Goal: Information Seeking & Learning: Learn about a topic

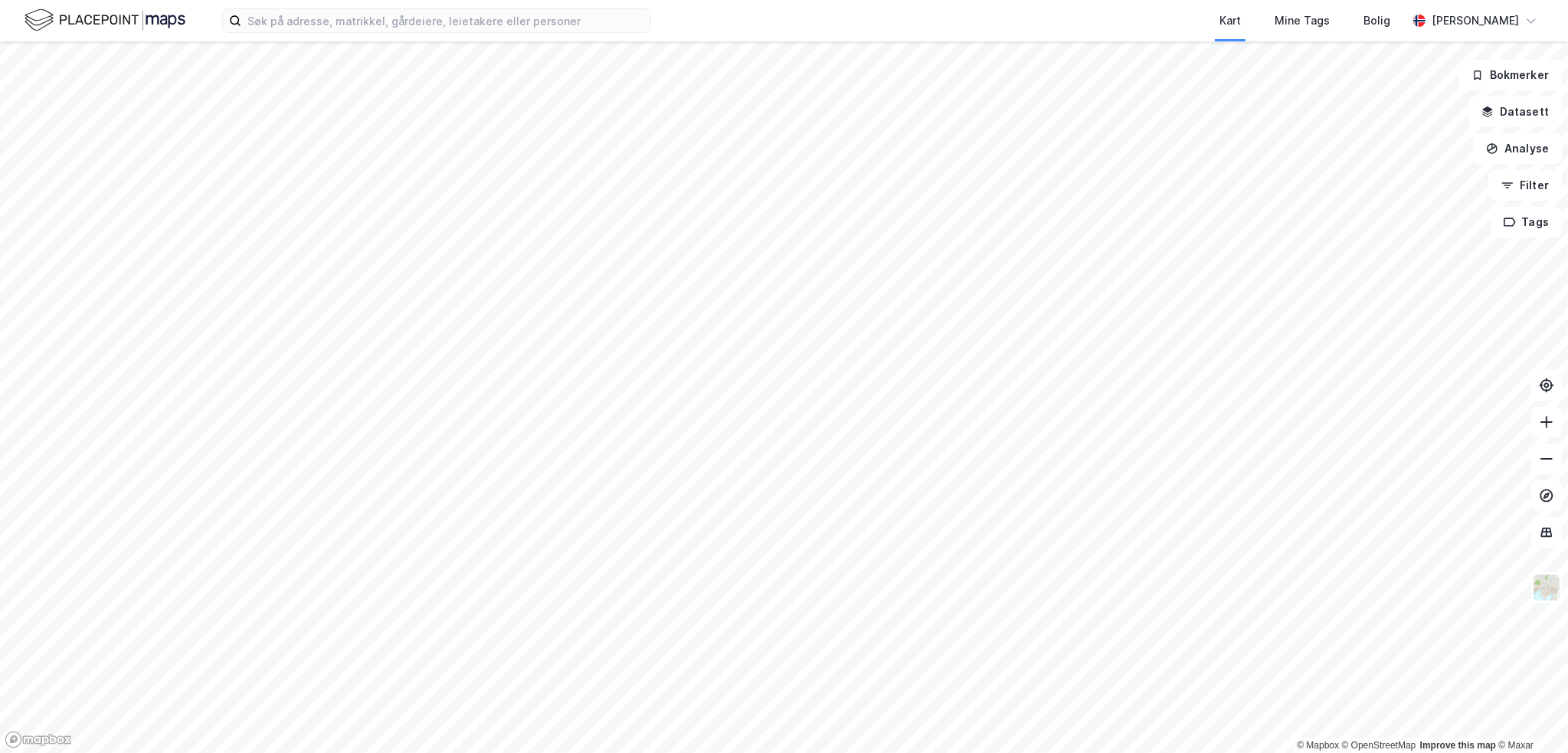
click at [702, 21] on div "Kart Mine Tags Bolig [PERSON_NAME] © Mapbox © OpenStreetMap Improve this map © …" at bounding box center [784, 376] width 1568 height 753
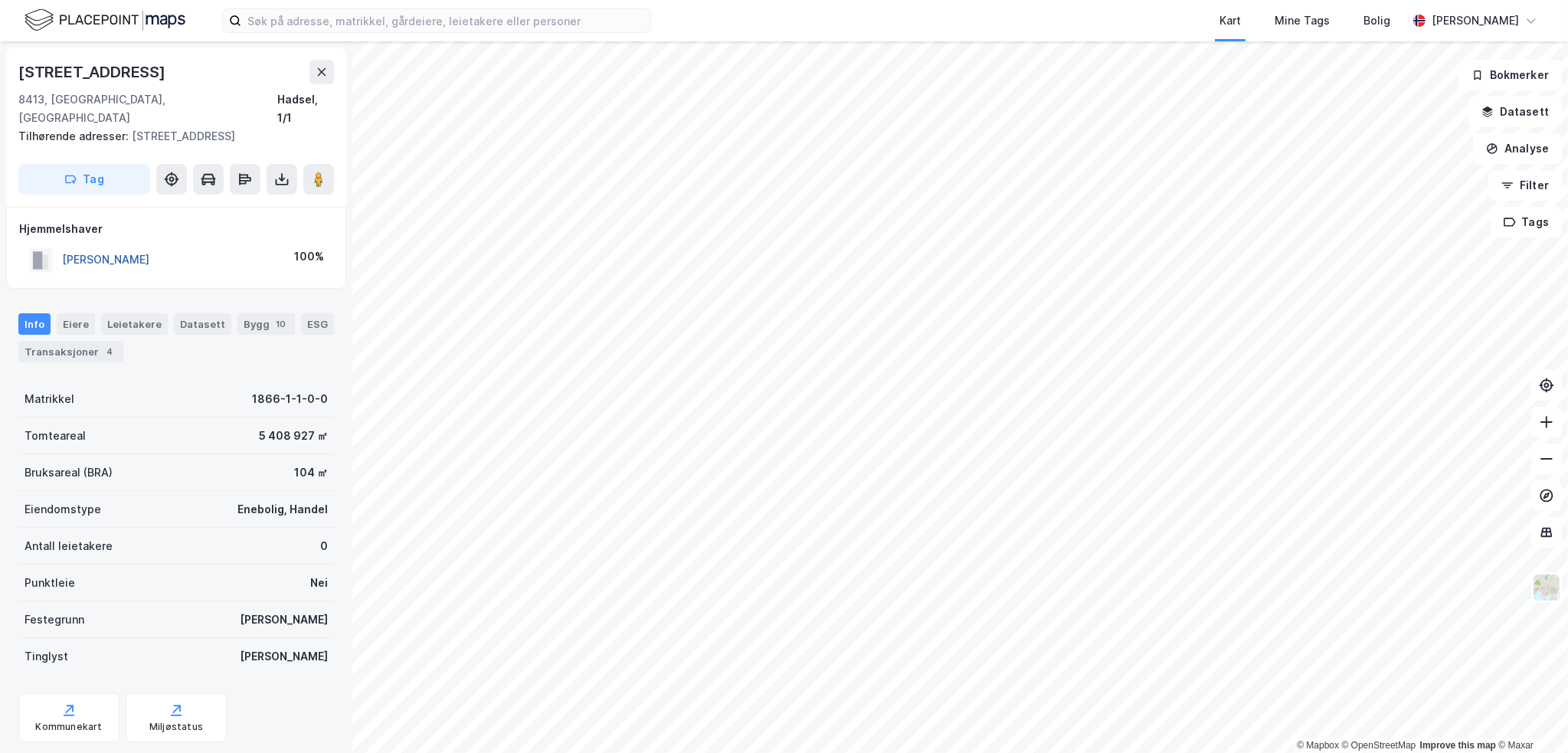
click at [0, 0] on button "[PERSON_NAME]" at bounding box center [0, 0] width 0 height 0
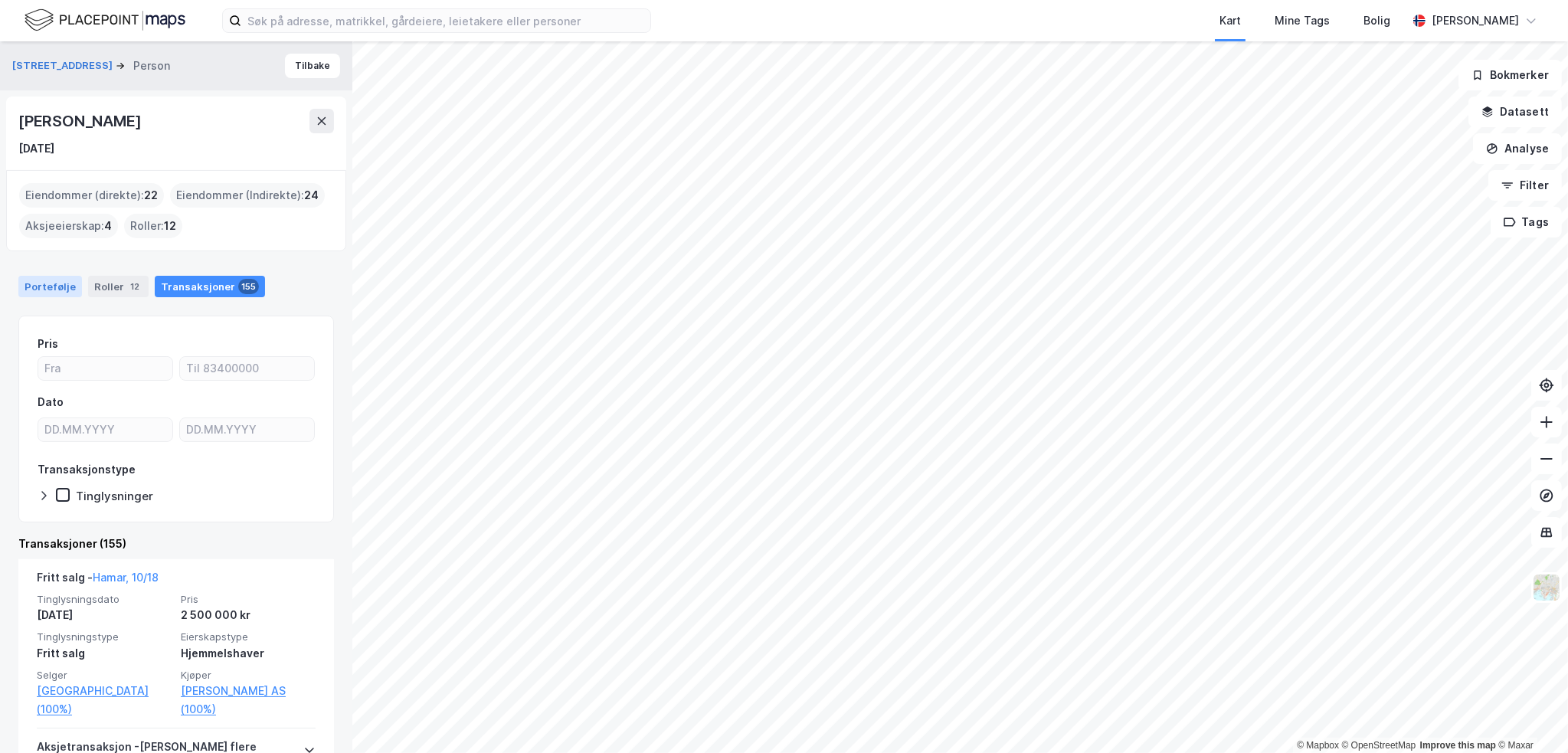
click at [51, 282] on div "Portefølje" at bounding box center [51, 286] width 64 height 21
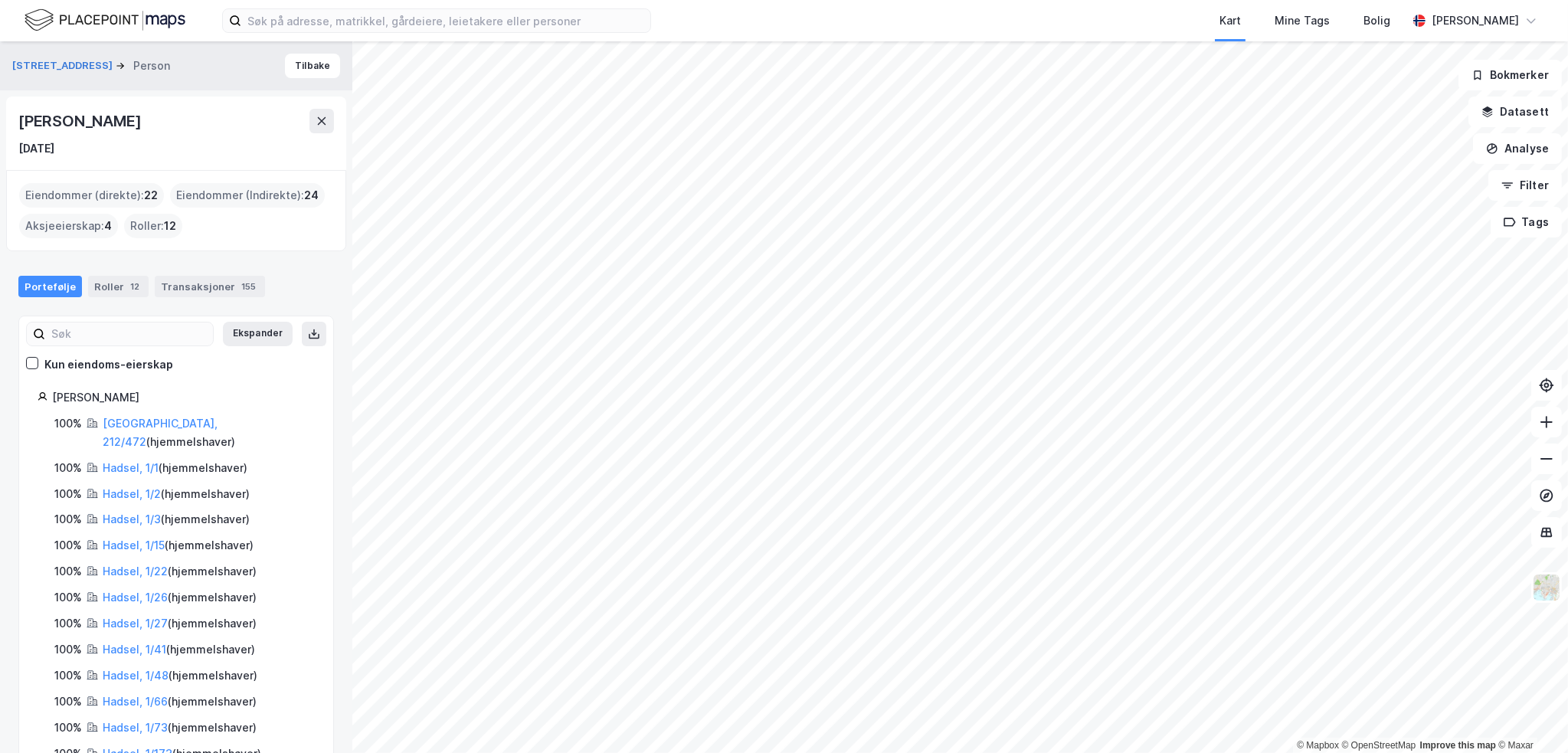
click at [80, 129] on div "[PERSON_NAME]" at bounding box center [82, 121] width 126 height 24
click at [169, 222] on span "12" at bounding box center [170, 226] width 12 height 19
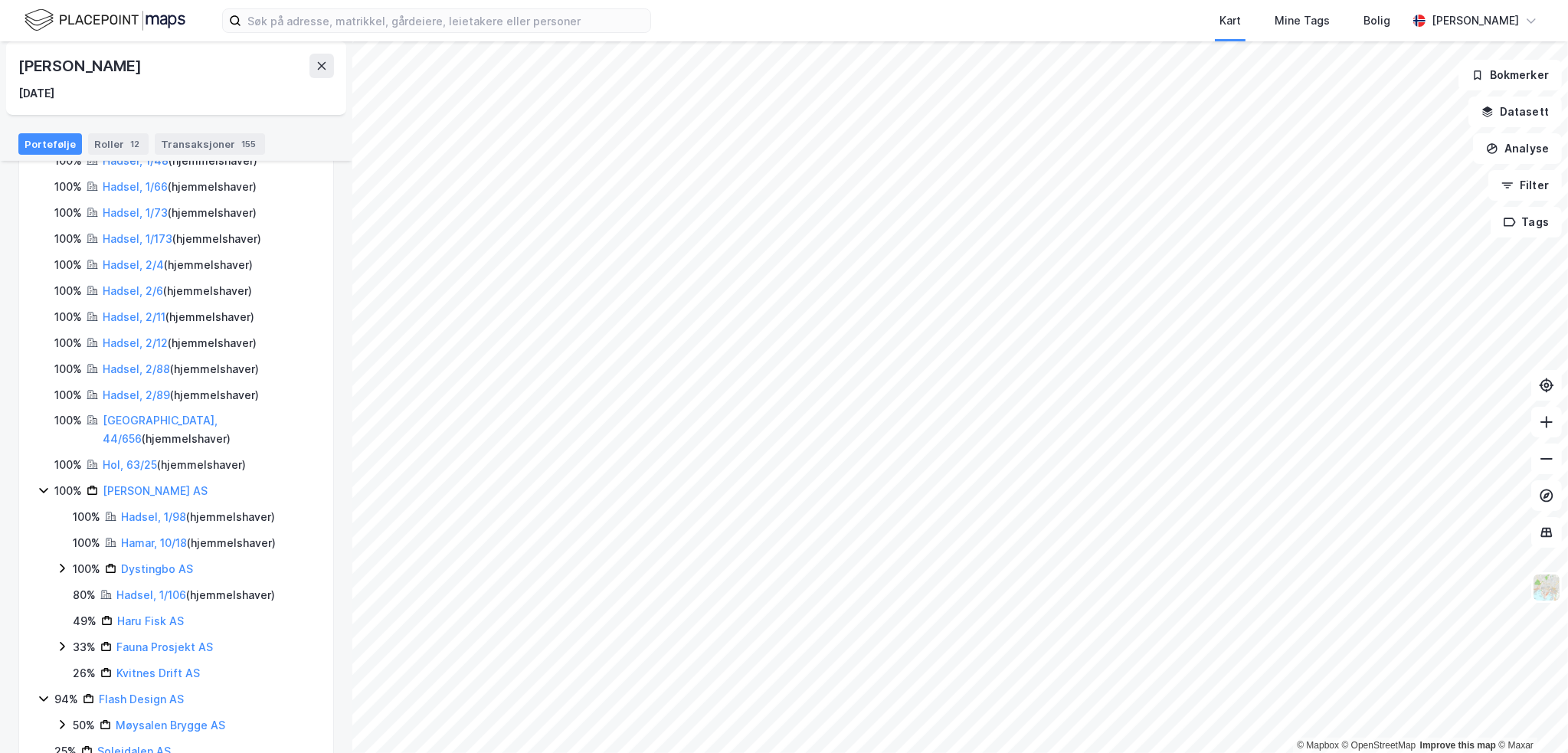
scroll to position [626, 0]
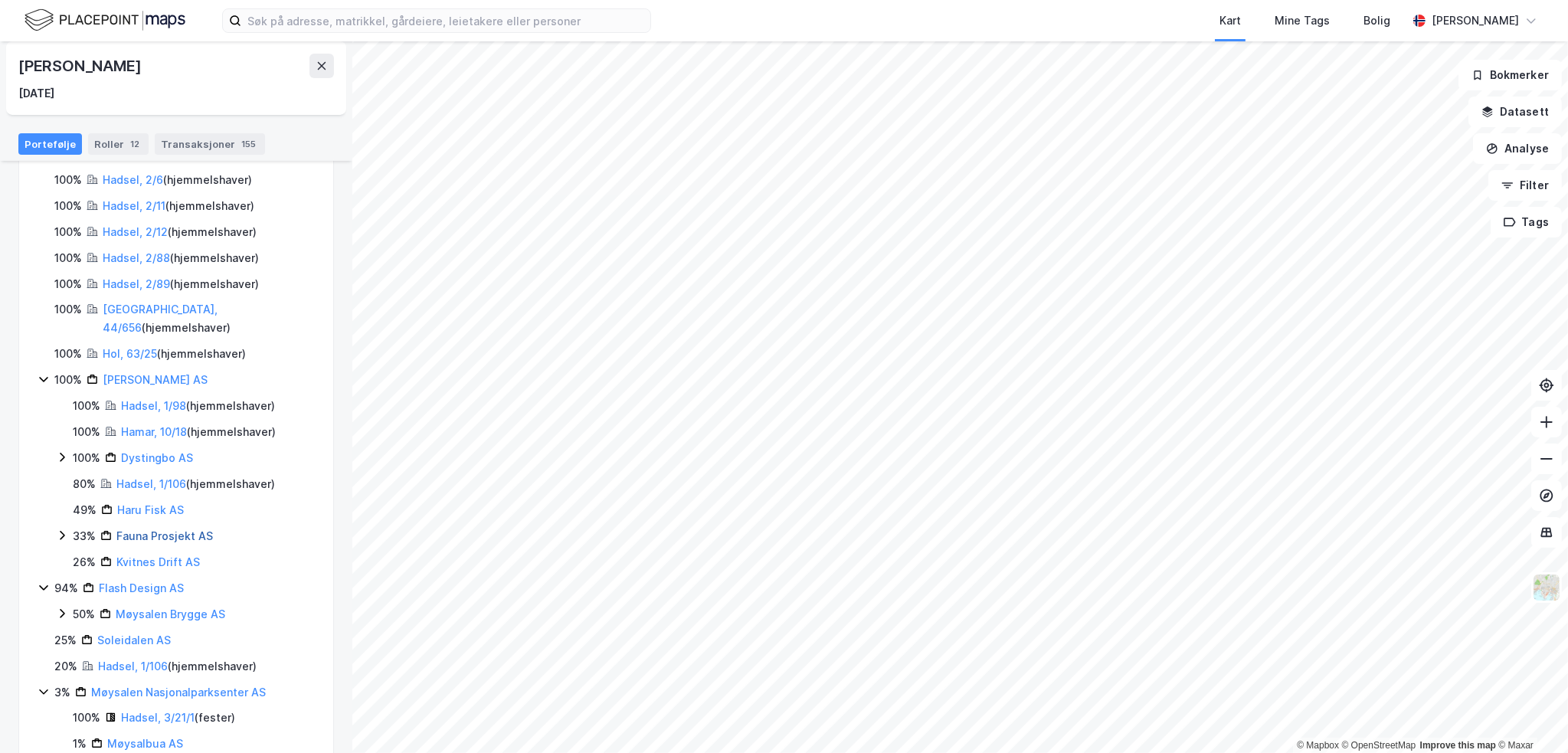
click at [162, 529] on link "Fauna Prosjekt AS" at bounding box center [165, 536] width 96 height 13
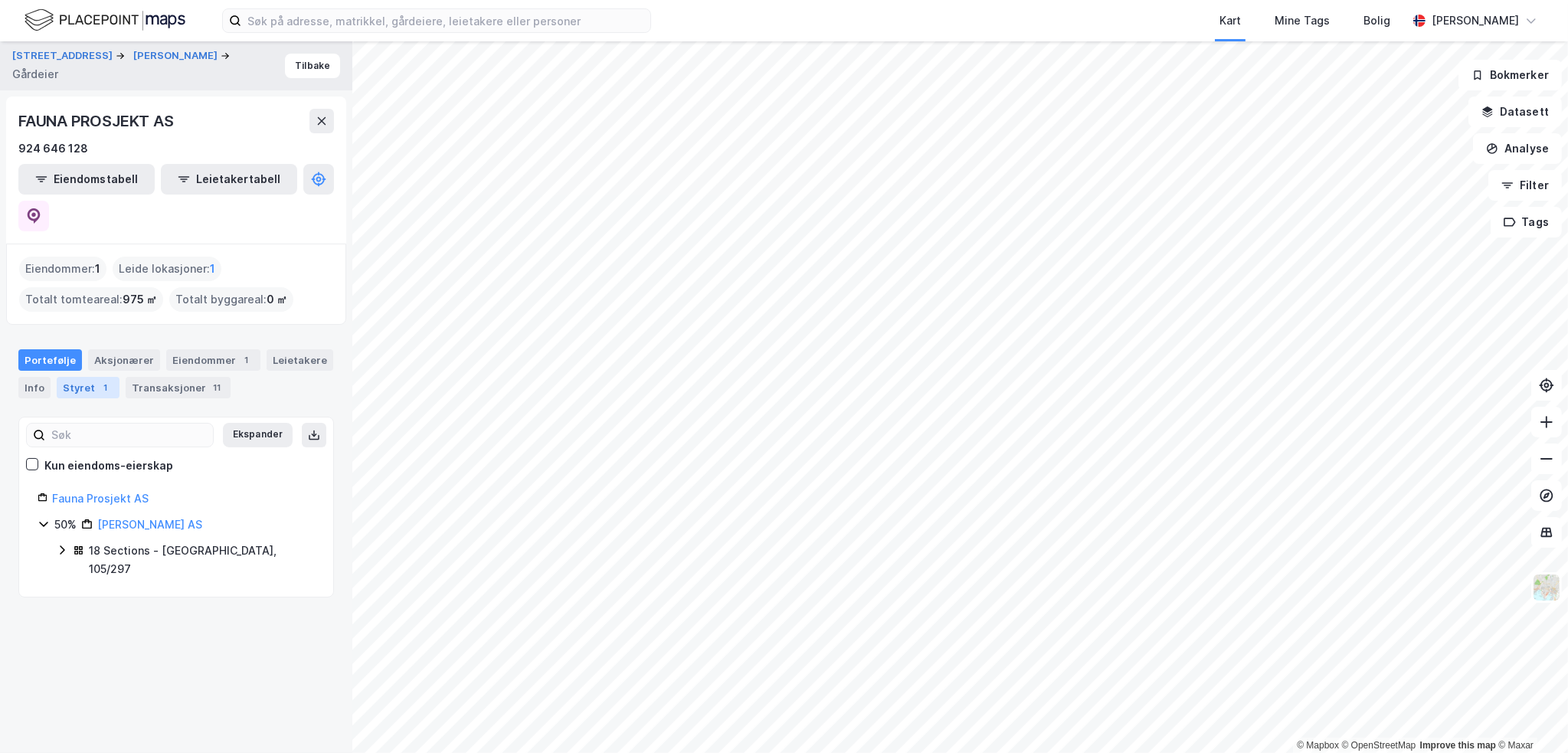
click at [86, 377] on div "Styret 1" at bounding box center [87, 388] width 63 height 21
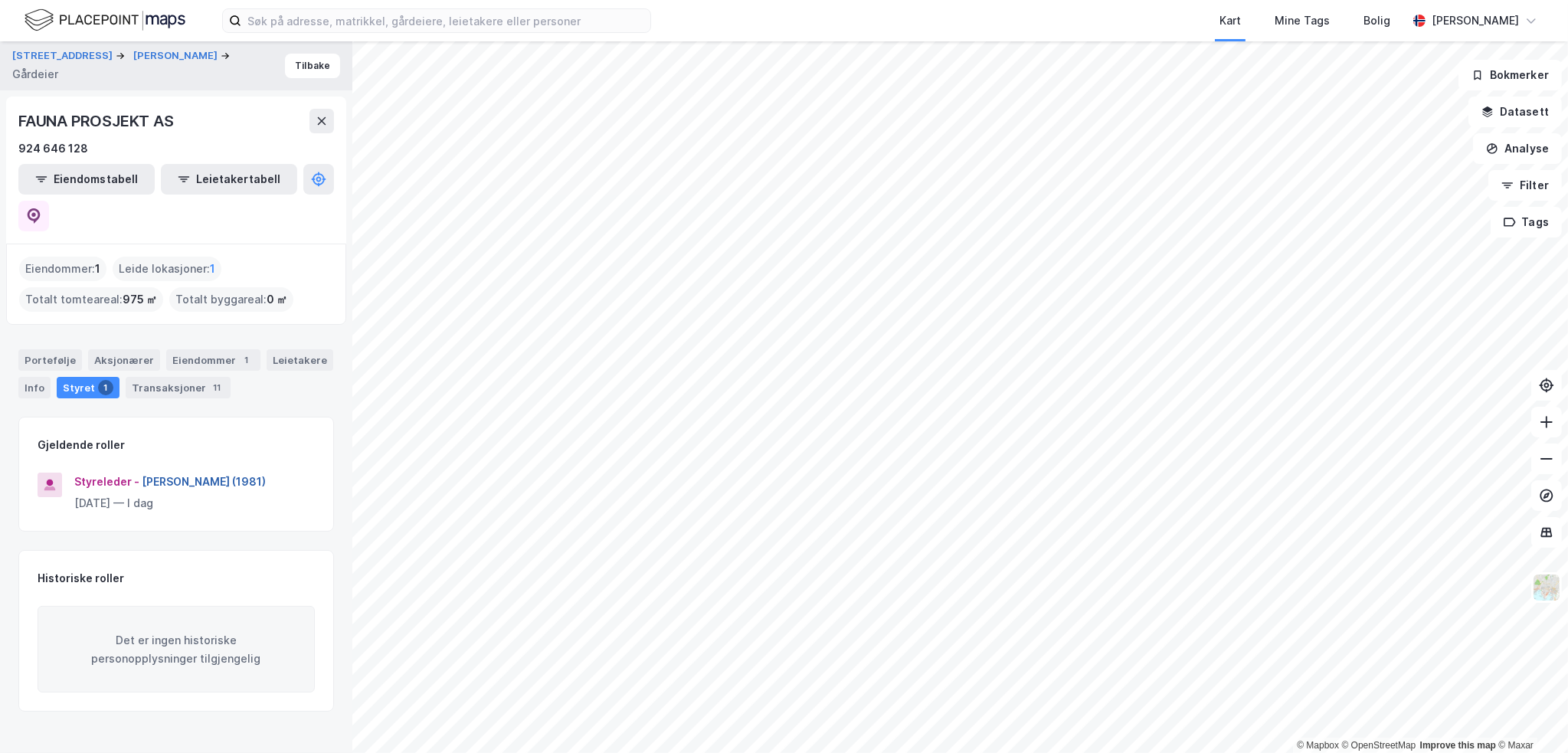
click at [0, 0] on button "[PERSON_NAME] (1981)" at bounding box center [0, 0] width 0 height 0
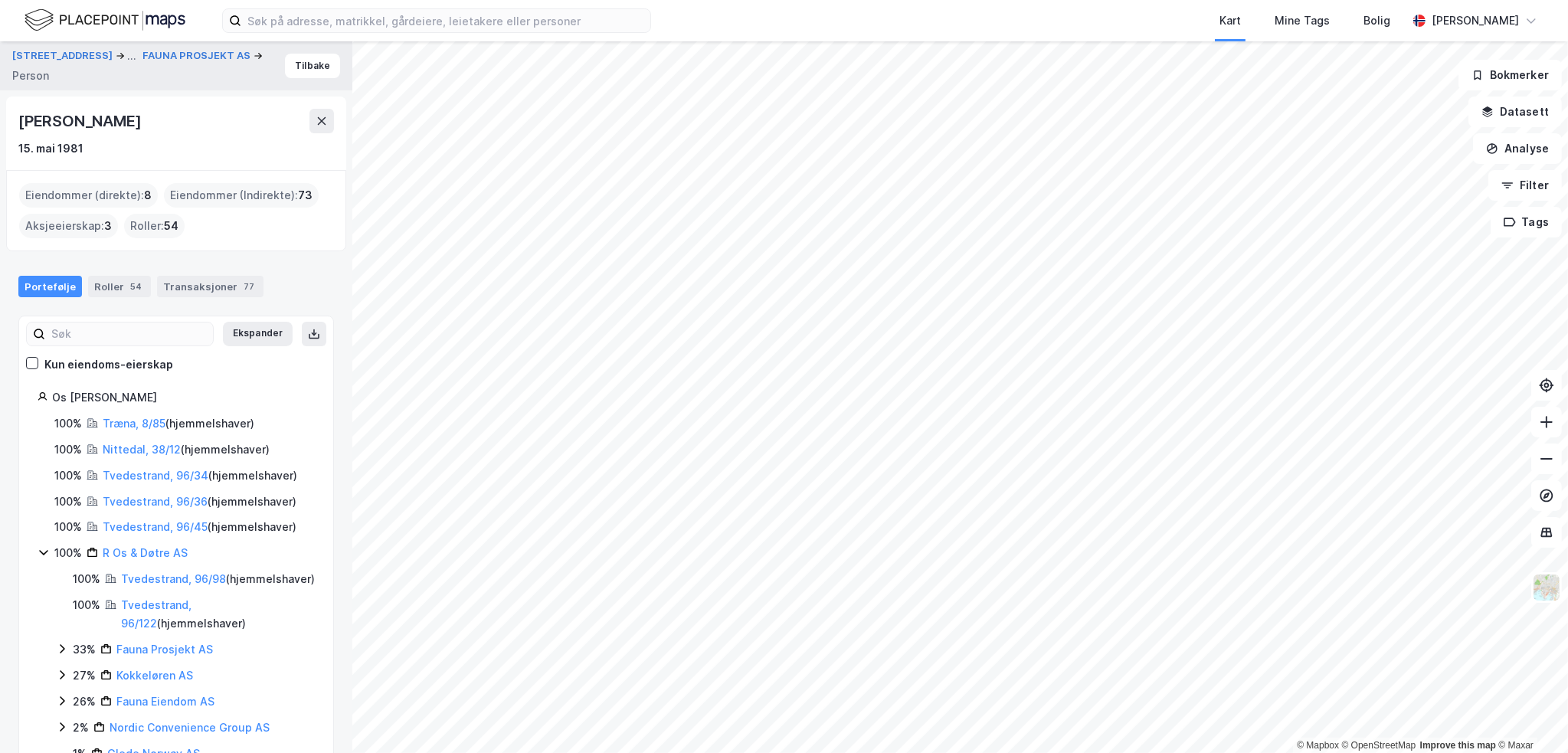
click at [235, 251] on div "[STREET_ADDRESS] ... FAUNA PROSJEKT AS Person [PERSON_NAME] [DATE] Eiendommer (…" at bounding box center [176, 397] width 352 height 711
click at [130, 417] on link "Træna, 8/85" at bounding box center [134, 423] width 63 height 13
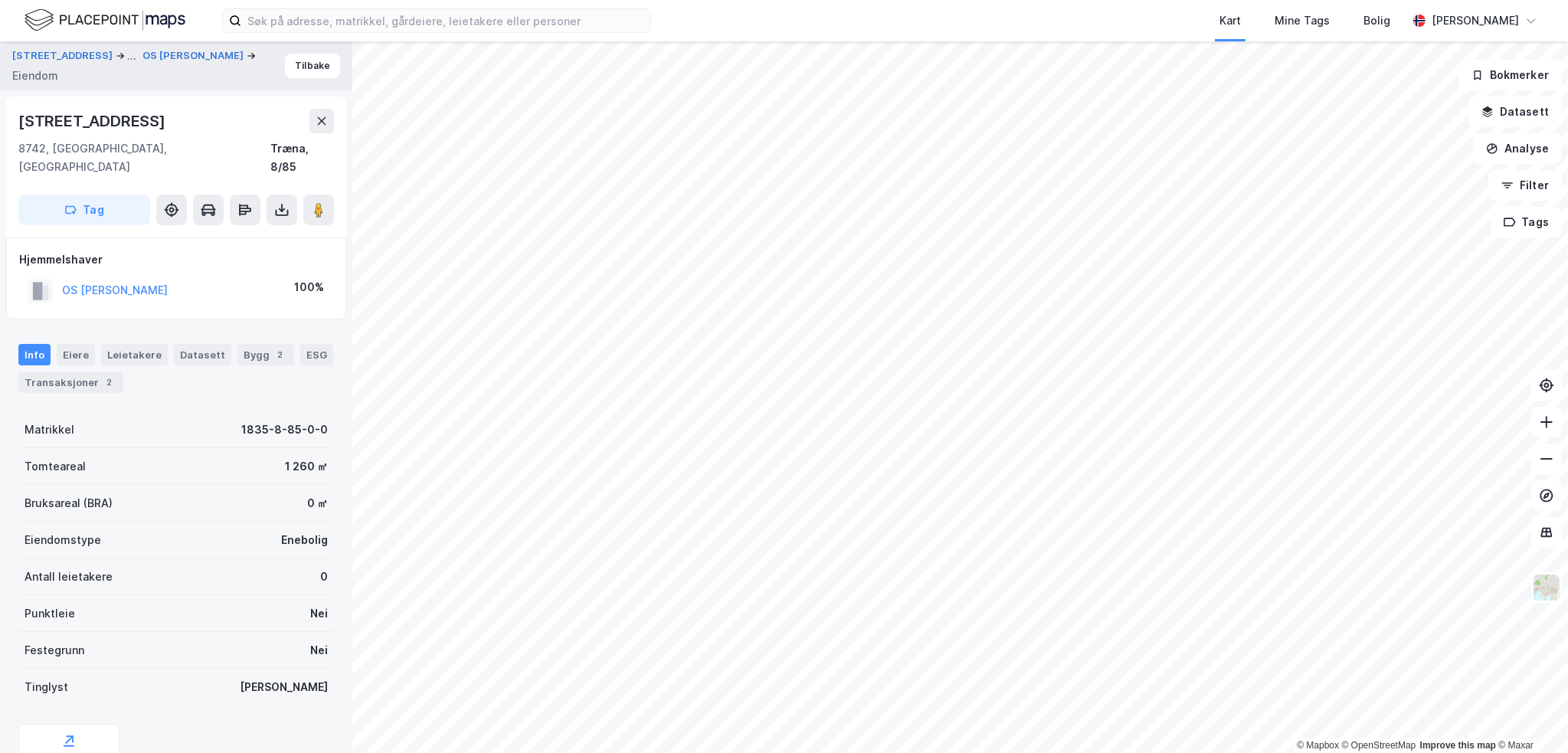
scroll to position [2, 0]
click at [73, 370] on div "Transaksjoner 2" at bounding box center [71, 380] width 105 height 21
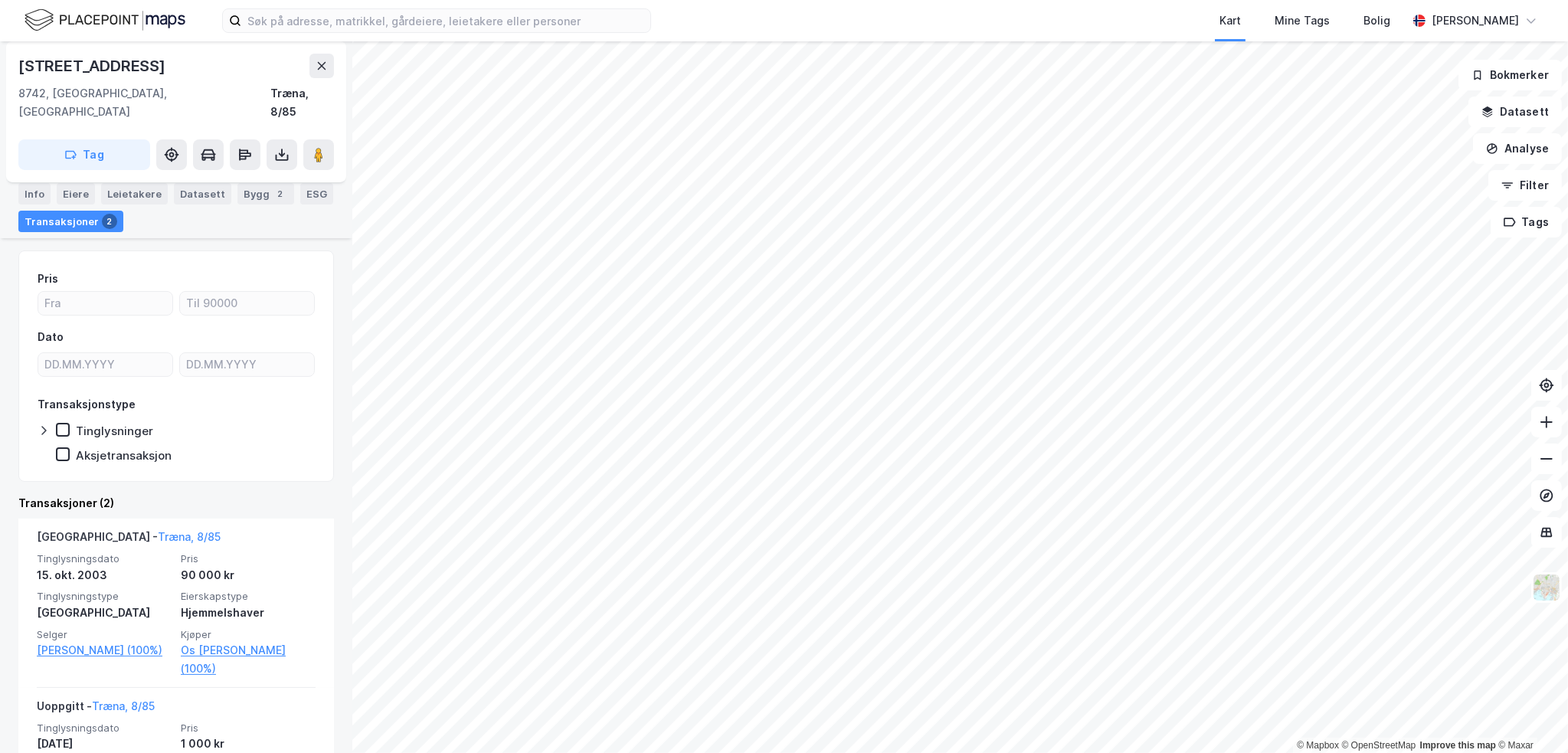
scroll to position [230, 0]
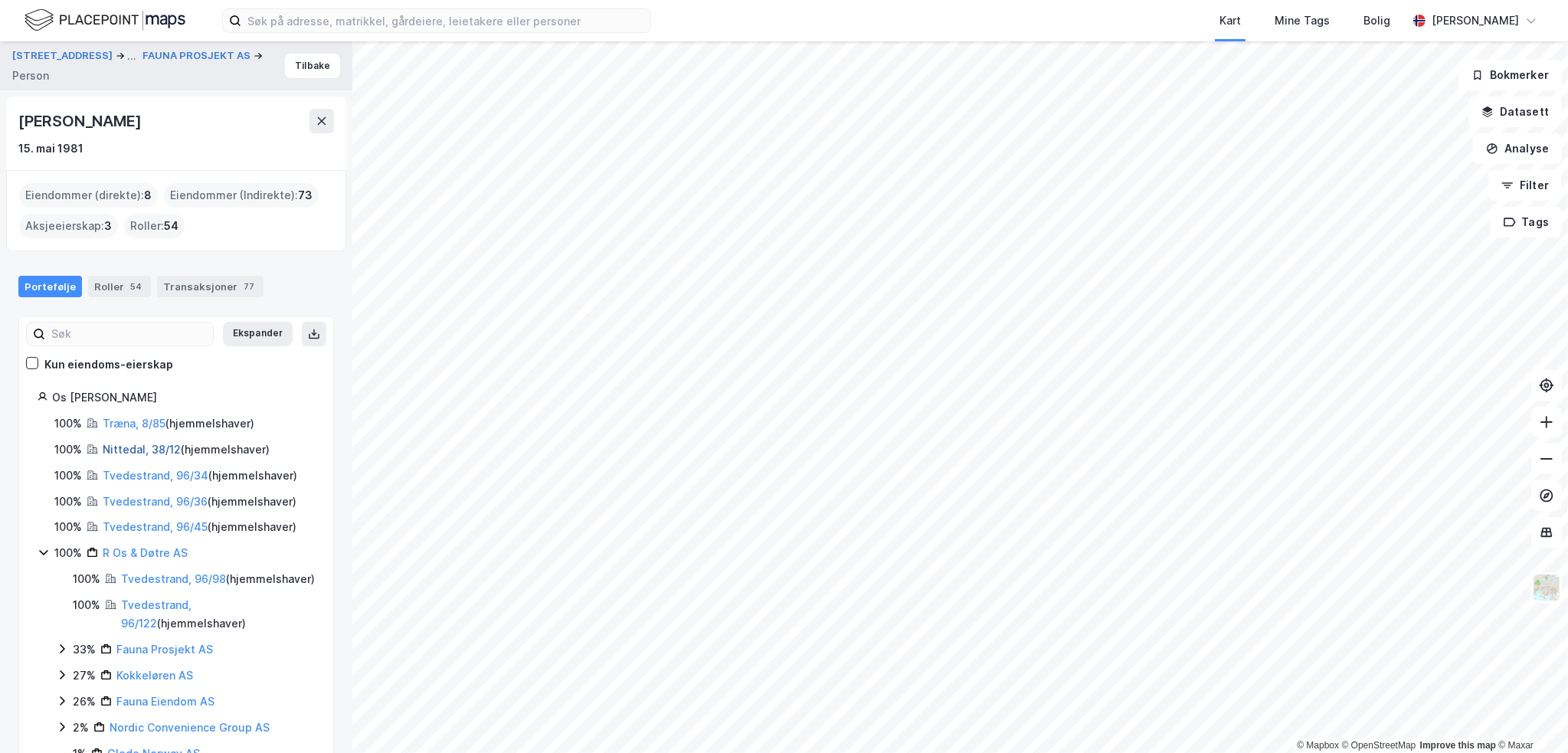
click at [131, 446] on link "Nittedal, 38/12" at bounding box center [142, 450] width 78 height 13
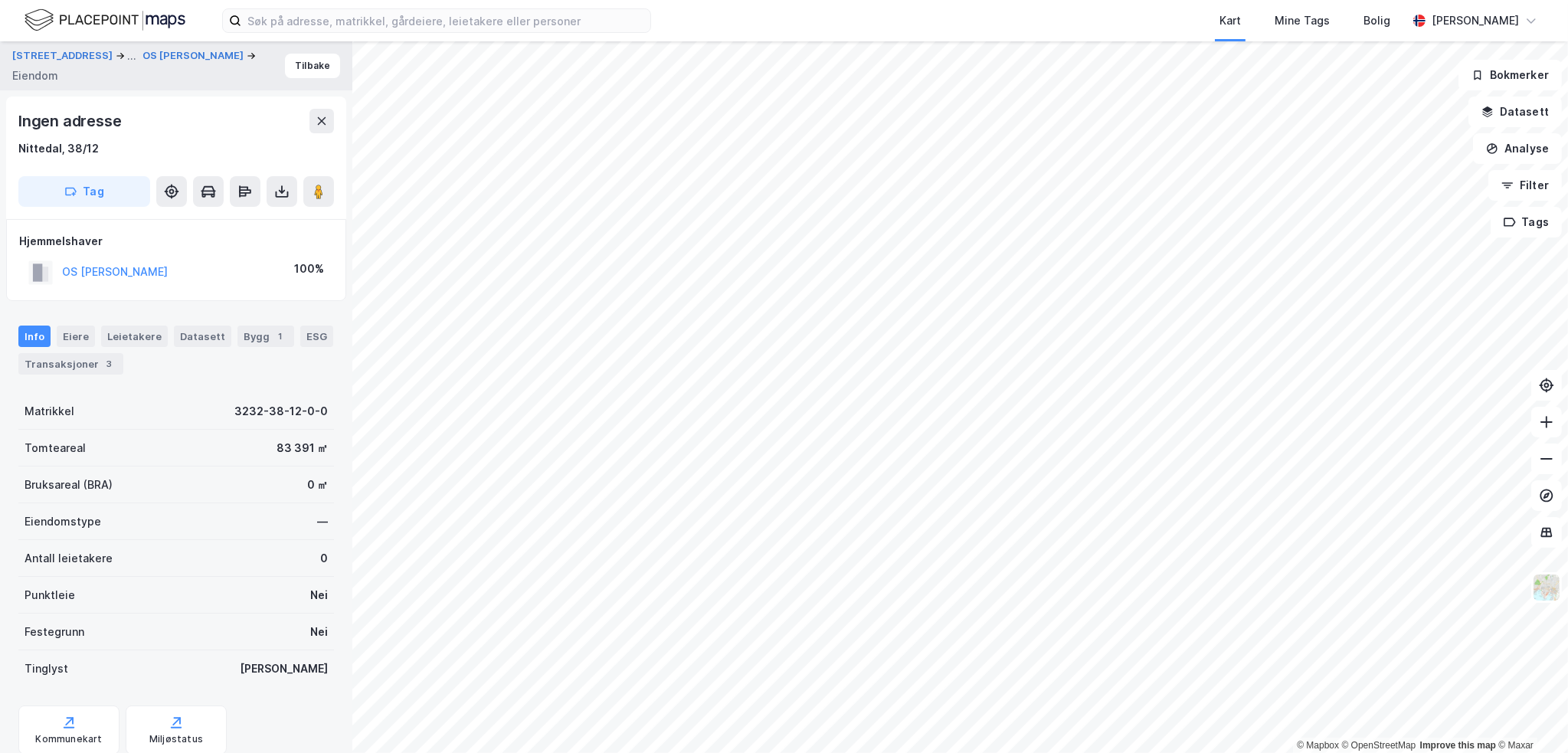
scroll to position [50, 0]
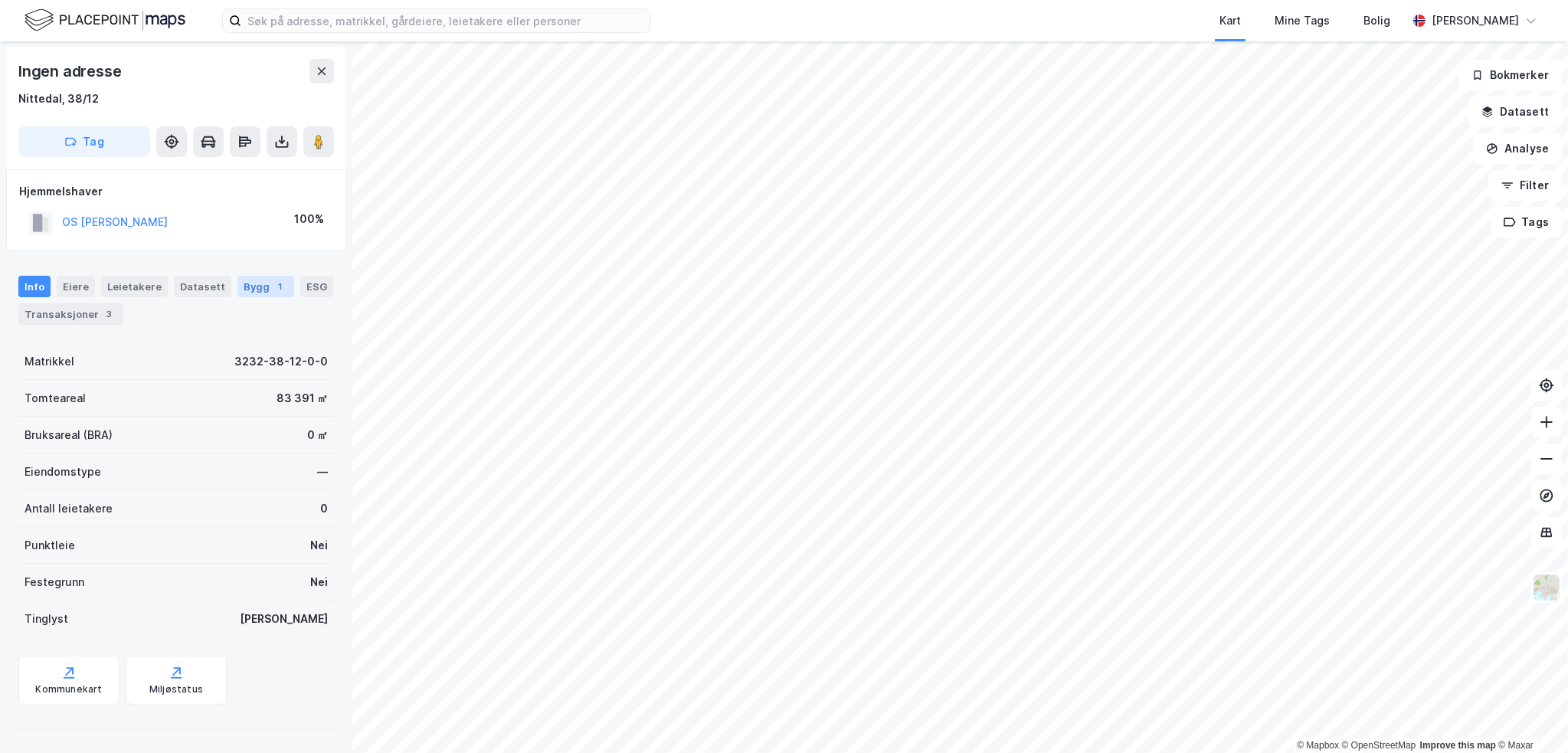
click at [249, 286] on div "Bygg 1" at bounding box center [265, 286] width 56 height 21
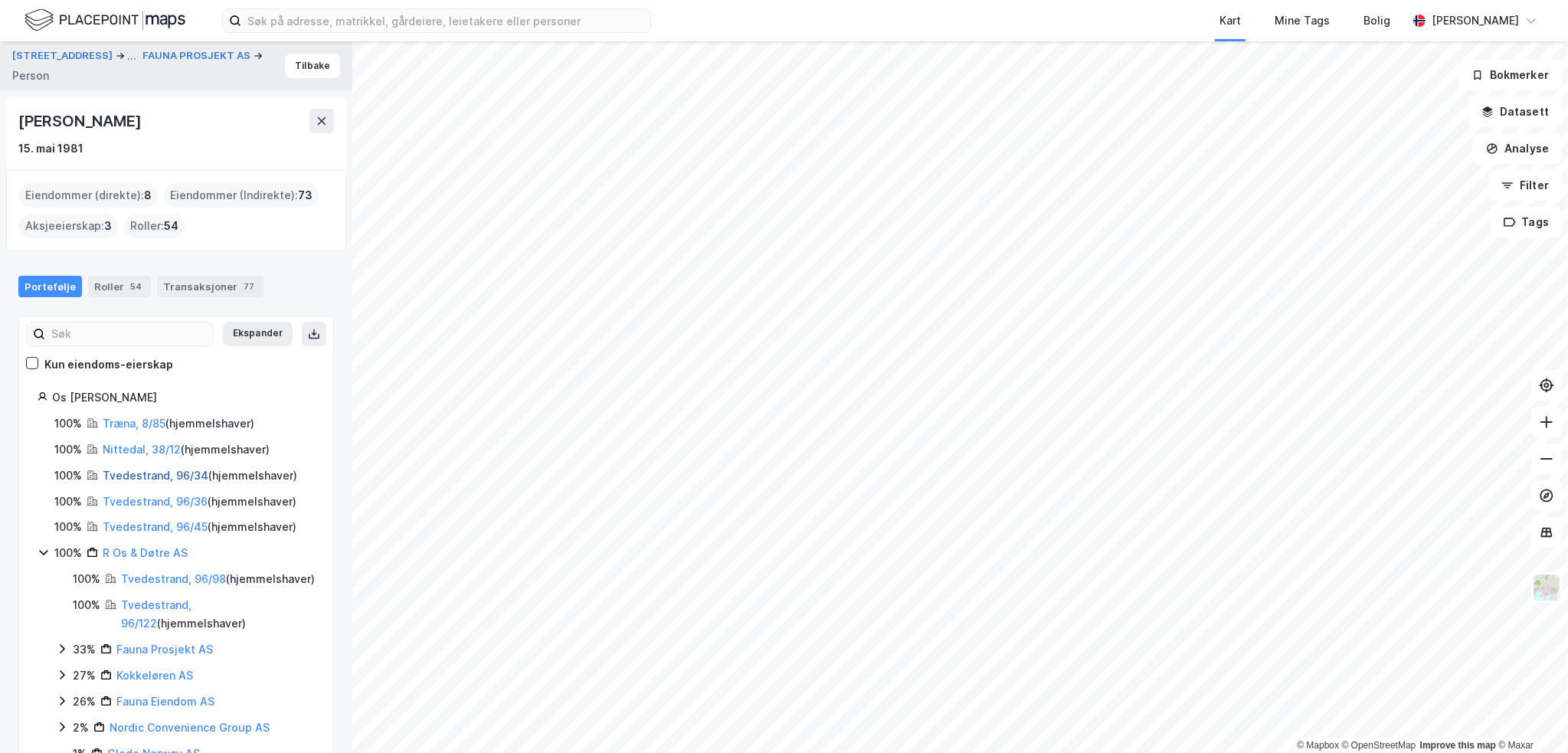
click at [157, 480] on link "Tvedestrand, 96/34" at bounding box center [156, 476] width 106 height 13
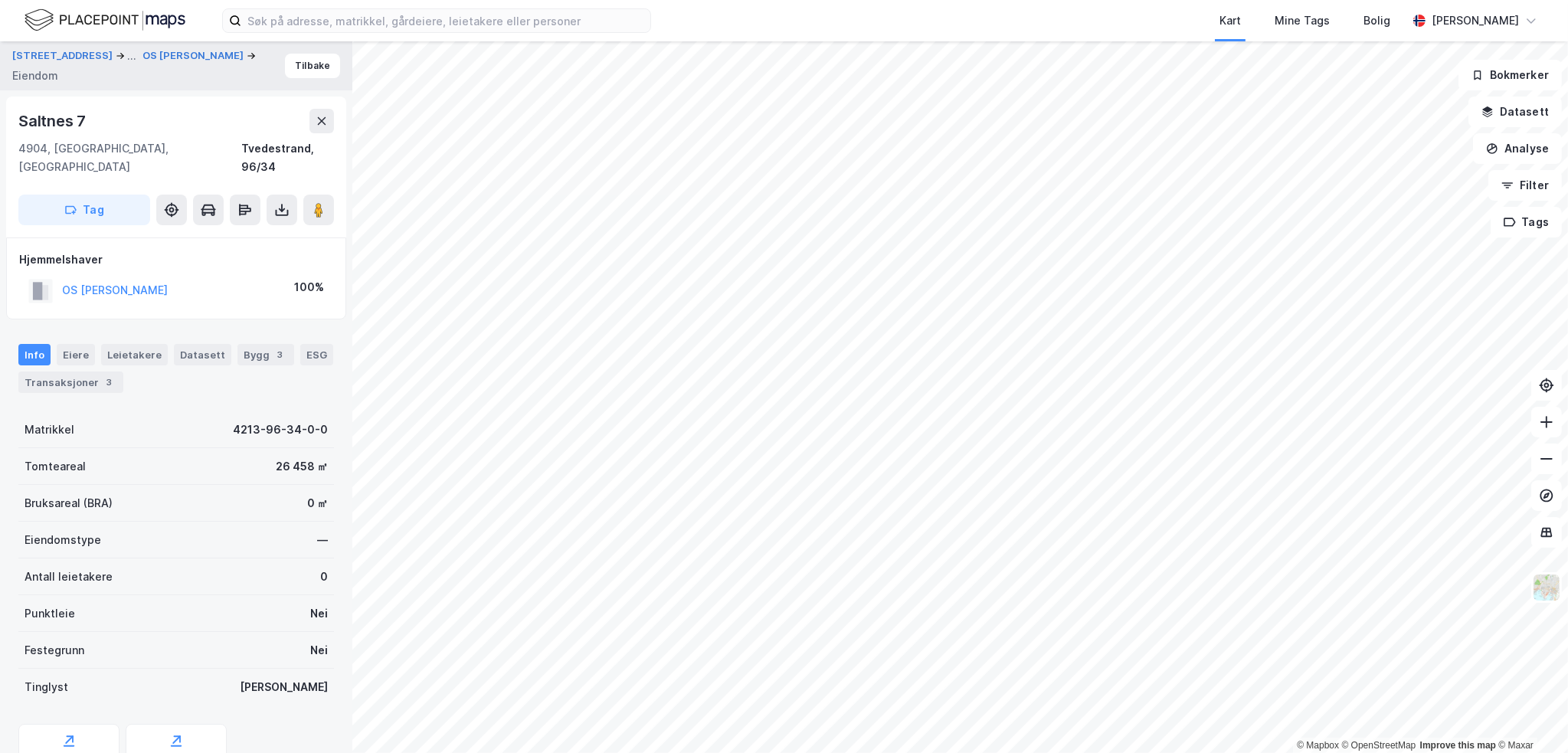
scroll to position [50, 0]
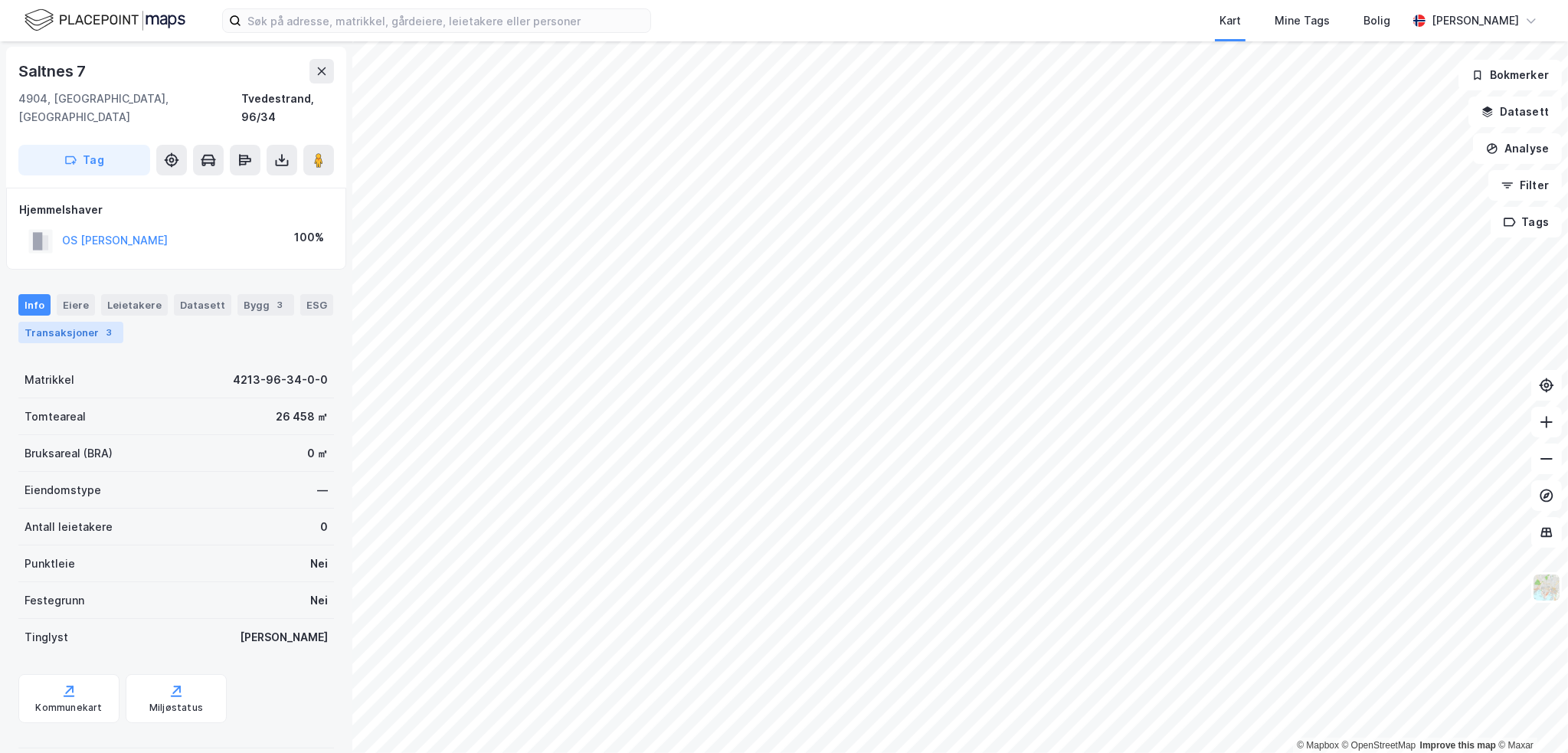
click at [69, 321] on div "Transaksjoner 3" at bounding box center [71, 332] width 105 height 21
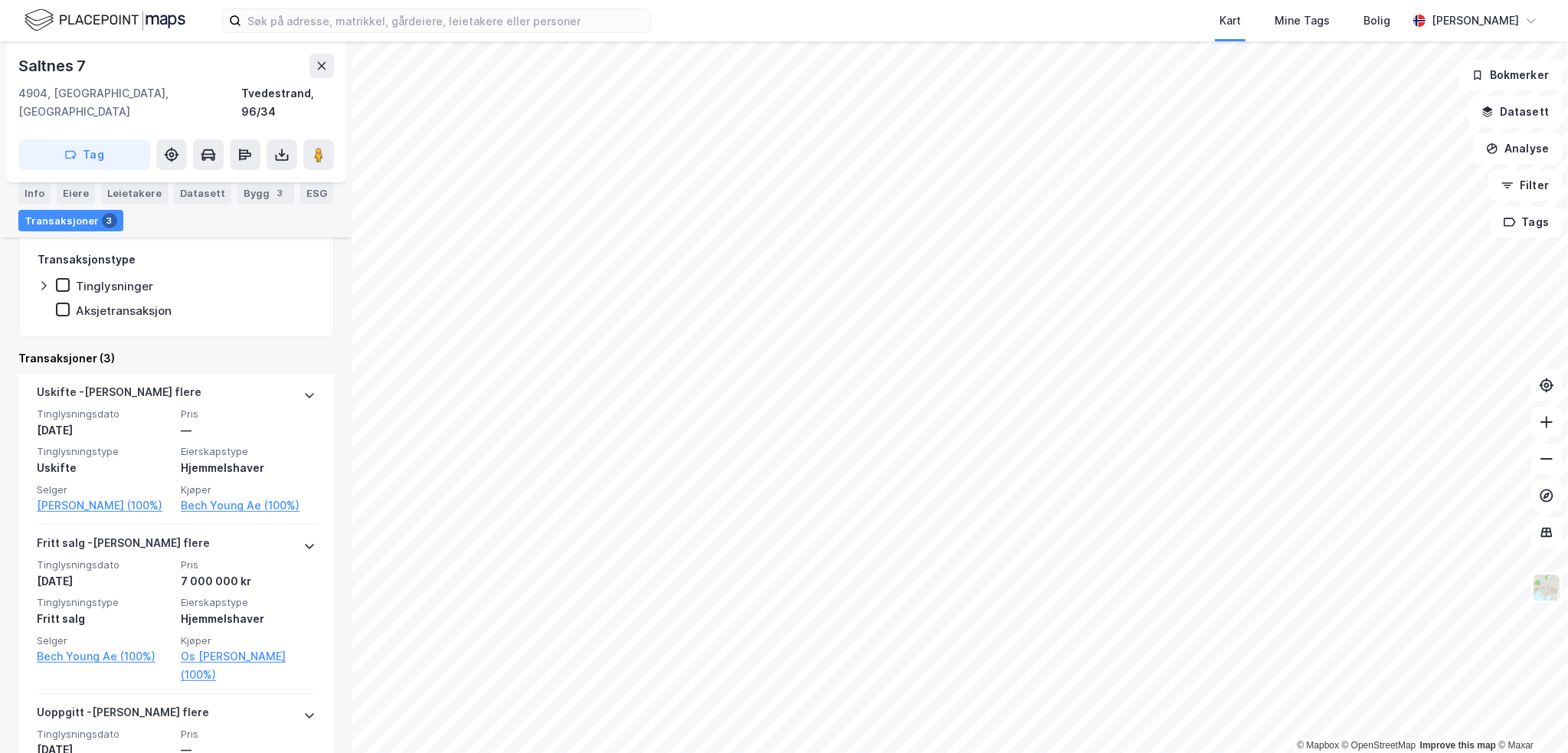
scroll to position [307, 0]
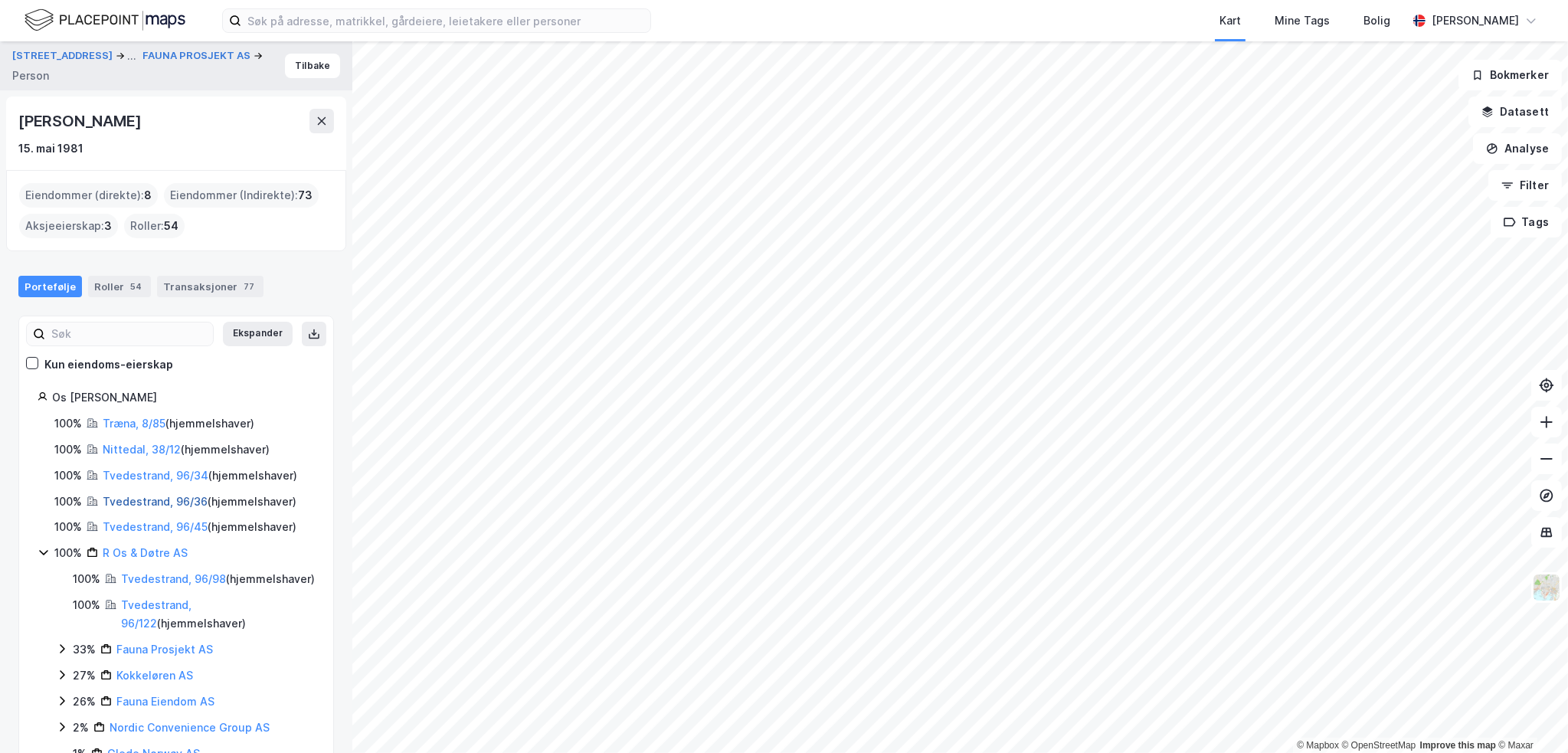
click at [122, 498] on link "Tvedestrand, 96/36" at bounding box center [155, 501] width 105 height 13
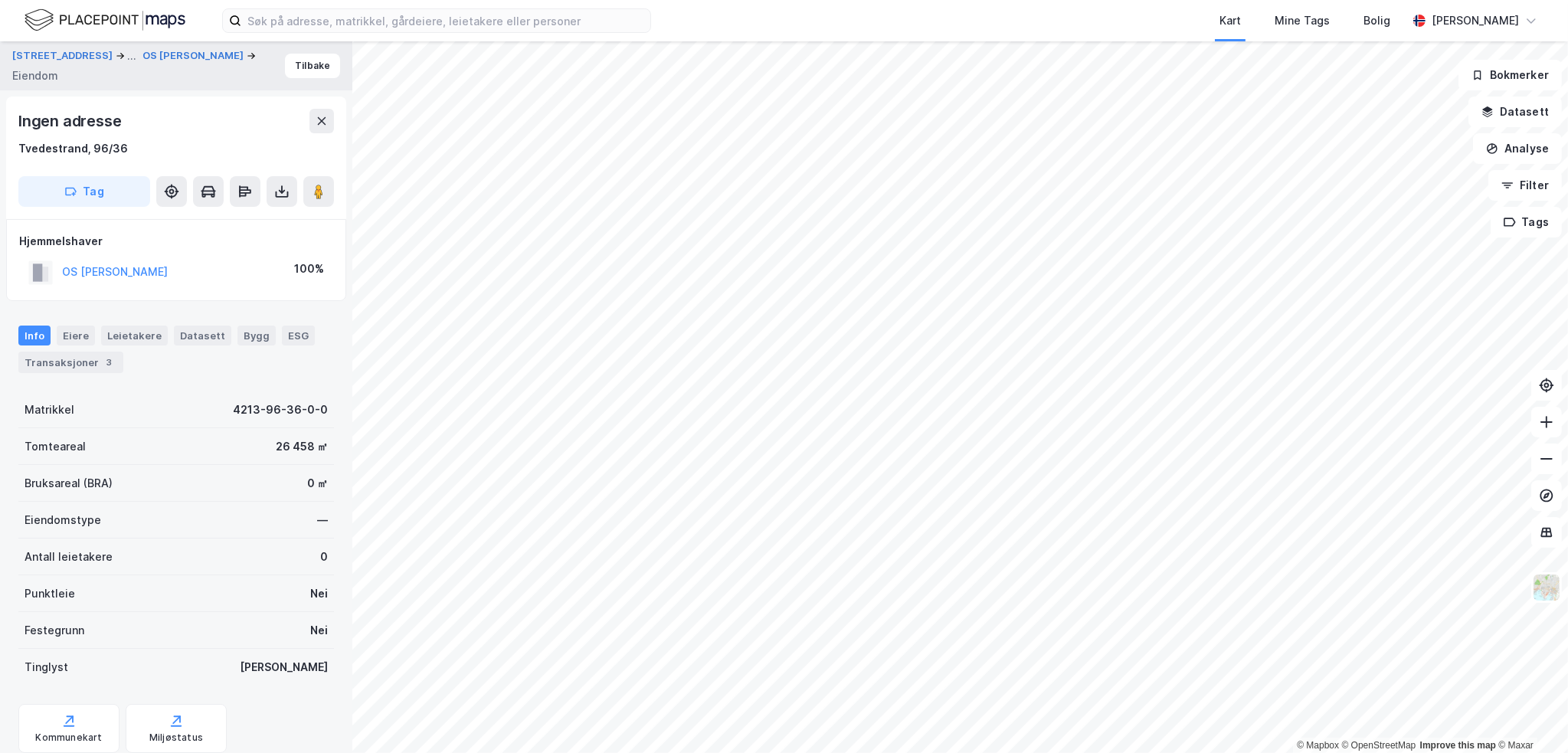
scroll to position [49, 0]
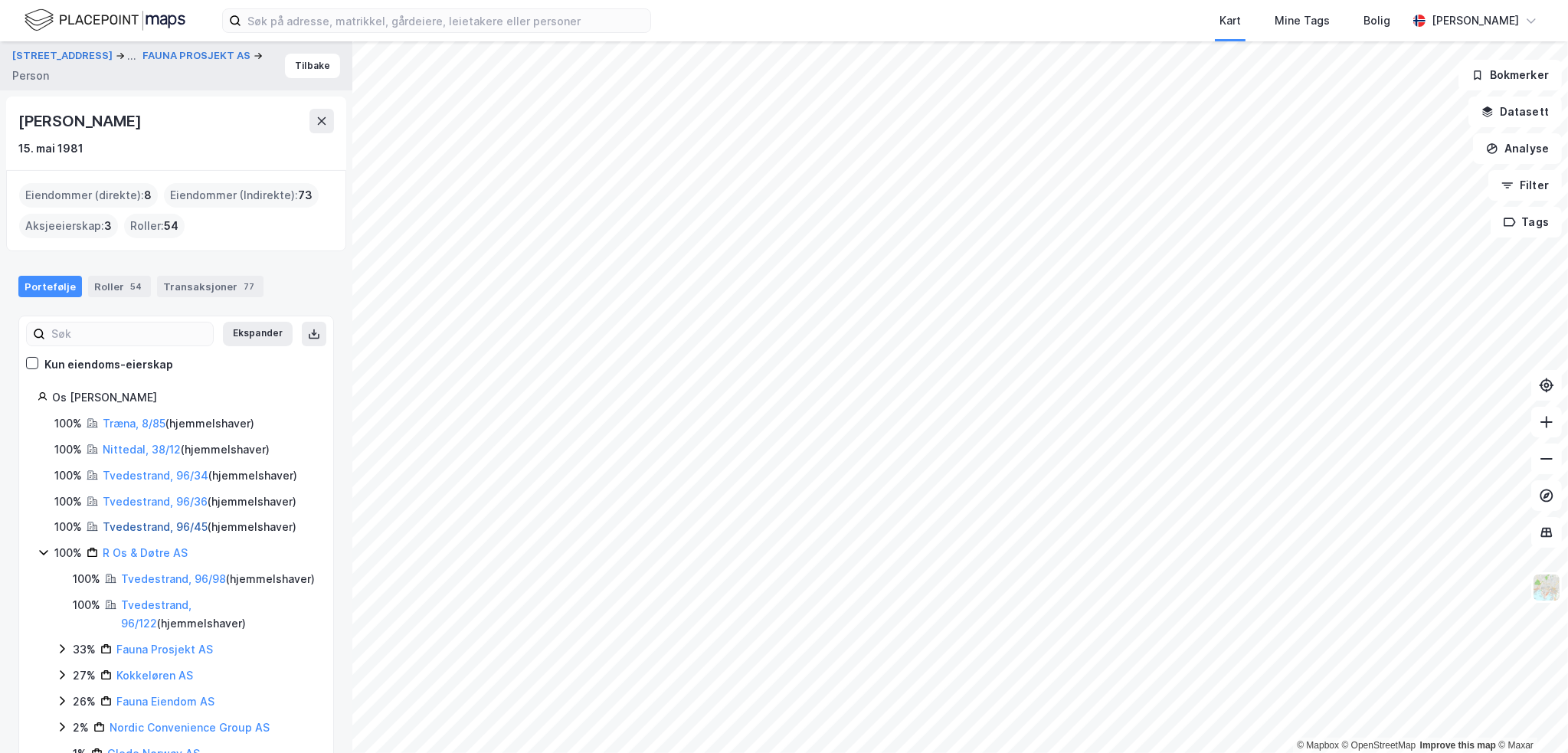
click at [134, 529] on link "Tvedestrand, 96/45" at bounding box center [155, 526] width 105 height 13
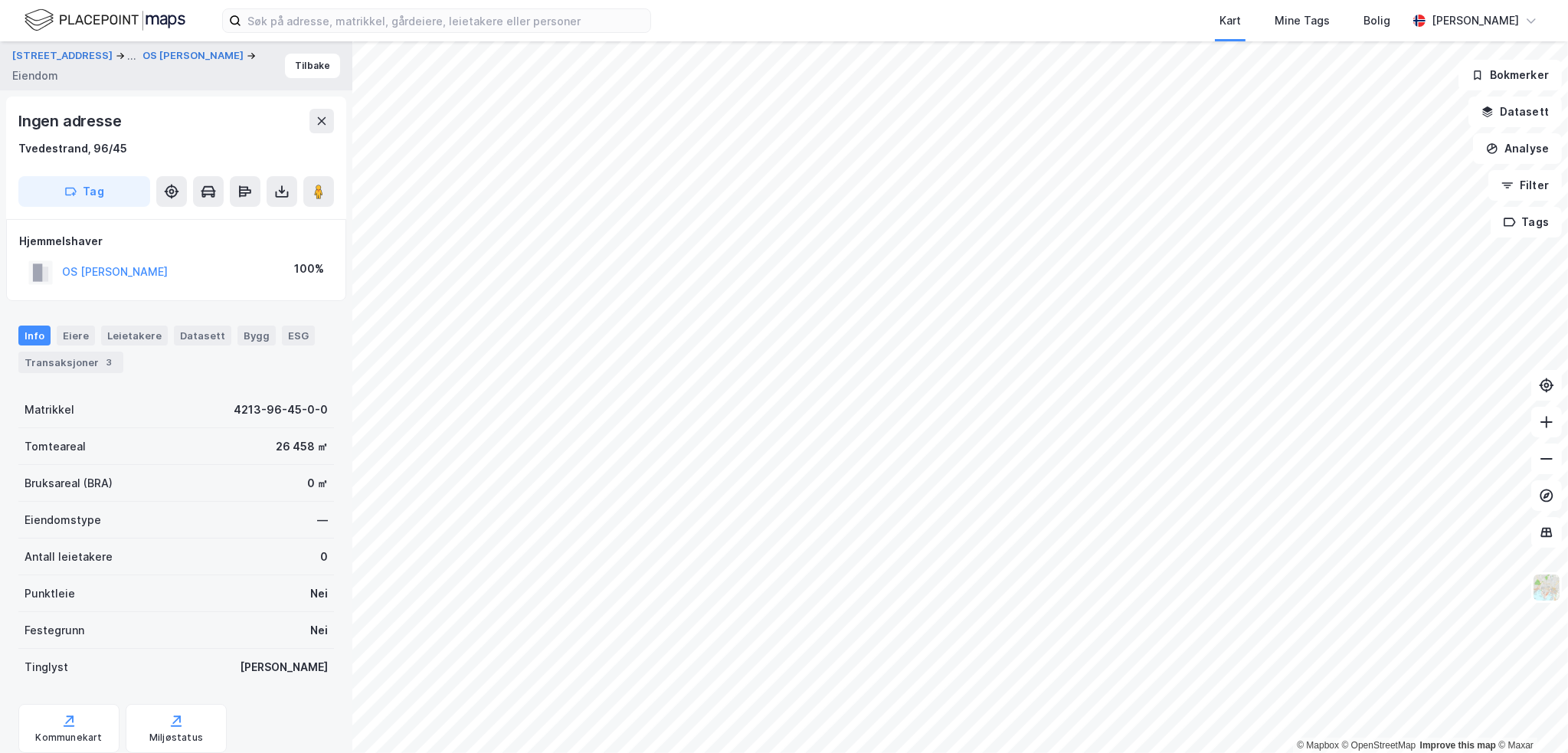
scroll to position [49, 0]
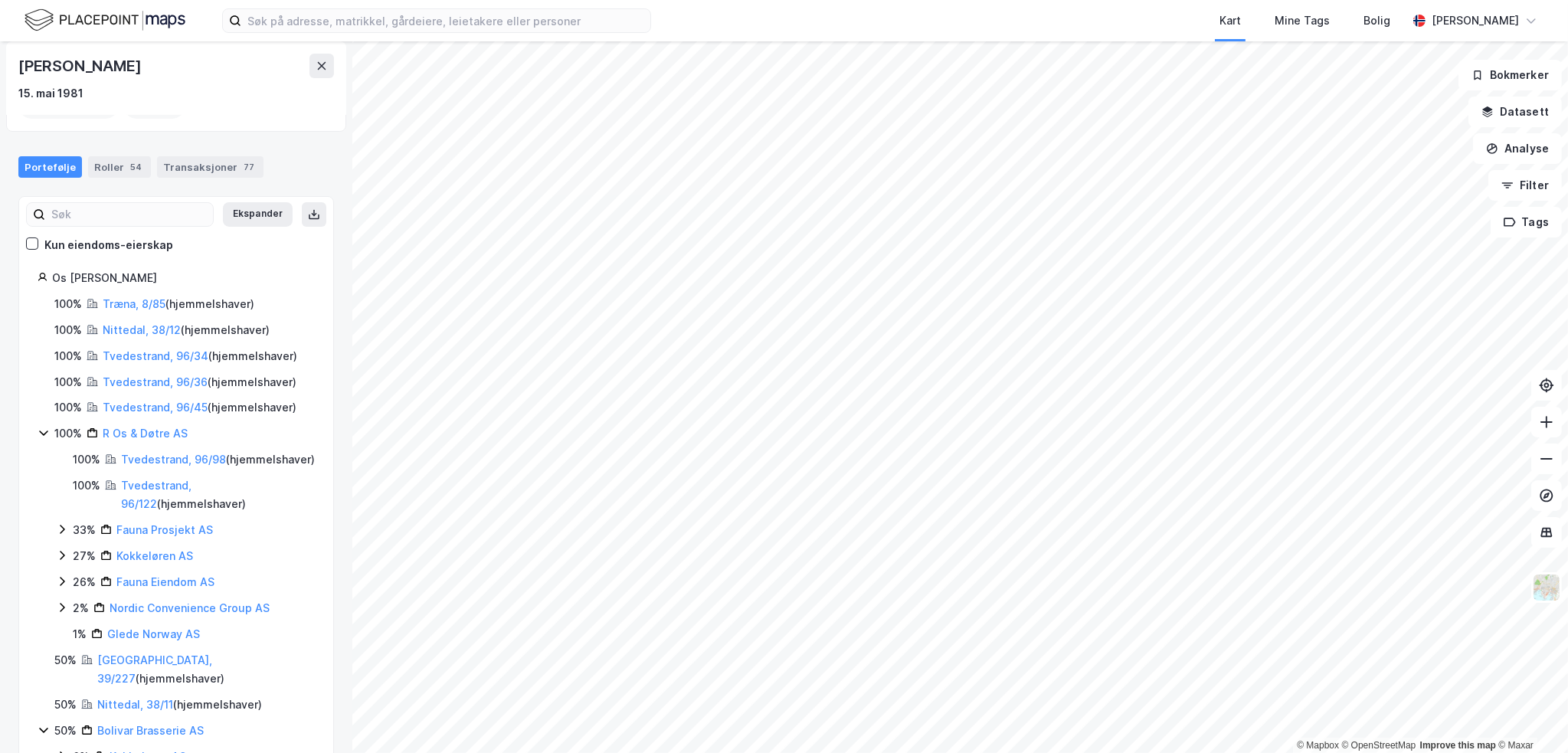
scroll to position [230, 0]
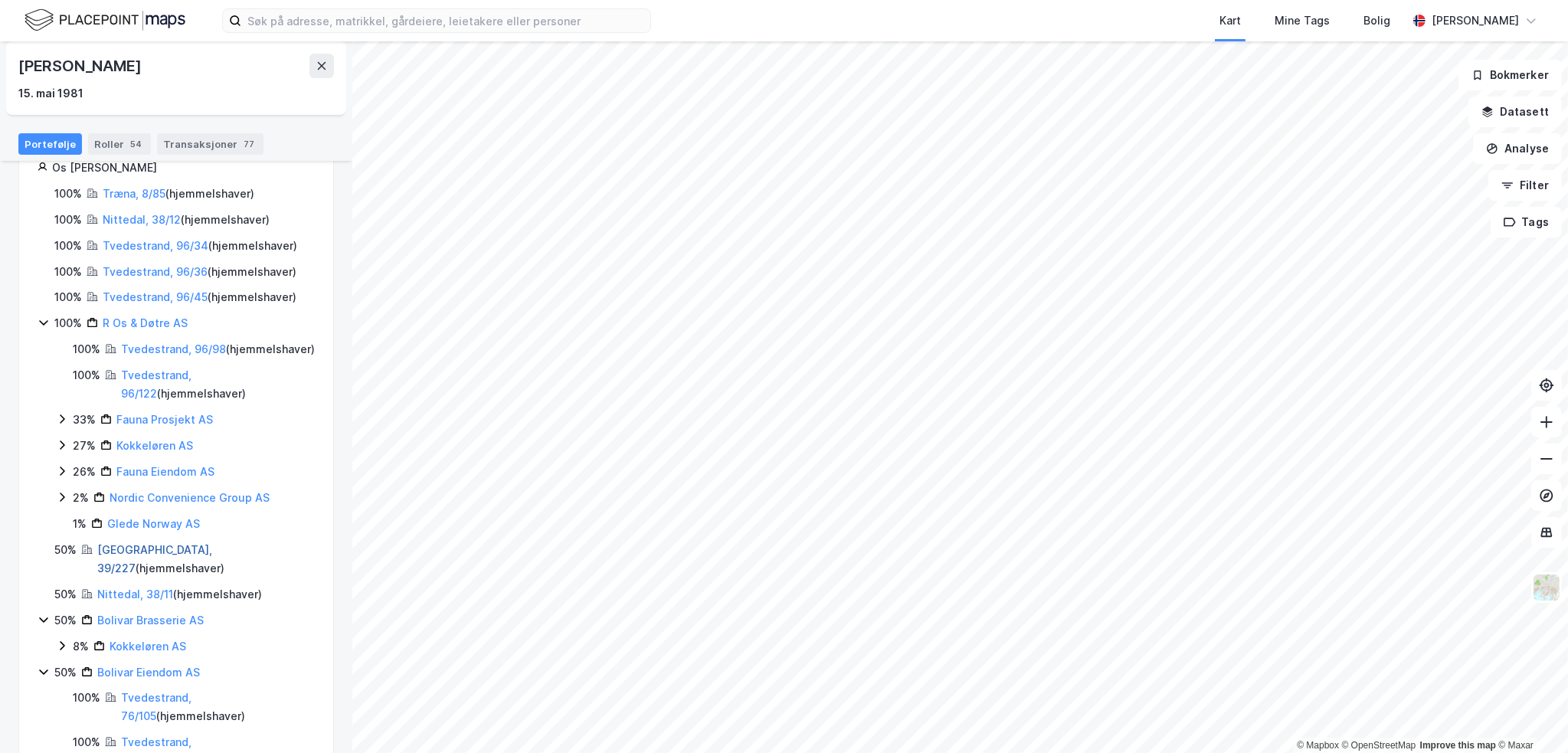
click at [143, 566] on link "[GEOGRAPHIC_DATA], 39/227" at bounding box center [154, 559] width 115 height 31
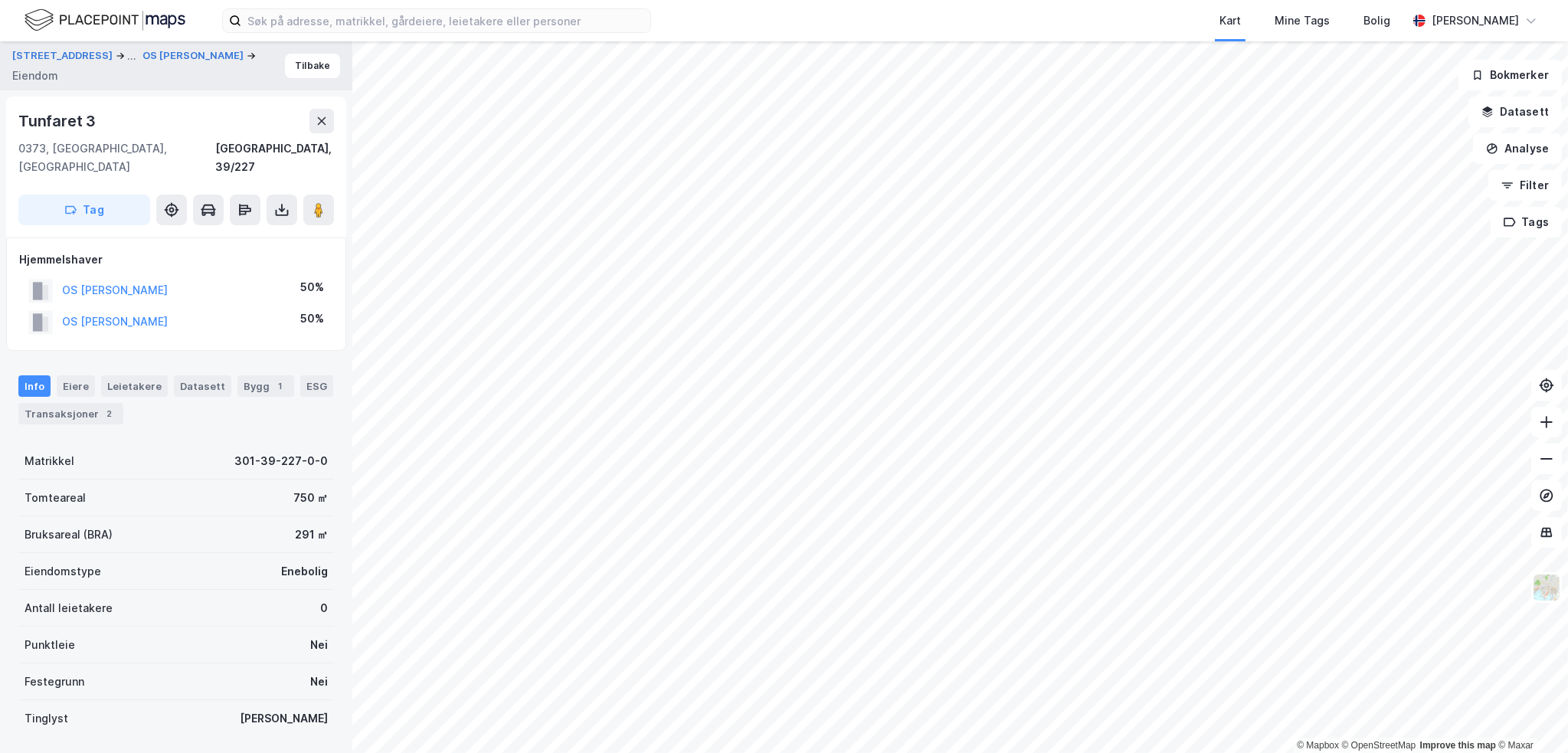
scroll to position [49, 0]
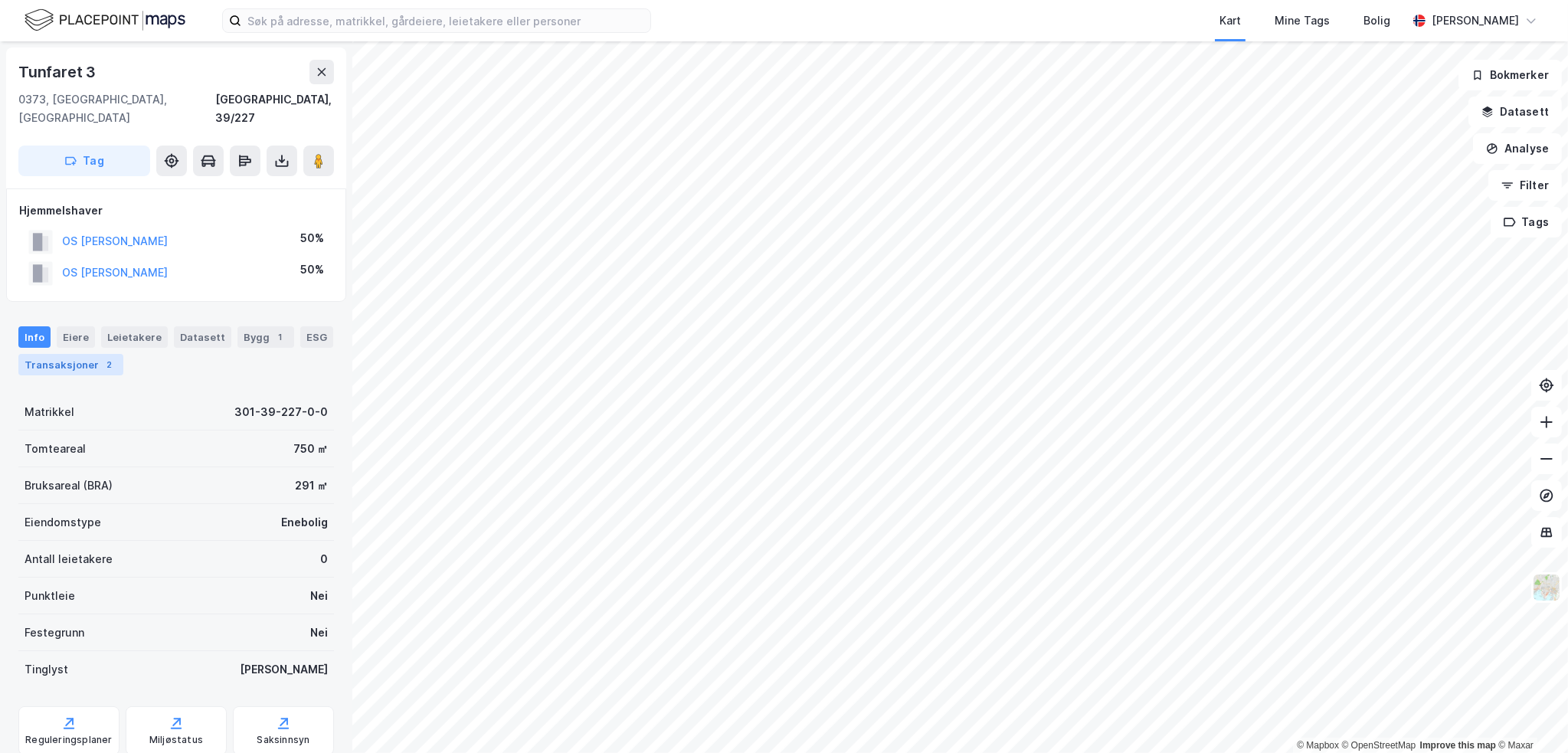
click at [80, 354] on div "Transaksjoner 2" at bounding box center [71, 365] width 105 height 21
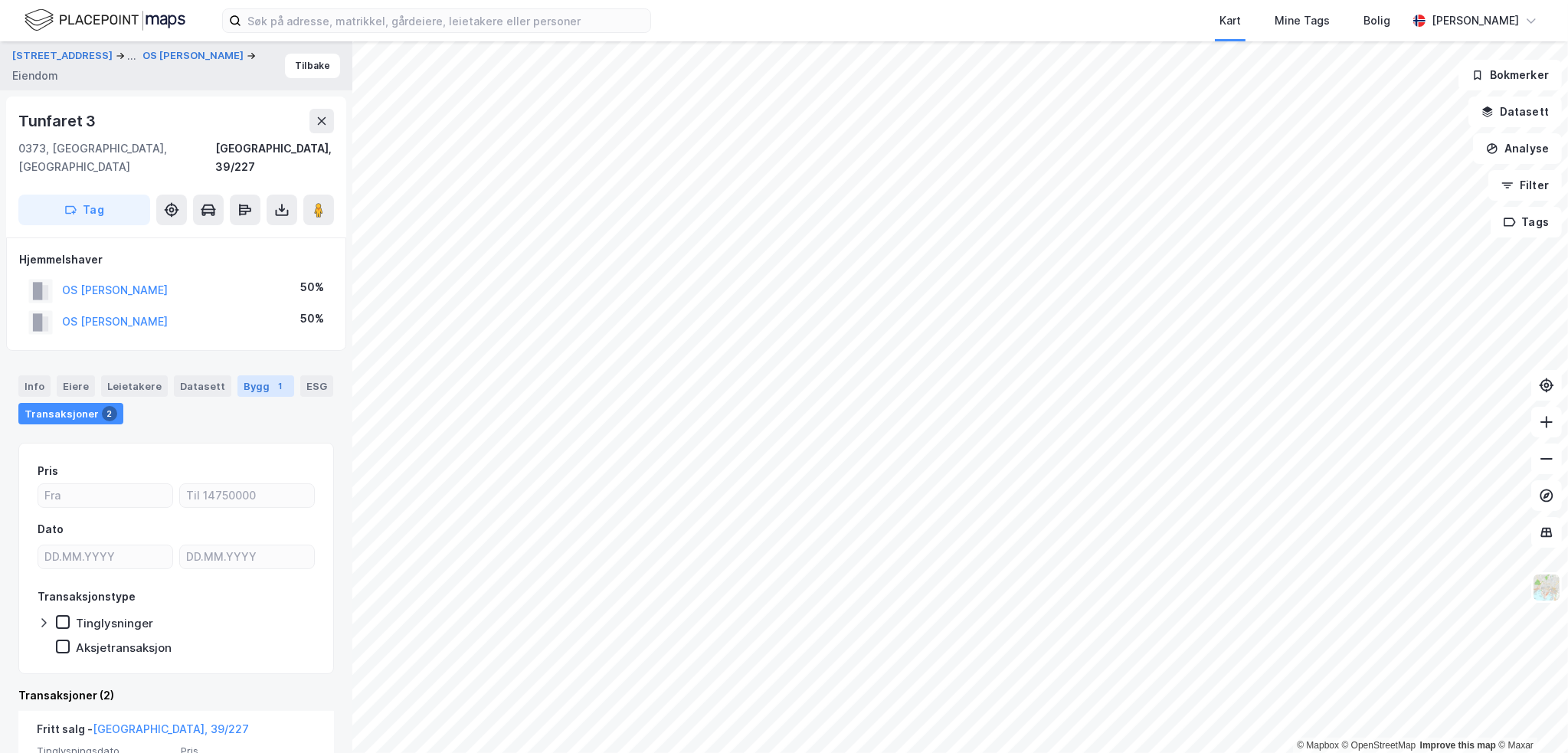
click at [255, 375] on div "Bygg 1" at bounding box center [265, 386] width 56 height 21
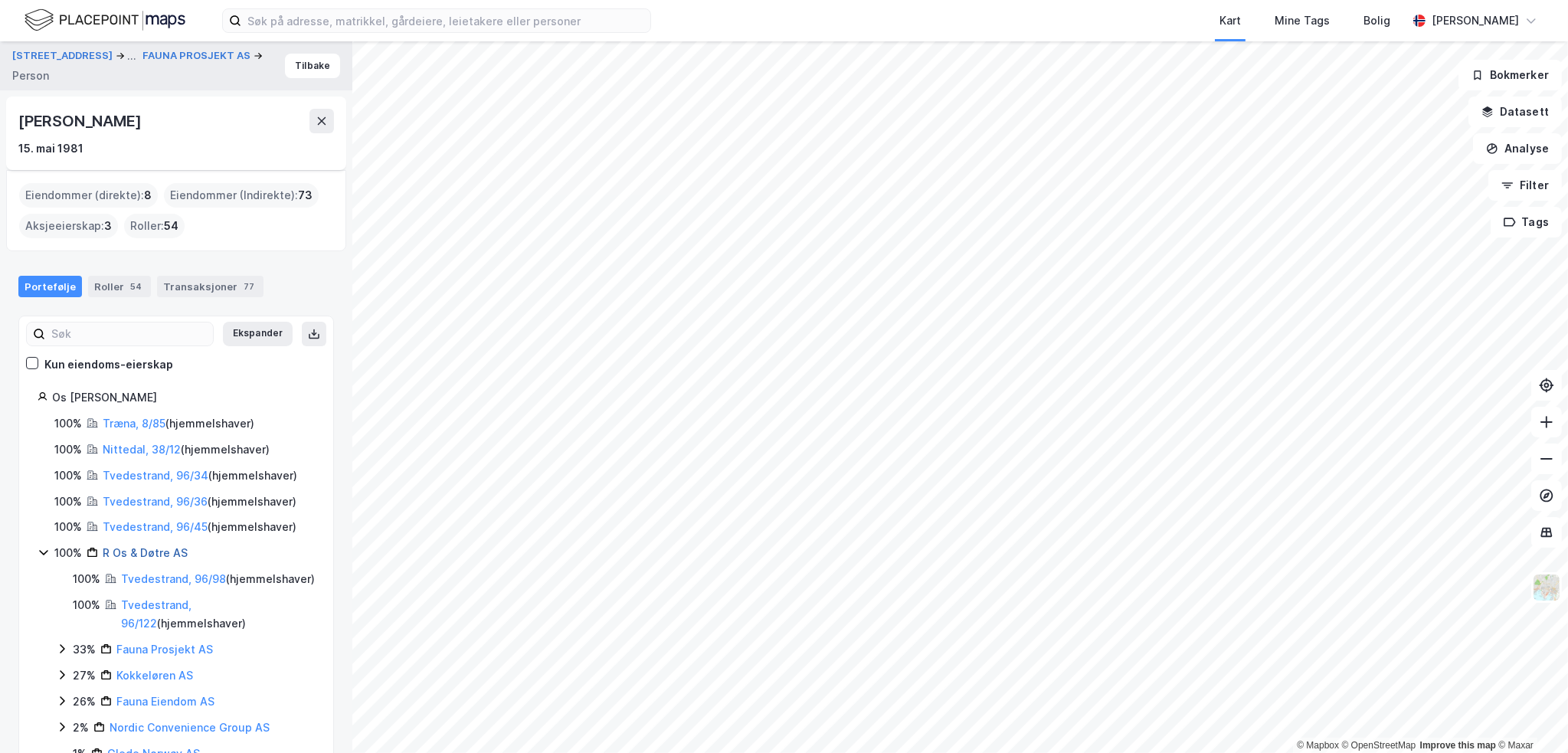
scroll to position [380, 0]
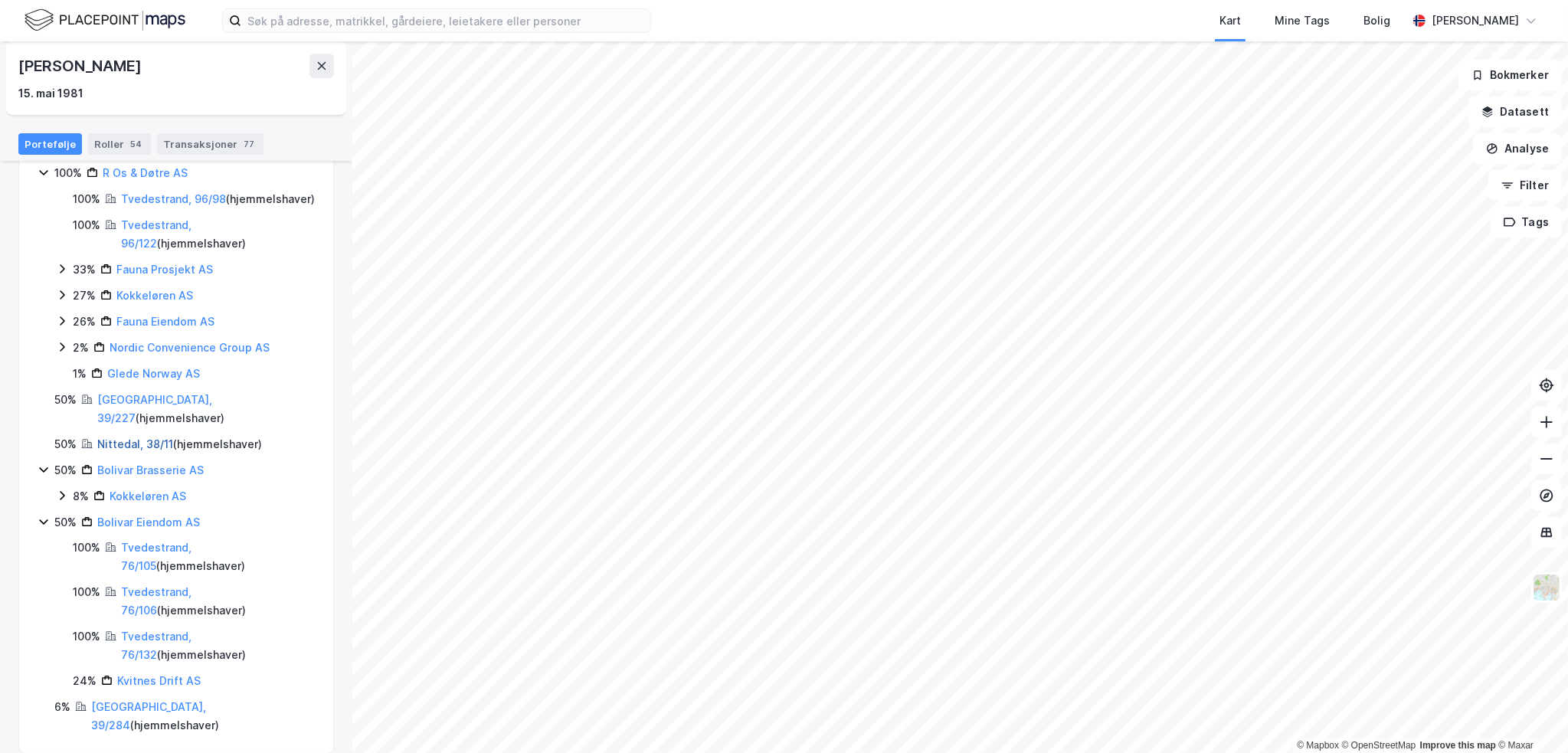
click at [131, 444] on link "Nittedal, 38/11" at bounding box center [135, 444] width 76 height 13
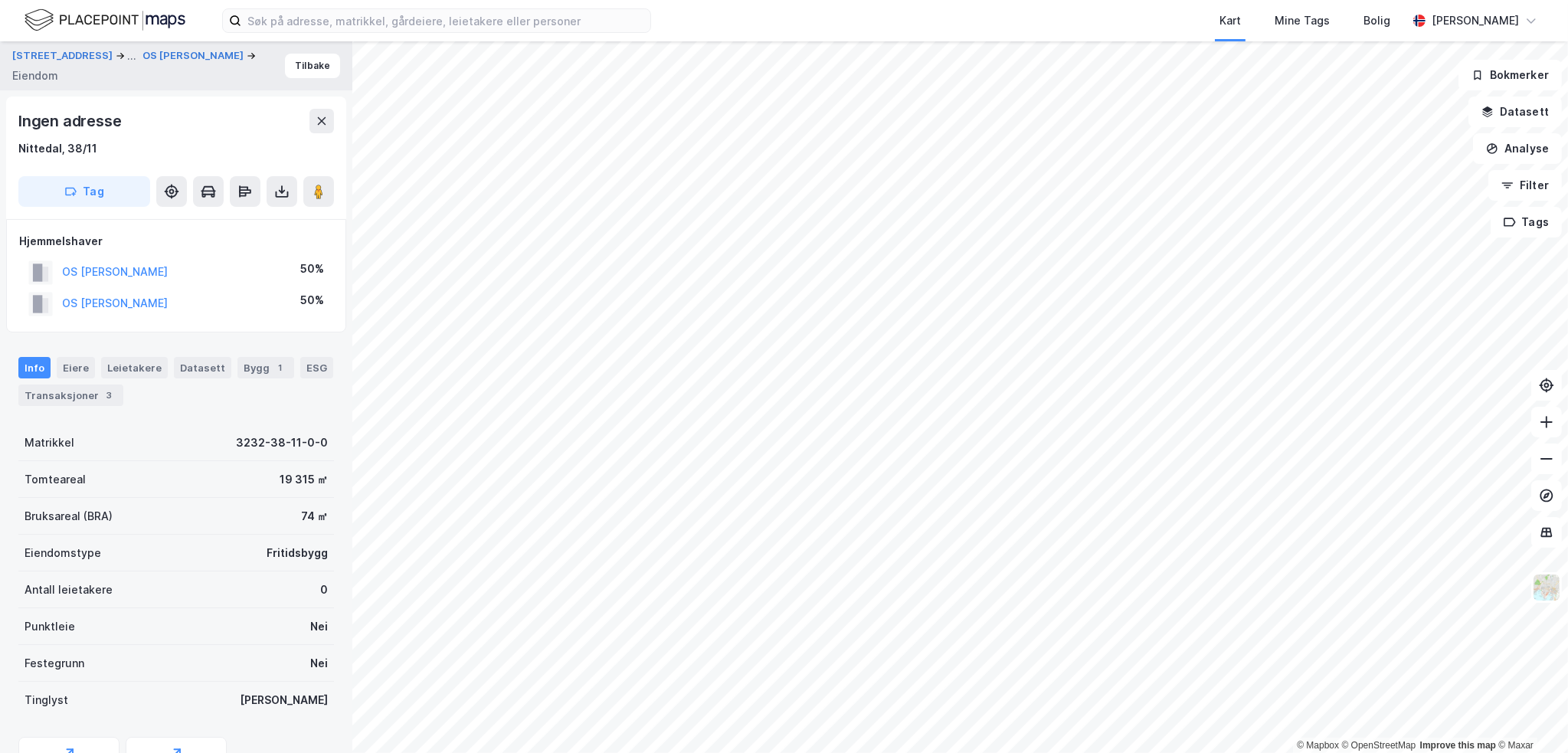
scroll to position [1, 0]
click at [253, 376] on div "Bygg 1" at bounding box center [265, 367] width 56 height 21
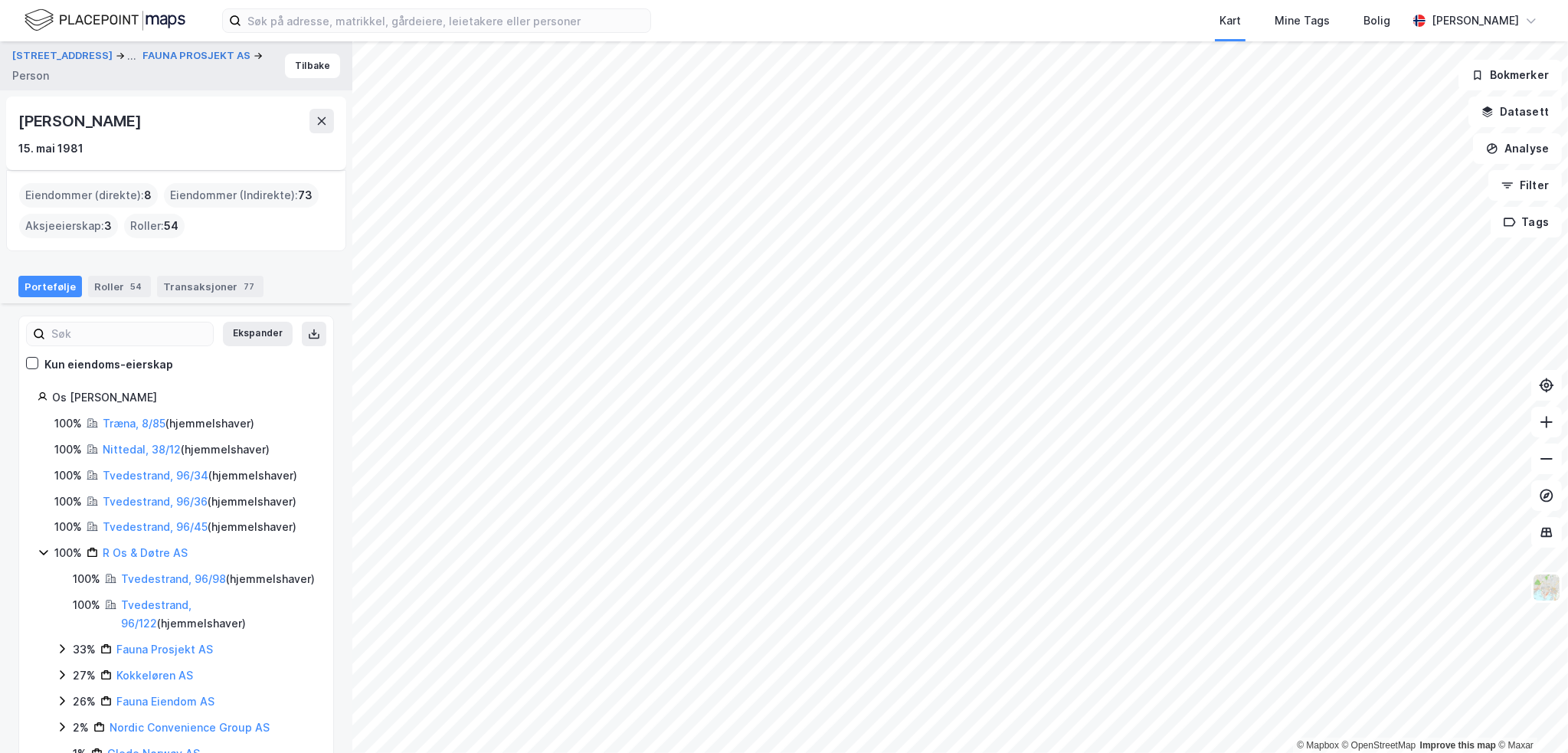
scroll to position [380, 0]
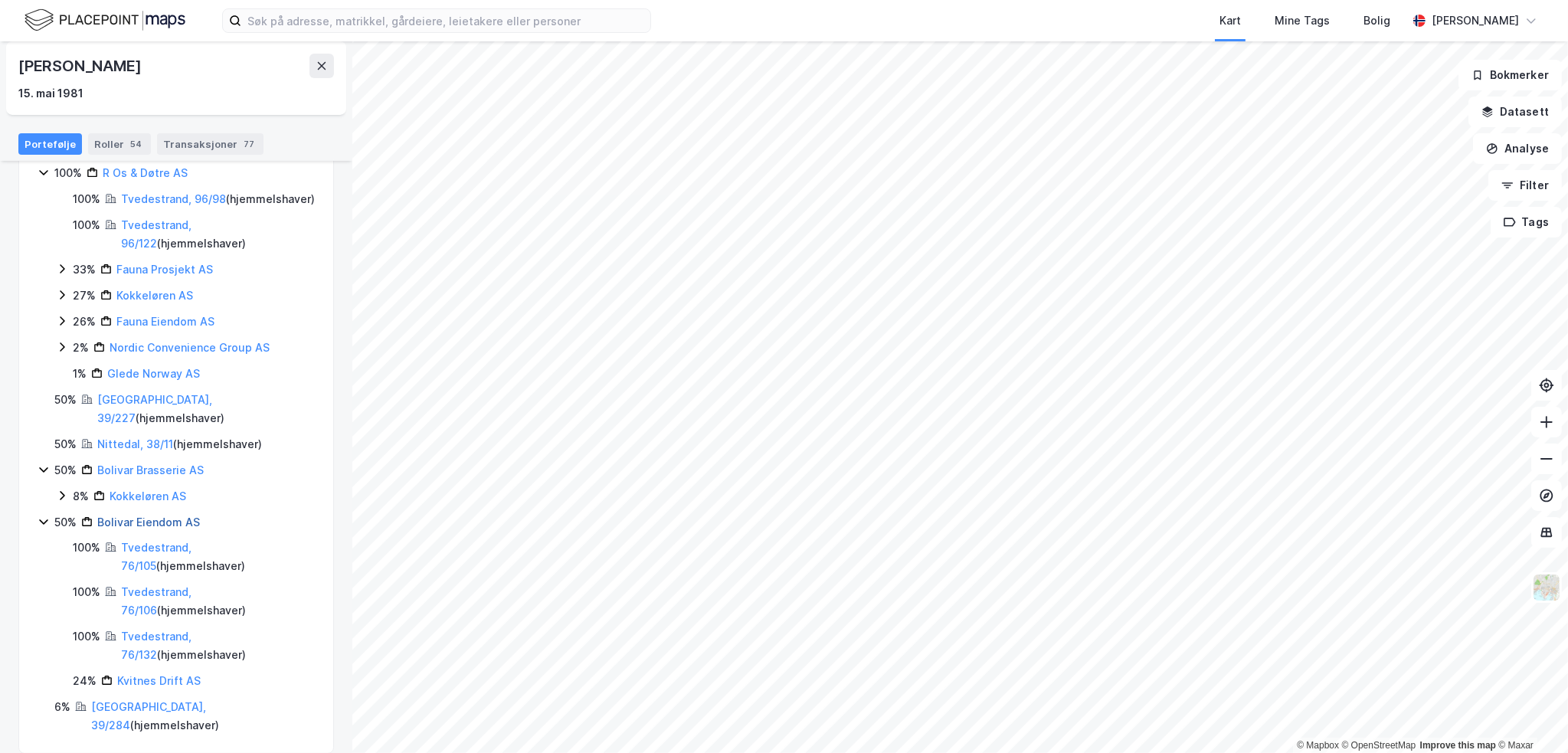
click at [134, 521] on link "Bolivar Eiendom AS" at bounding box center [148, 522] width 103 height 13
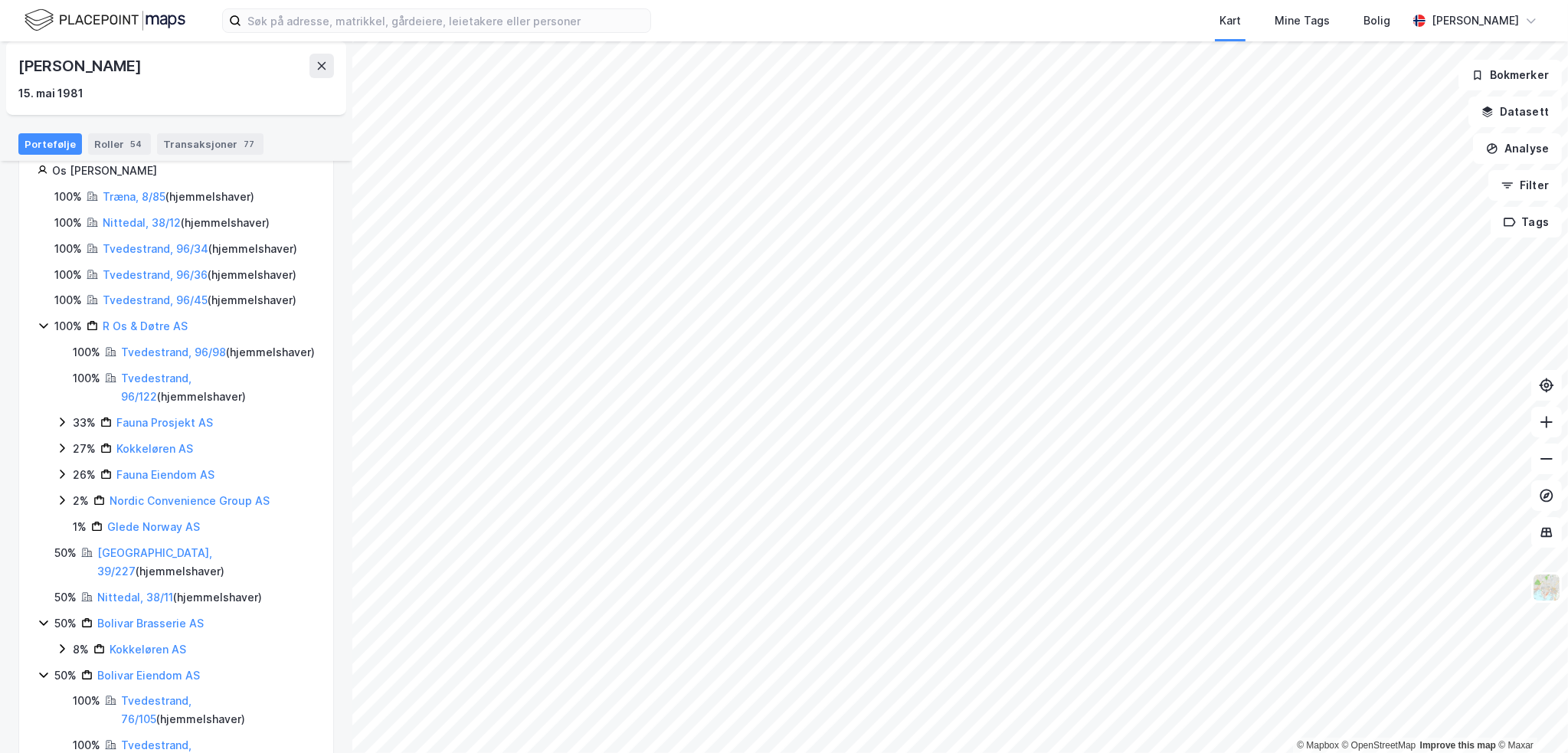
scroll to position [227, 0]
click at [138, 320] on link "R Os & Døtre AS" at bounding box center [145, 326] width 85 height 13
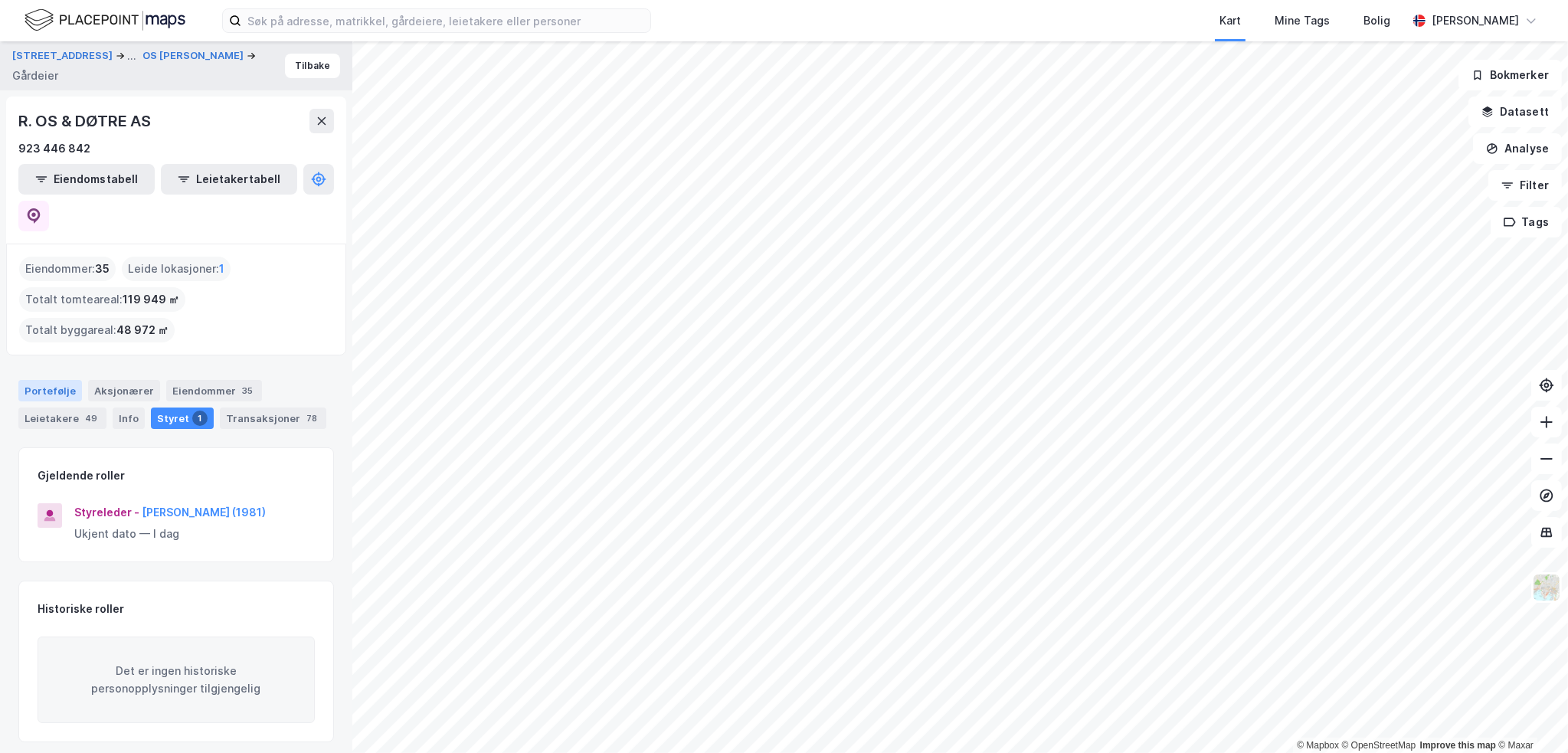
click at [57, 380] on div "Portefølje" at bounding box center [51, 391] width 64 height 21
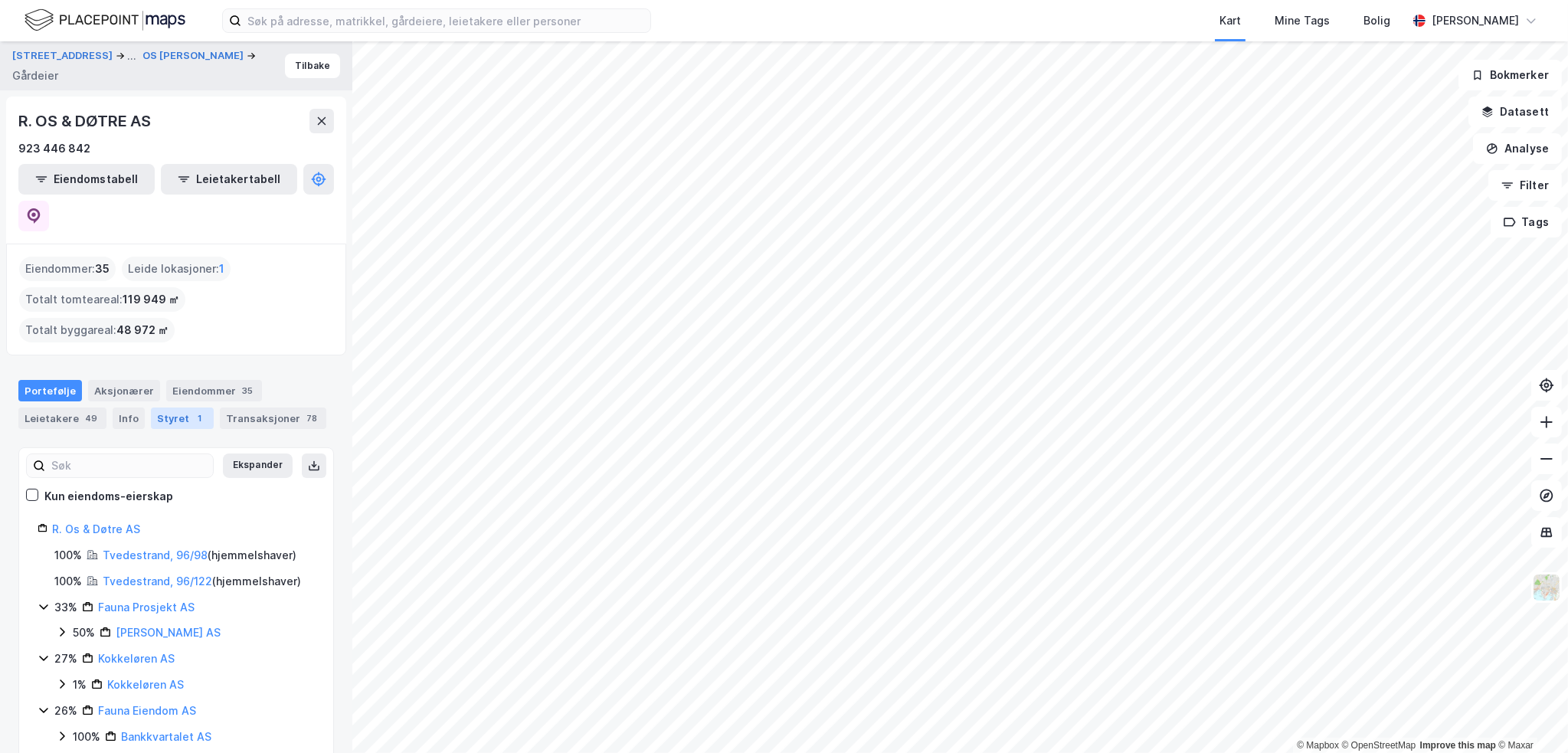
click at [170, 407] on div "Styret 1" at bounding box center [182, 418] width 63 height 21
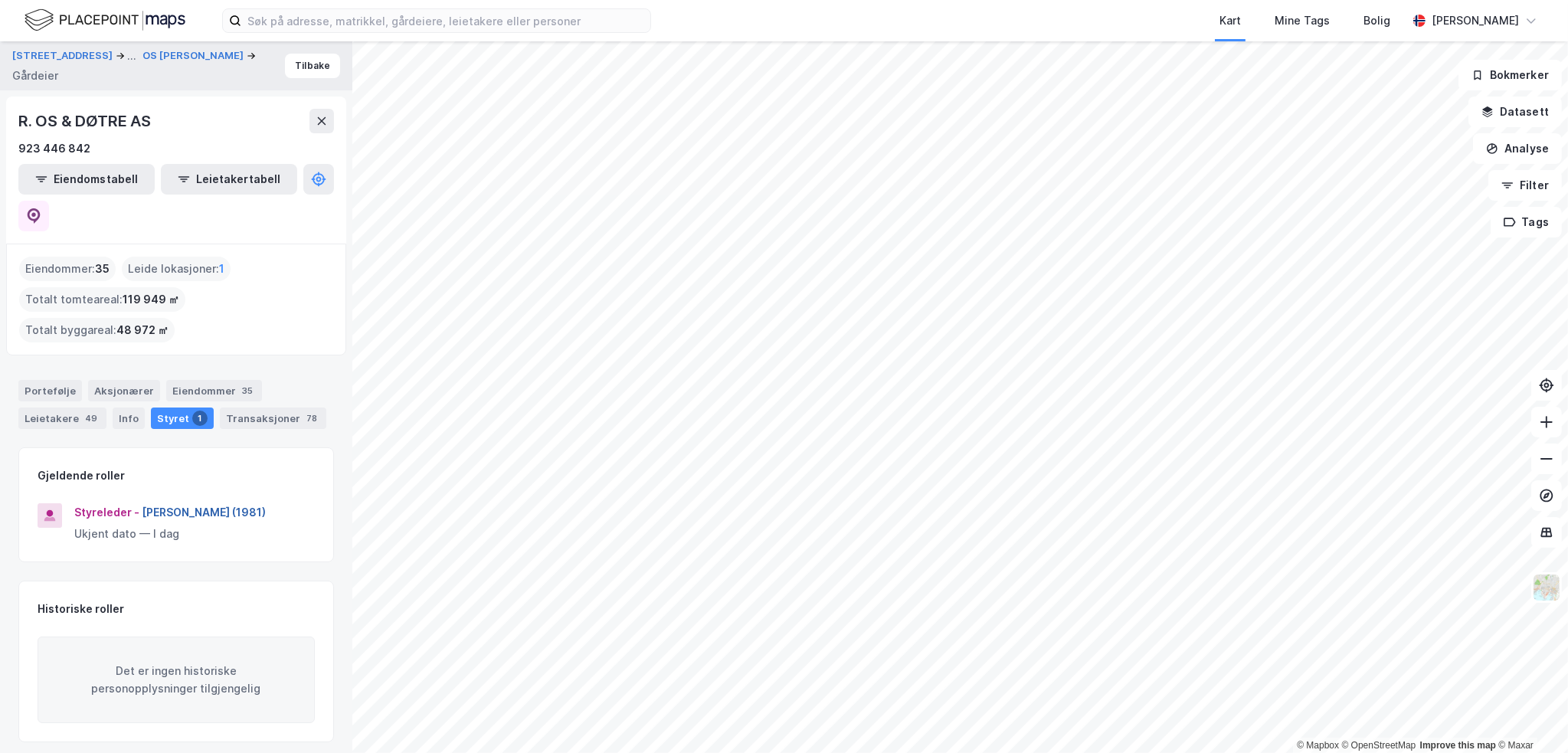
click at [0, 0] on button "[PERSON_NAME] (1981)" at bounding box center [0, 0] width 0 height 0
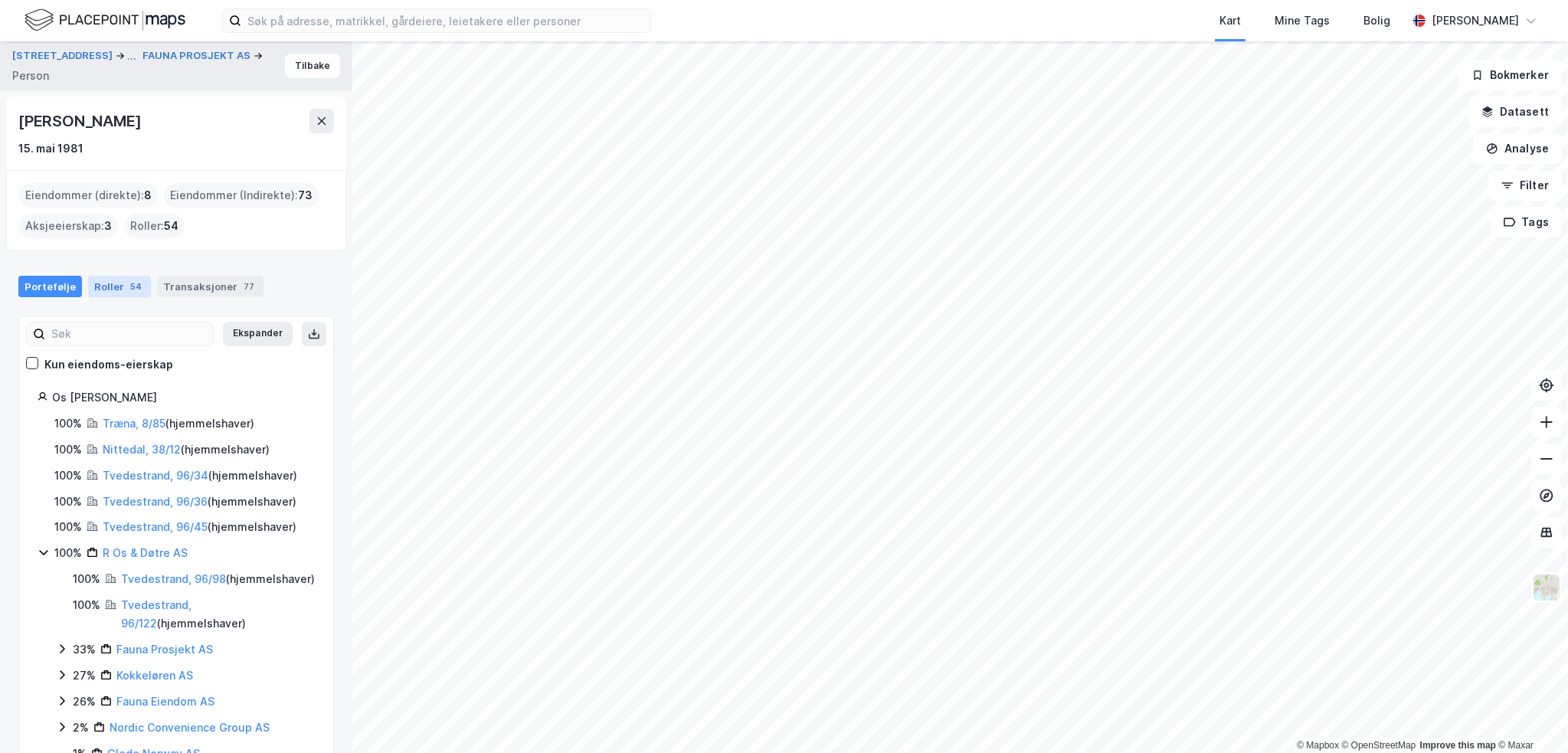
click at [111, 292] on div "Roller 54" at bounding box center [119, 286] width 63 height 21
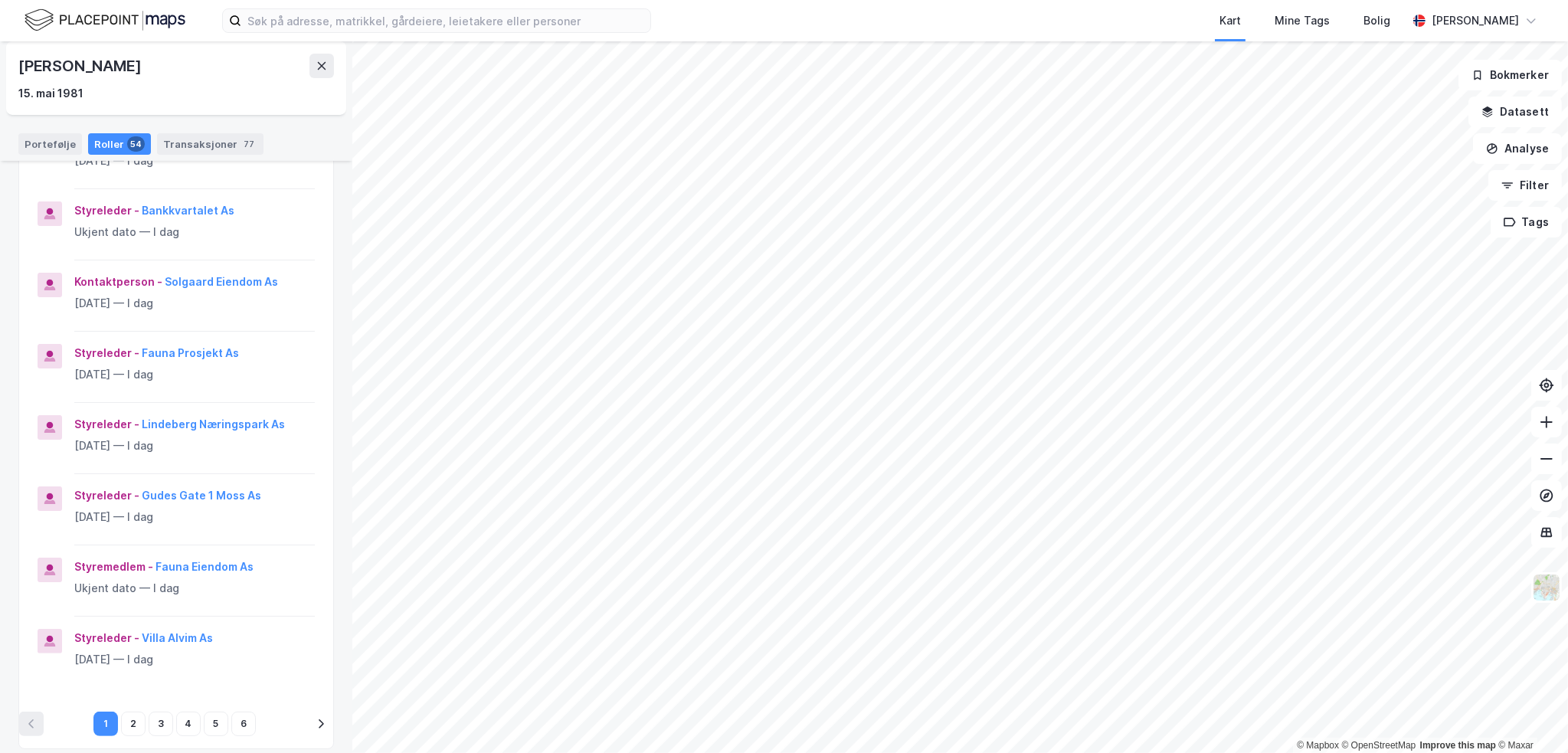
scroll to position [459, 0]
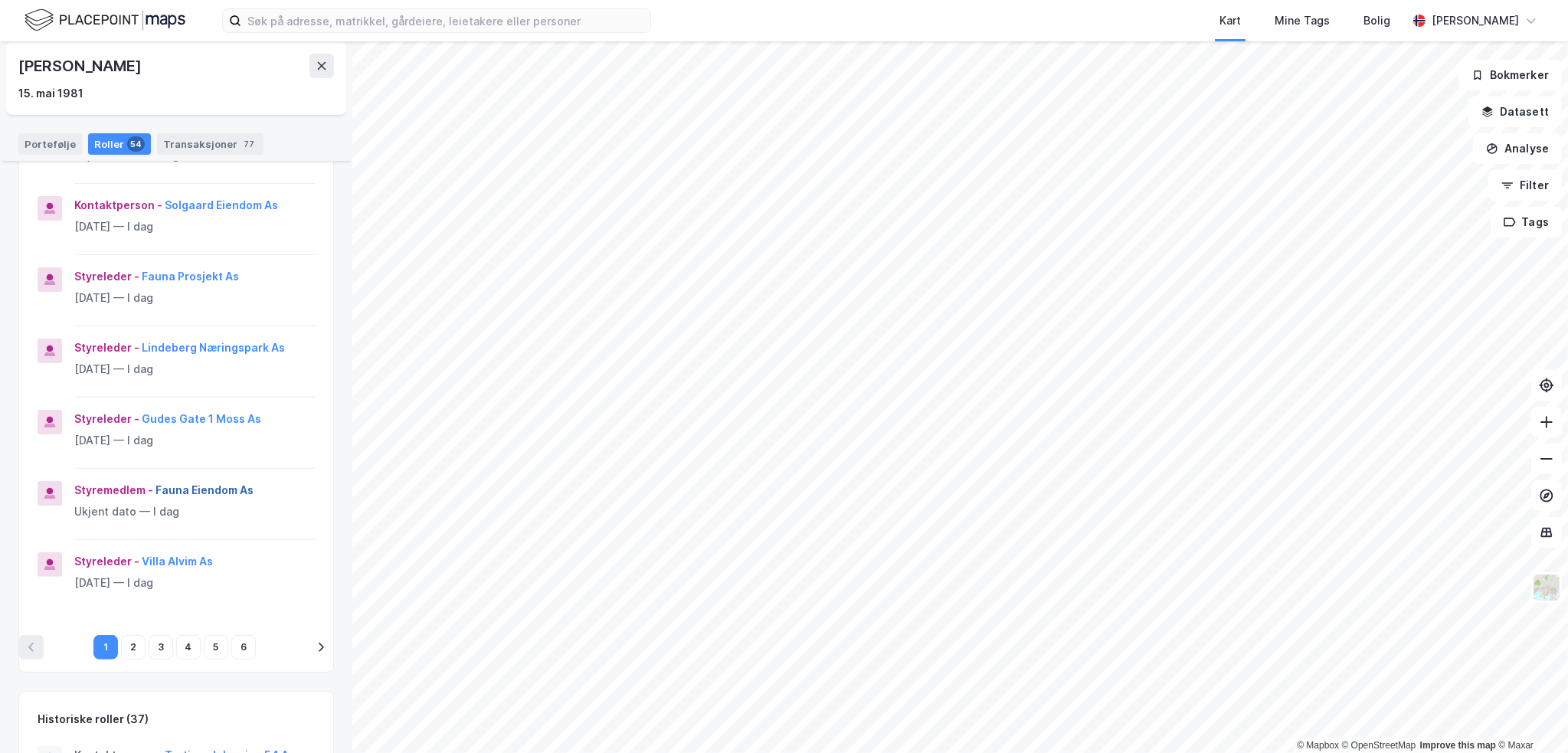
click at [0, 0] on button "Fauna Eiendom As" at bounding box center [0, 0] width 0 height 0
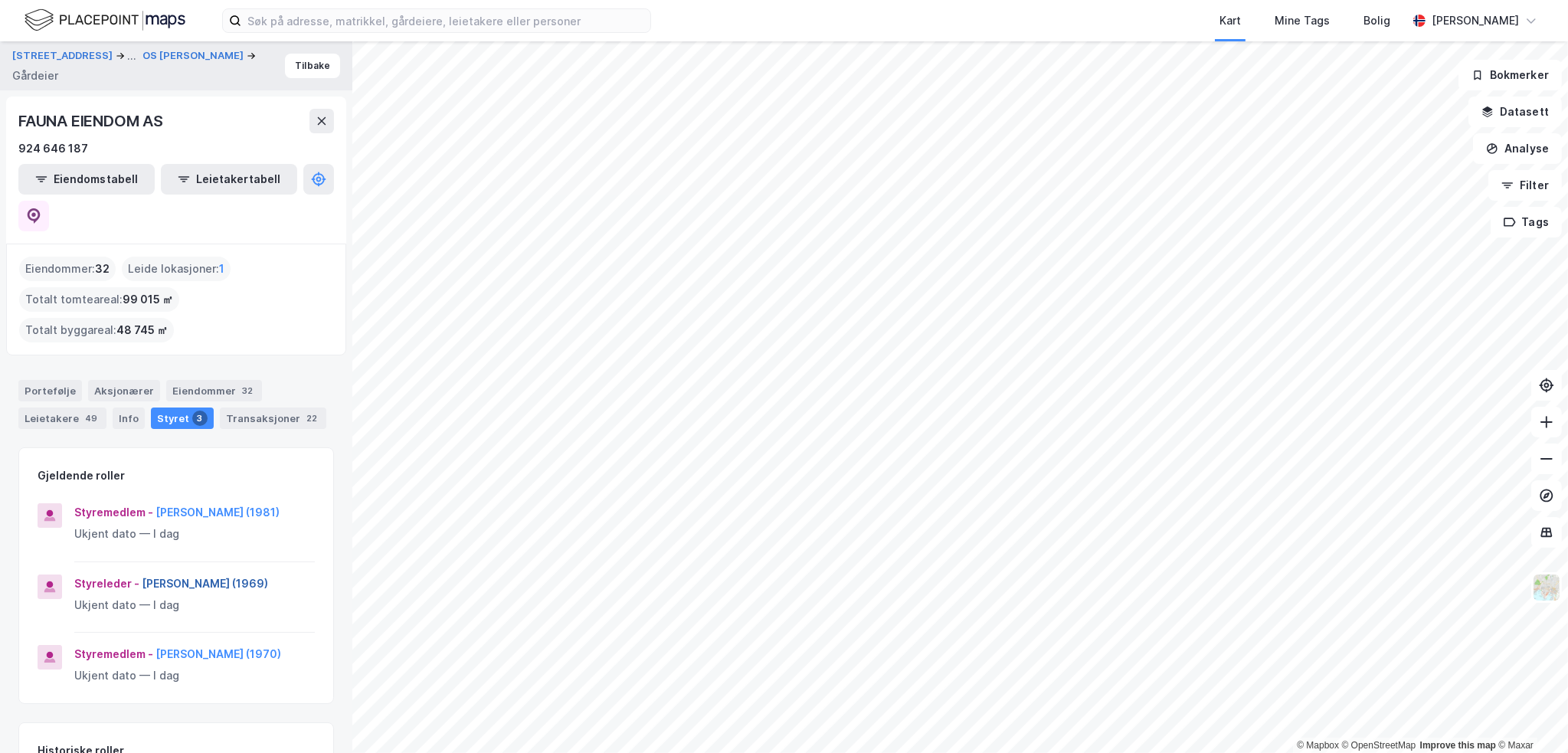
scroll to position [52, 0]
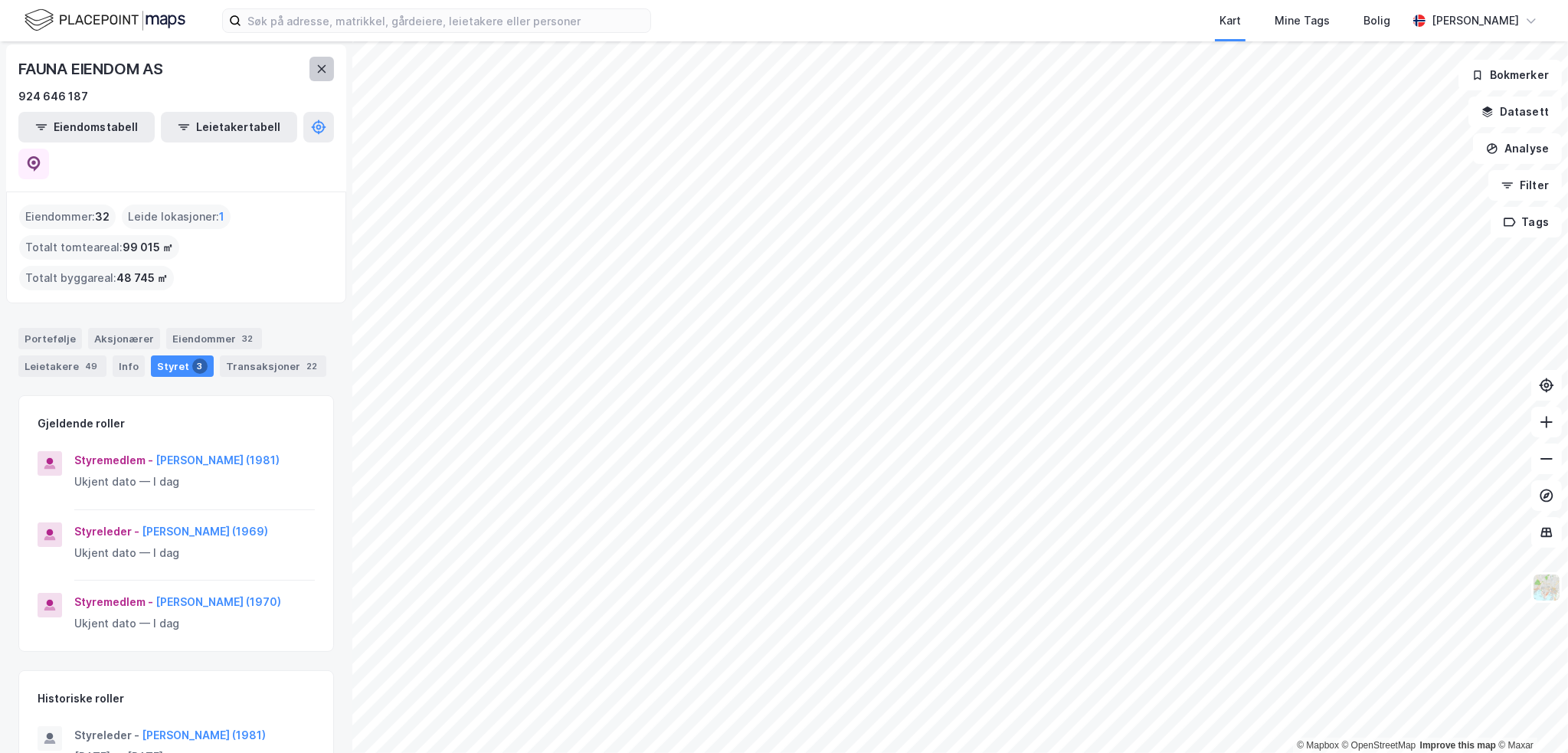
click at [321, 69] on icon at bounding box center [322, 69] width 8 height 7
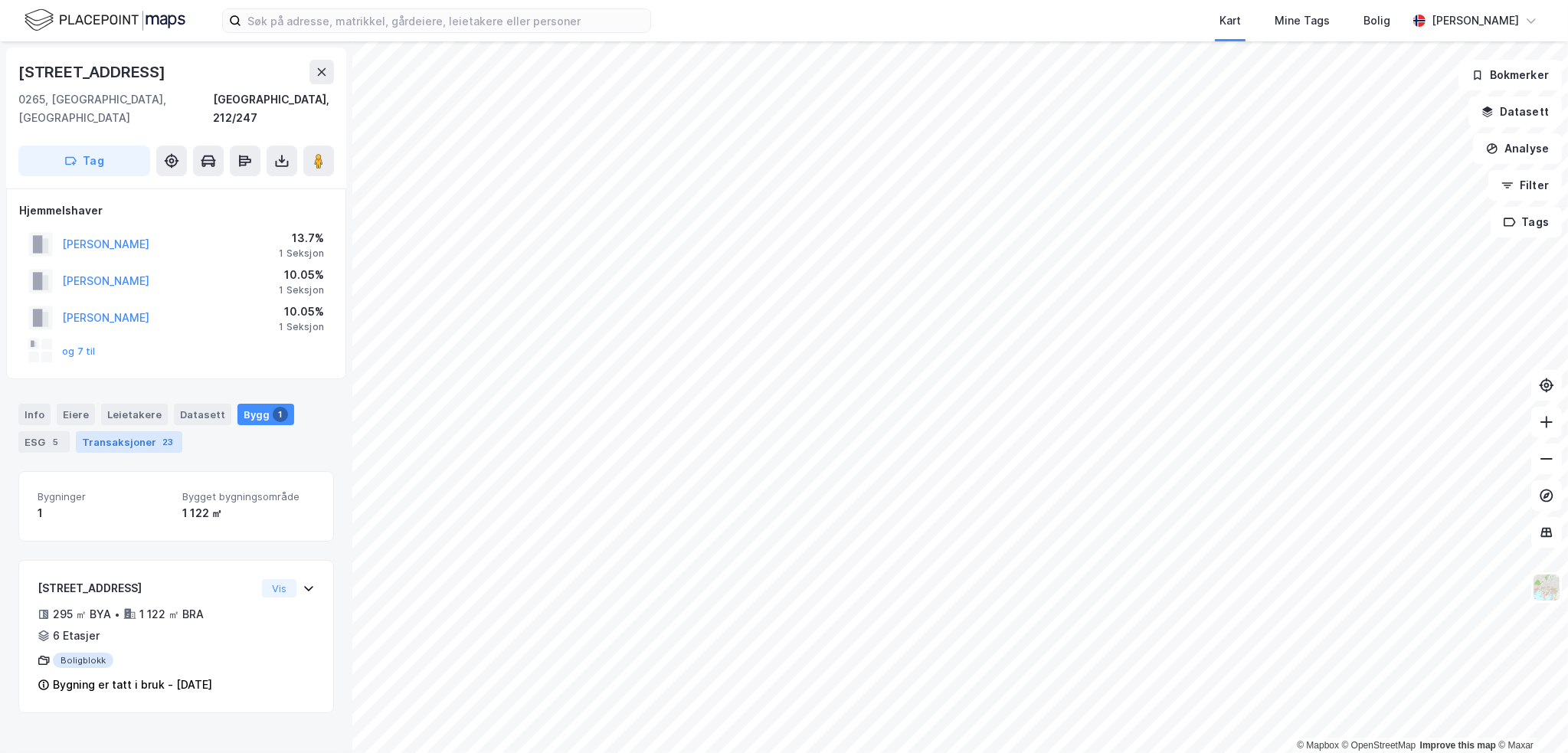
click at [120, 432] on div "Transaksjoner 23" at bounding box center [129, 442] width 107 height 21
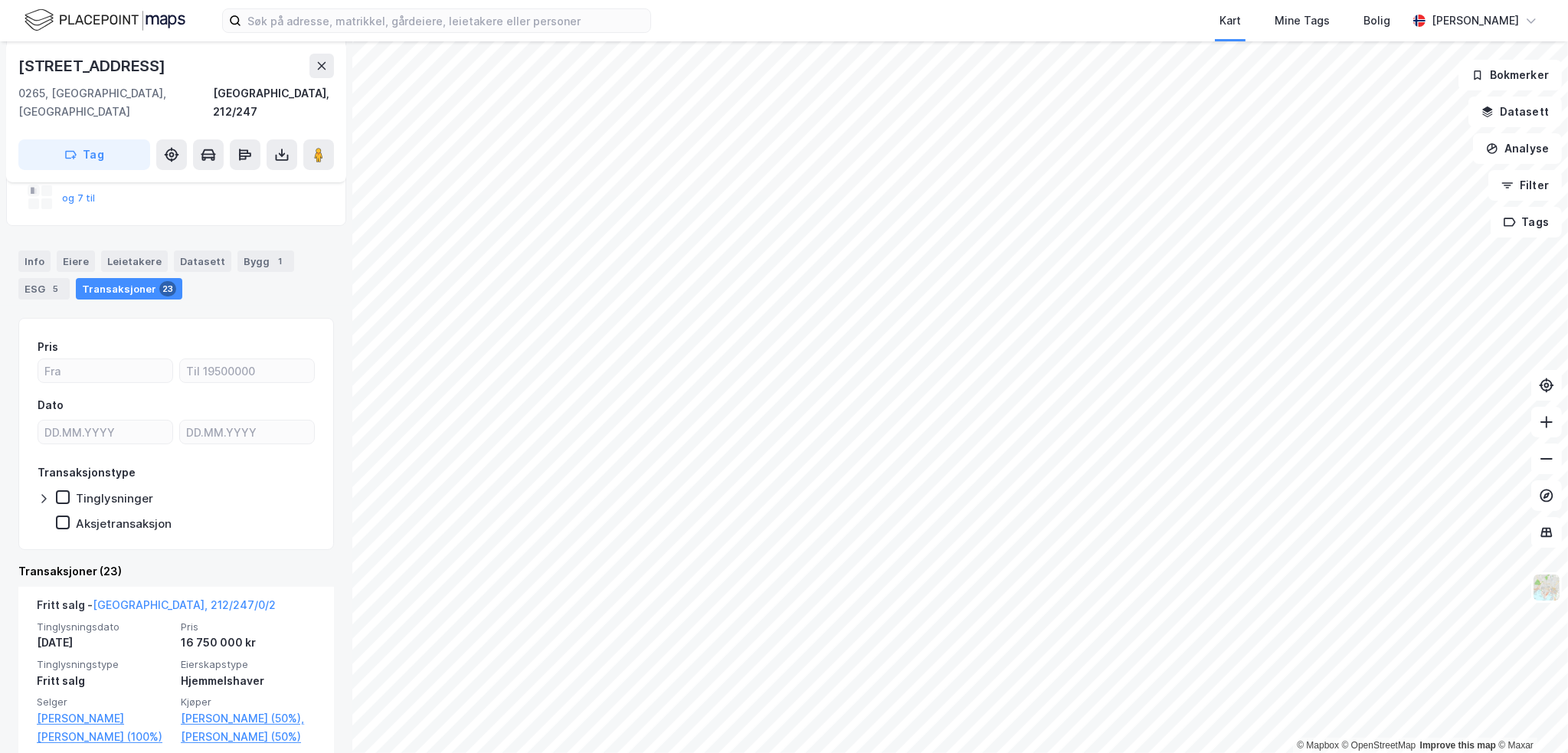
scroll to position [230, 0]
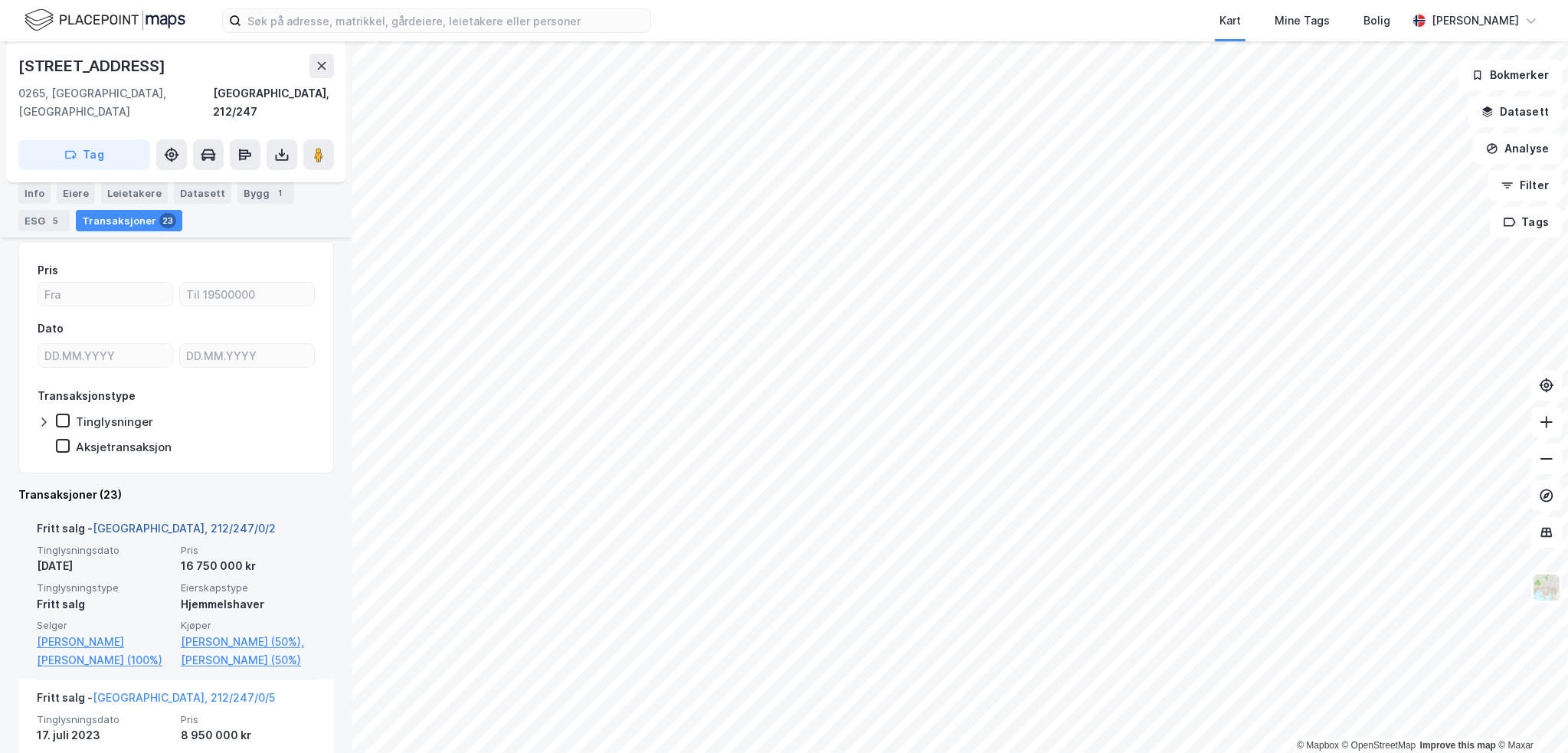
click at [148, 521] on link "[GEOGRAPHIC_DATA], 212/247/0/2" at bounding box center [184, 528] width 183 height 13
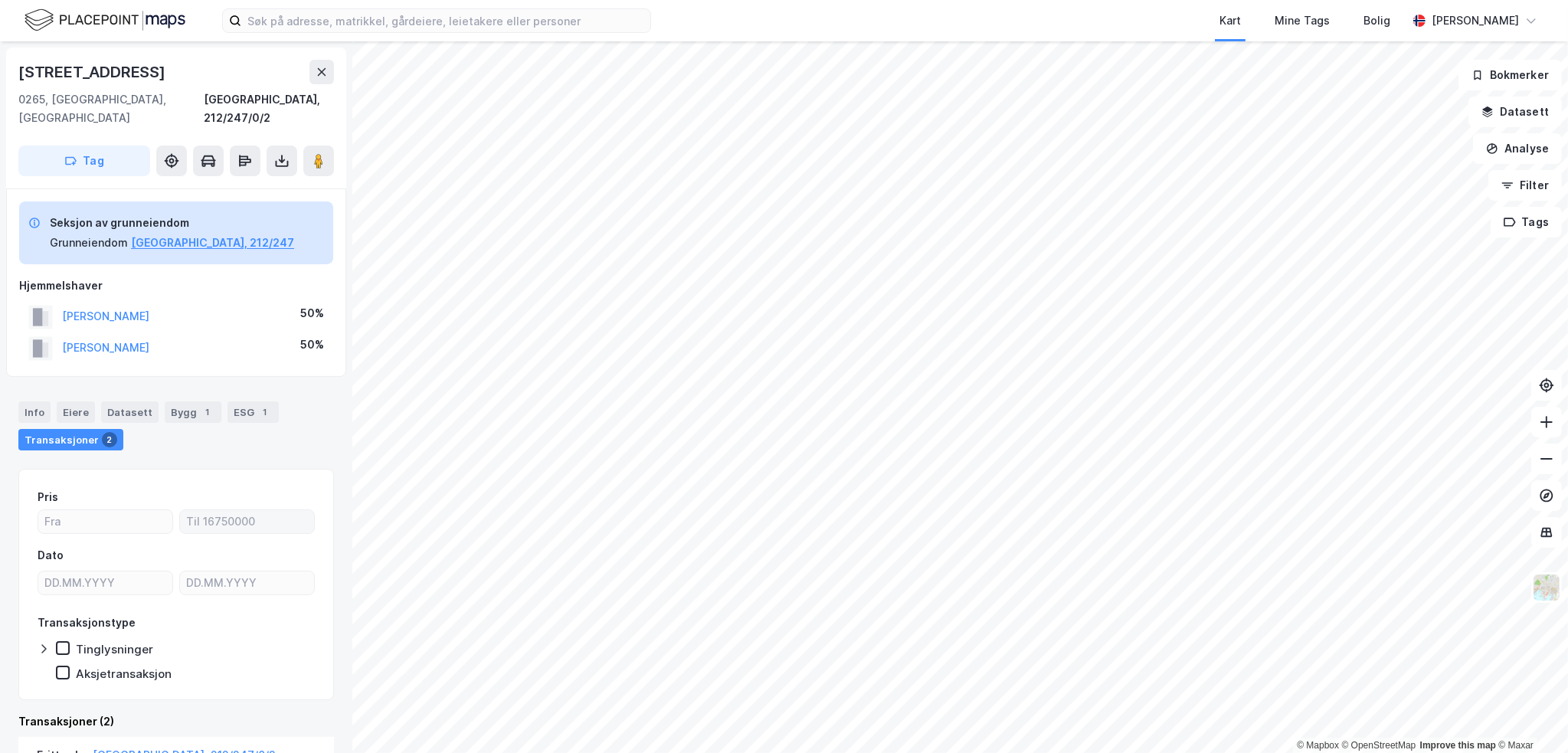
scroll to position [32, 0]
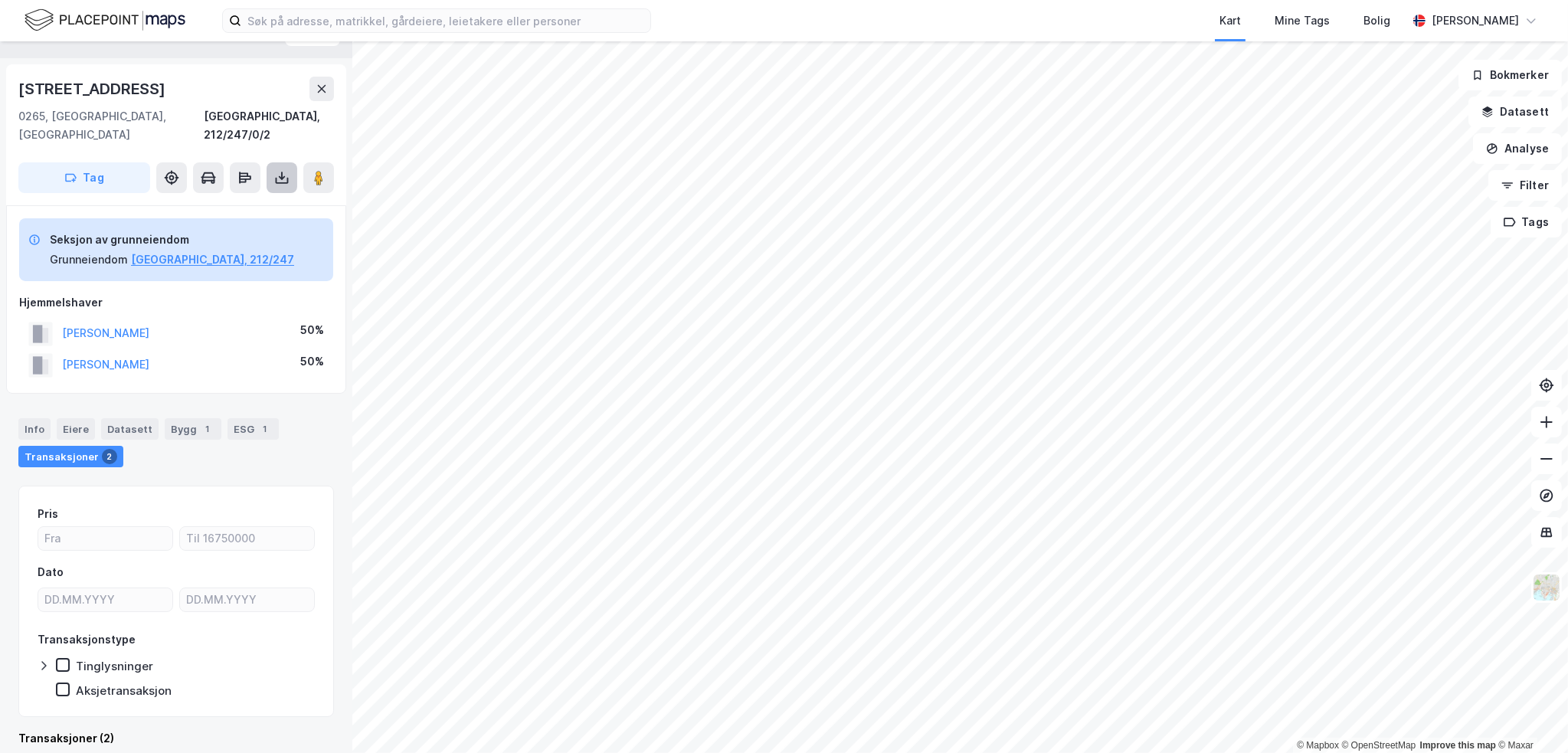
click at [274, 170] on icon at bounding box center [281, 177] width 16 height 16
click at [249, 200] on div "Last ned grunnbok" at bounding box center [215, 208] width 163 height 24
click at [0, 0] on button "[PERSON_NAME]" at bounding box center [0, 0] width 0 height 0
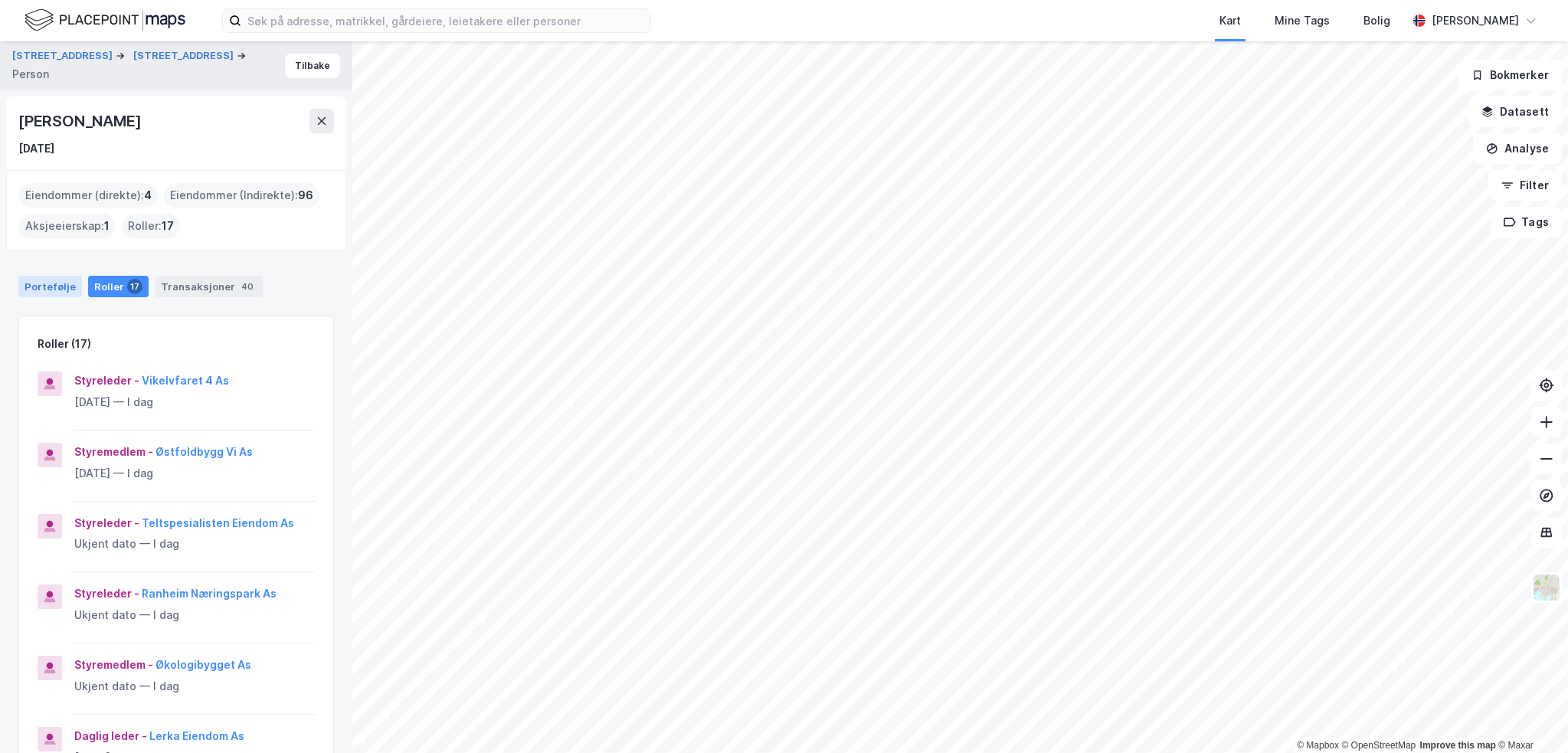
click at [55, 286] on div "Portefølje" at bounding box center [51, 286] width 64 height 21
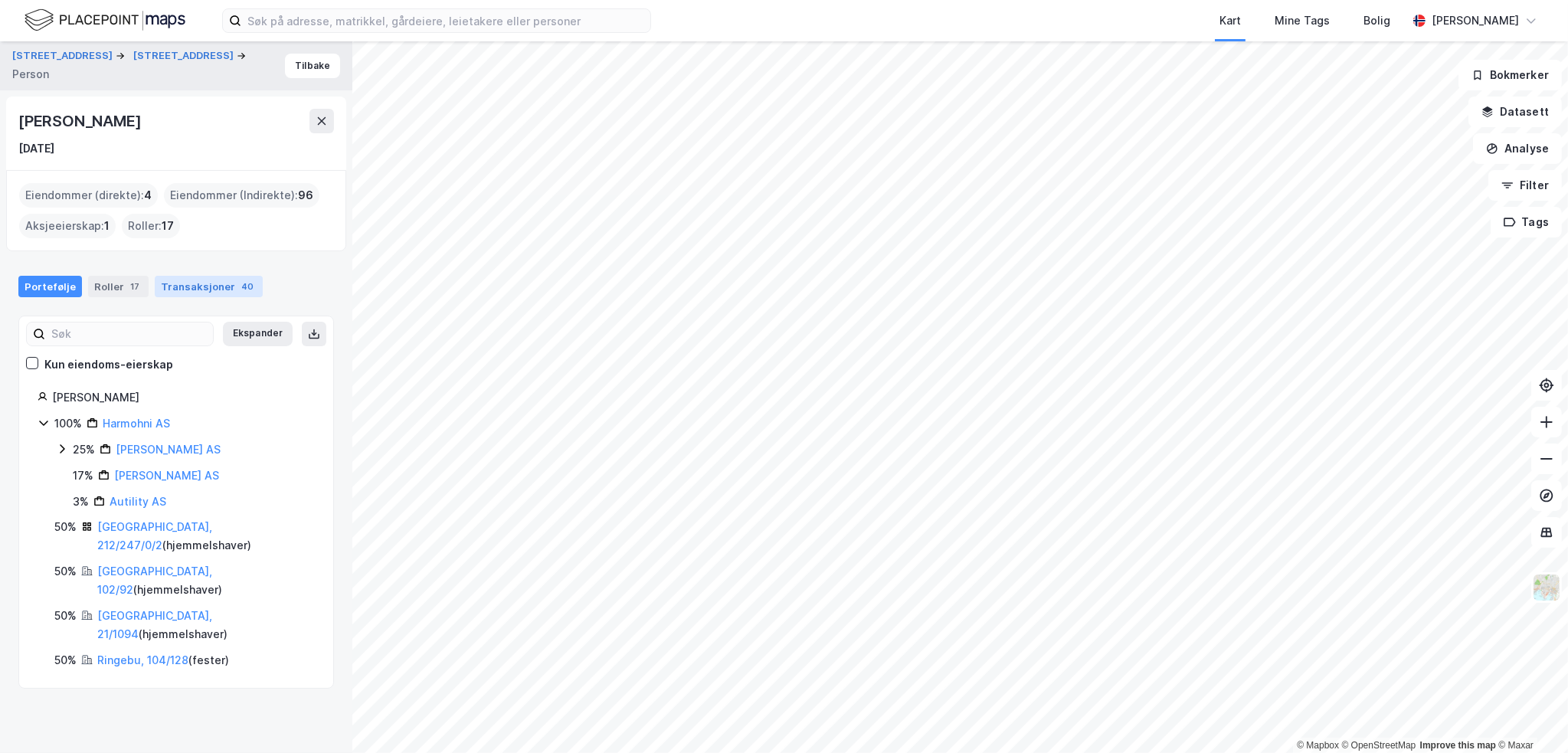
click at [203, 290] on div "Transaksjoner 40" at bounding box center [209, 286] width 108 height 21
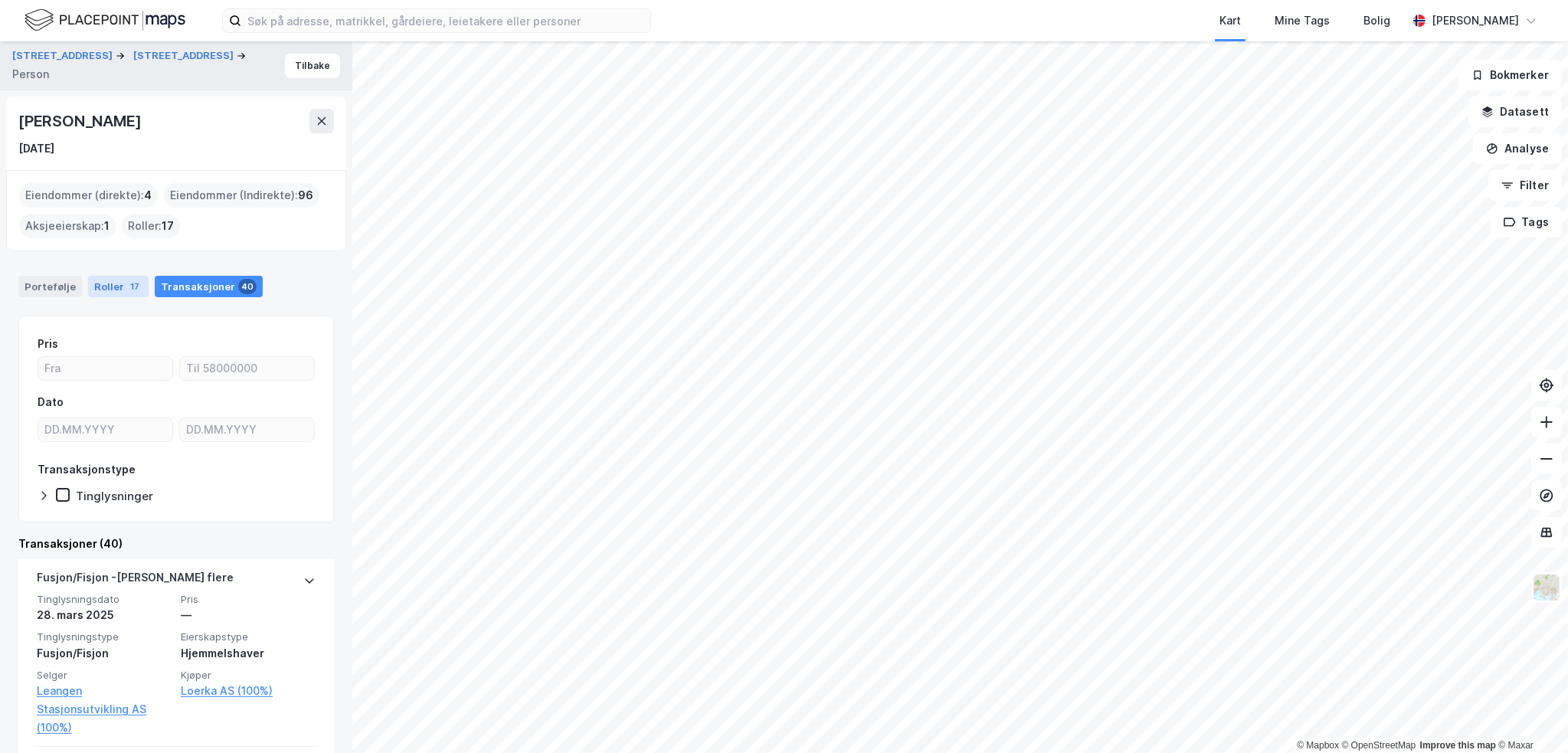
click at [108, 282] on div "Roller 17" at bounding box center [118, 286] width 60 height 21
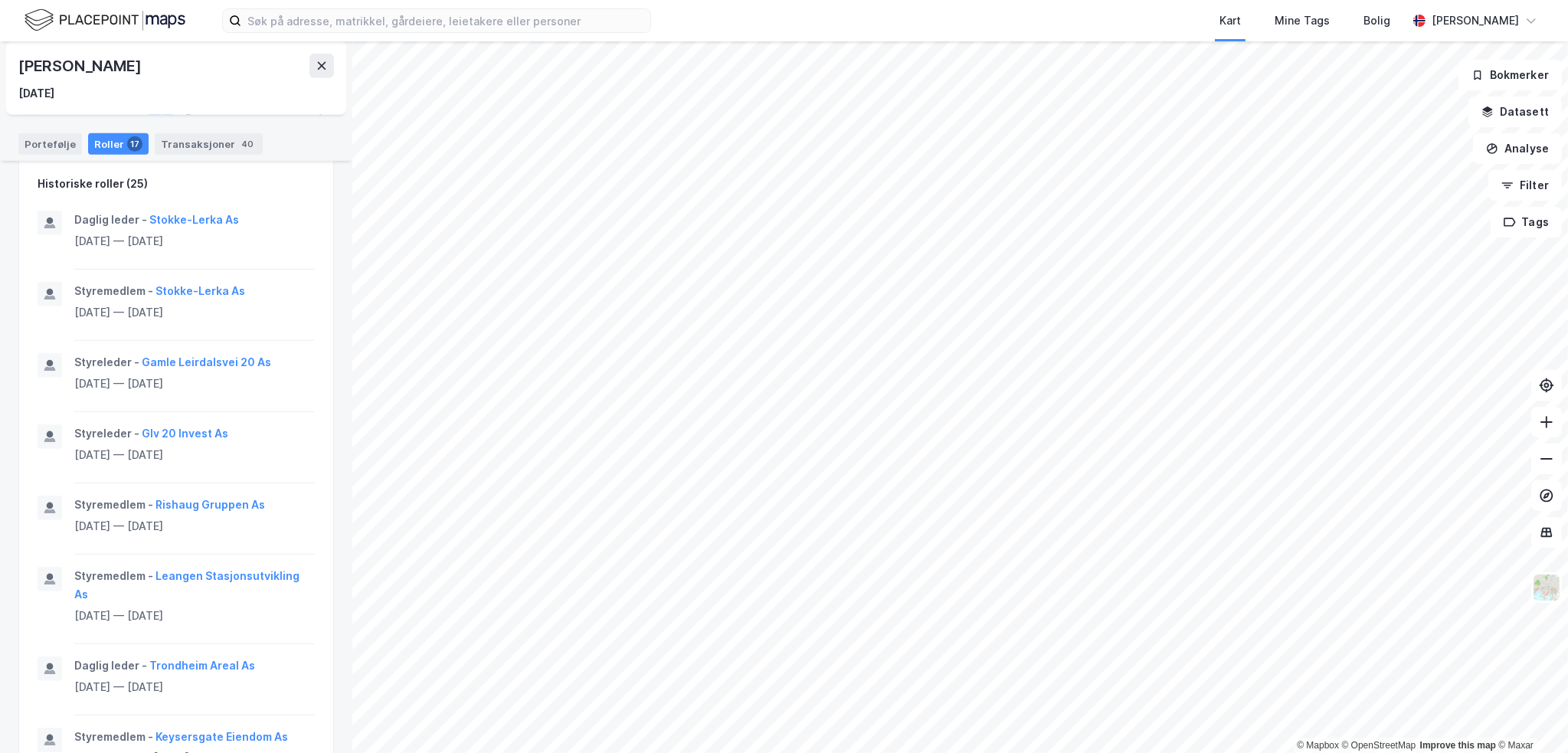
scroll to position [996, 0]
click at [0, 0] on button "Glv 20 Invest As" at bounding box center [0, 0] width 0 height 0
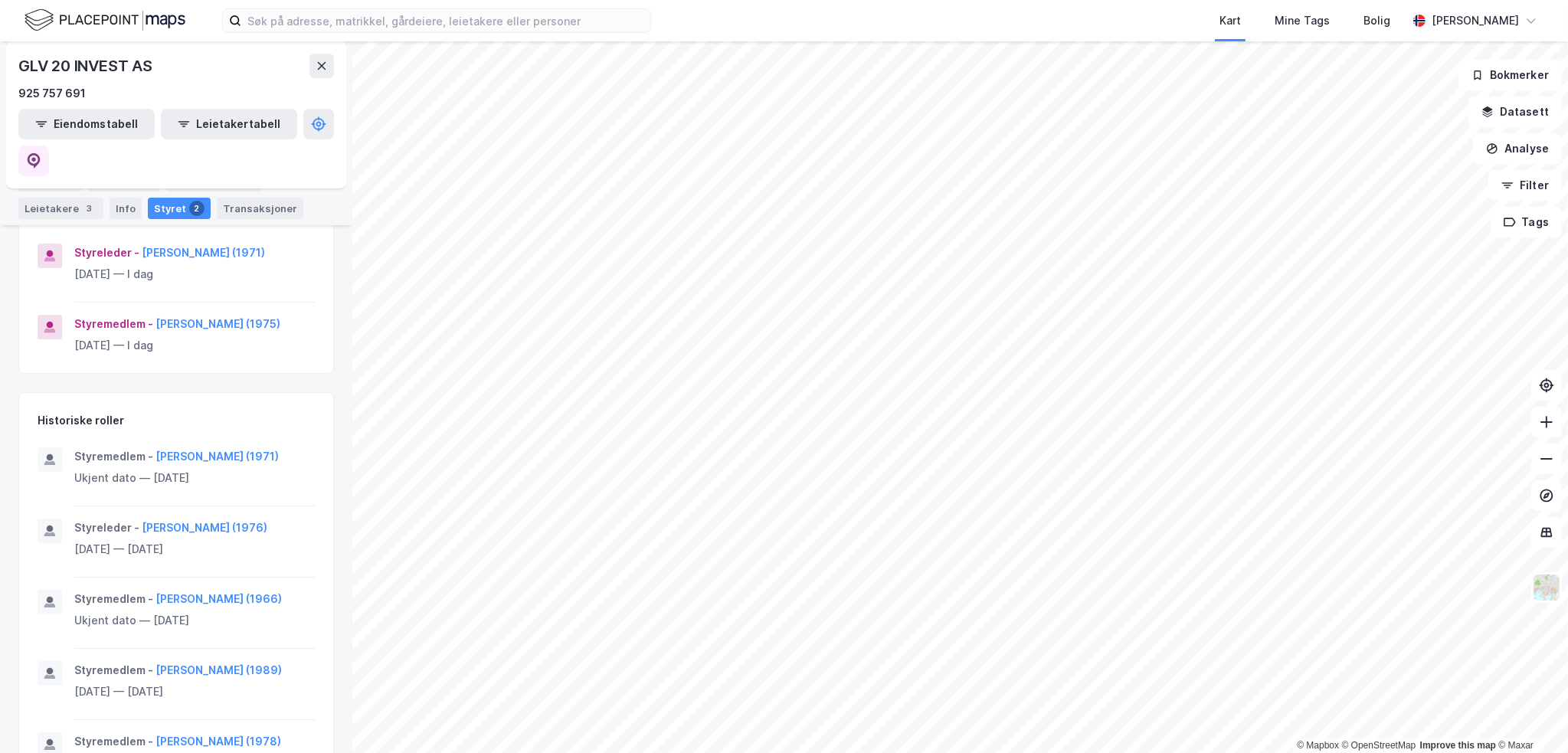
scroll to position [230, 0]
click at [0, 0] on button "[PERSON_NAME] (1971)" at bounding box center [0, 0] width 0 height 0
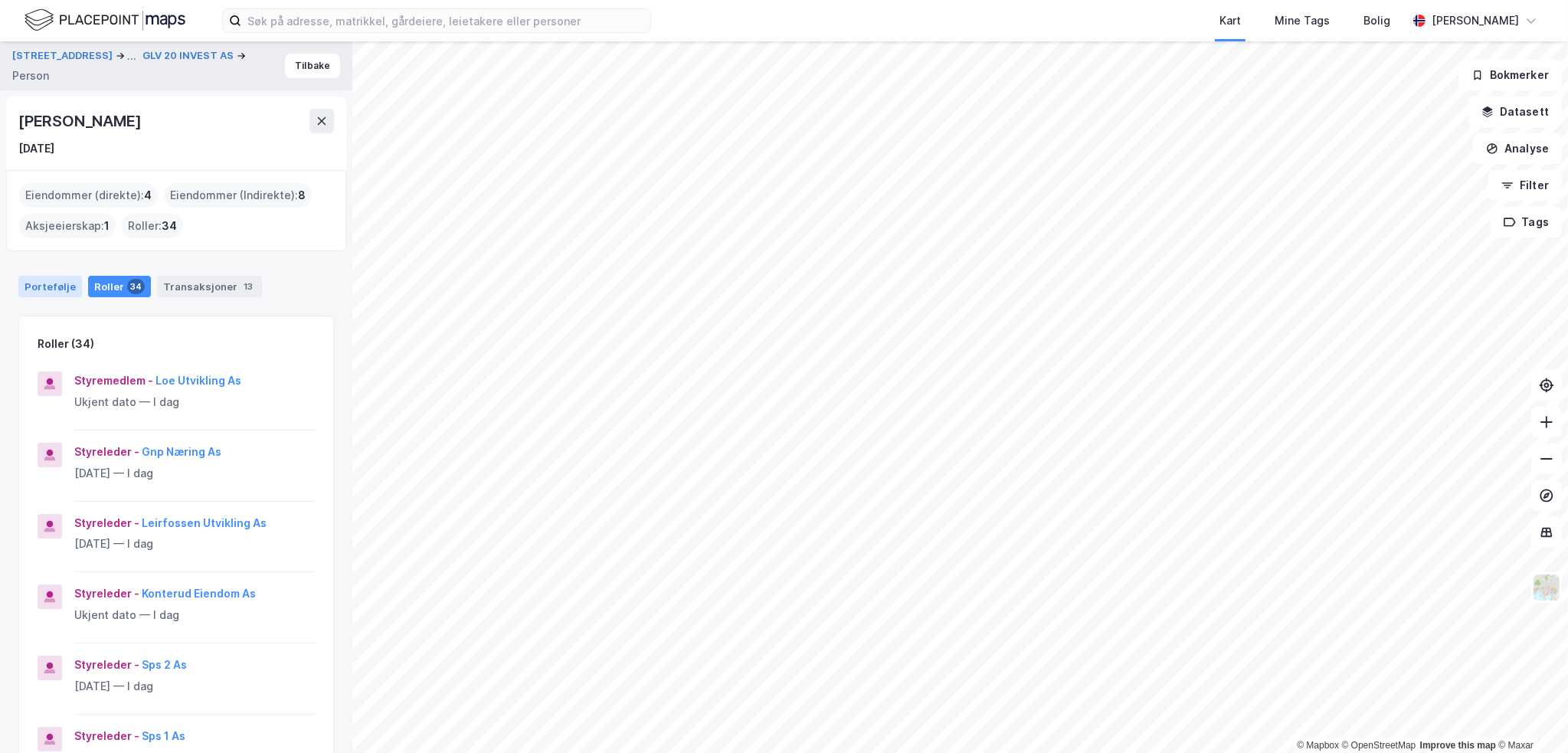
click at [55, 284] on div "Portefølje" at bounding box center [51, 286] width 64 height 21
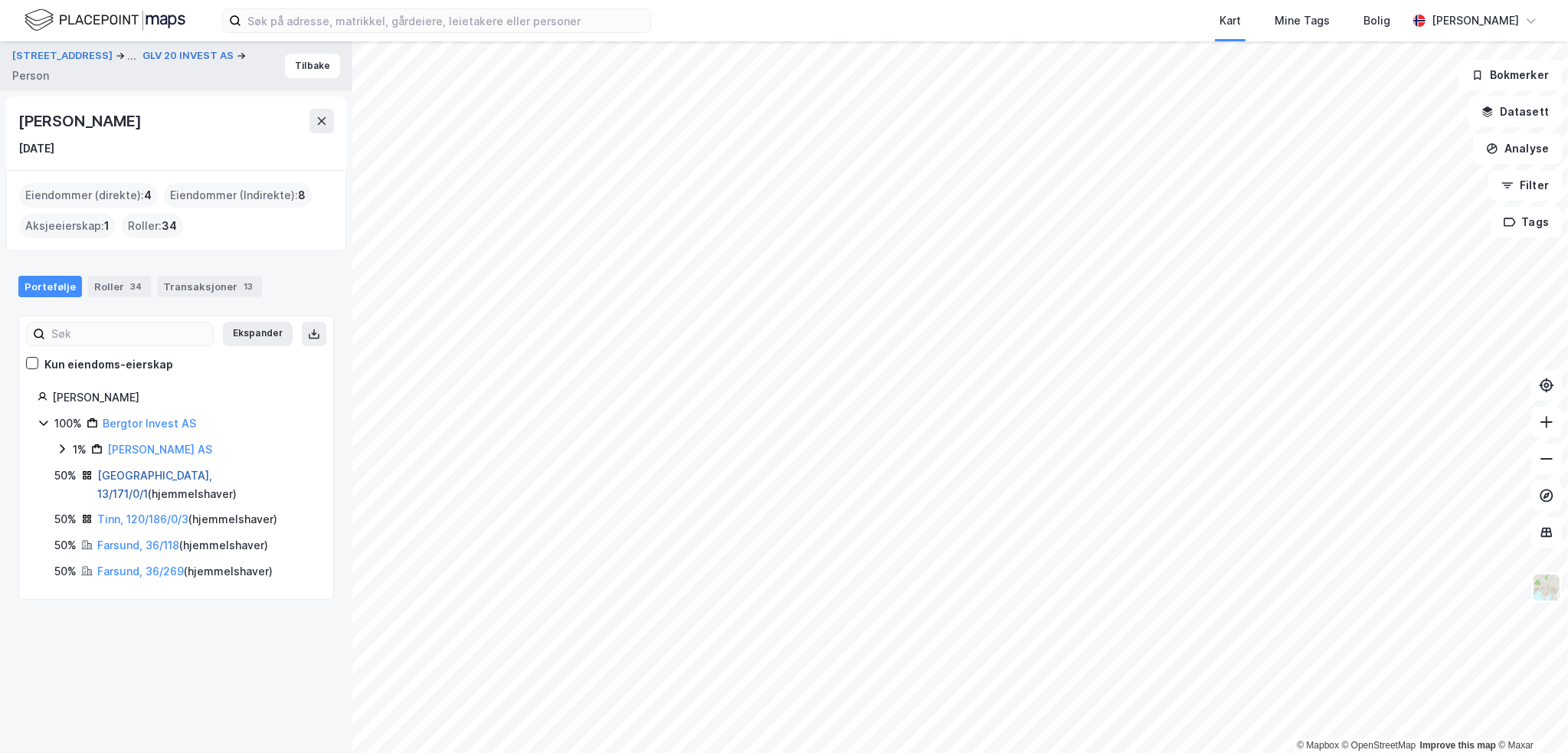
click at [151, 477] on link "[GEOGRAPHIC_DATA], 13/171/0/1" at bounding box center [154, 485] width 115 height 31
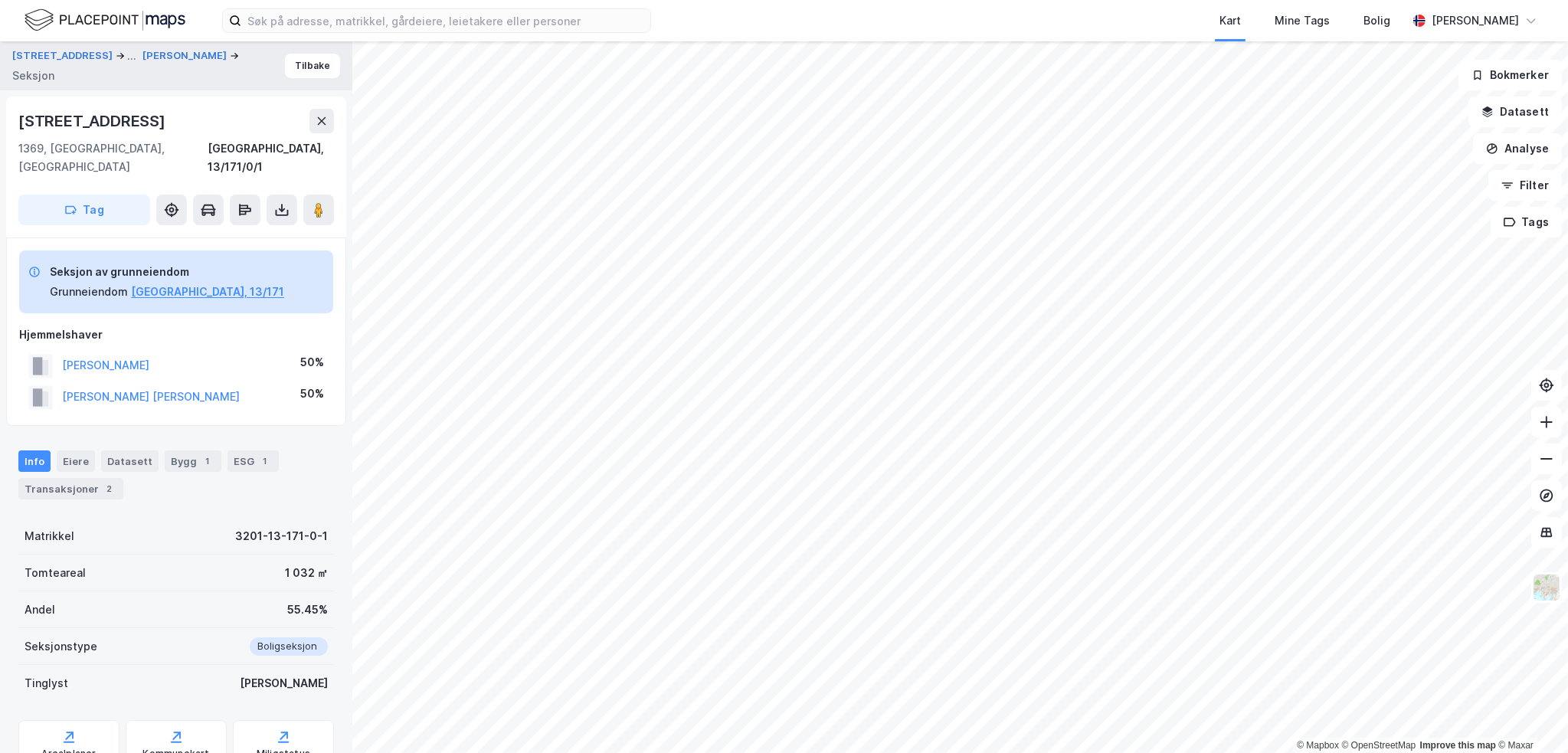
scroll to position [32, 0]
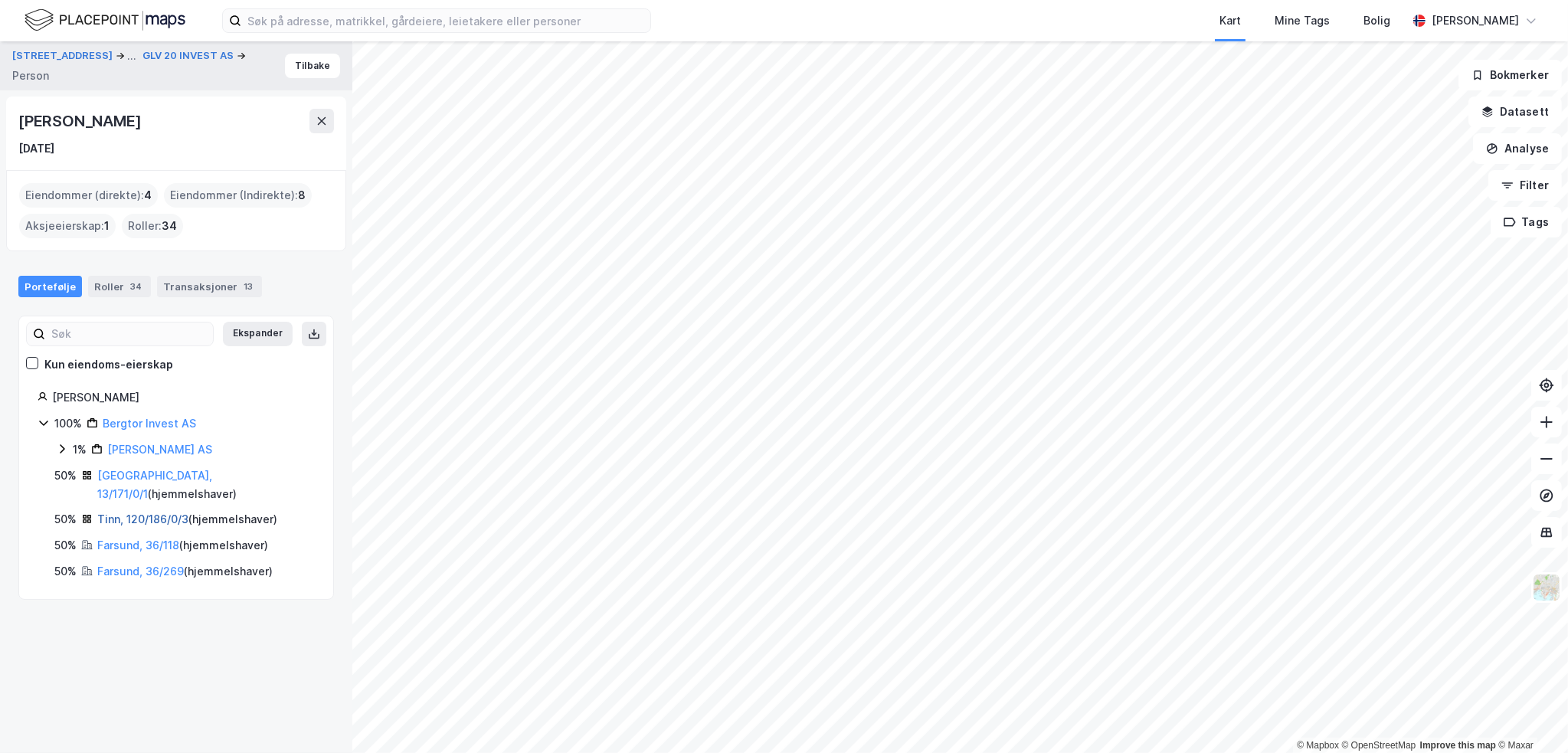
click at [162, 512] on link "Tinn, 120/186/0/3" at bounding box center [143, 519] width 91 height 13
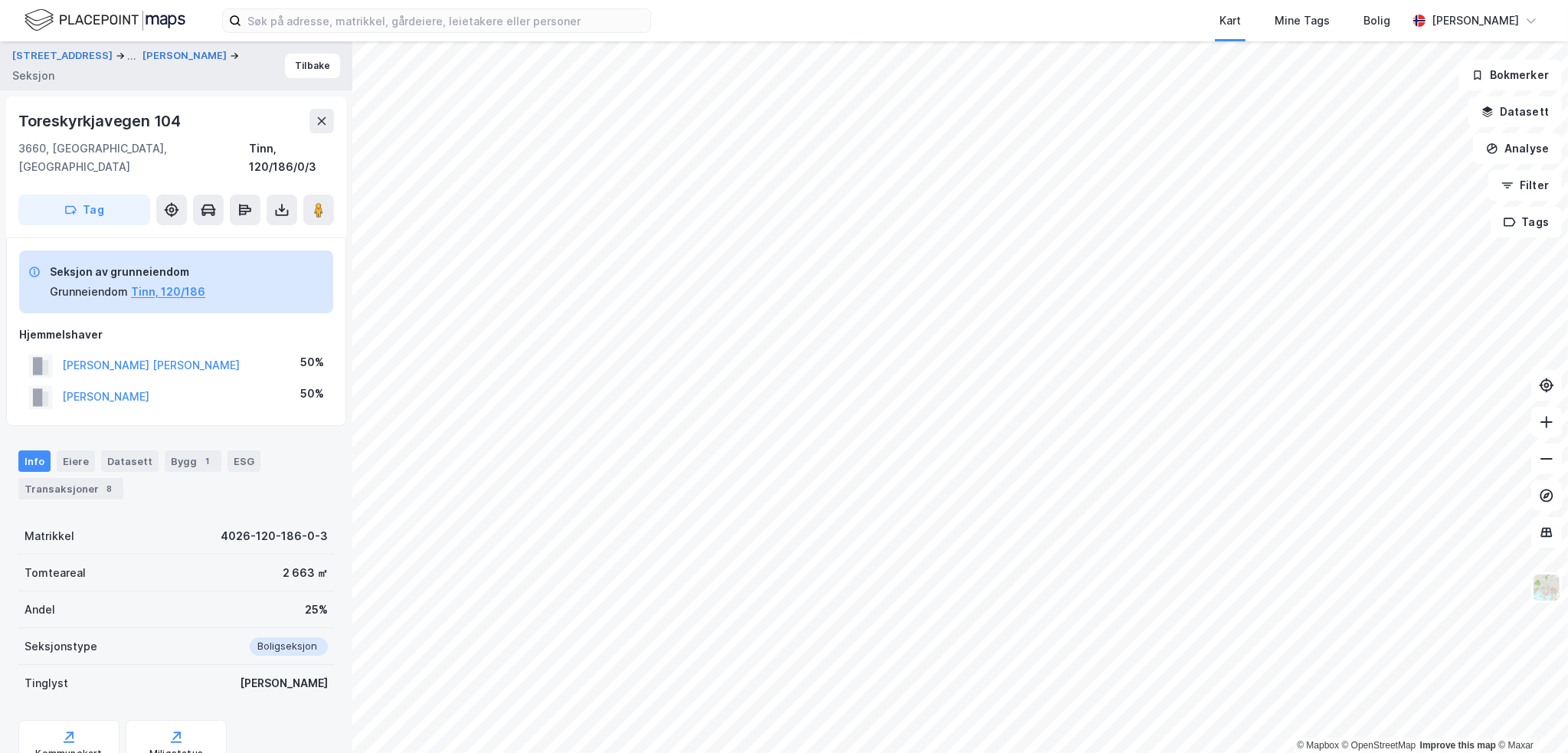
scroll to position [32, 0]
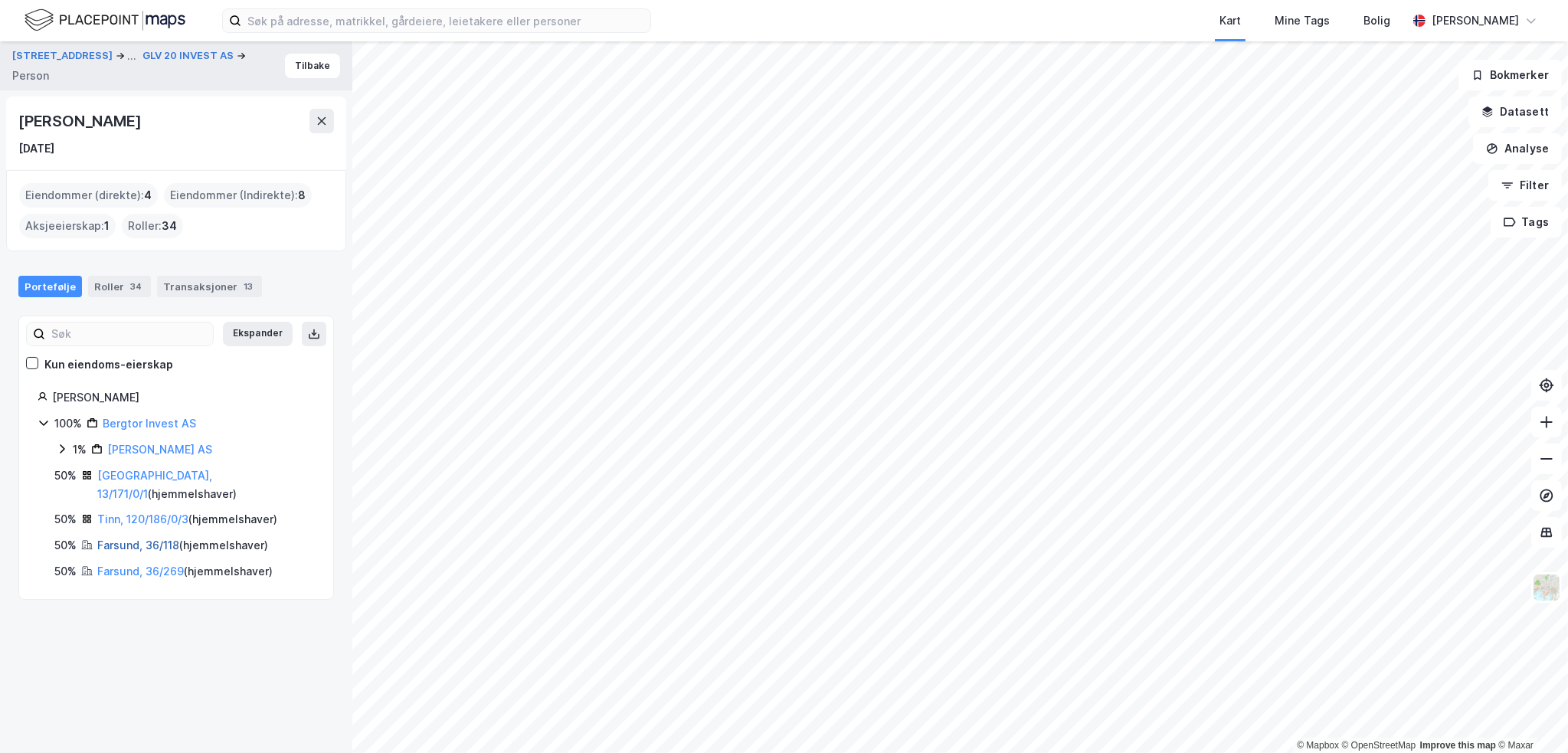
click at [152, 538] on link "Farsund, 36/118" at bounding box center [138, 545] width 82 height 13
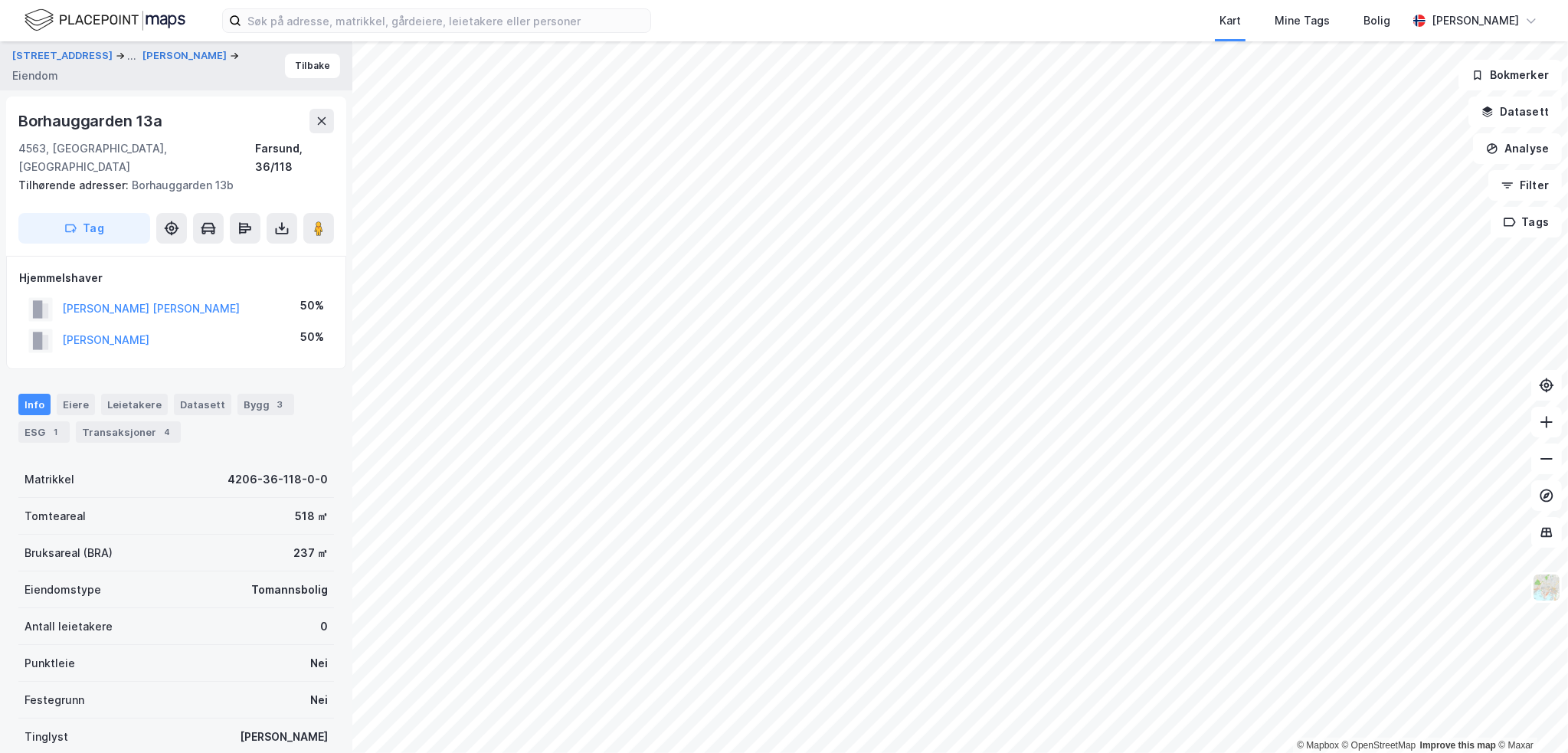
scroll to position [32, 0]
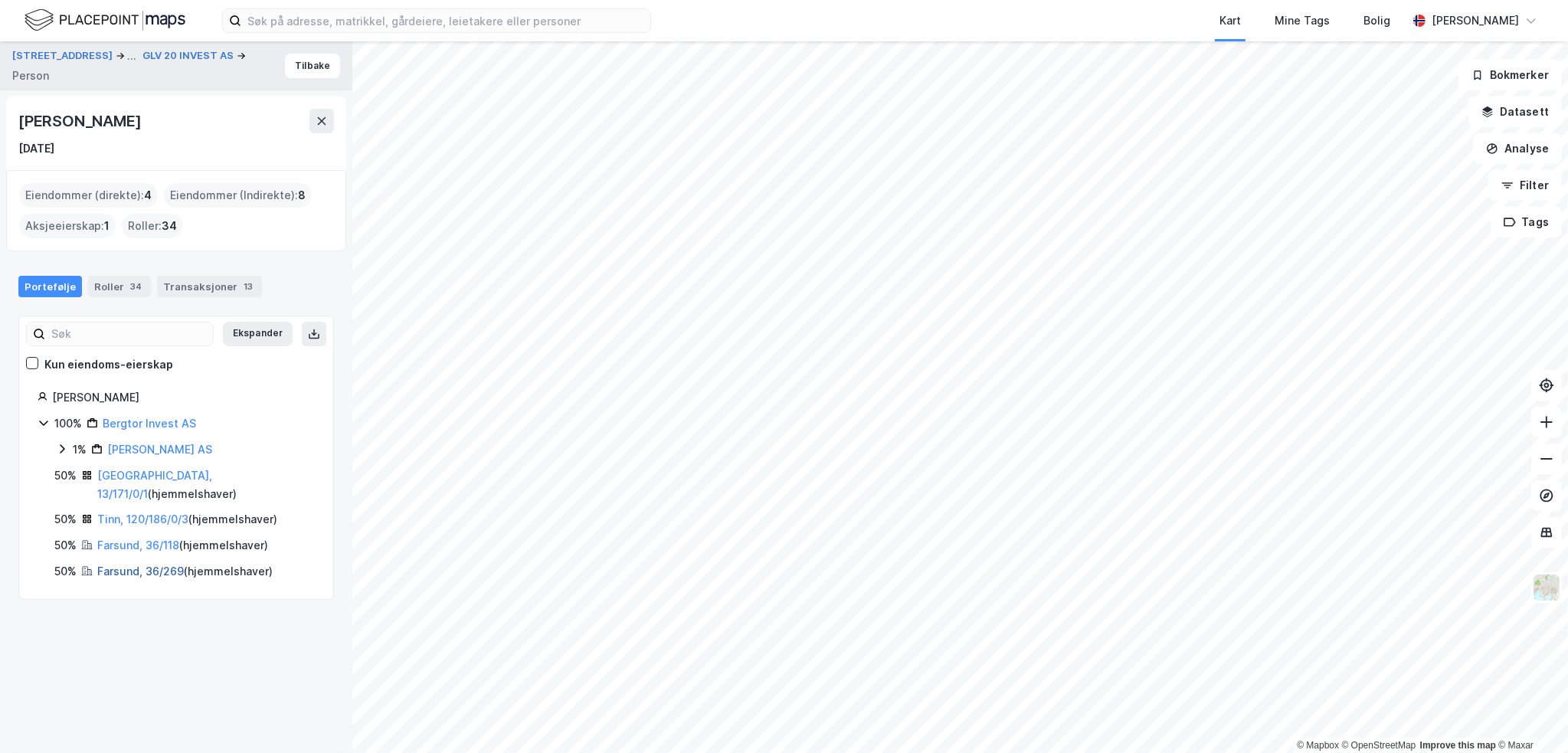
click at [149, 565] on link "Farsund, 36/269" at bounding box center [140, 571] width 86 height 13
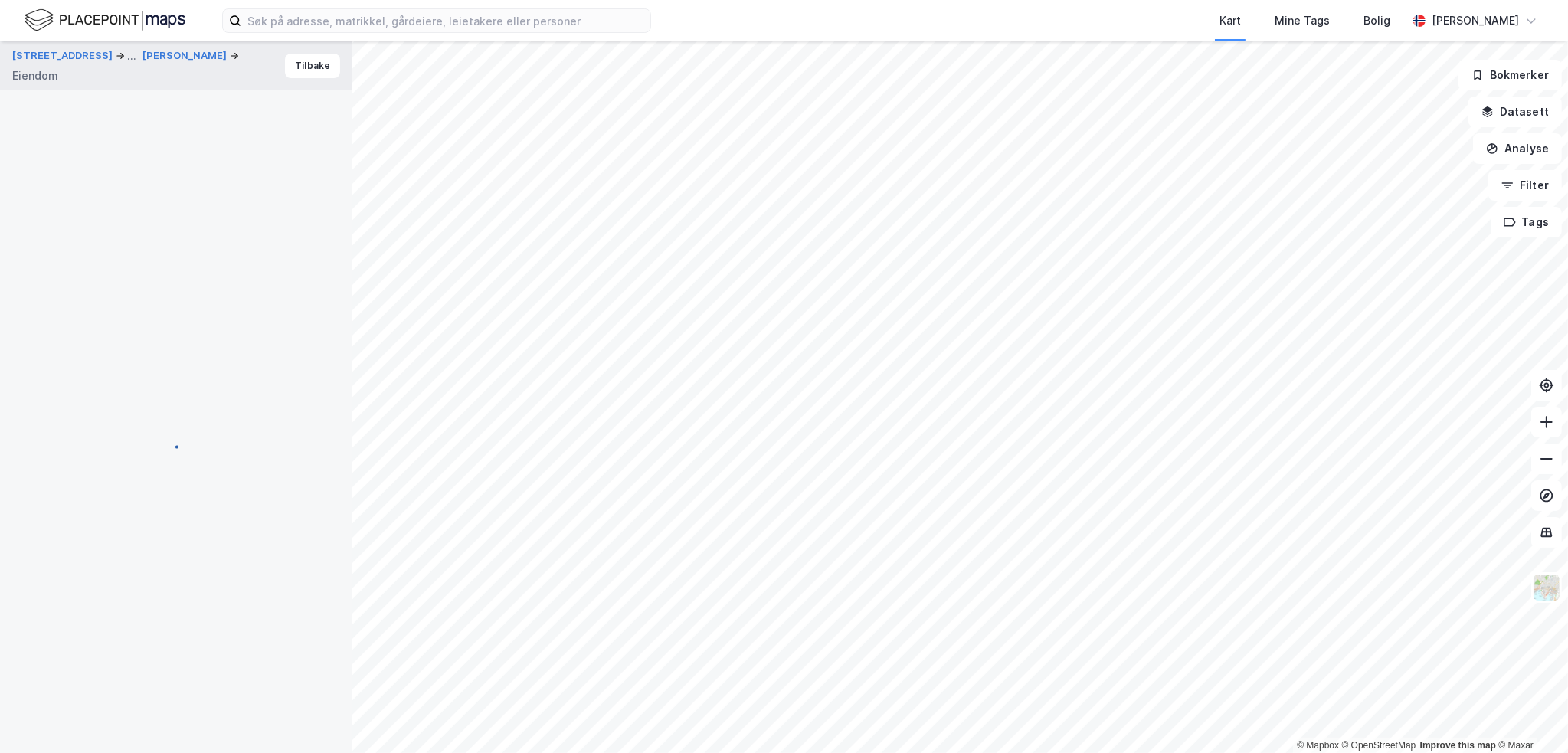
scroll to position [32, 0]
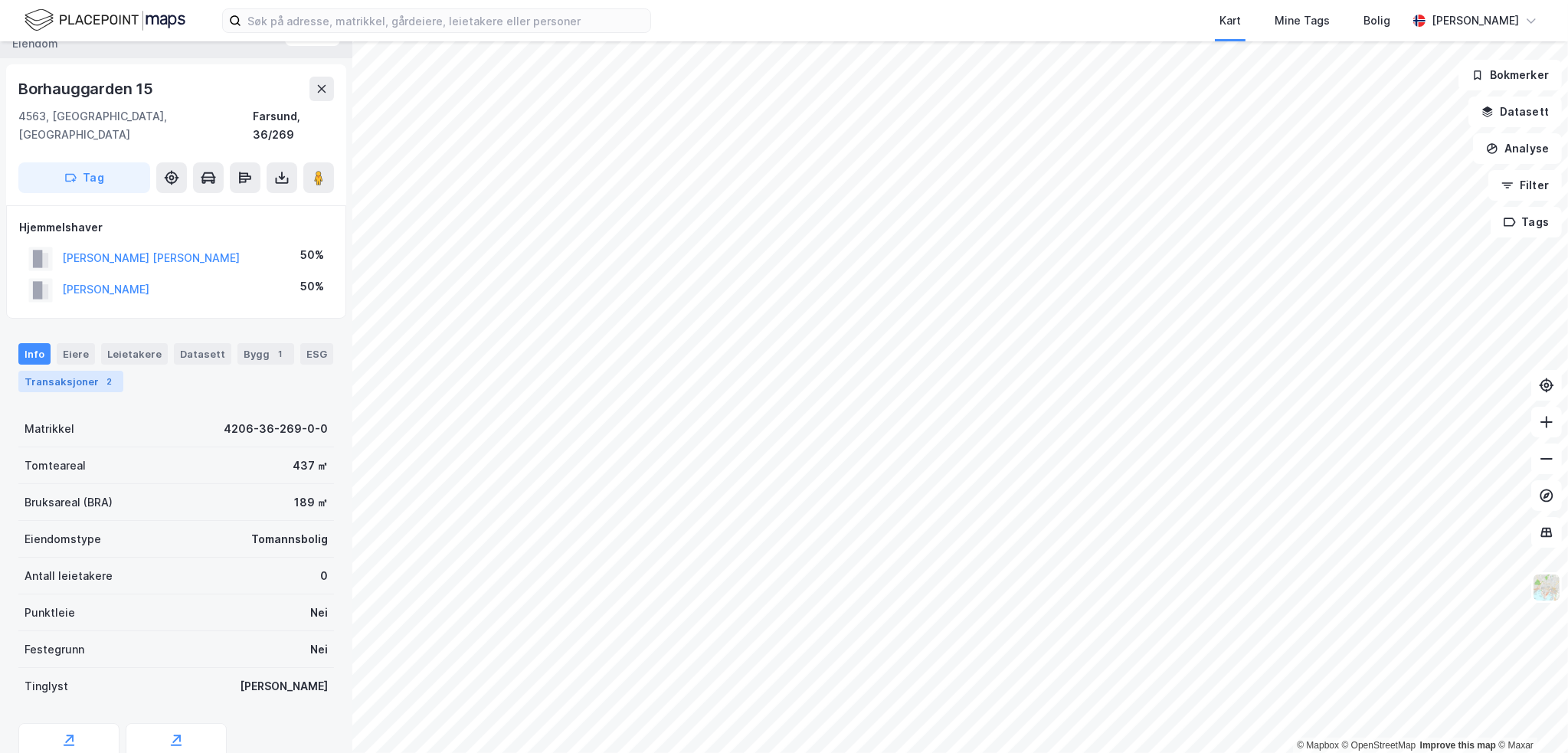
click at [77, 370] on div "Transaksjoner 2" at bounding box center [71, 381] width 105 height 21
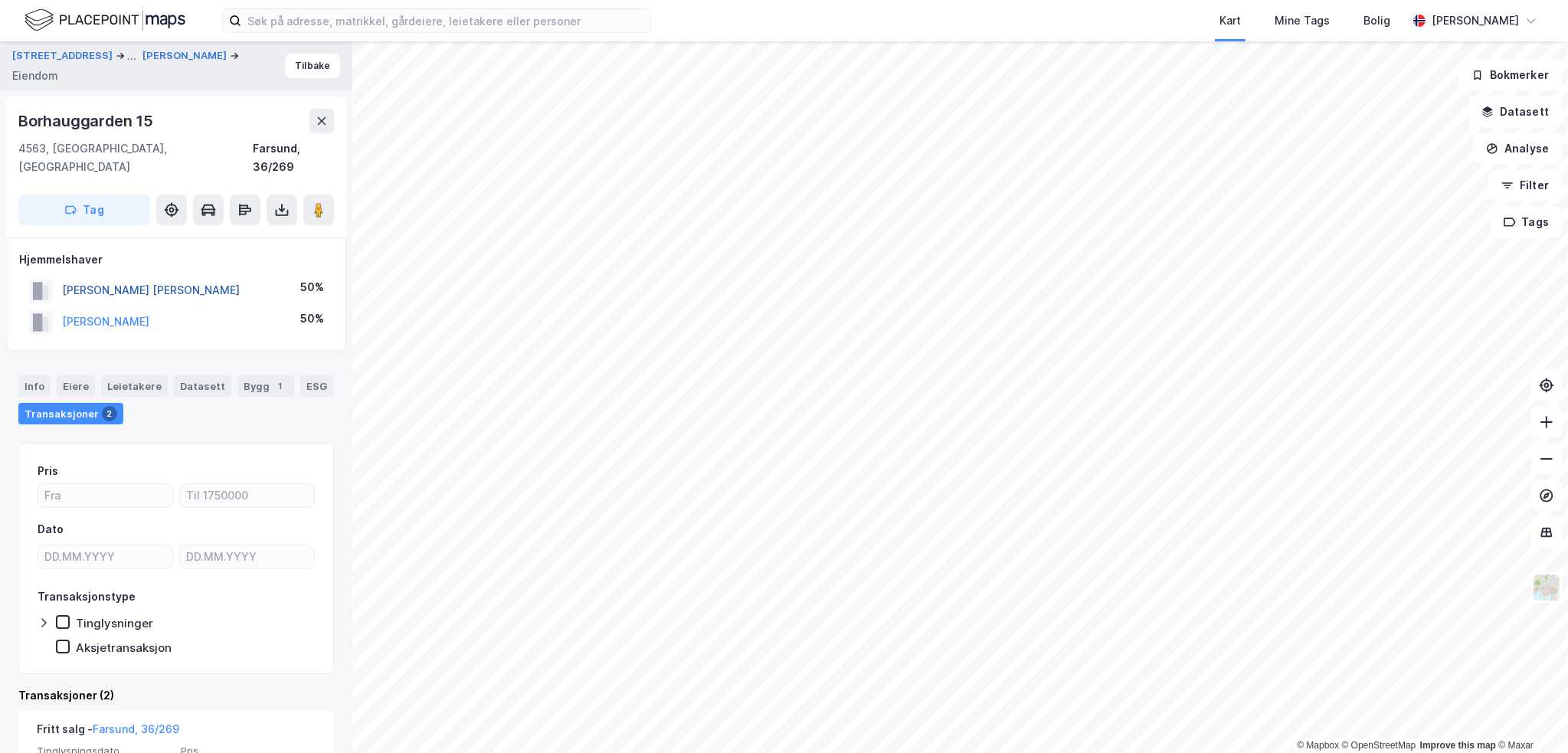
click at [0, 0] on button "[PERSON_NAME] [PERSON_NAME]" at bounding box center [0, 0] width 0 height 0
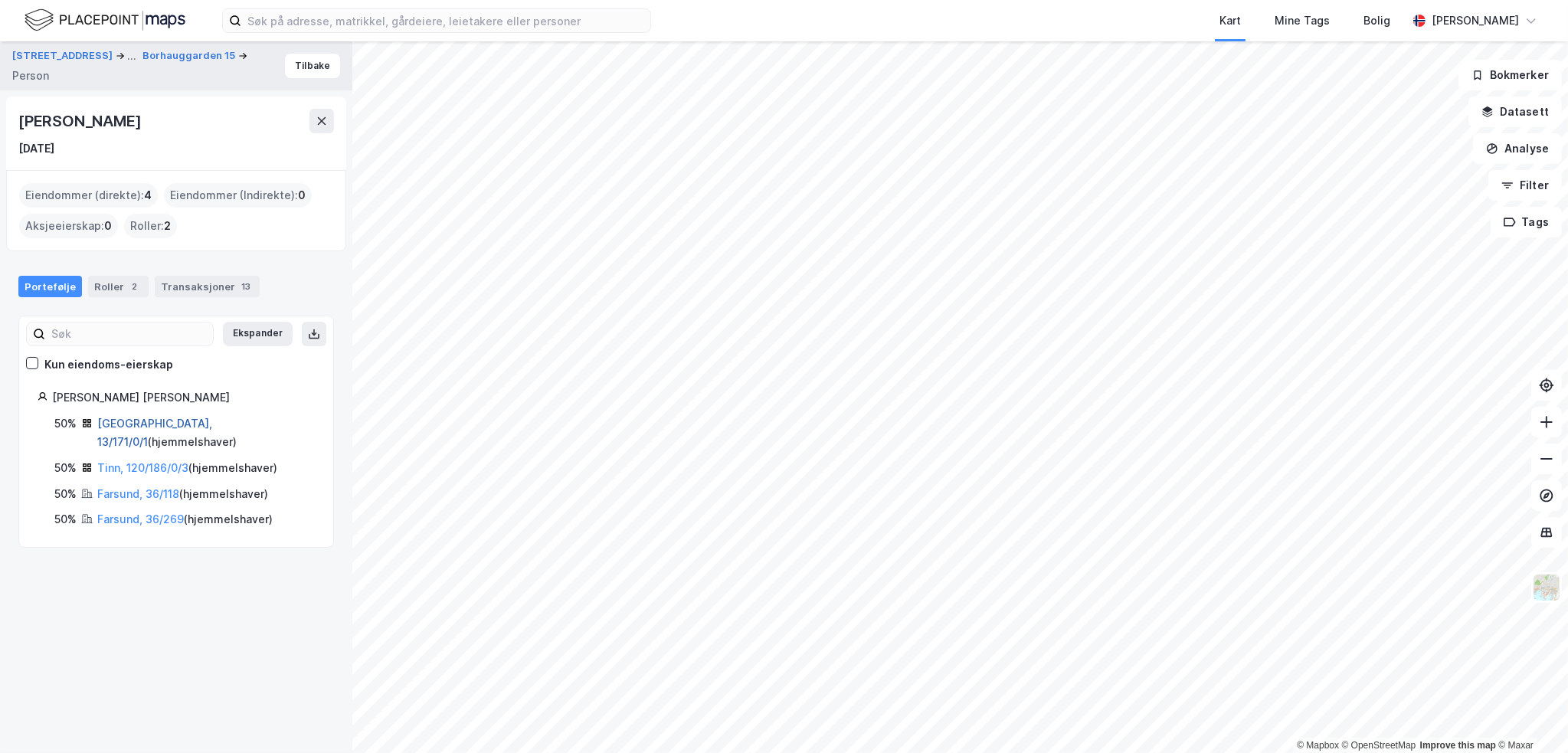
click at [114, 423] on link "[GEOGRAPHIC_DATA], 13/171/0/1" at bounding box center [154, 432] width 115 height 31
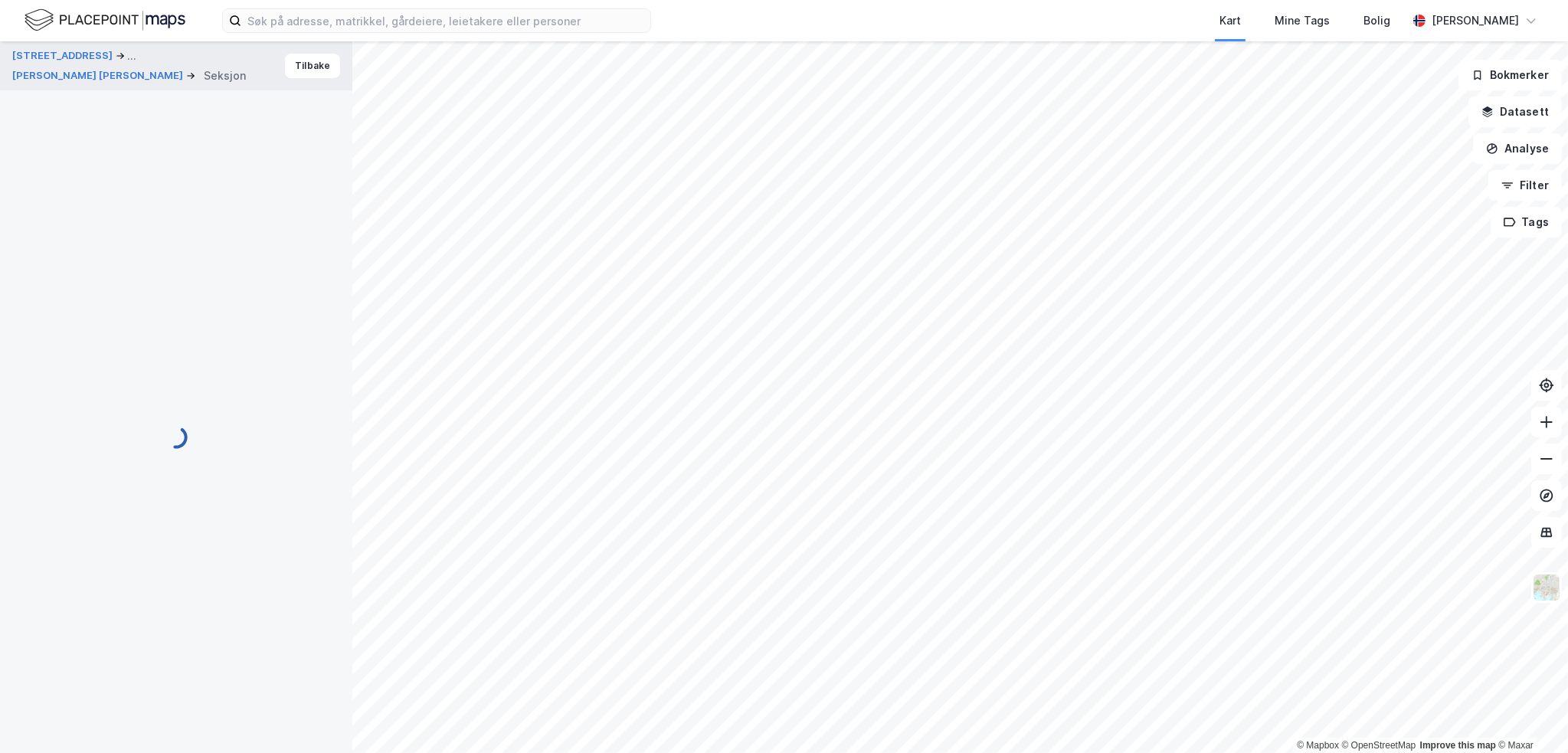
scroll to position [11, 0]
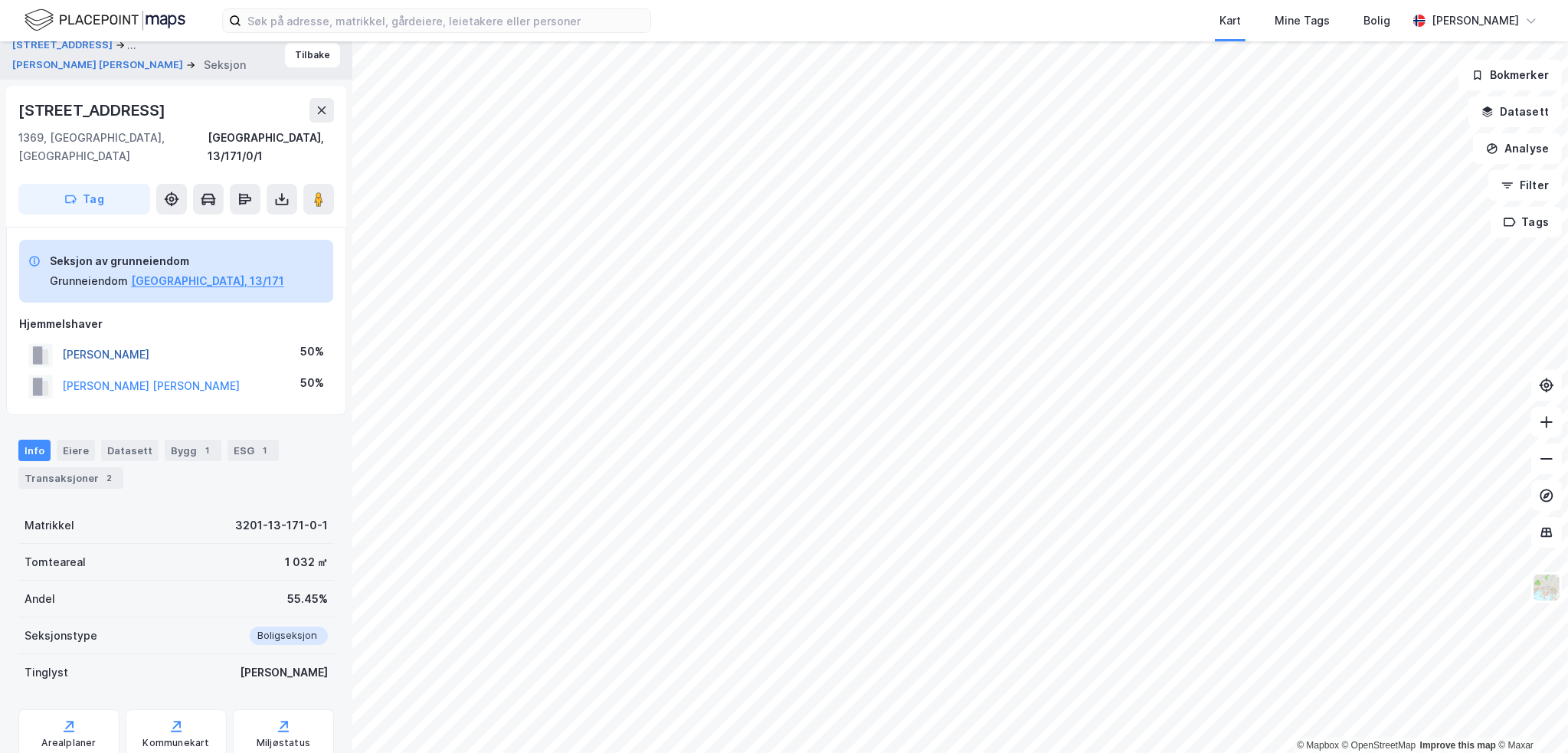
click at [0, 0] on button "[PERSON_NAME]" at bounding box center [0, 0] width 0 height 0
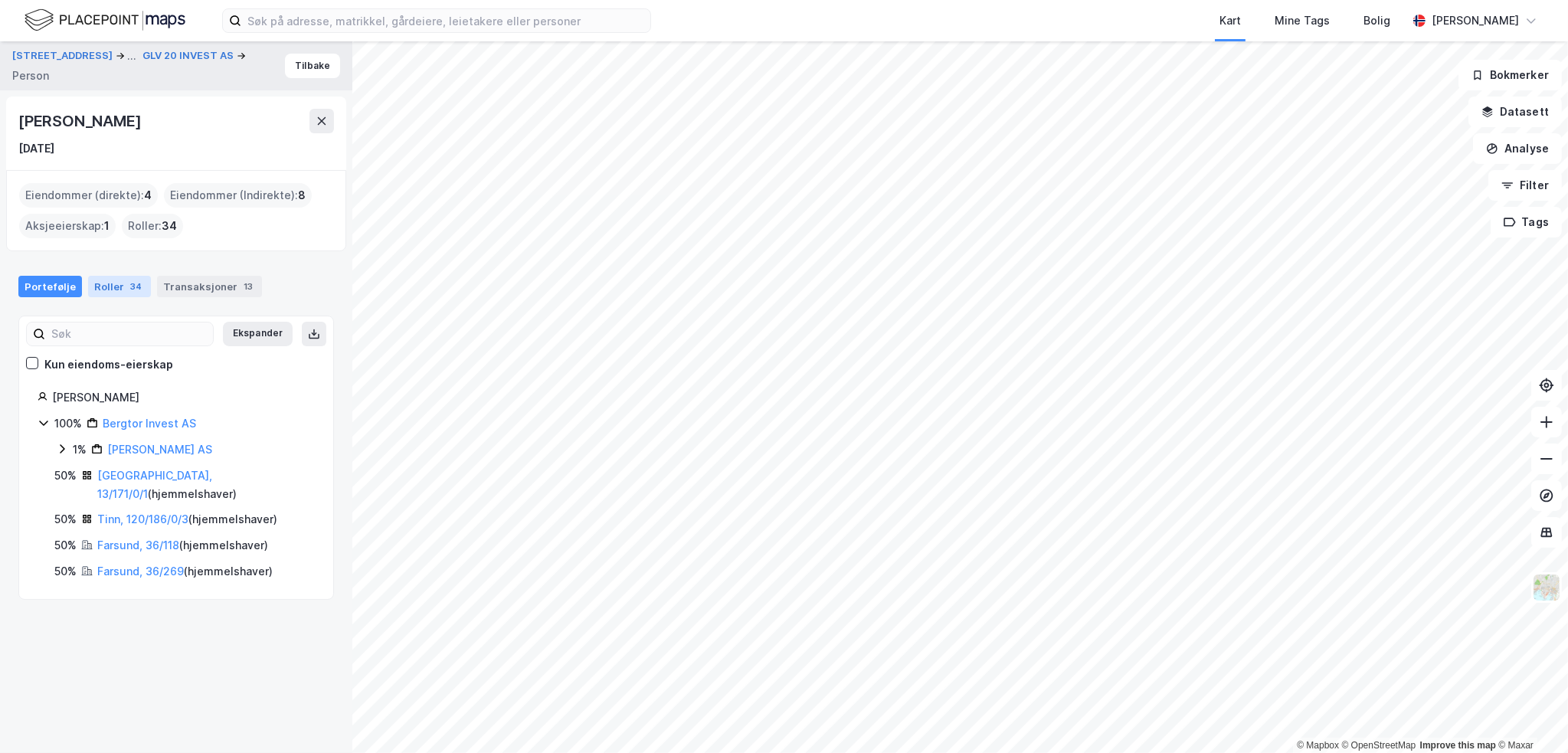
click at [104, 291] on div "Roller 34" at bounding box center [119, 286] width 63 height 21
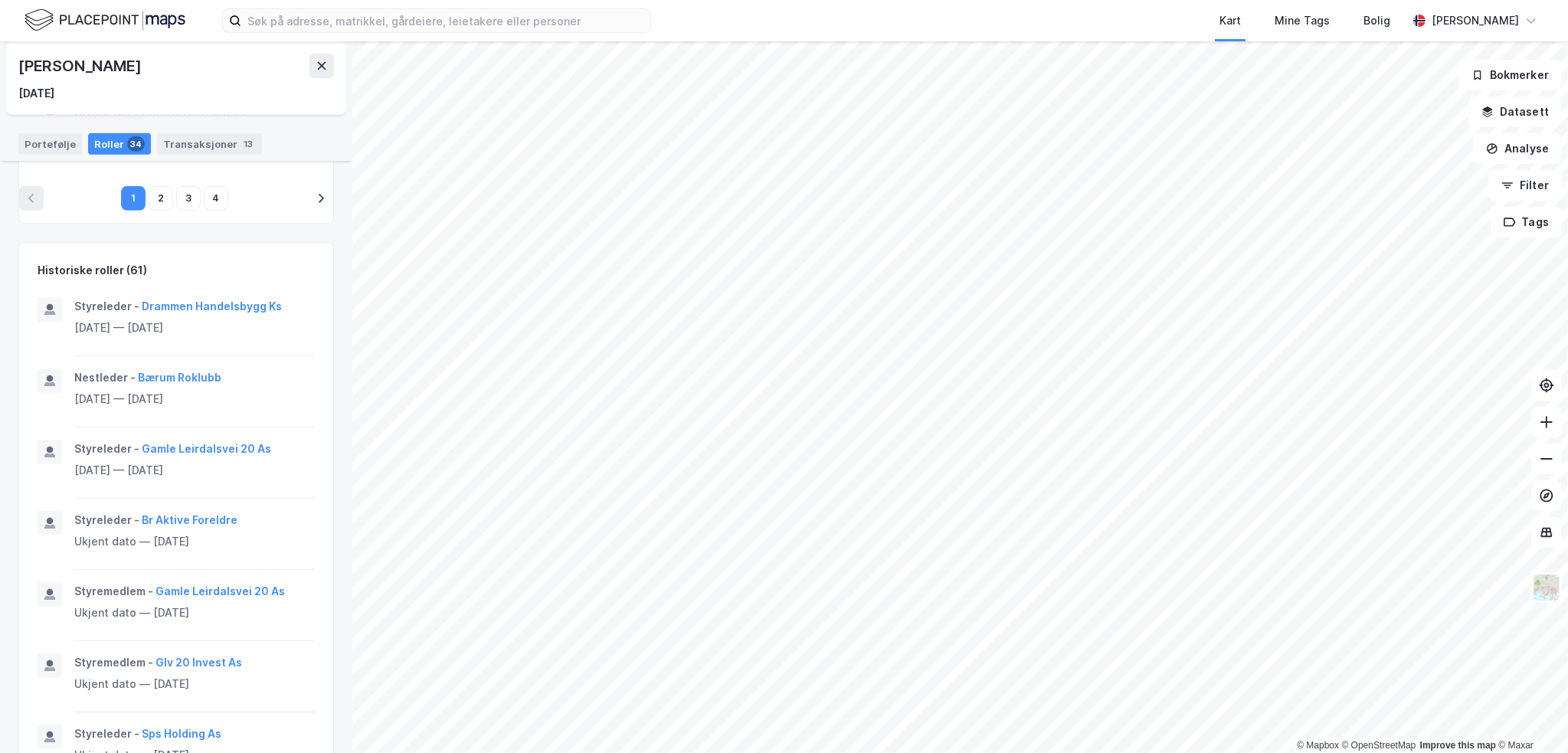
scroll to position [919, 0]
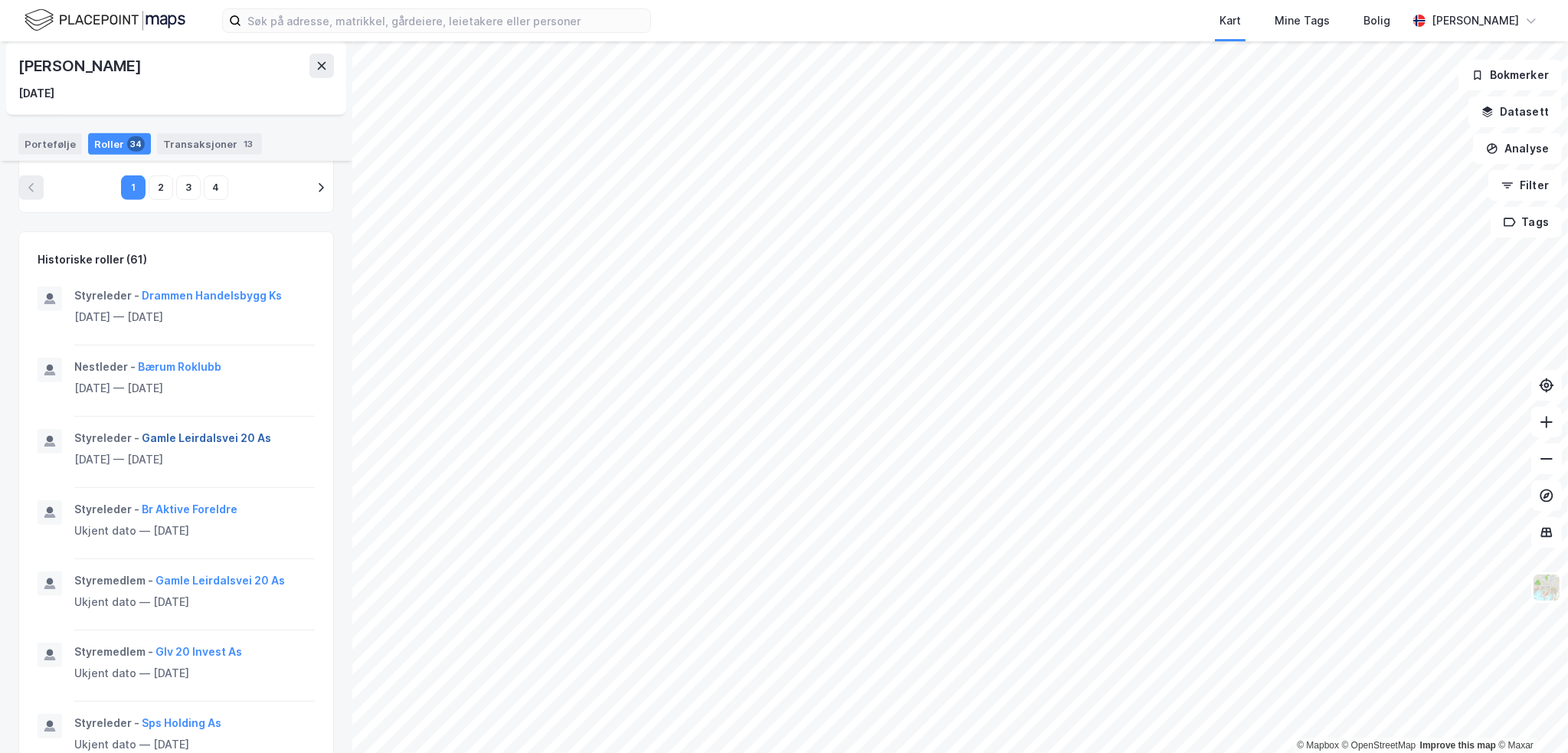
click at [0, 0] on button "Gamle Leirdalsvei 20 As" at bounding box center [0, 0] width 0 height 0
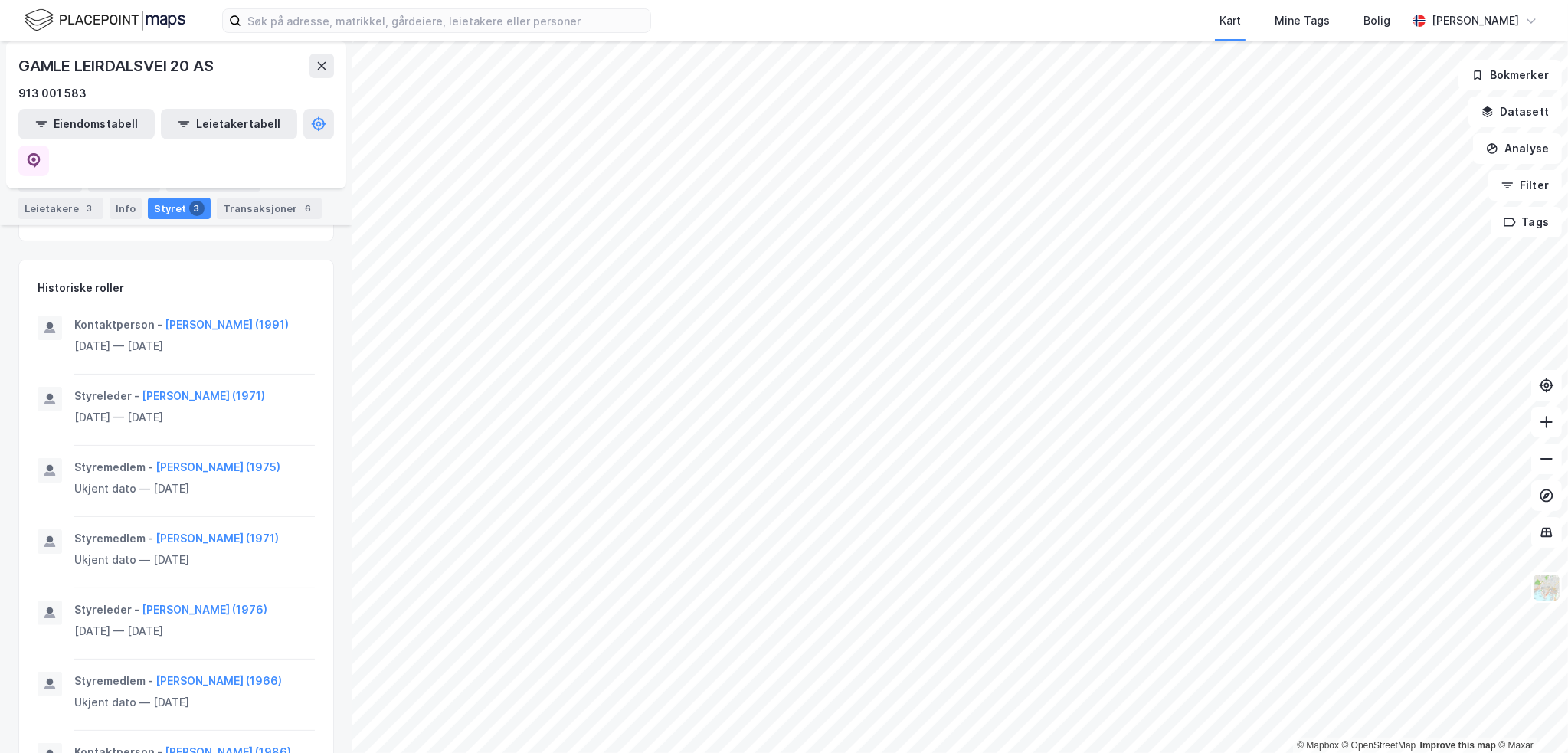
scroll to position [459, 0]
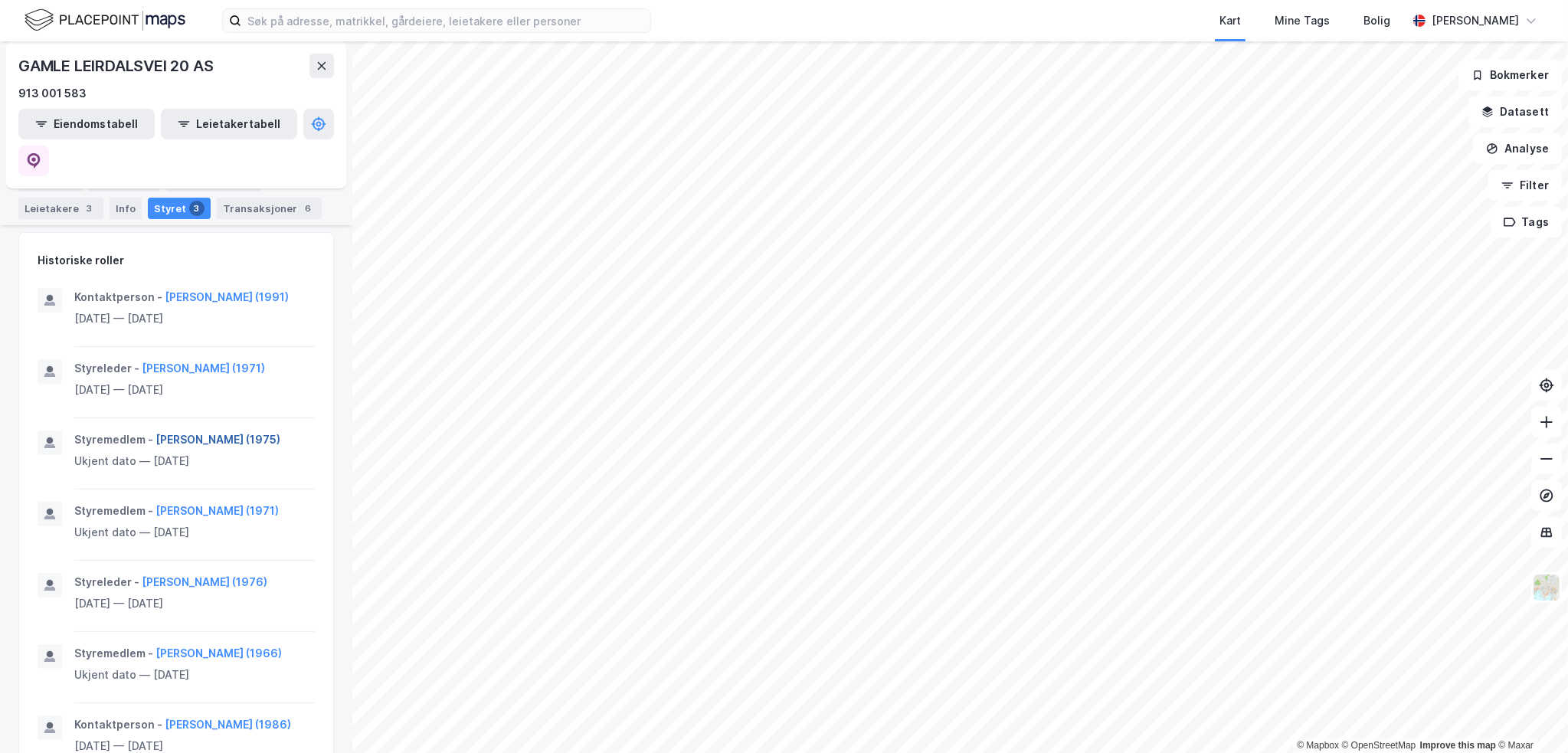
click at [0, 0] on button "[PERSON_NAME] (1975)" at bounding box center [0, 0] width 0 height 0
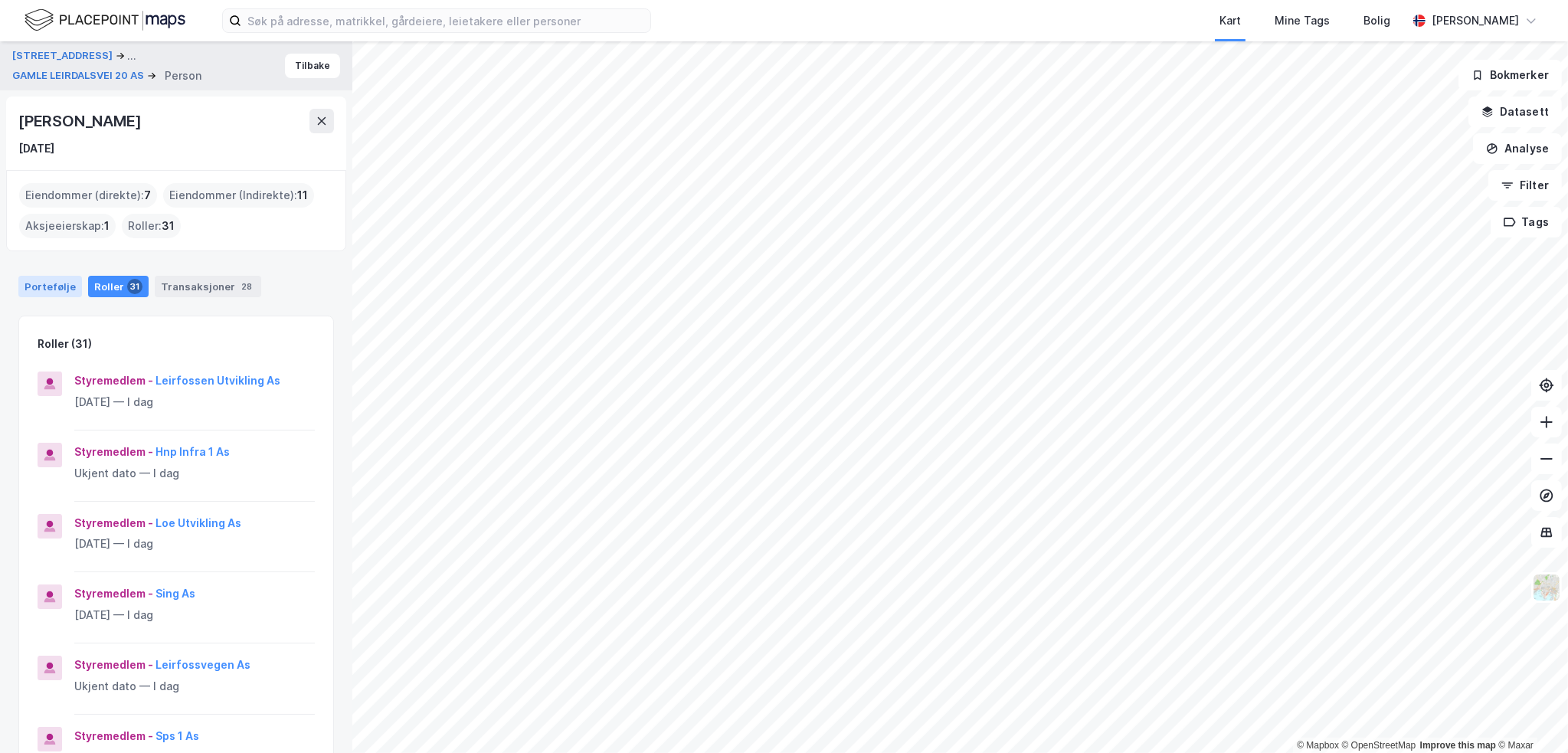
click at [51, 295] on div "Portefølje" at bounding box center [51, 286] width 64 height 21
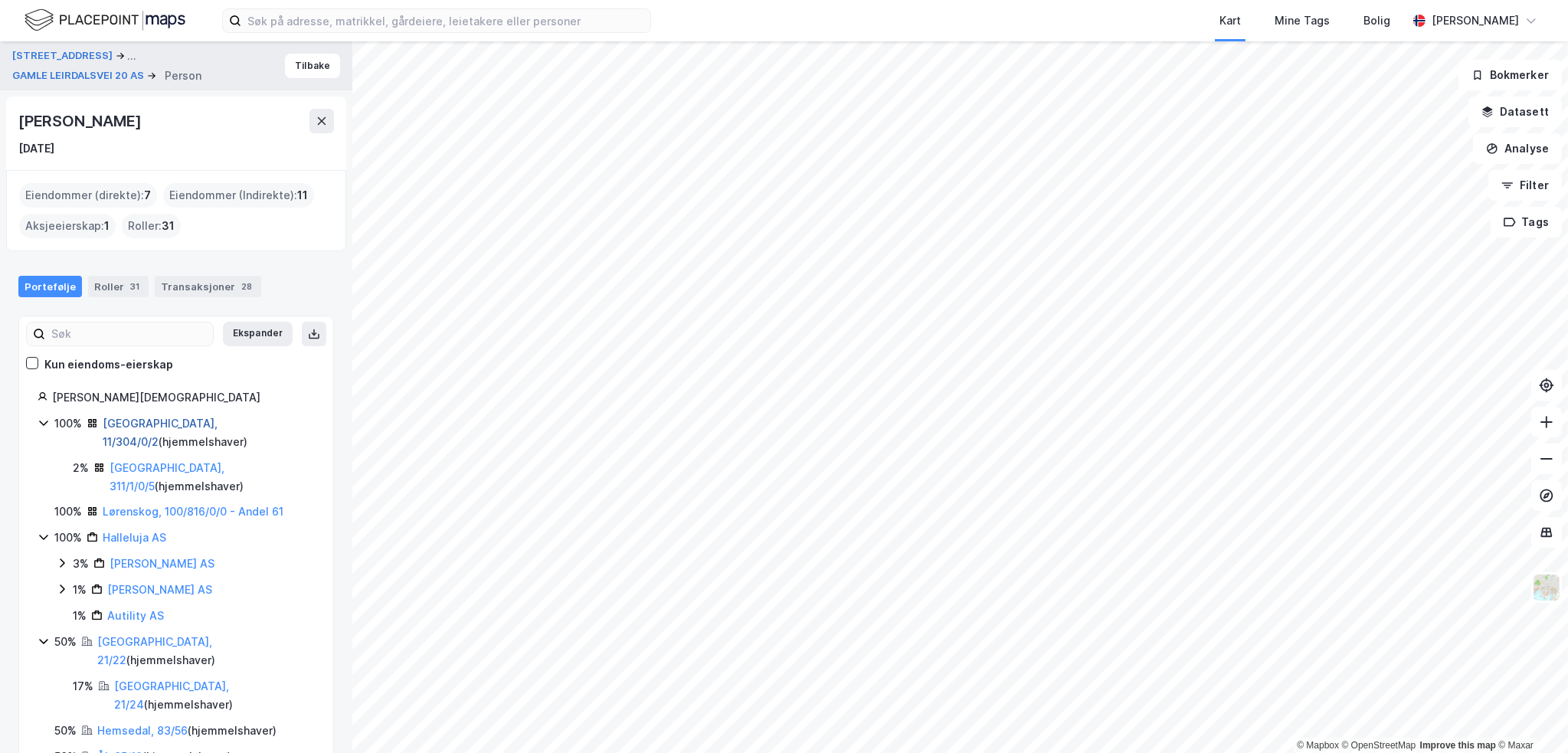
click at [169, 422] on link "[GEOGRAPHIC_DATA], 11/304/0/2" at bounding box center [160, 432] width 115 height 31
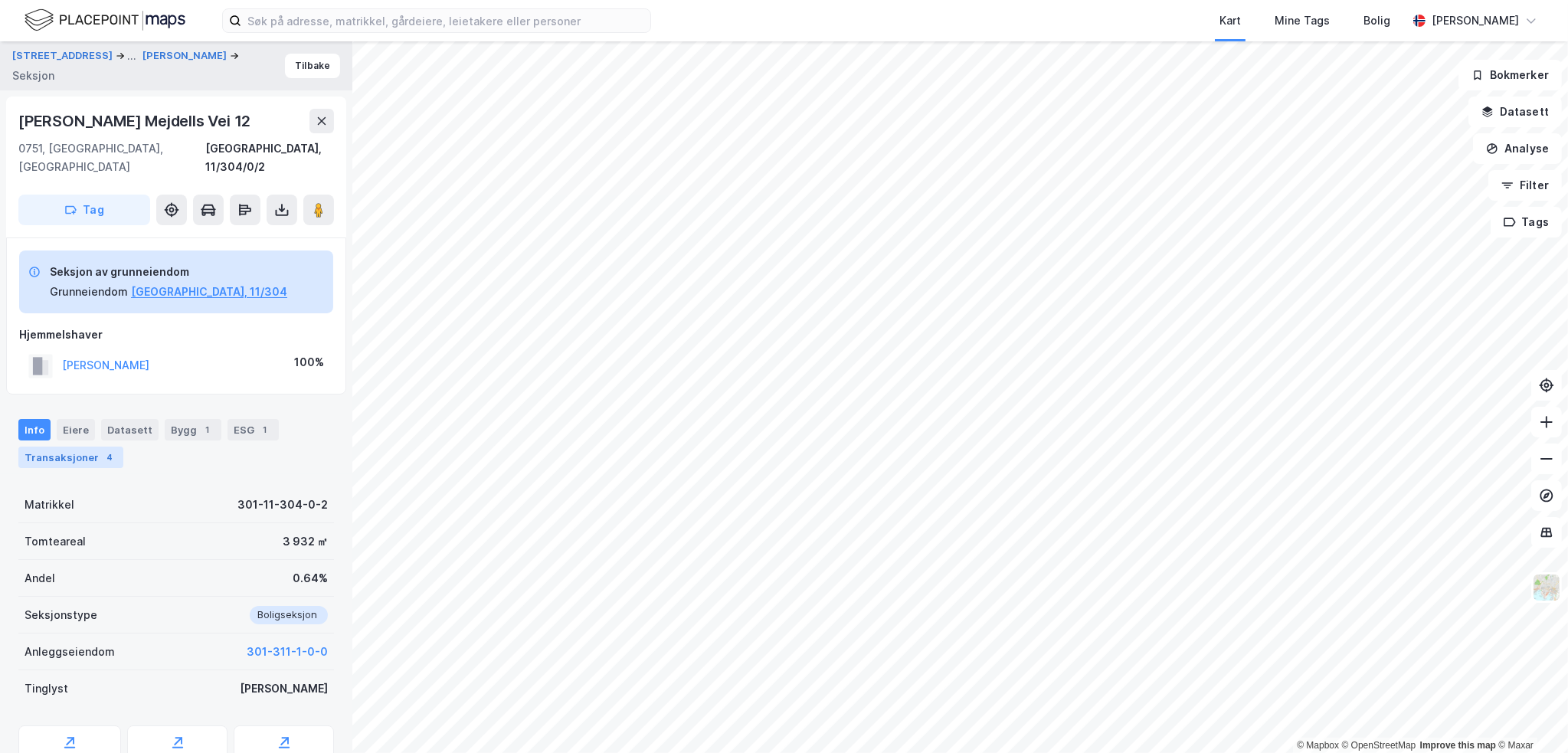
click at [86, 446] on div "Transaksjoner 4" at bounding box center [71, 457] width 105 height 21
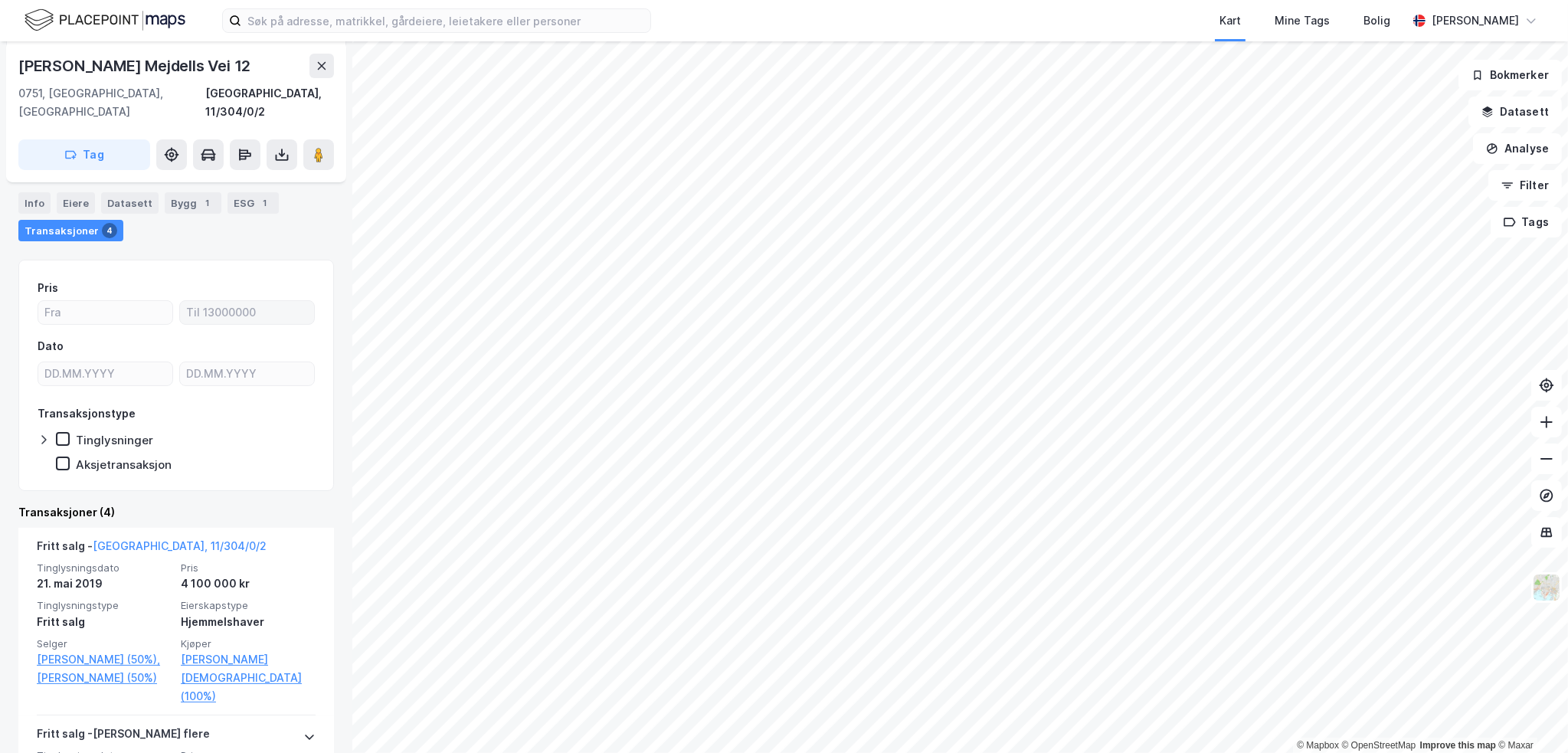
scroll to position [230, 0]
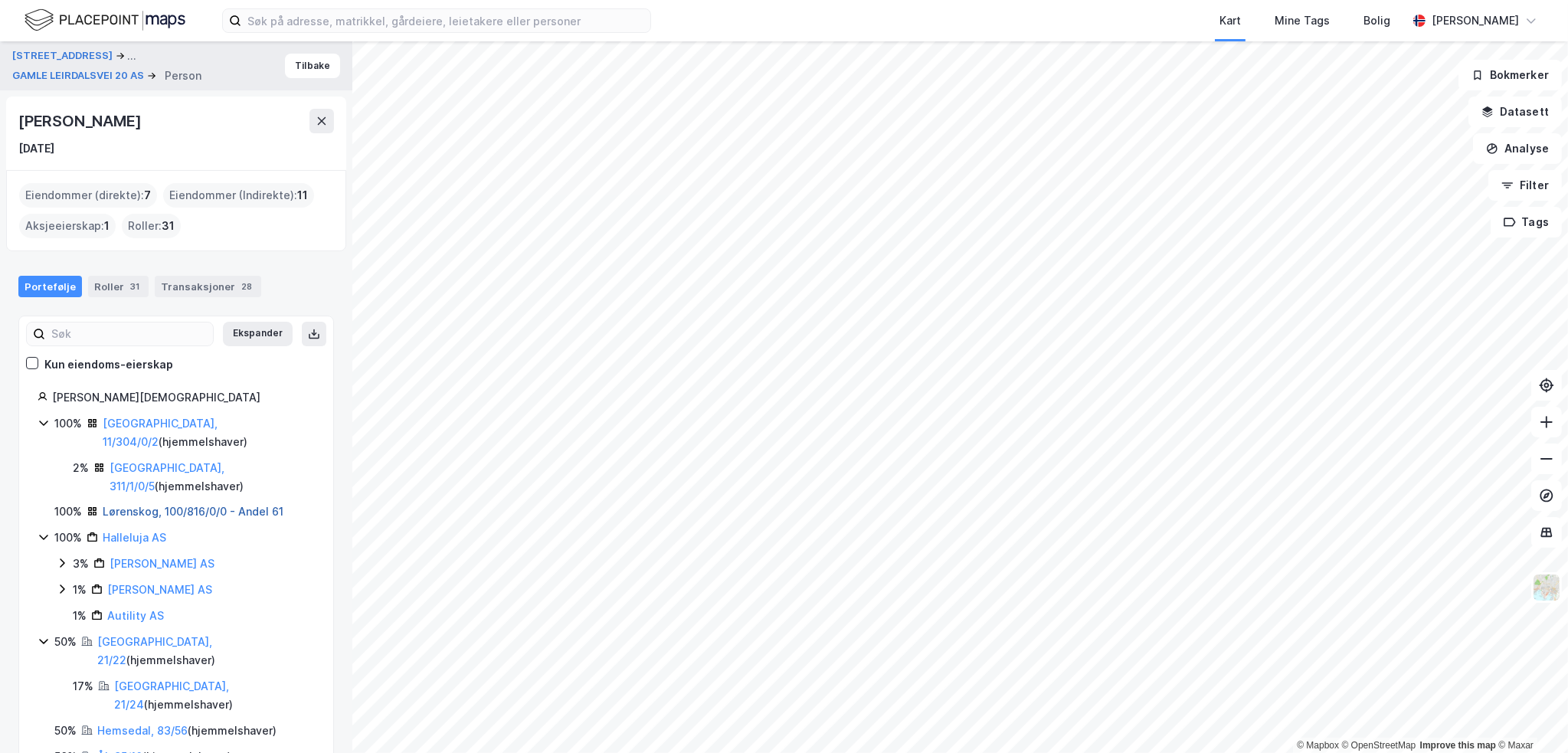
click at [150, 505] on link "Lørenskog, 100/816/0/0 - Andel 61" at bounding box center [193, 512] width 181 height 13
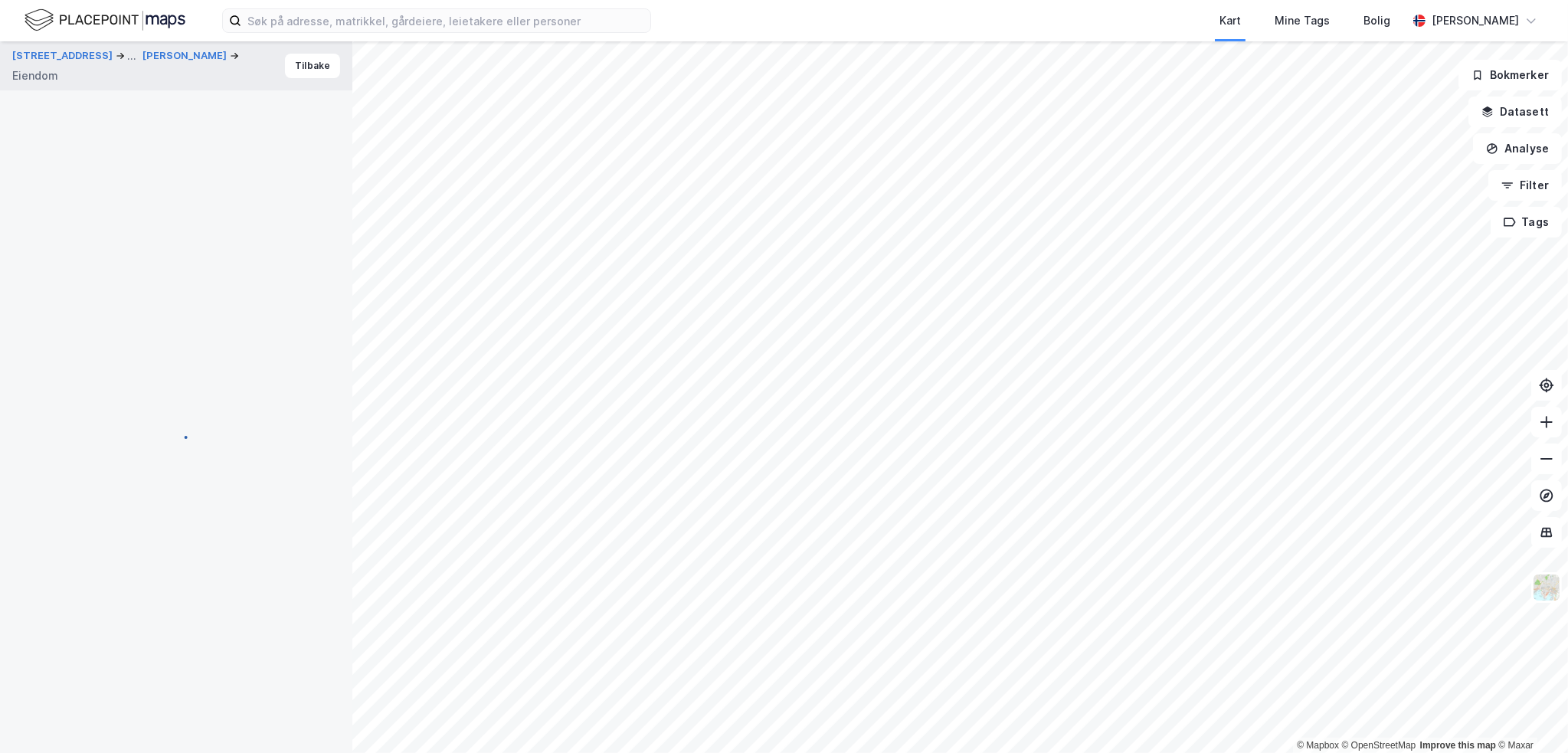
scroll to position [184, 0]
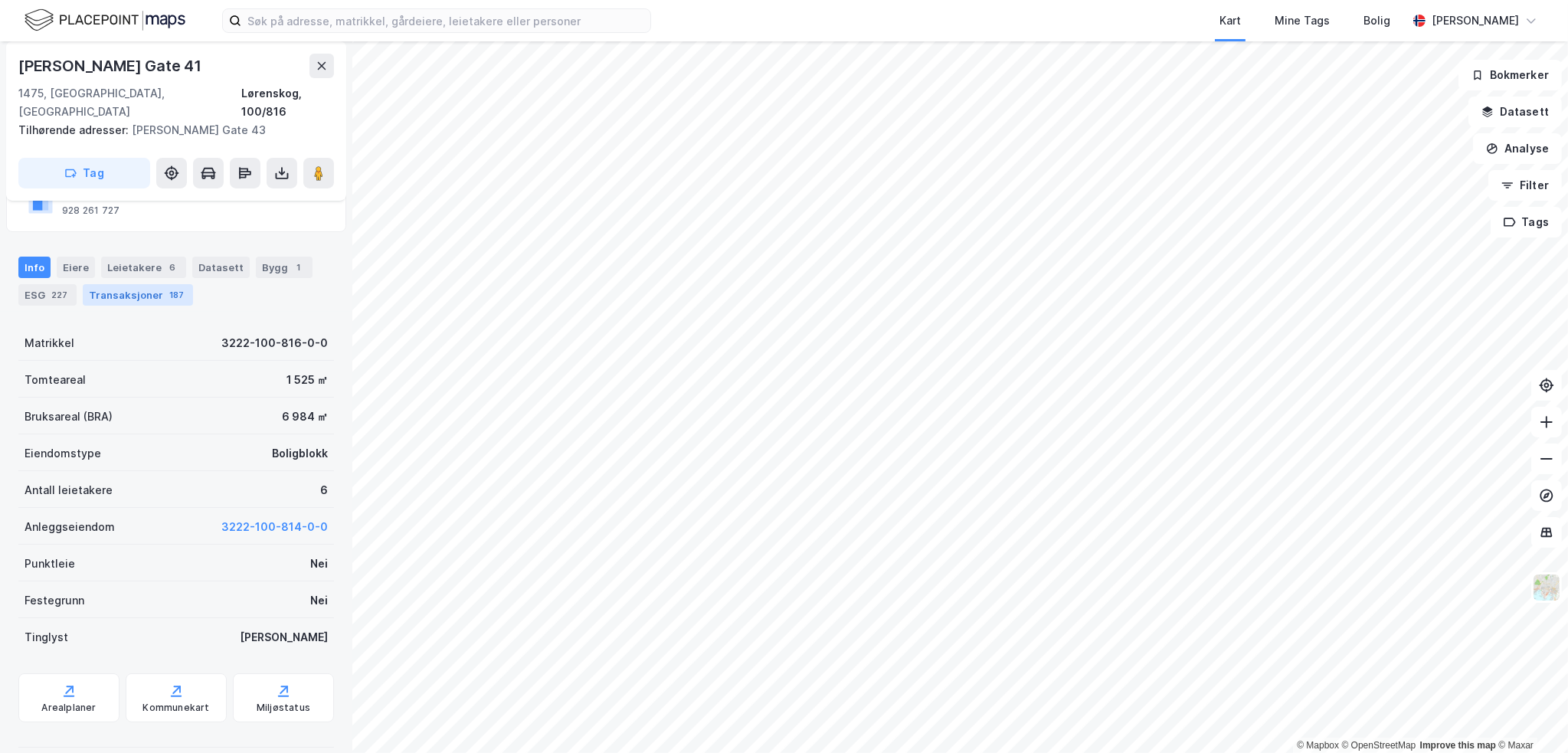
click at [119, 284] on div "Transaksjoner 187" at bounding box center [137, 295] width 110 height 21
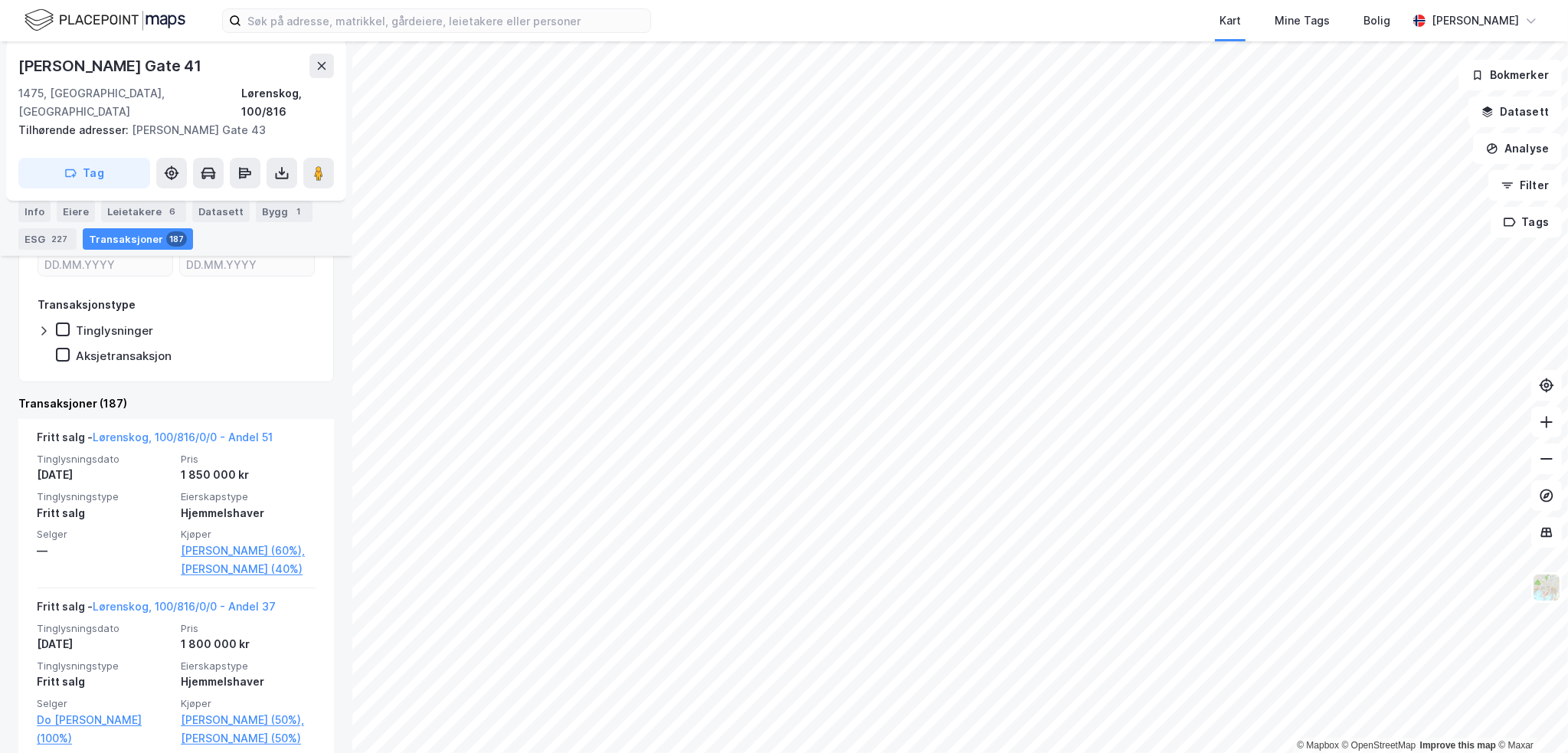
scroll to position [414, 0]
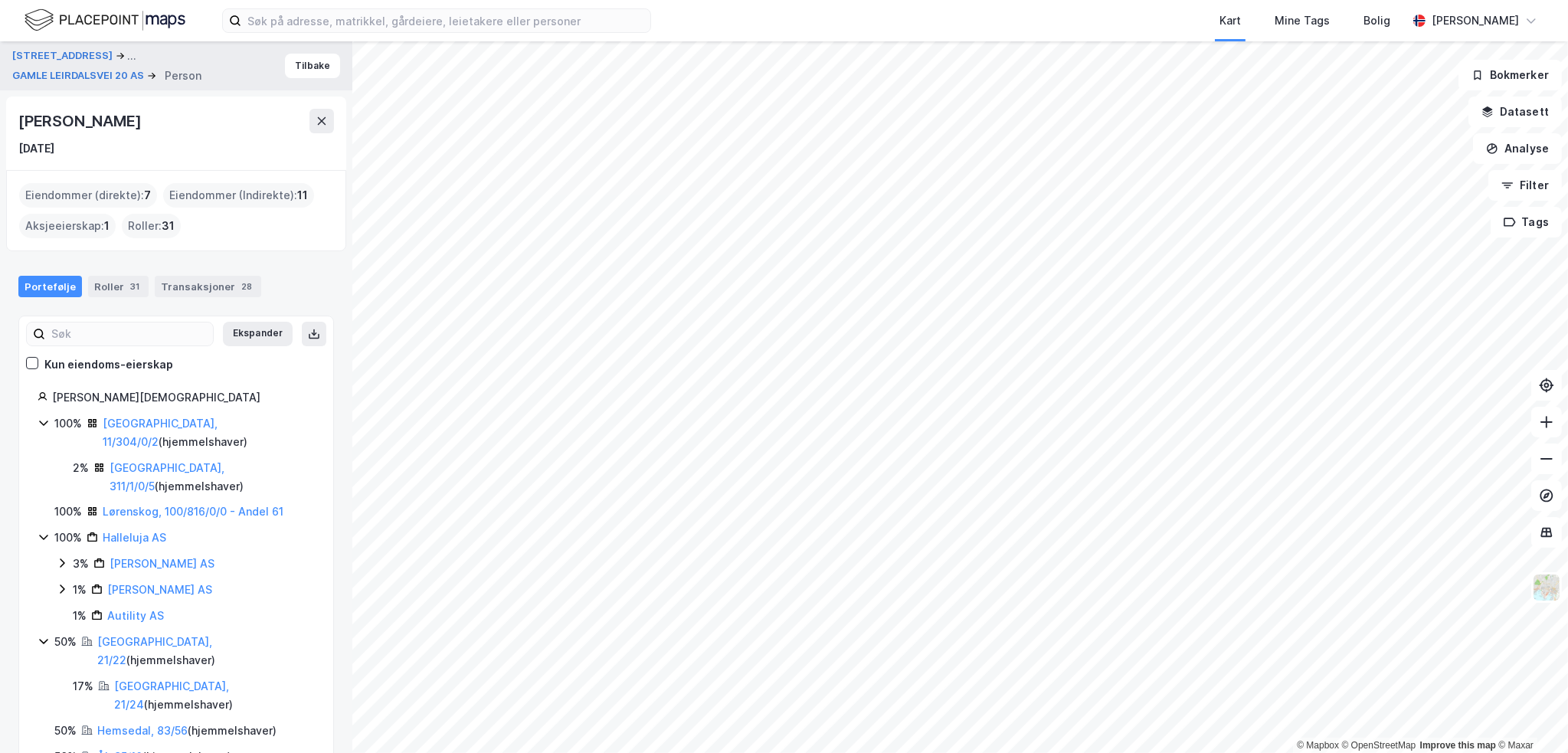
scroll to position [28, 0]
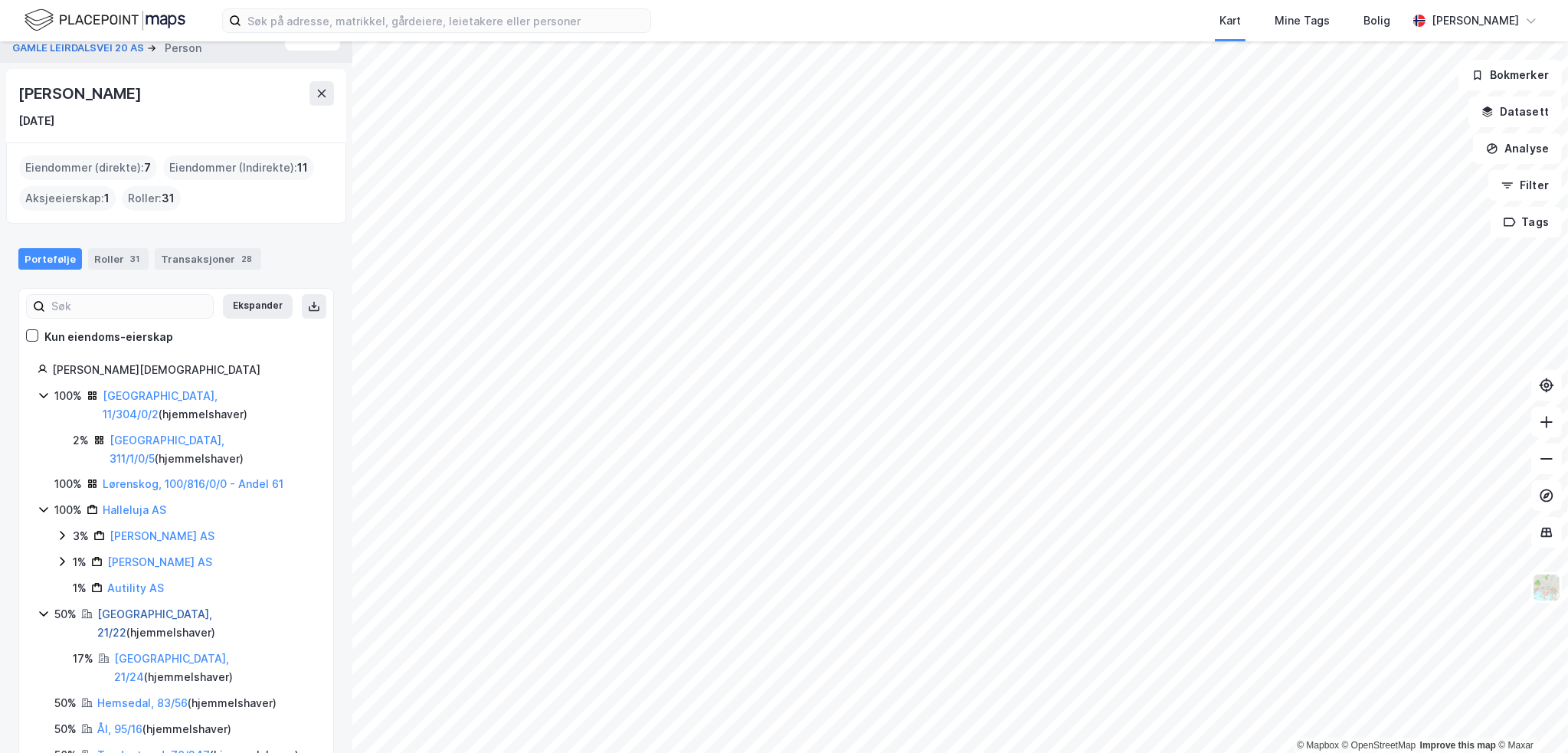
click at [137, 608] on link "[GEOGRAPHIC_DATA], 21/22" at bounding box center [154, 623] width 115 height 31
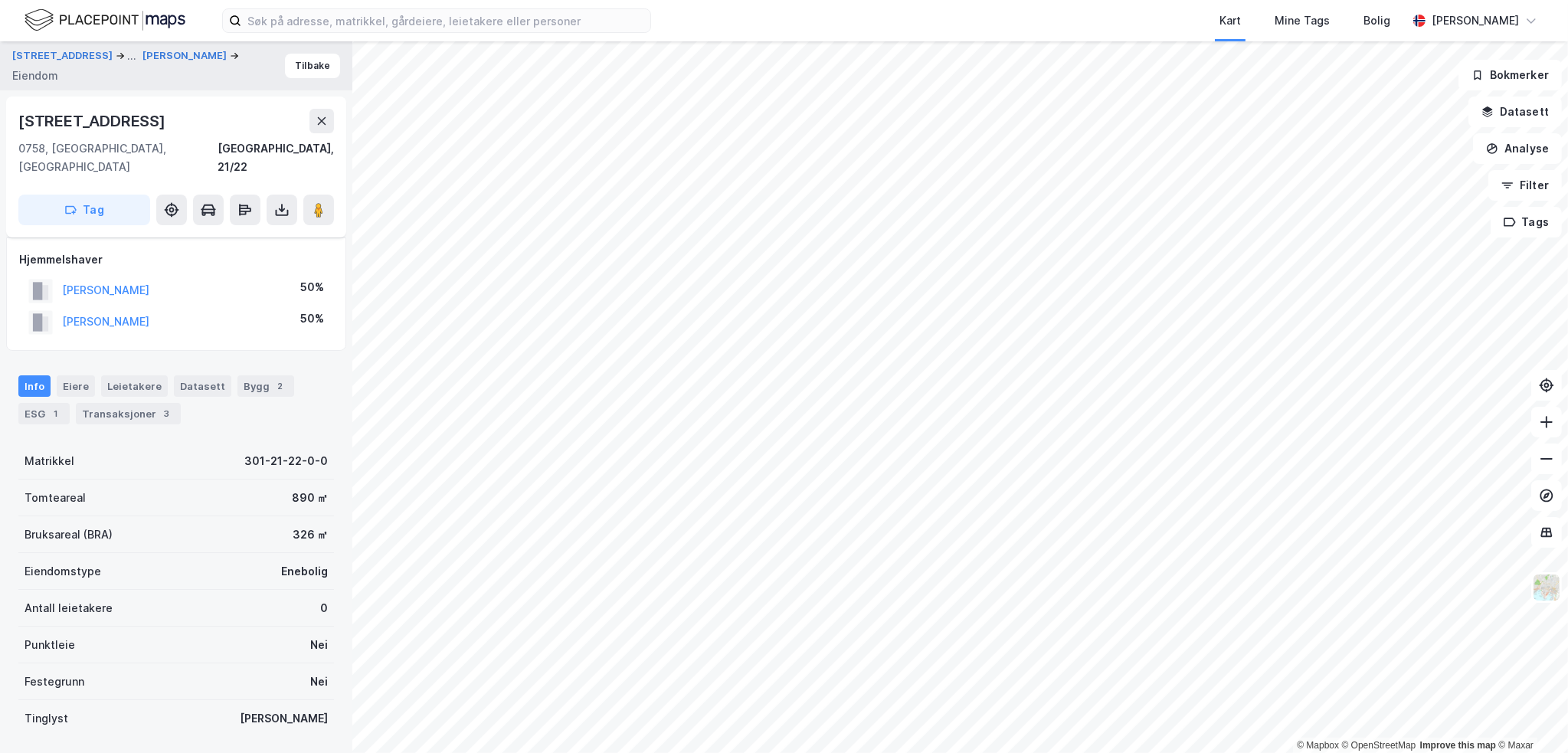
scroll to position [144, 0]
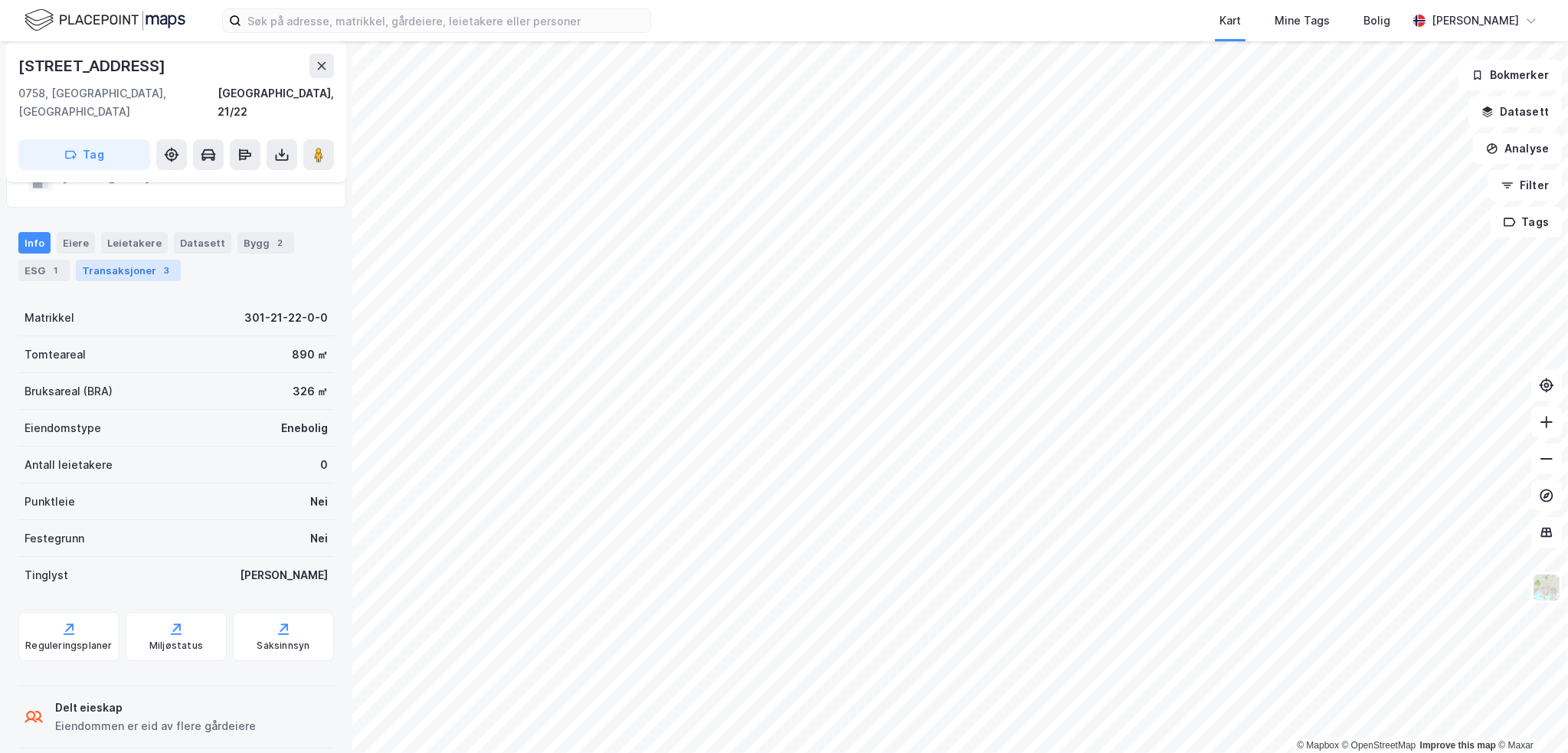
click at [107, 259] on div "Transaksjoner 3" at bounding box center [128, 270] width 105 height 21
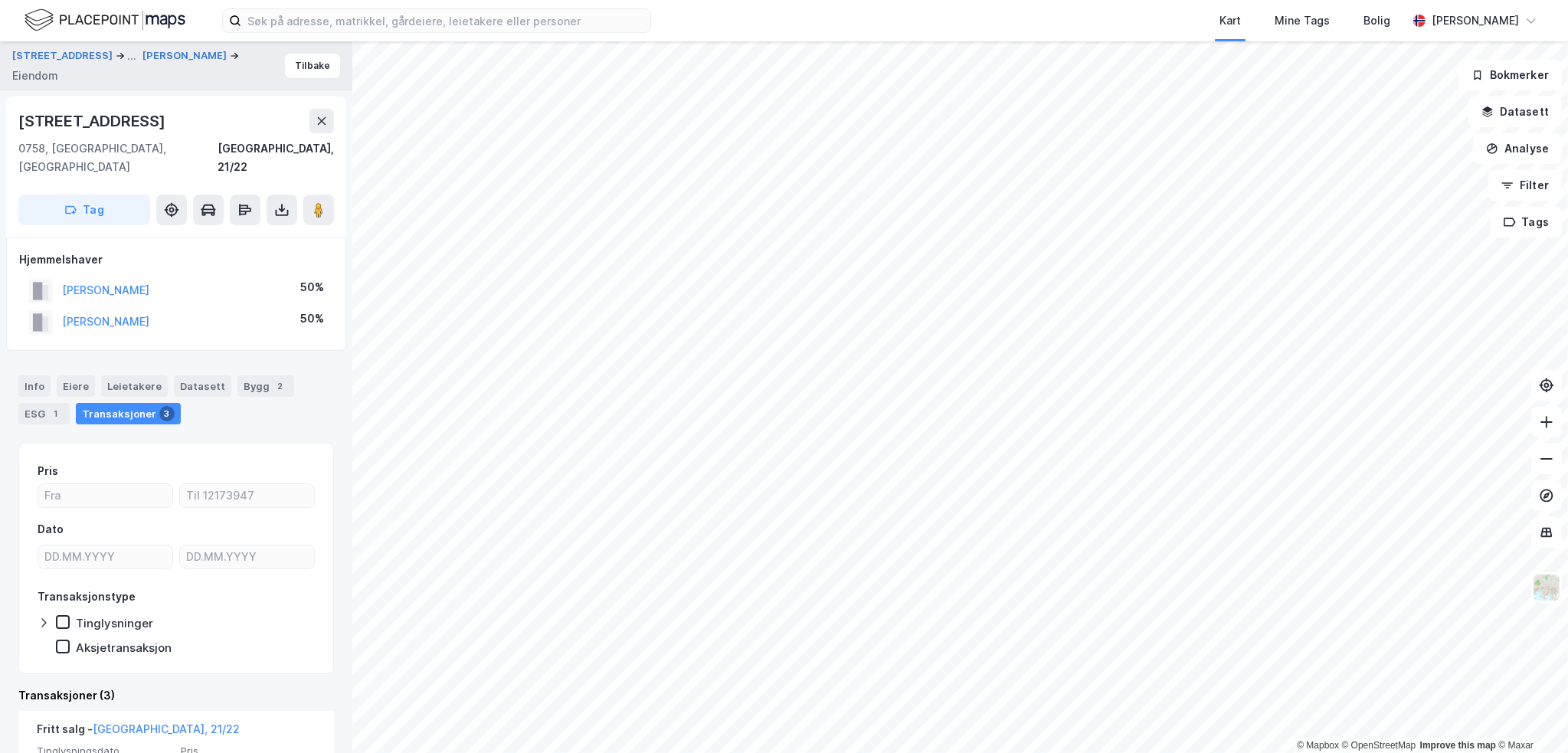
scroll to position [153, 0]
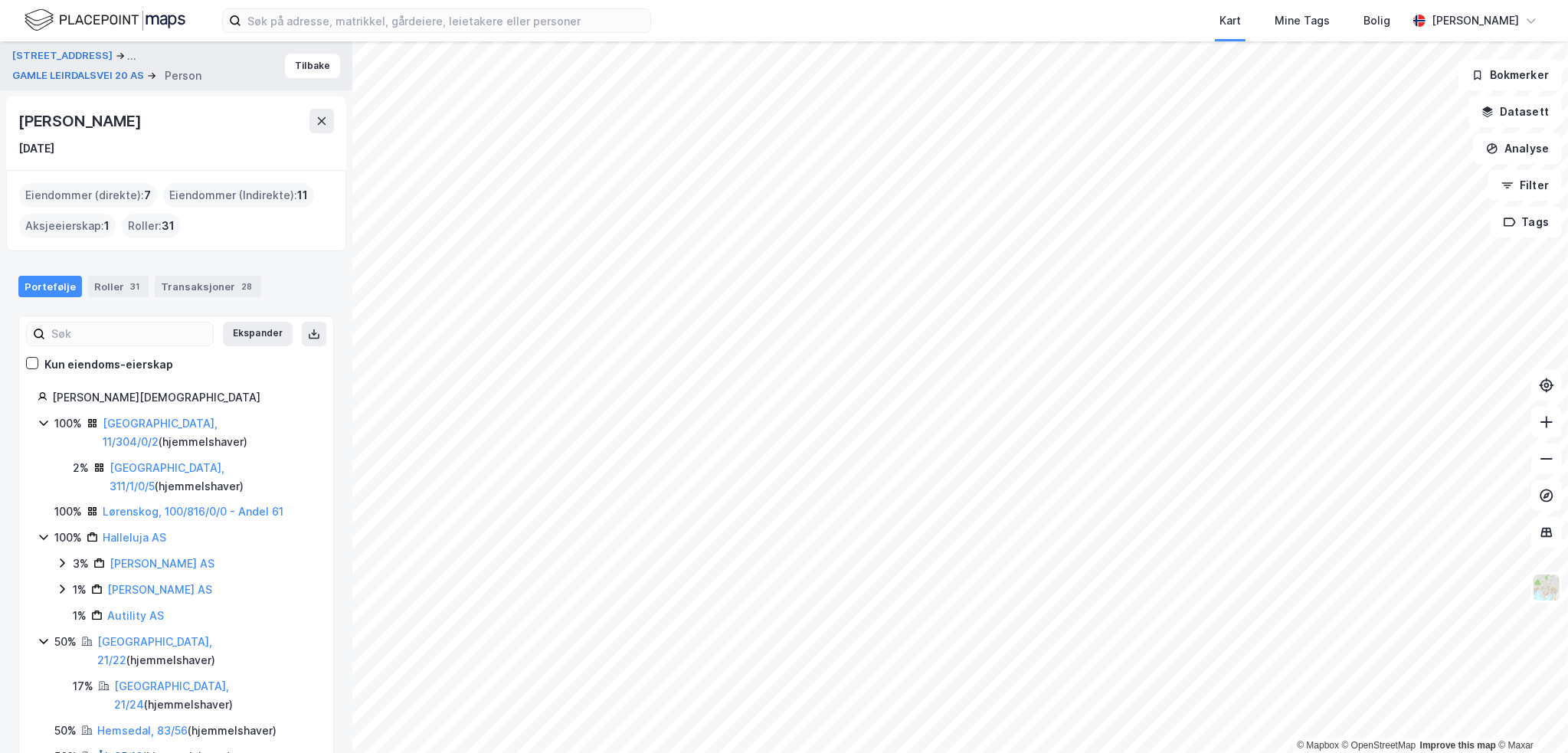
scroll to position [28, 0]
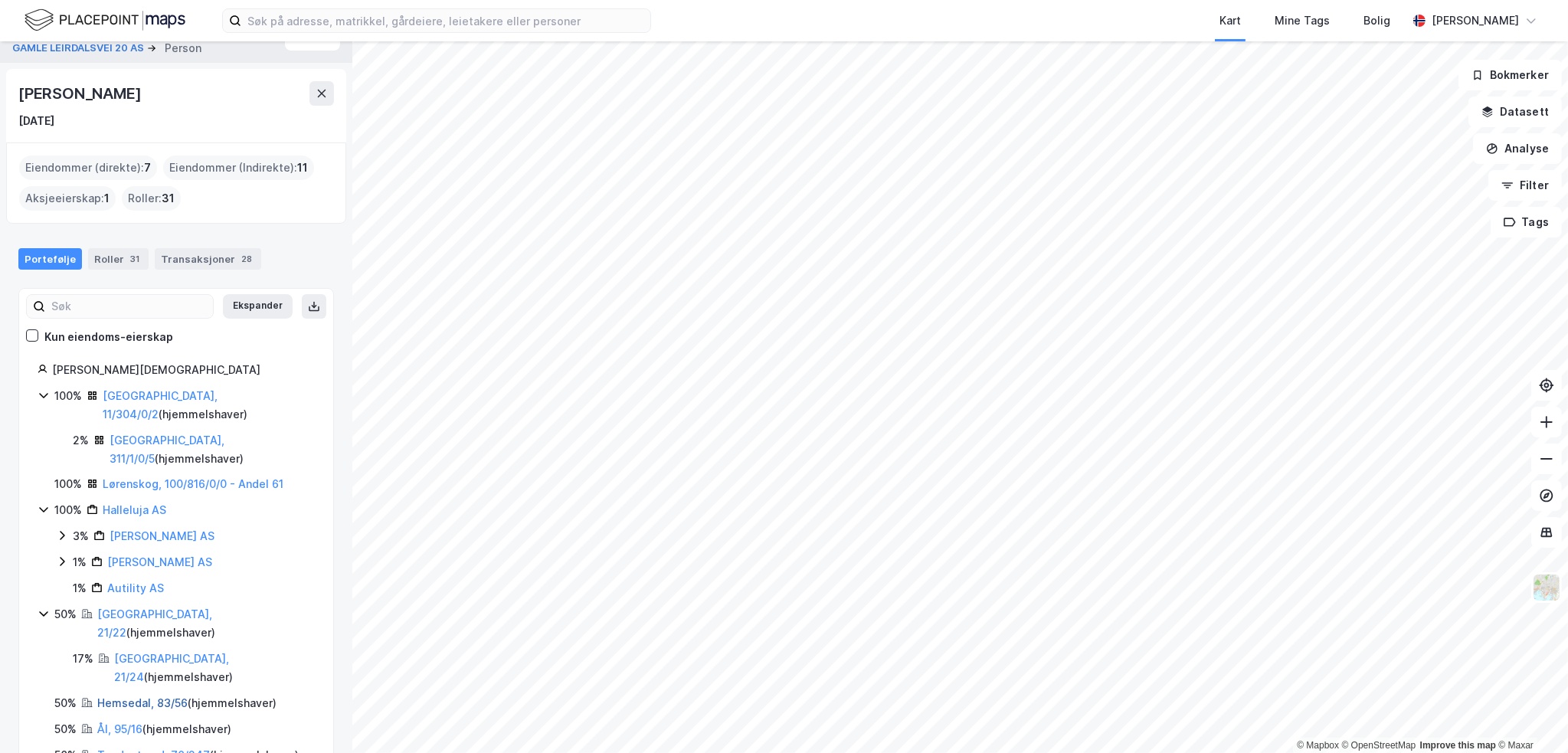
click at [126, 696] on link "Hemsedal, 83/56" at bounding box center [142, 702] width 91 height 13
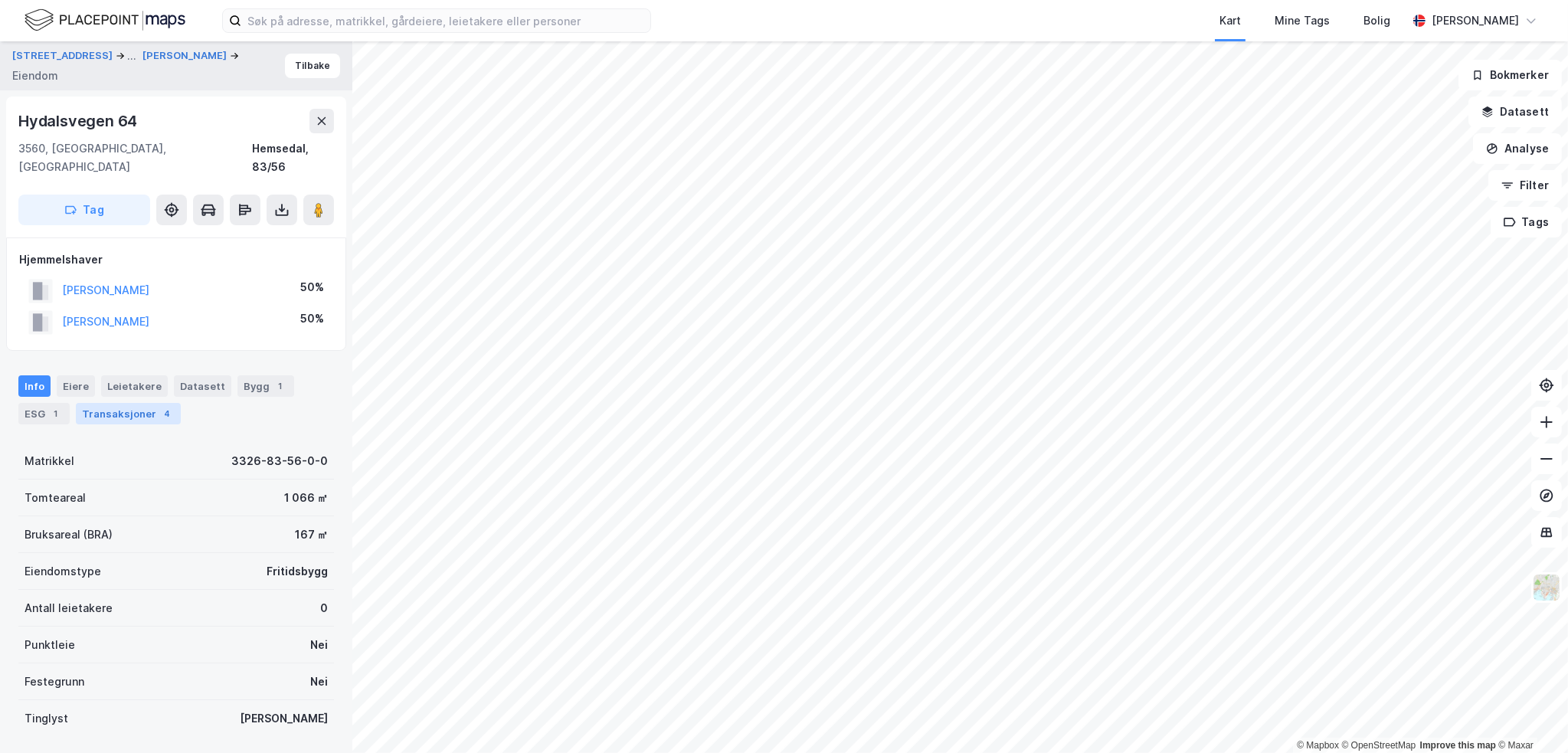
click at [148, 403] on div "Transaksjoner 4" at bounding box center [128, 414] width 105 height 21
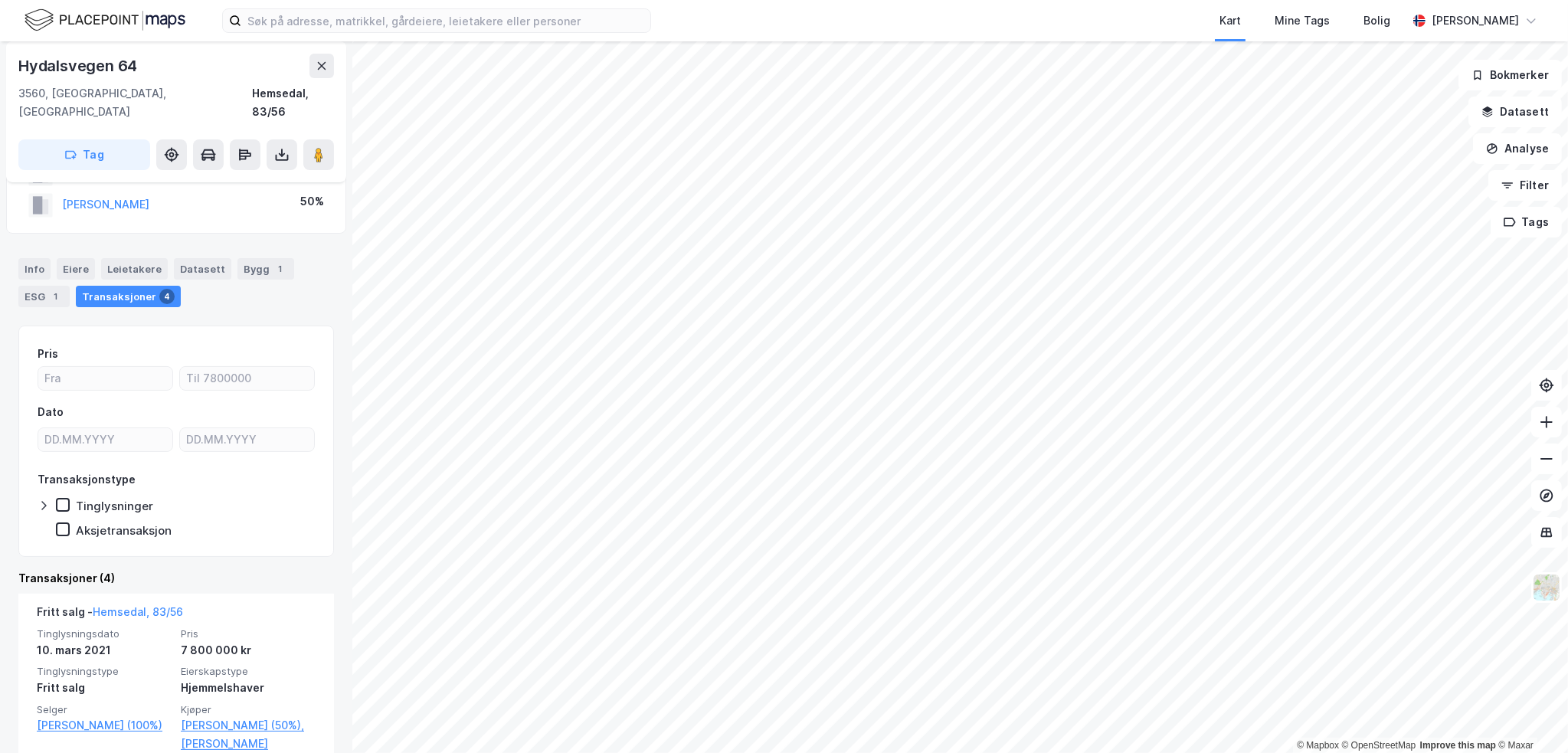
scroll to position [153, 0]
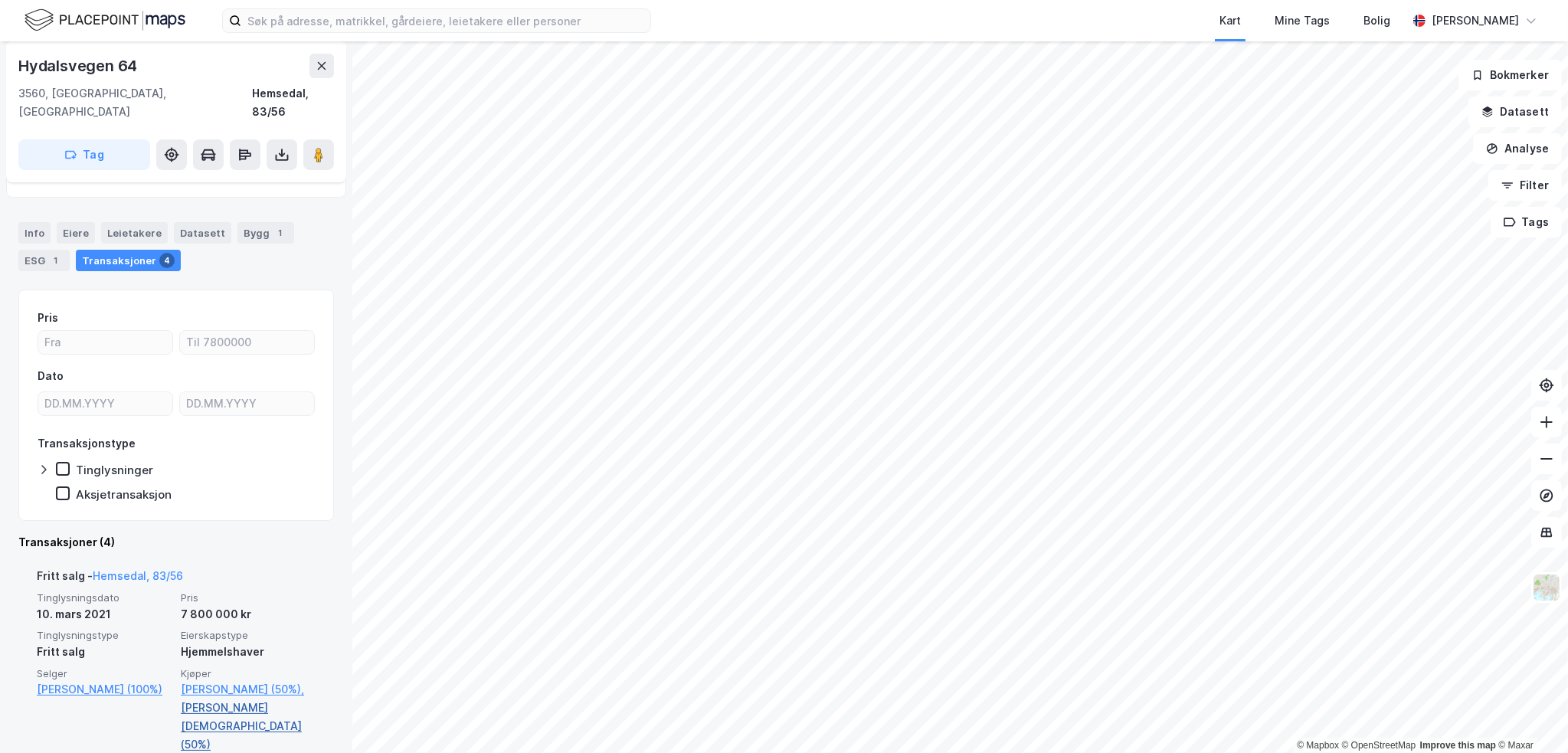
click at [219, 698] on link "[PERSON_NAME][DEMOGRAPHIC_DATA] (50%)" at bounding box center [248, 726] width 135 height 55
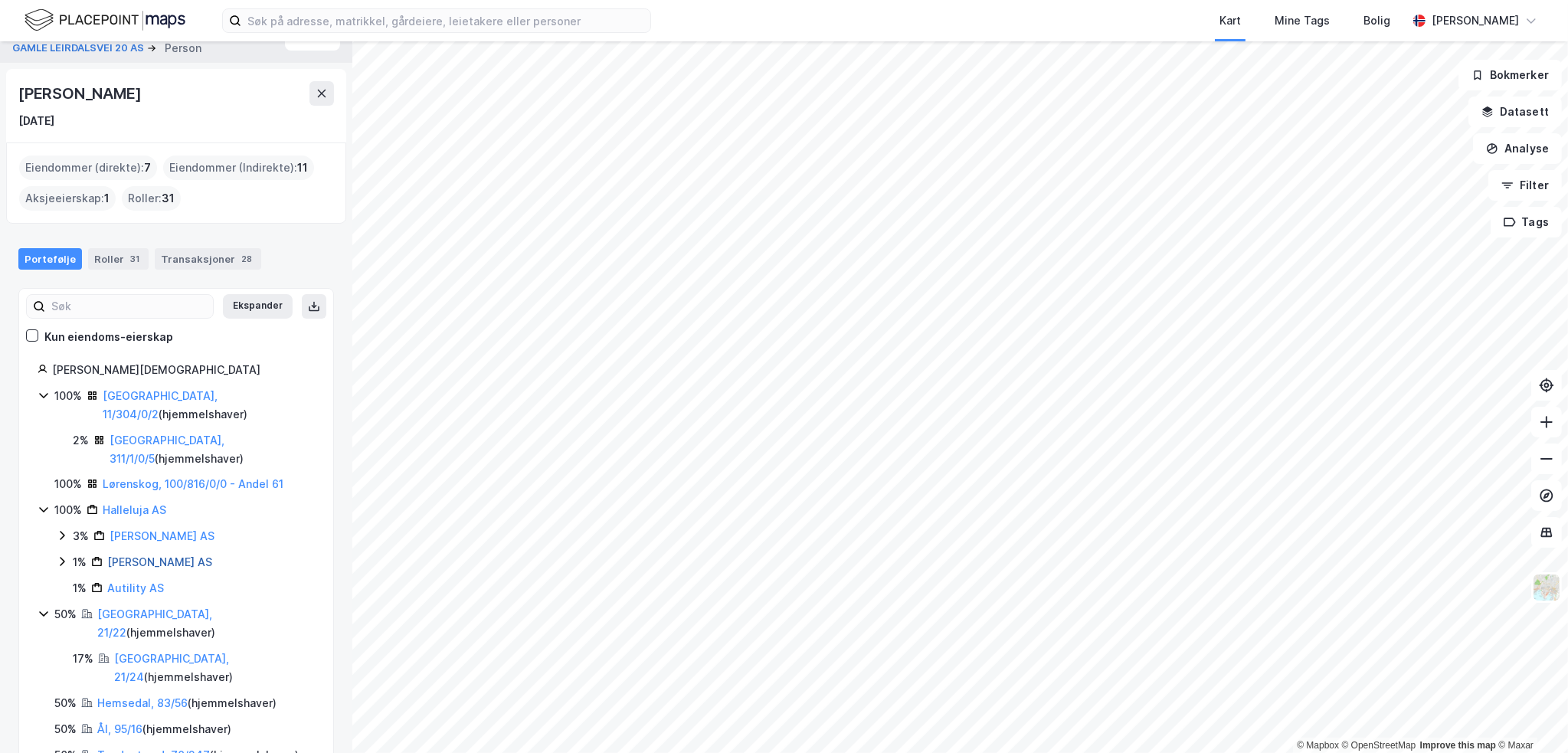
scroll to position [28, 0]
click at [127, 722] on link "Ål, 95/16" at bounding box center [119, 729] width 45 height 13
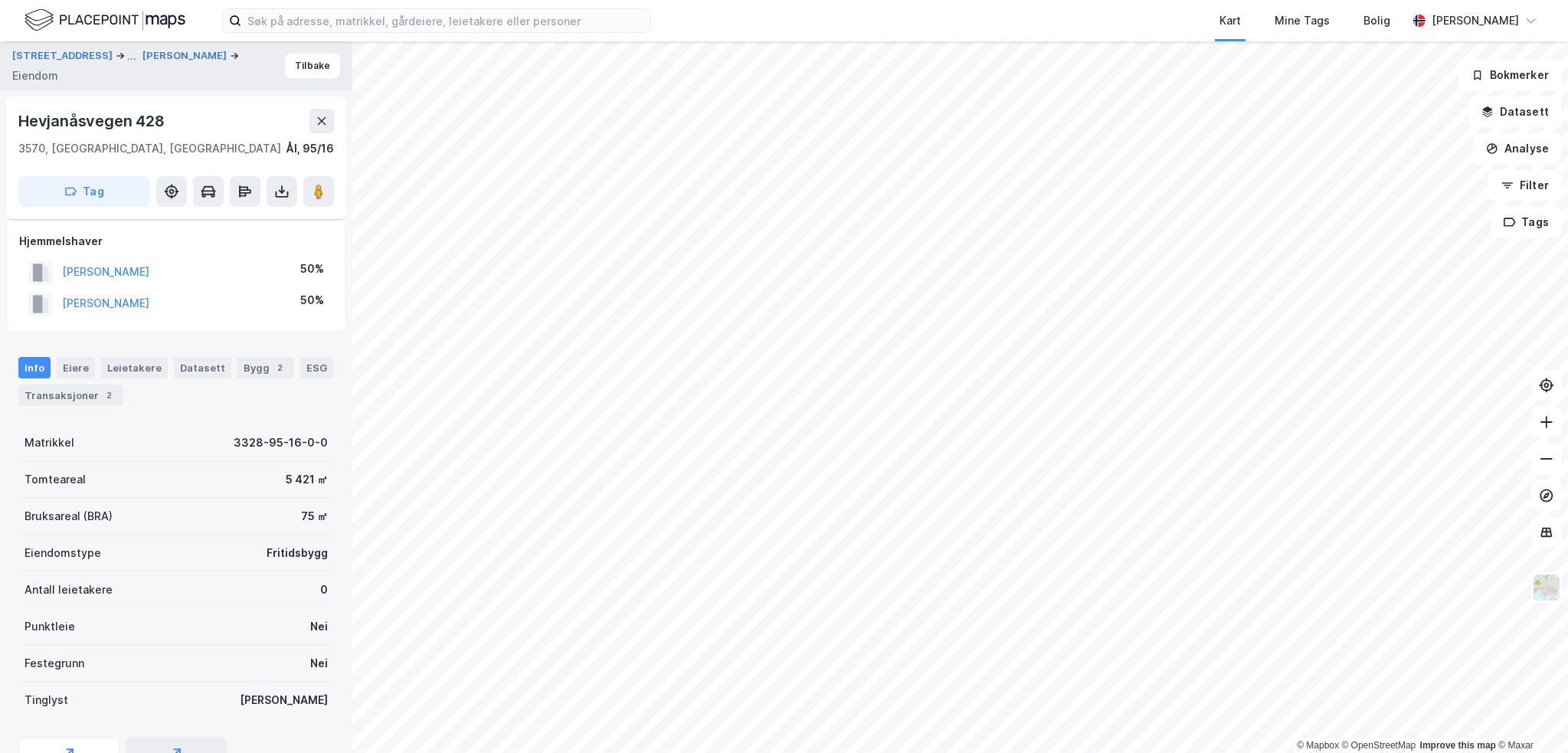
scroll to position [144, 0]
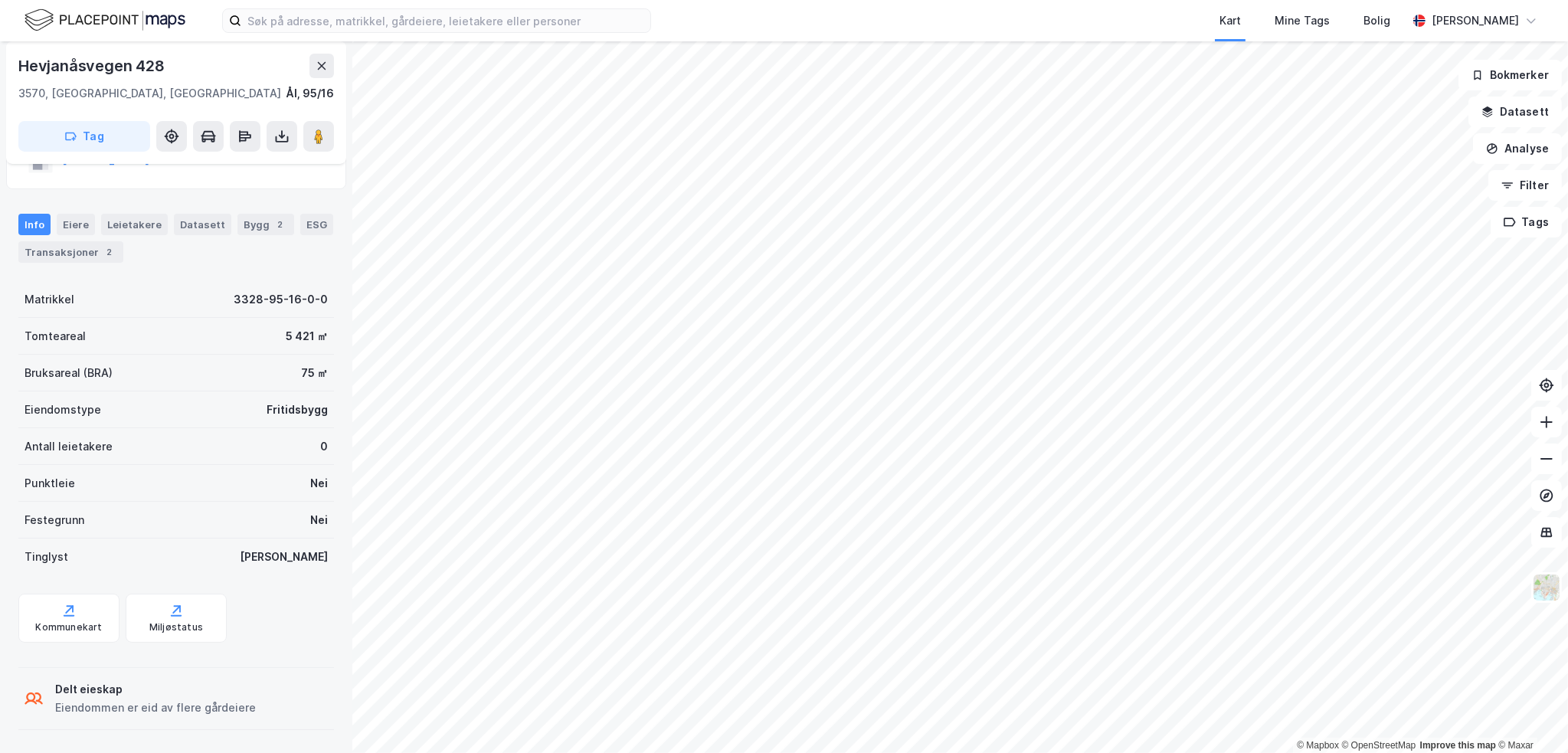
click at [97, 263] on div "Info [PERSON_NAME] Datasett Bygg 2 ESG Transaksjoner 2" at bounding box center [176, 232] width 352 height 73
click at [94, 250] on div "Transaksjoner 2" at bounding box center [71, 252] width 105 height 21
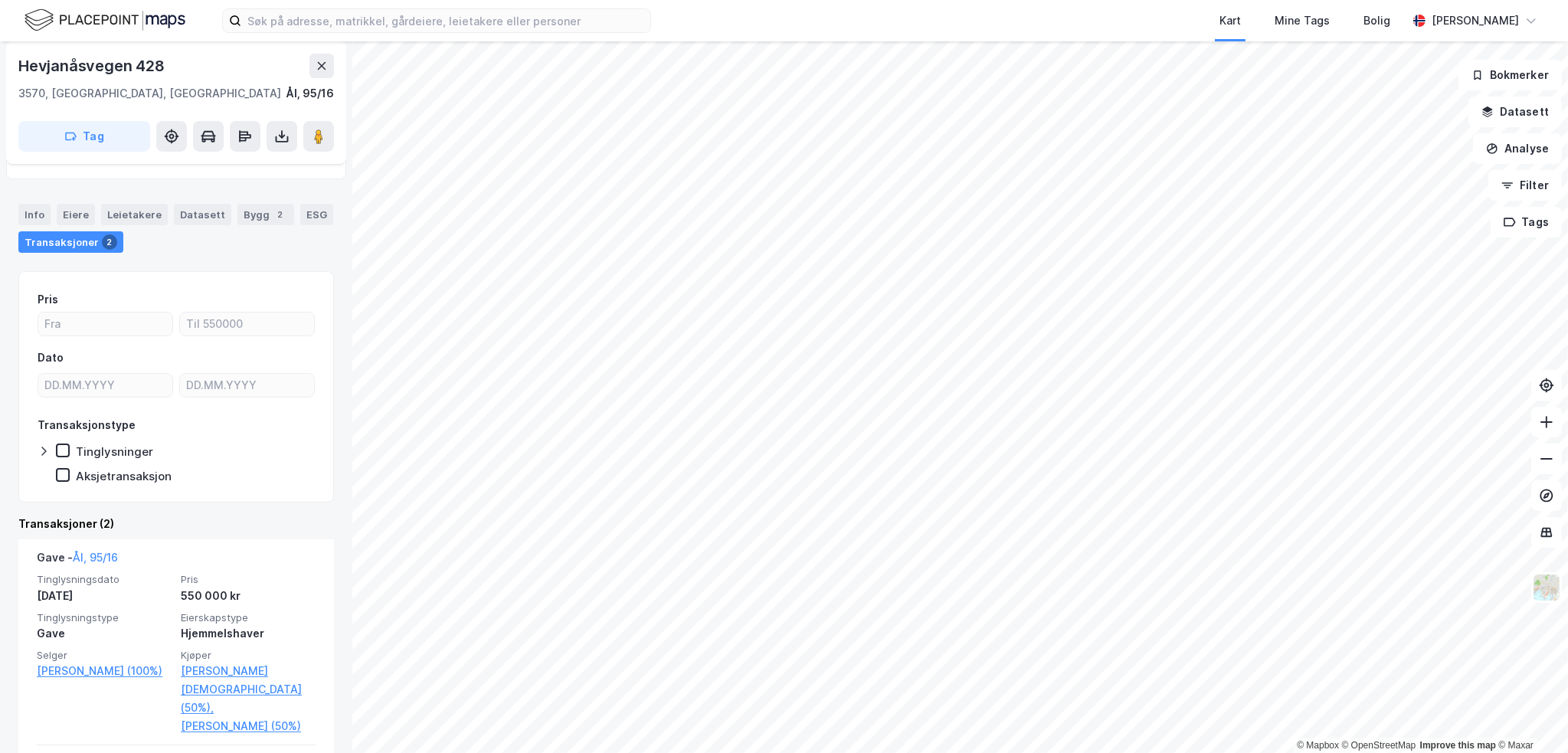
scroll to position [295, 0]
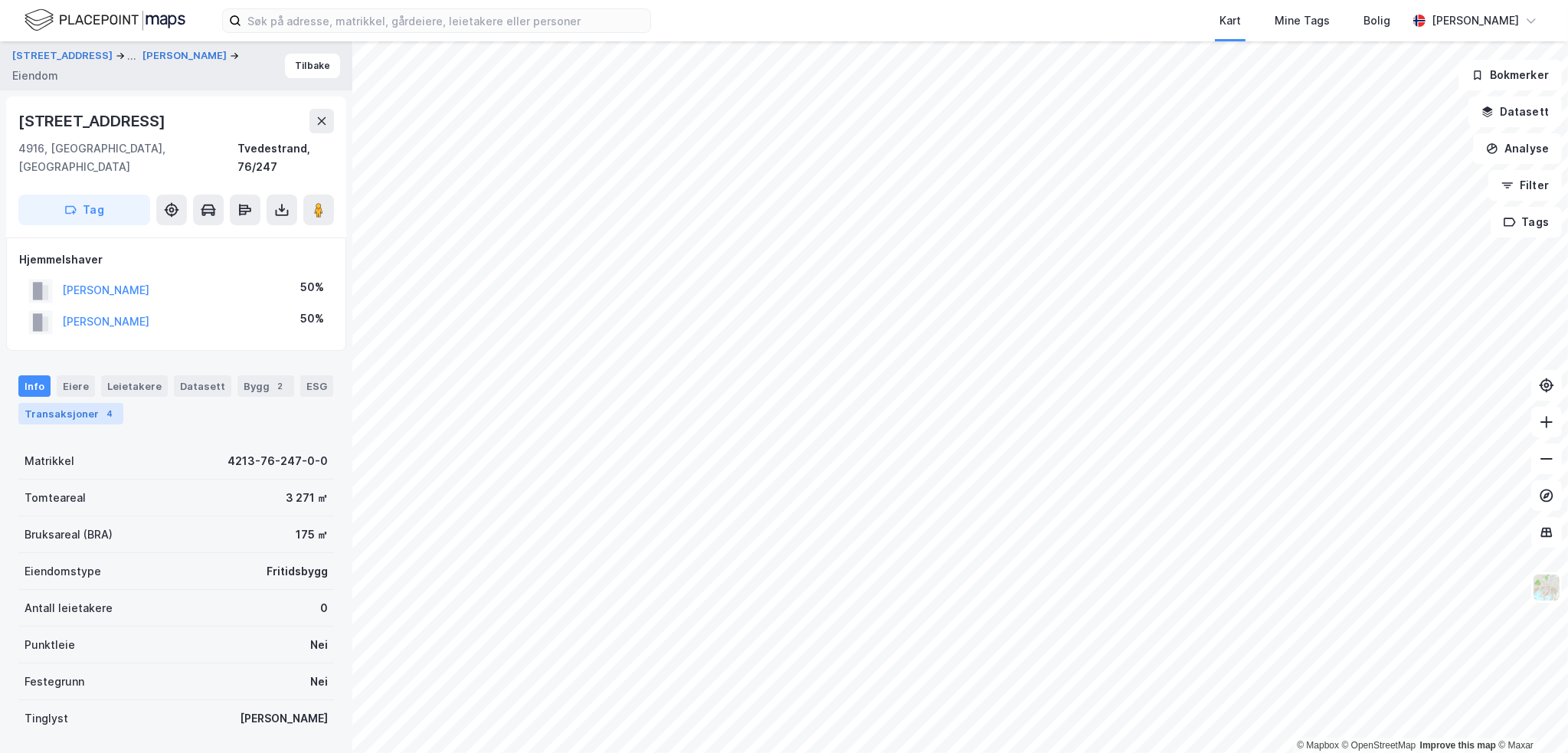
click at [89, 403] on div "Transaksjoner 4" at bounding box center [71, 414] width 105 height 21
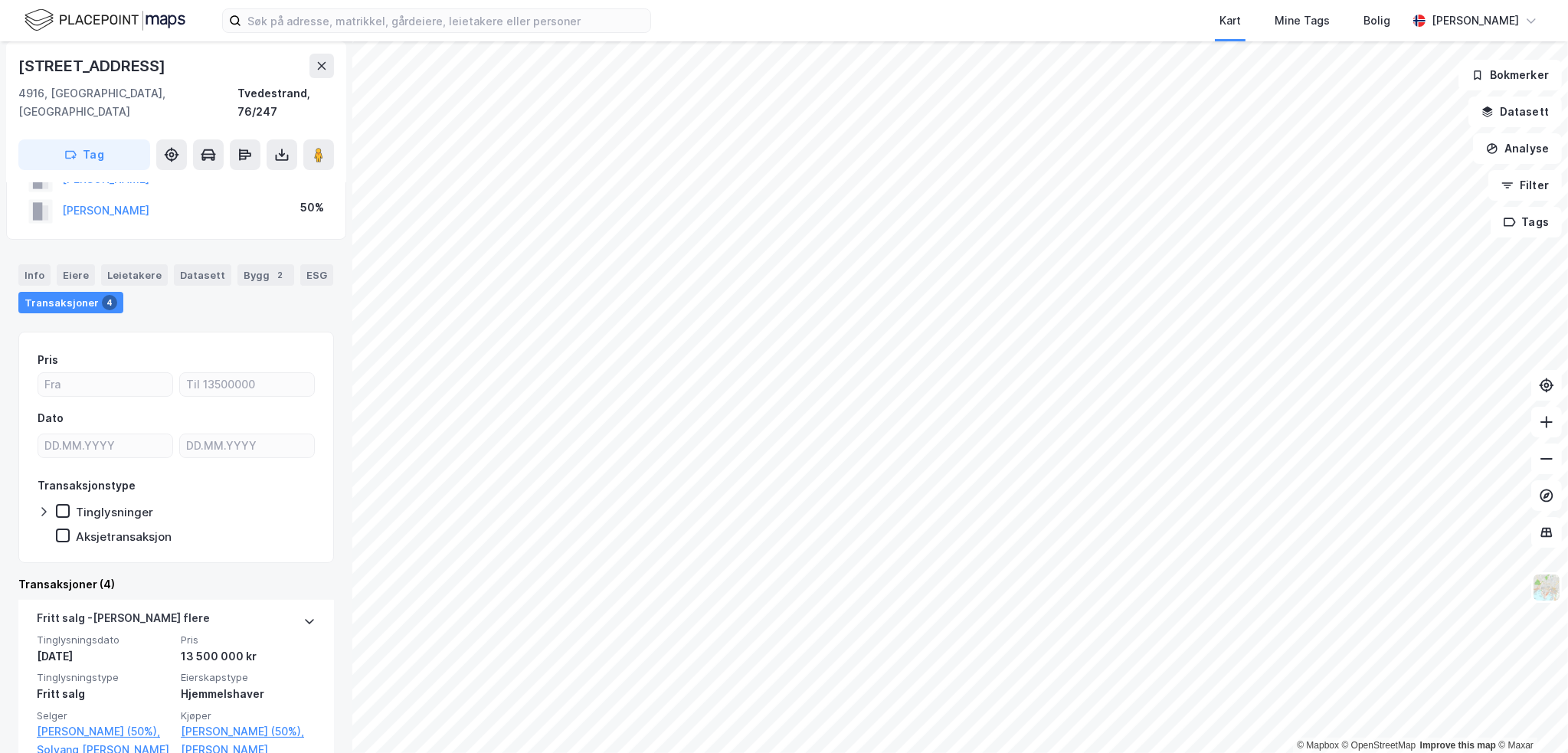
scroll to position [230, 0]
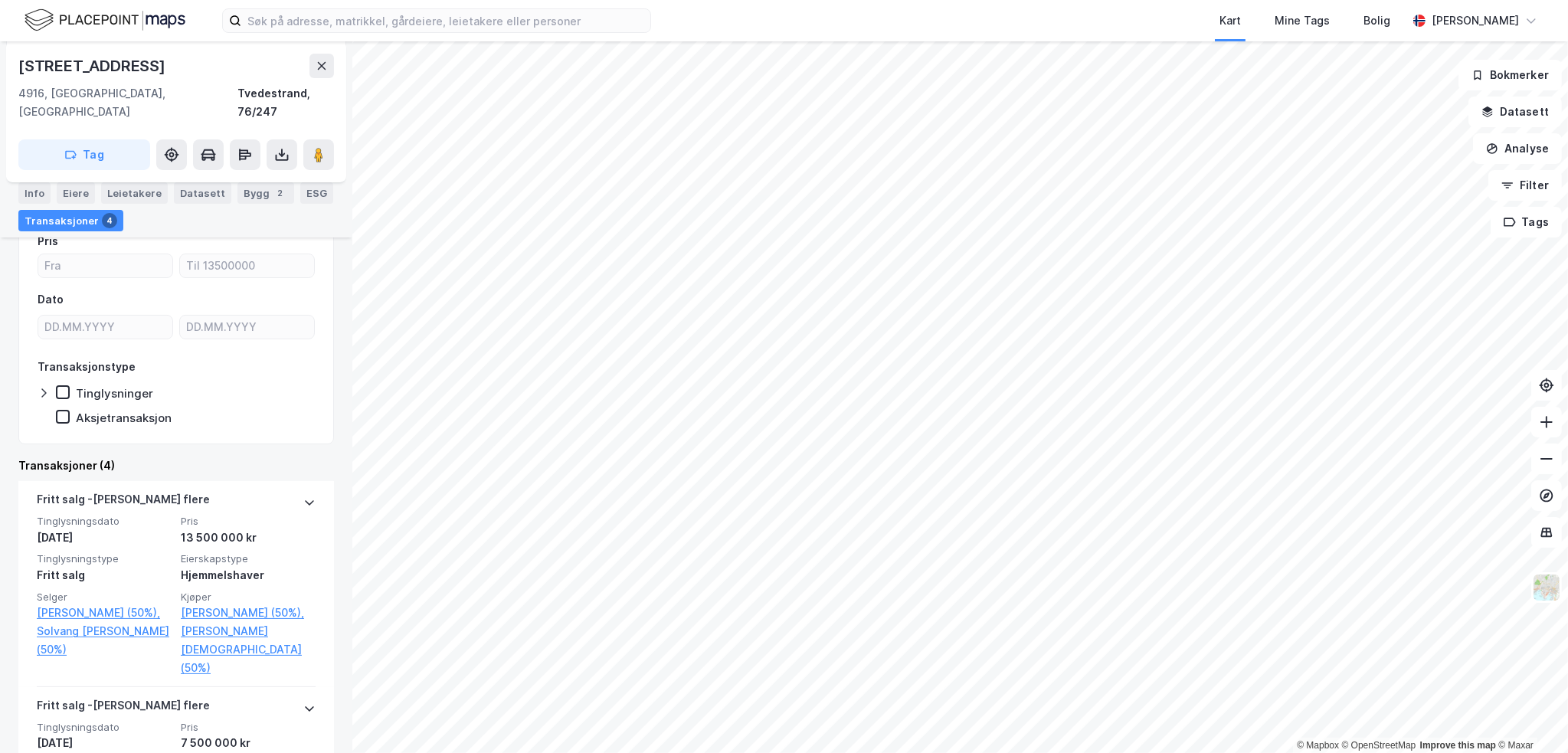
click at [139, 56] on div "[STREET_ADDRESS]" at bounding box center [94, 66] width 150 height 24
click at [316, 69] on icon at bounding box center [321, 65] width 12 height 12
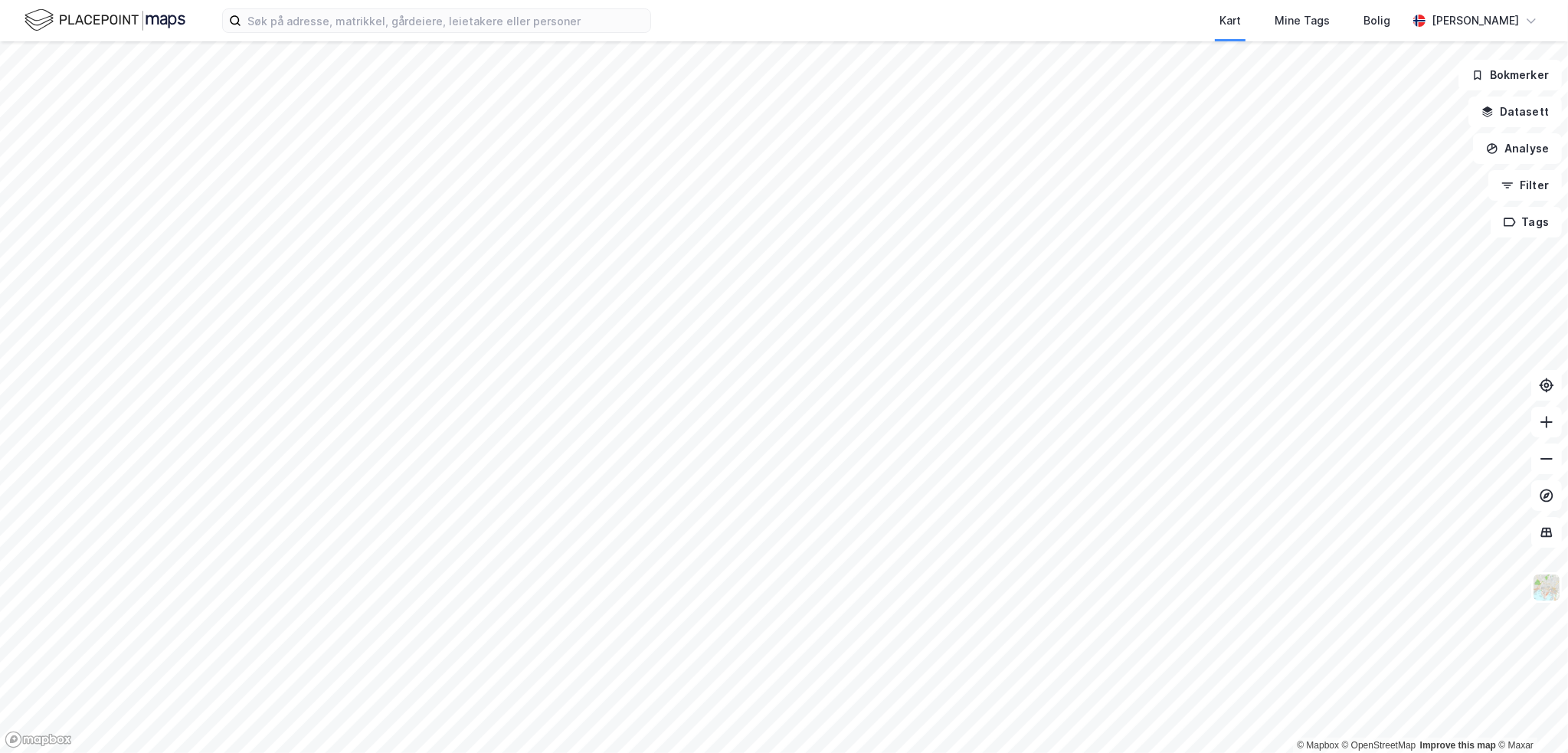
click at [396, 752] on html "Kart Mine Tags Bolig [PERSON_NAME] © Mapbox © OpenStreetMap Improve this map © …" at bounding box center [784, 376] width 1568 height 753
click at [33, 752] on html "Kart Mine Tags Bolig [PERSON_NAME] © Mapbox © OpenStreetMap Improve this map © …" at bounding box center [784, 376] width 1568 height 753
click at [616, 752] on html "Kart Mine Tags Bolig [PERSON_NAME] © Mapbox © OpenStreetMap Improve this map © …" at bounding box center [784, 376] width 1568 height 753
click at [1521, 113] on div "© Mapbox © OpenStreetMap Improve this map © [PERSON_NAME] Datasett Analyse Filt…" at bounding box center [784, 397] width 1568 height 711
click at [746, 752] on html "Kart Mine Tags Bolig [PERSON_NAME] © Mapbox © OpenStreetMap Improve this map © …" at bounding box center [784, 376] width 1568 height 753
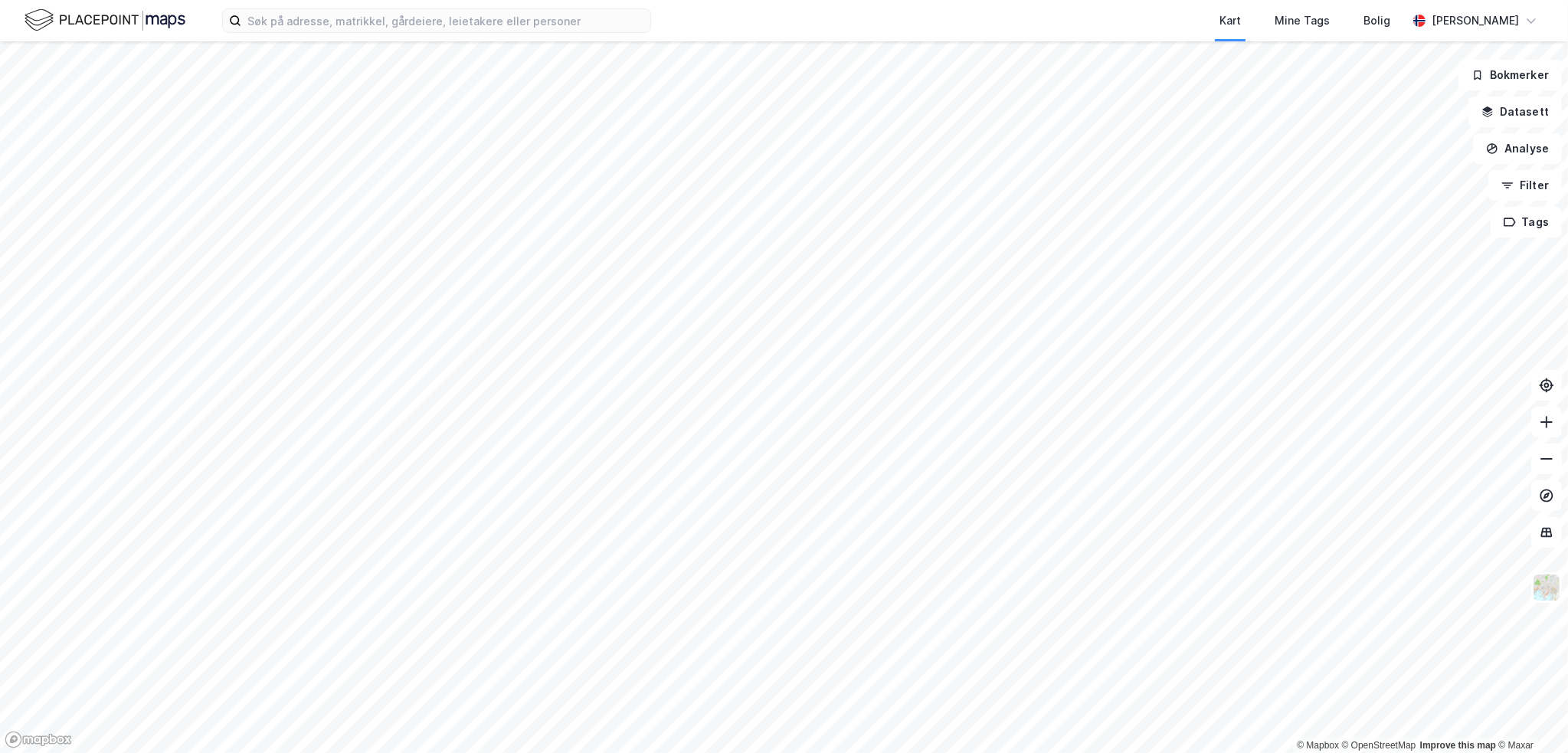
click at [774, 752] on html "Kart Mine Tags Bolig [PERSON_NAME] © Mapbox © OpenStreetMap Improve this map © …" at bounding box center [784, 376] width 1568 height 753
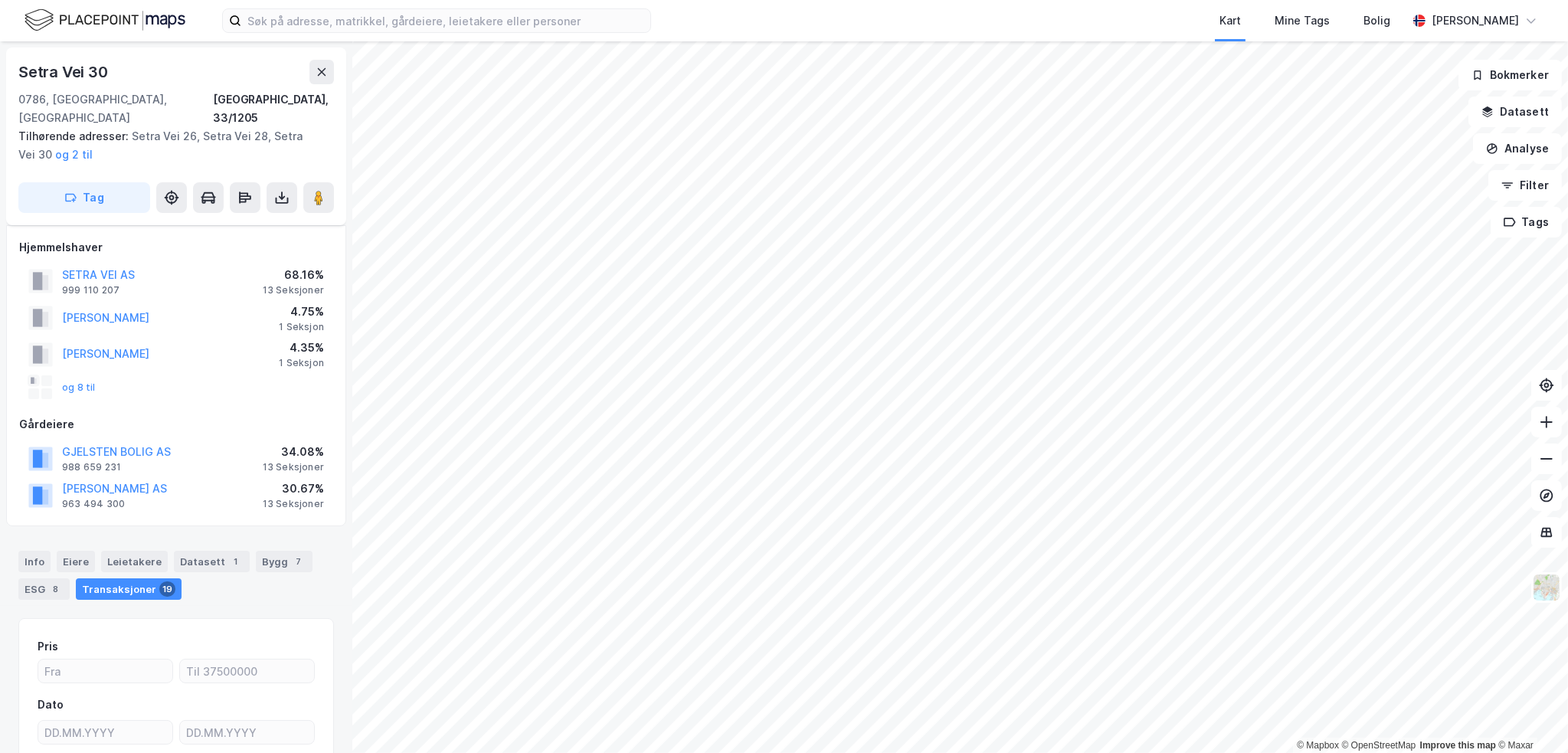
scroll to position [132, 0]
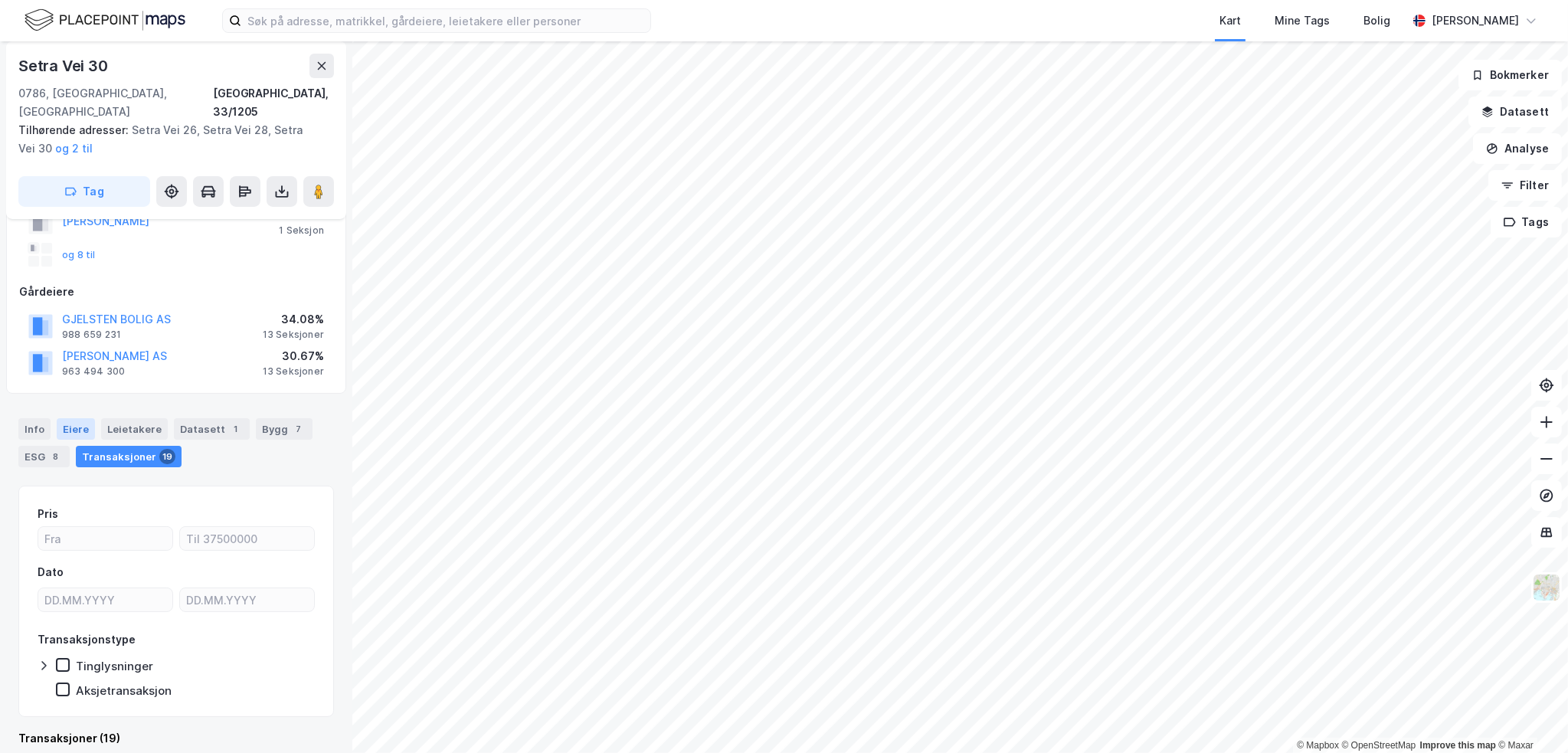
click at [70, 419] on div "Eiere" at bounding box center [75, 429] width 38 height 21
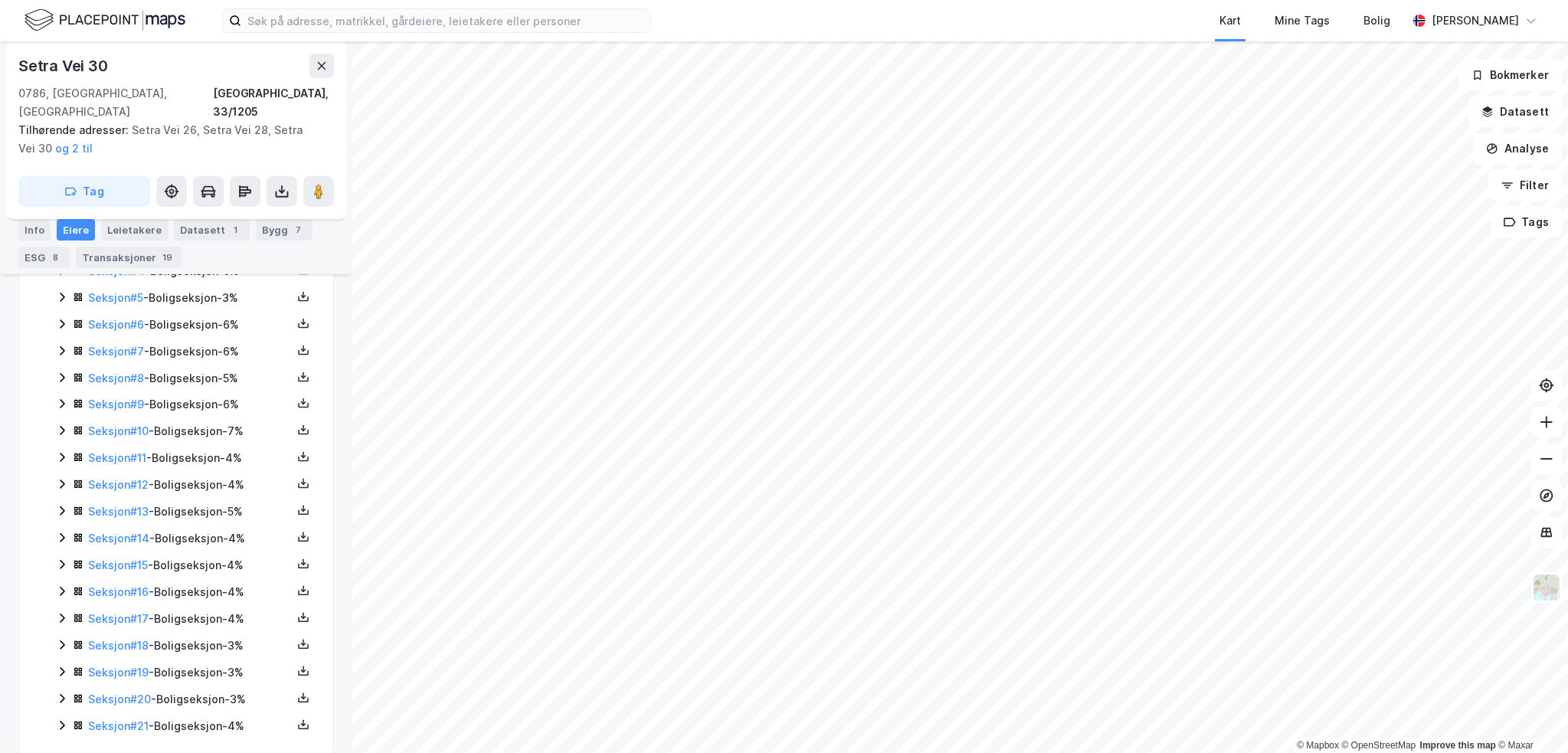
scroll to position [533, 0]
click at [56, 715] on icon at bounding box center [62, 721] width 12 height 12
click at [65, 609] on icon at bounding box center [62, 615] width 12 height 12
click at [59, 582] on icon at bounding box center [62, 588] width 12 height 12
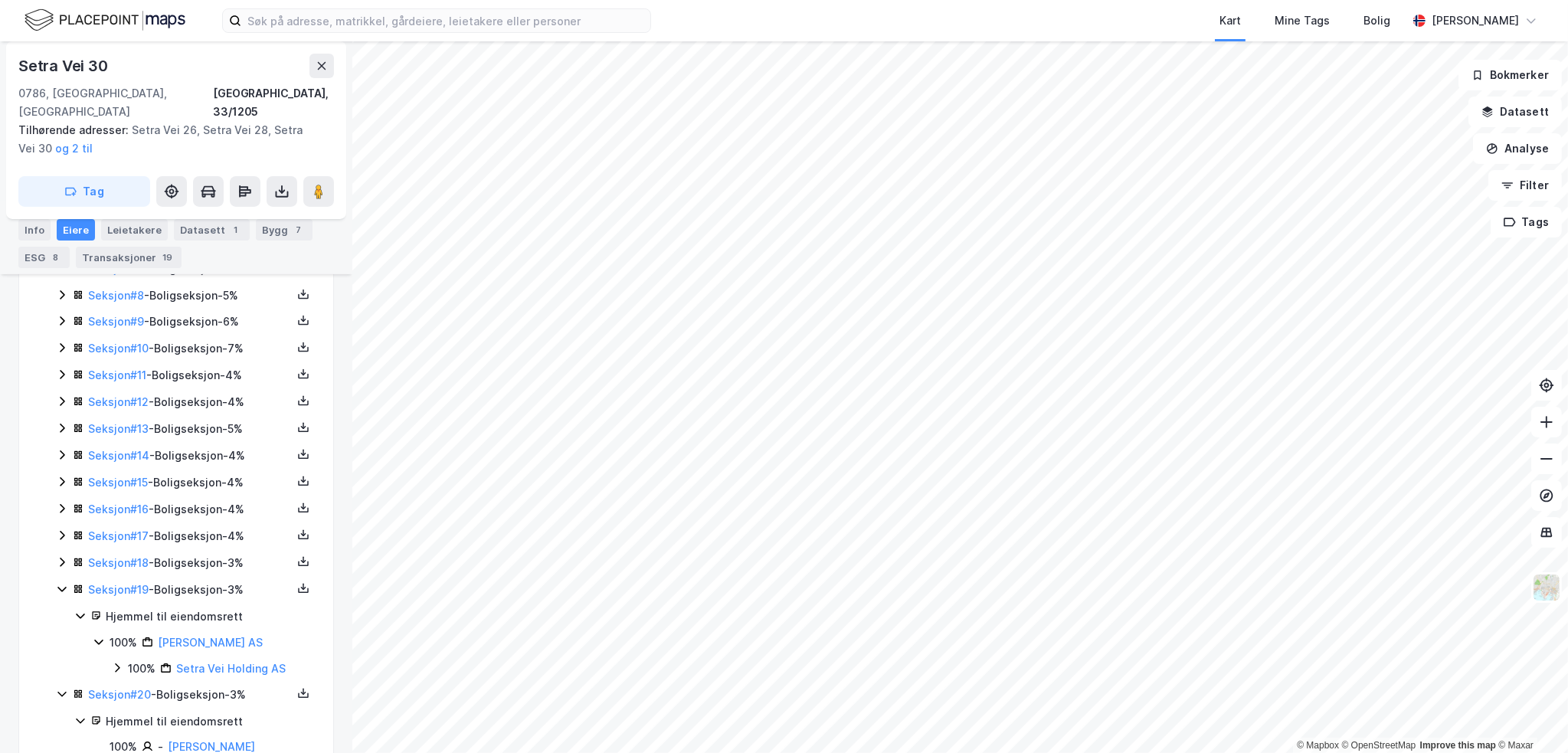
click at [61, 557] on icon at bounding box center [62, 561] width 5 height 9
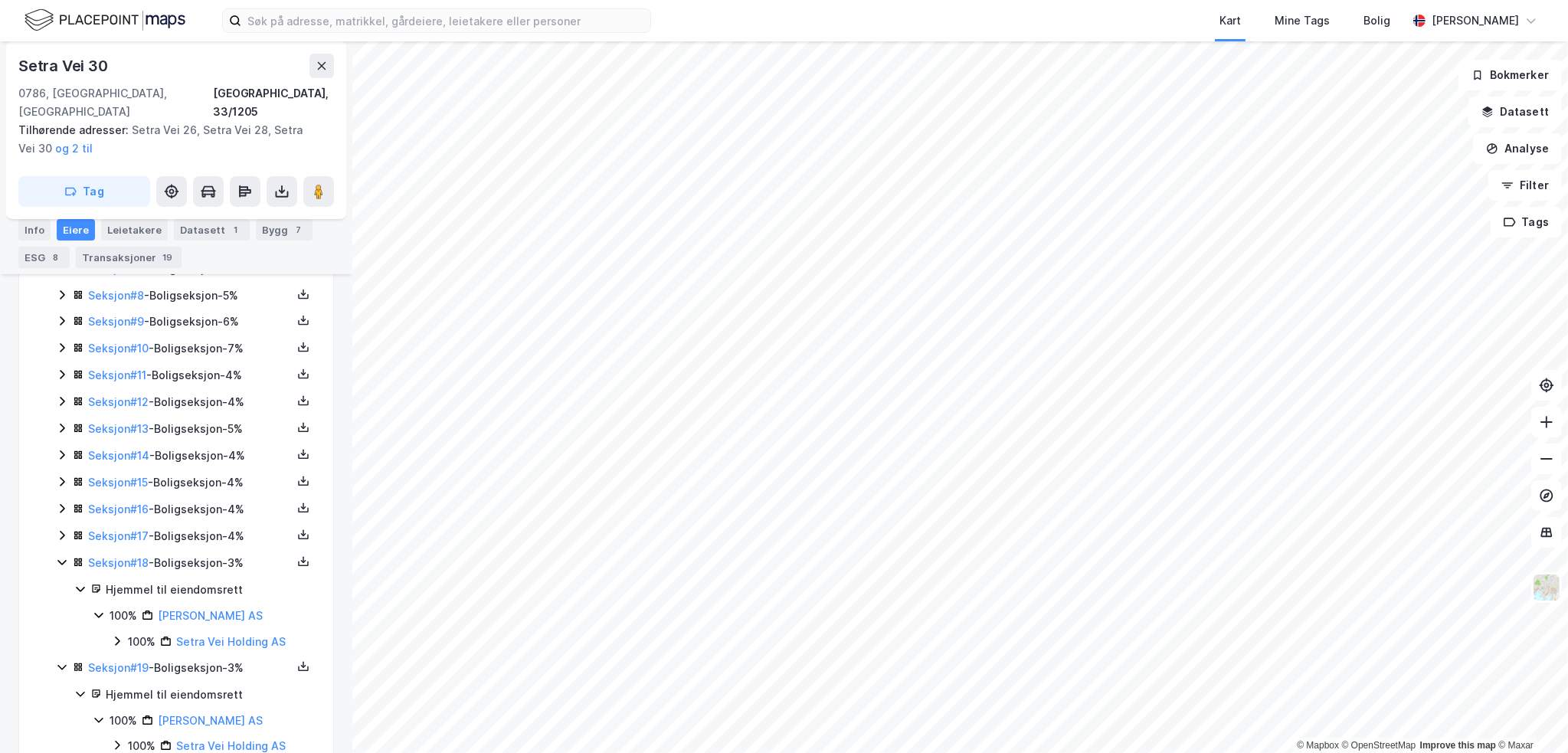
click at [62, 529] on icon at bounding box center [62, 535] width 12 height 12
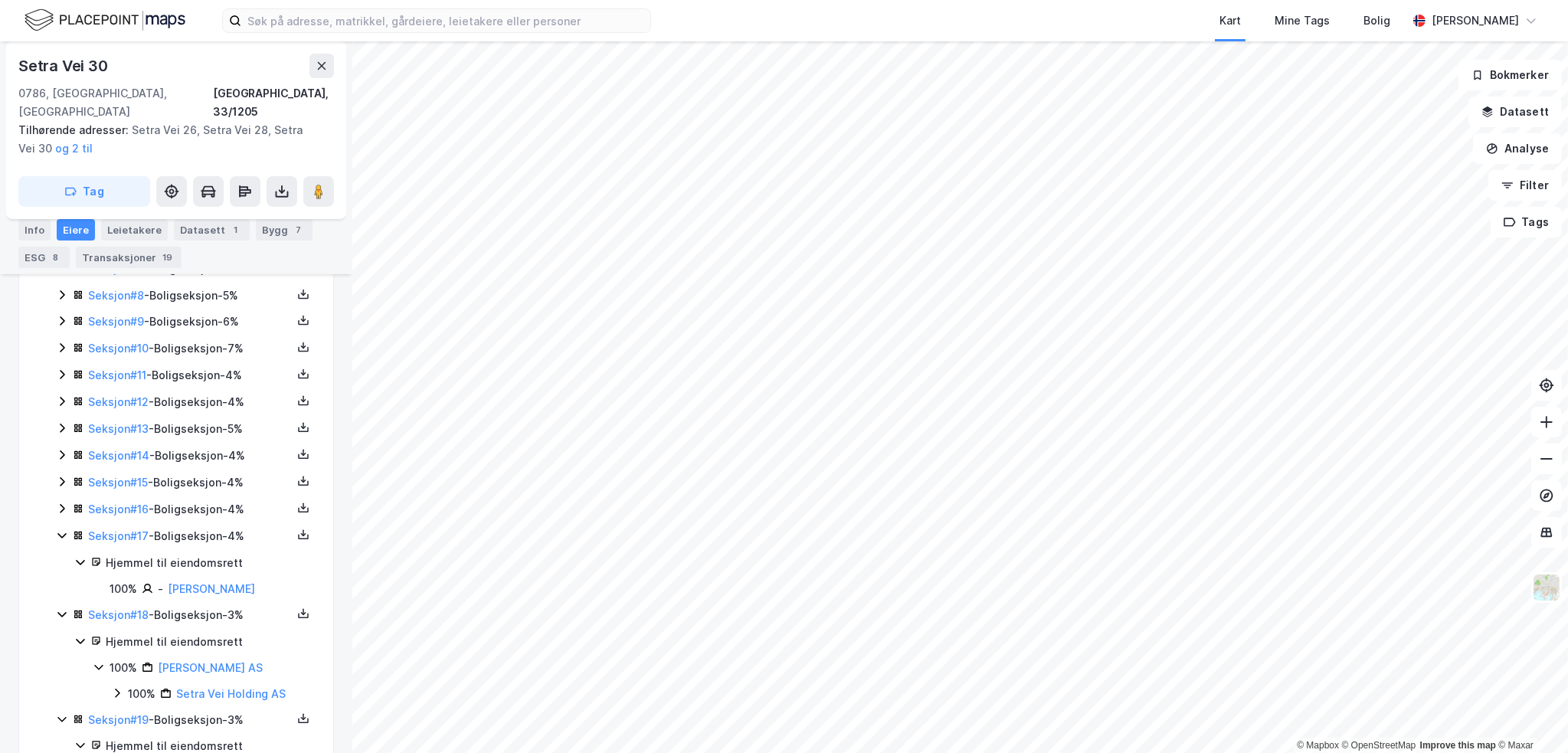
click at [58, 503] on icon at bounding box center [62, 508] width 12 height 12
click at [58, 455] on div "Seksjon # 1 - Boligseksjon - 9% Seksjon # 2 - Boligseksjon - 5% Seksjon # 3 - B…" at bounding box center [185, 584] width 259 height 971
click at [58, 476] on icon at bounding box center [62, 481] width 12 height 12
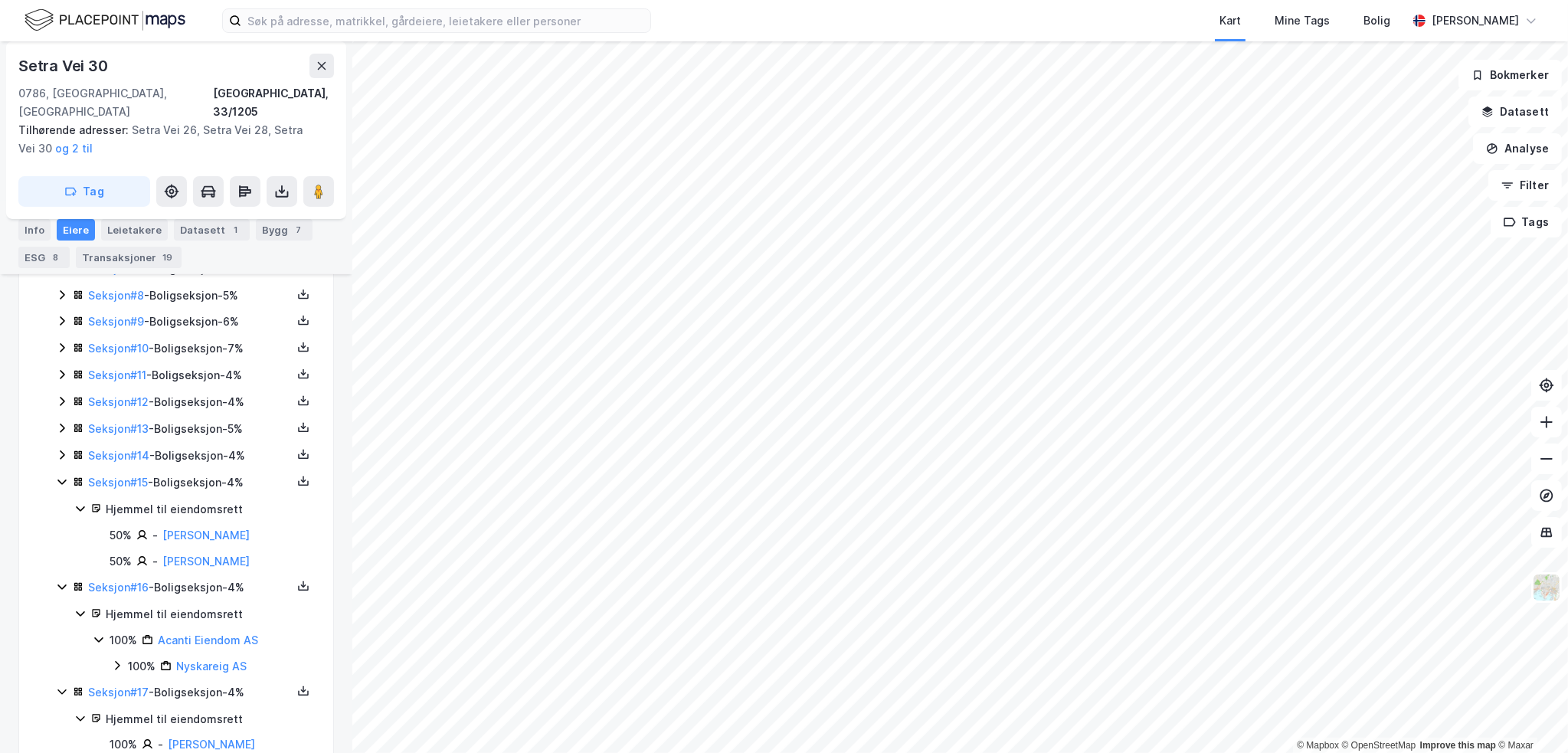
click at [60, 446] on div "Seksjon # 14 - Boligseksjon - 4%" at bounding box center [185, 455] width 259 height 19
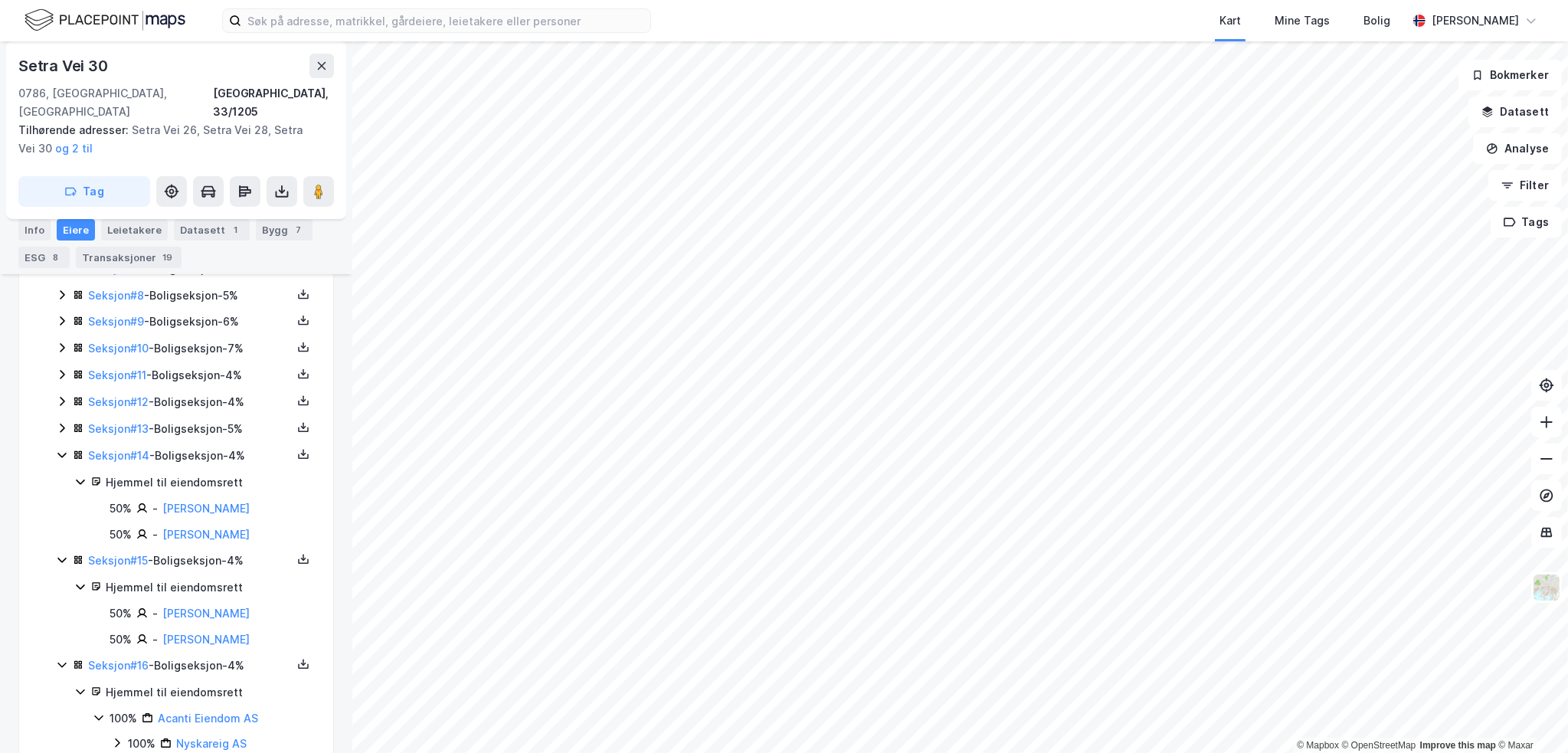
click at [61, 422] on icon at bounding box center [62, 427] width 12 height 12
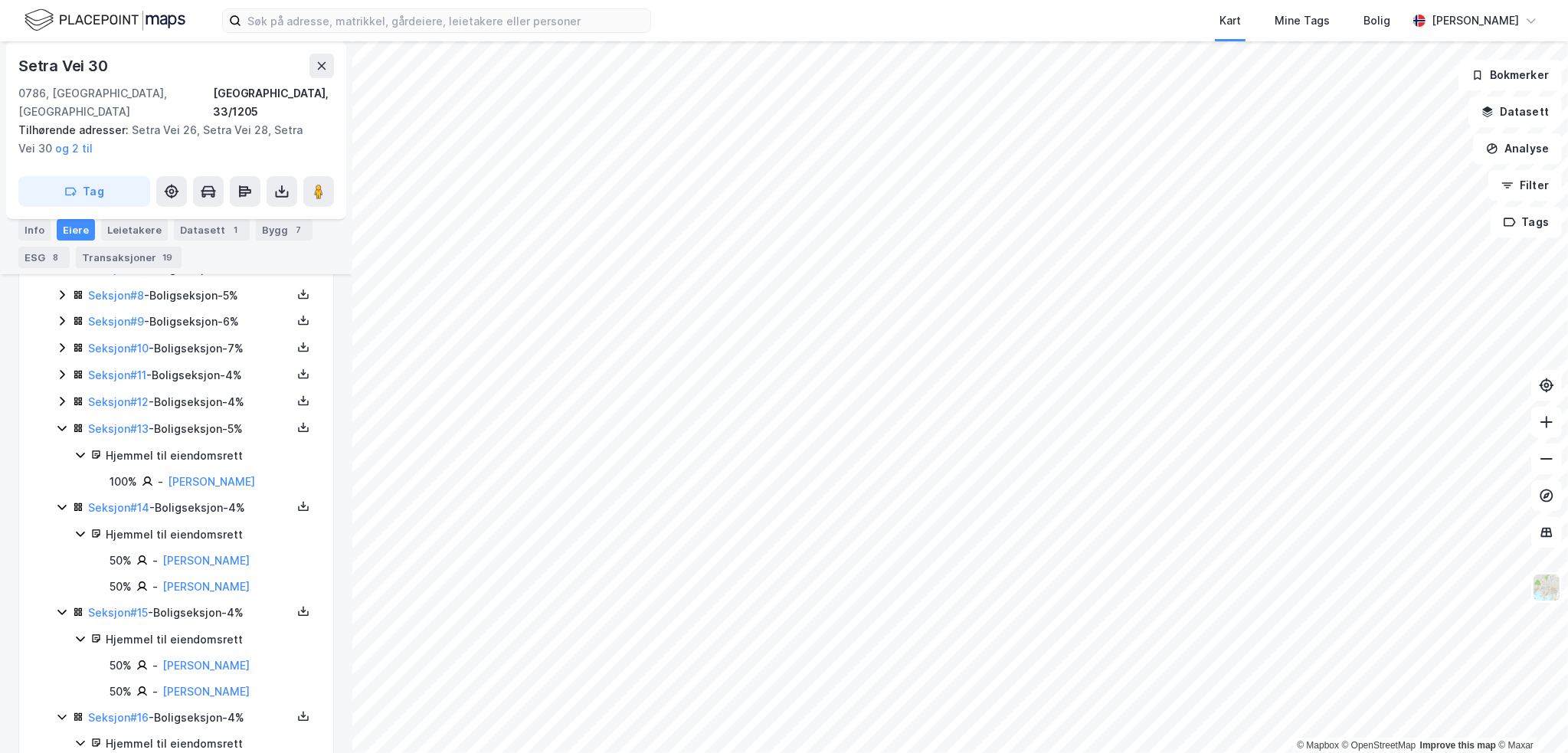
click at [59, 395] on icon at bounding box center [62, 401] width 12 height 12
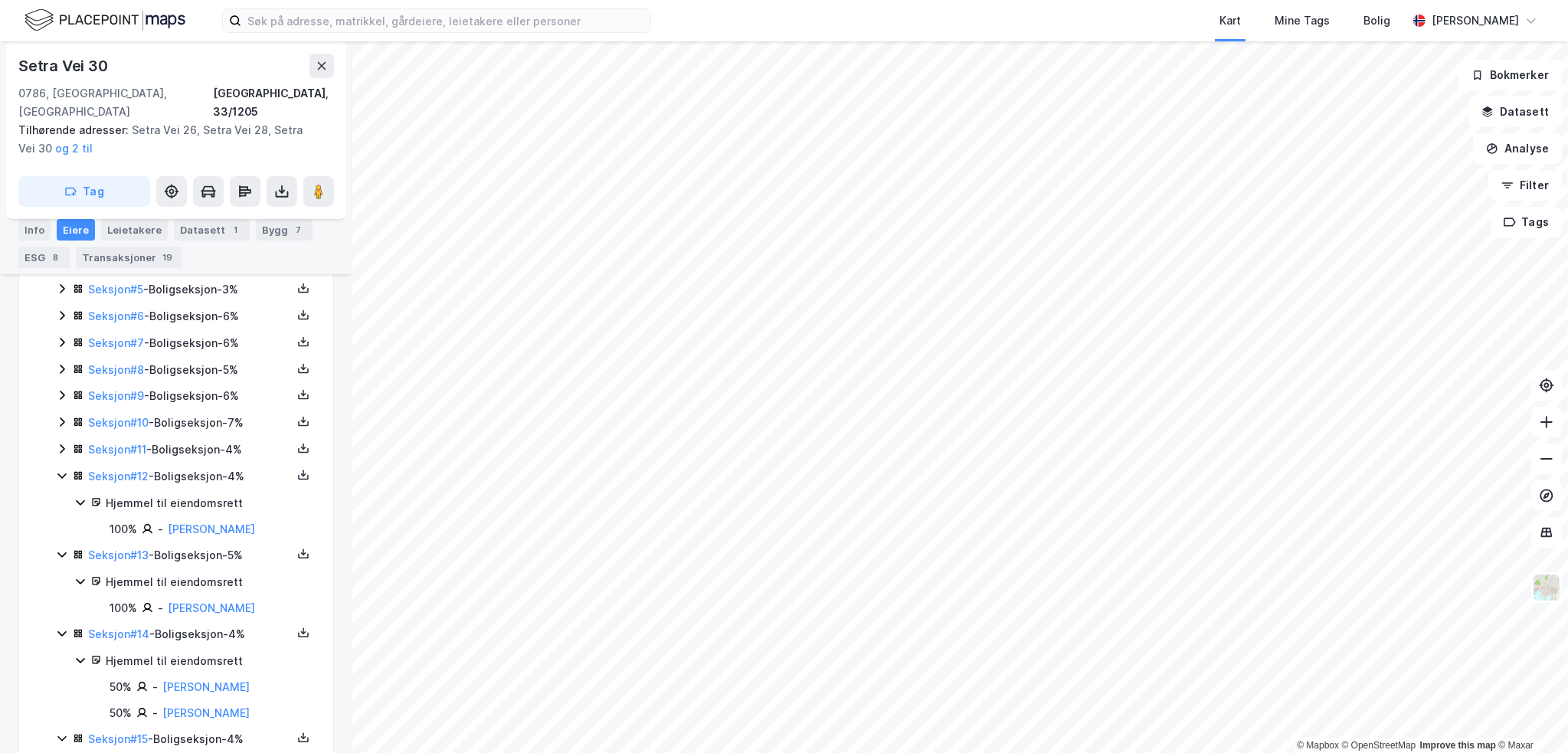
scroll to position [535, 0]
click at [59, 445] on icon at bounding box center [62, 450] width 12 height 12
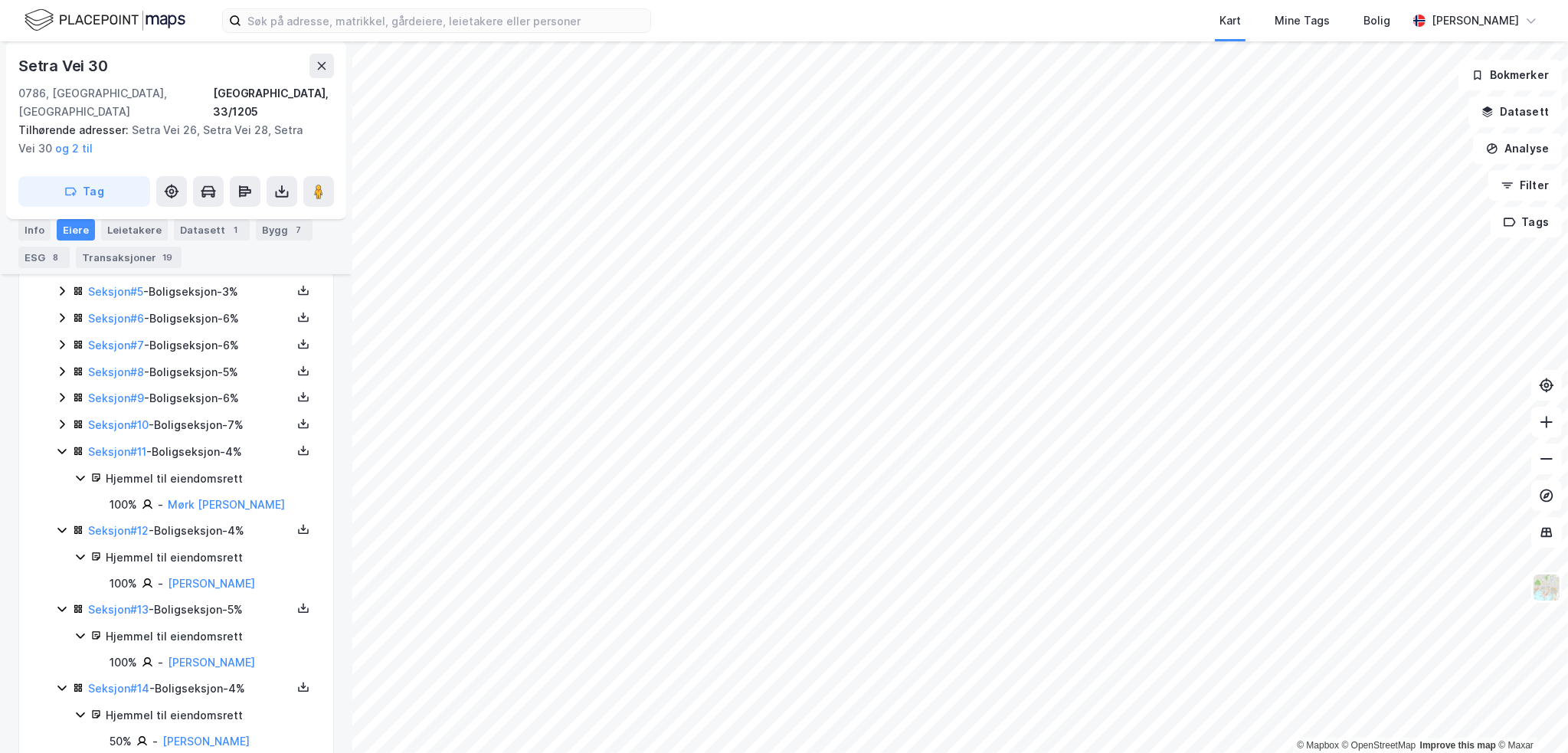
click at [64, 419] on icon at bounding box center [62, 424] width 12 height 12
click at [60, 392] on icon at bounding box center [62, 397] width 12 height 12
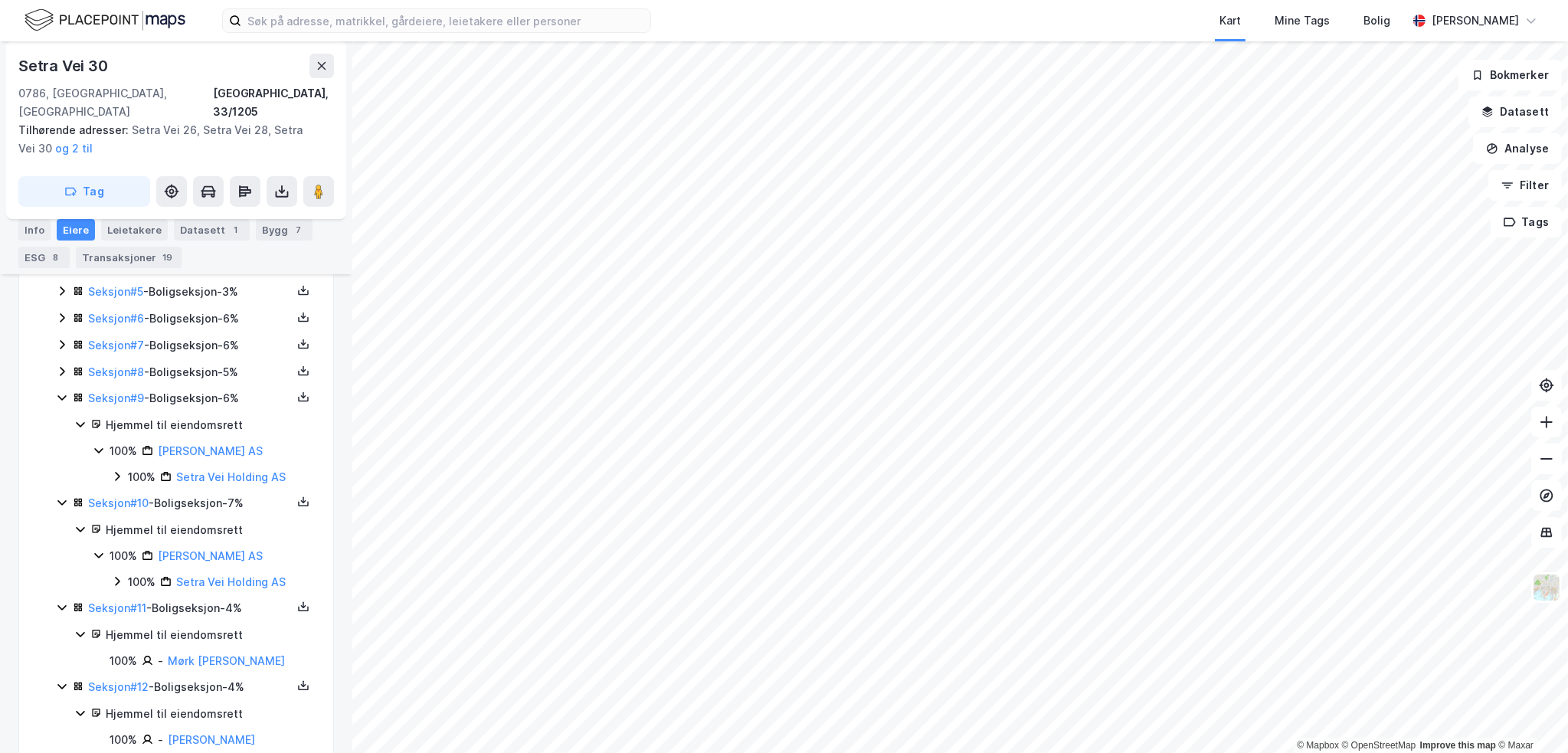
click at [56, 365] on icon at bounding box center [62, 371] width 12 height 12
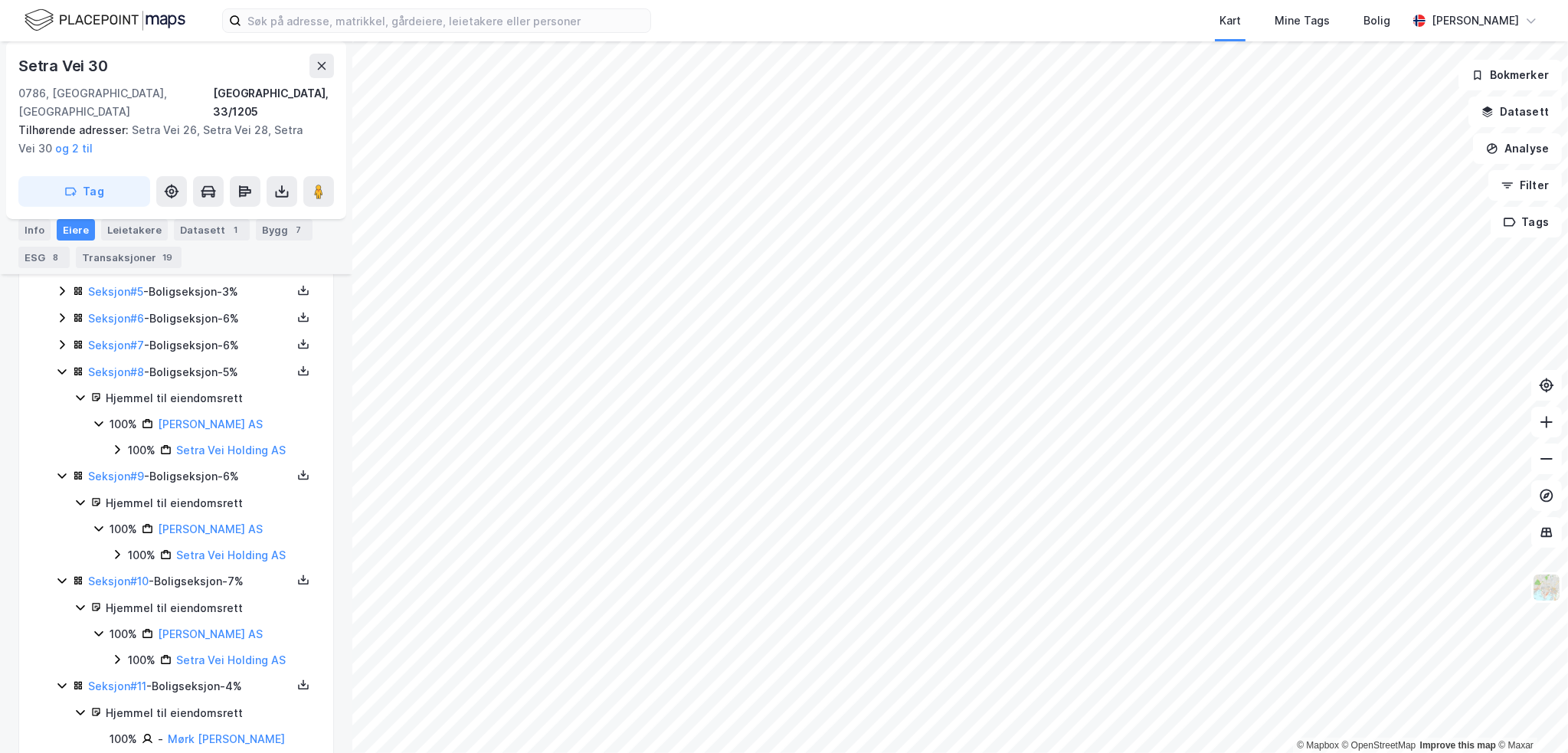
click at [59, 339] on icon at bounding box center [62, 344] width 12 height 12
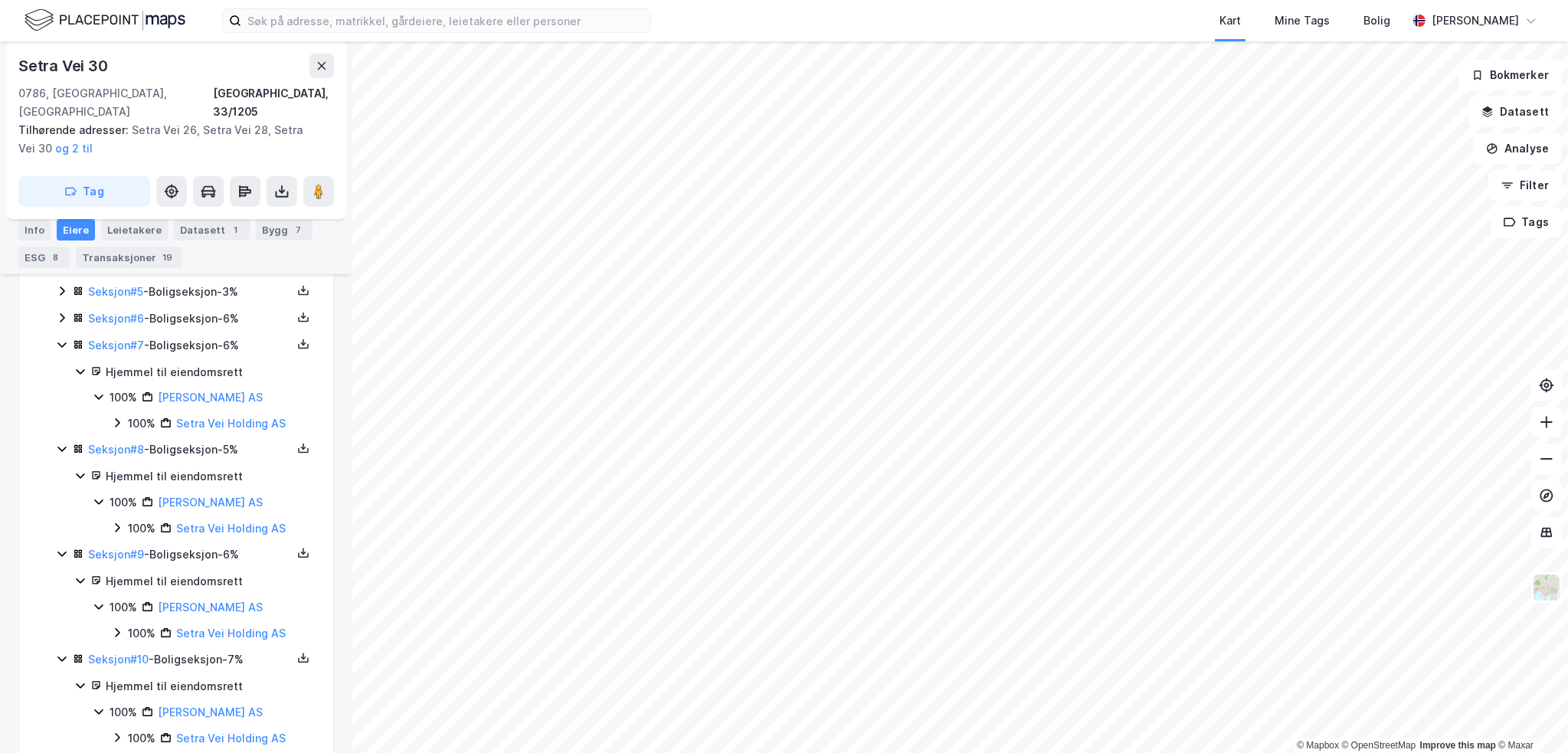
click at [62, 312] on icon at bounding box center [62, 317] width 12 height 12
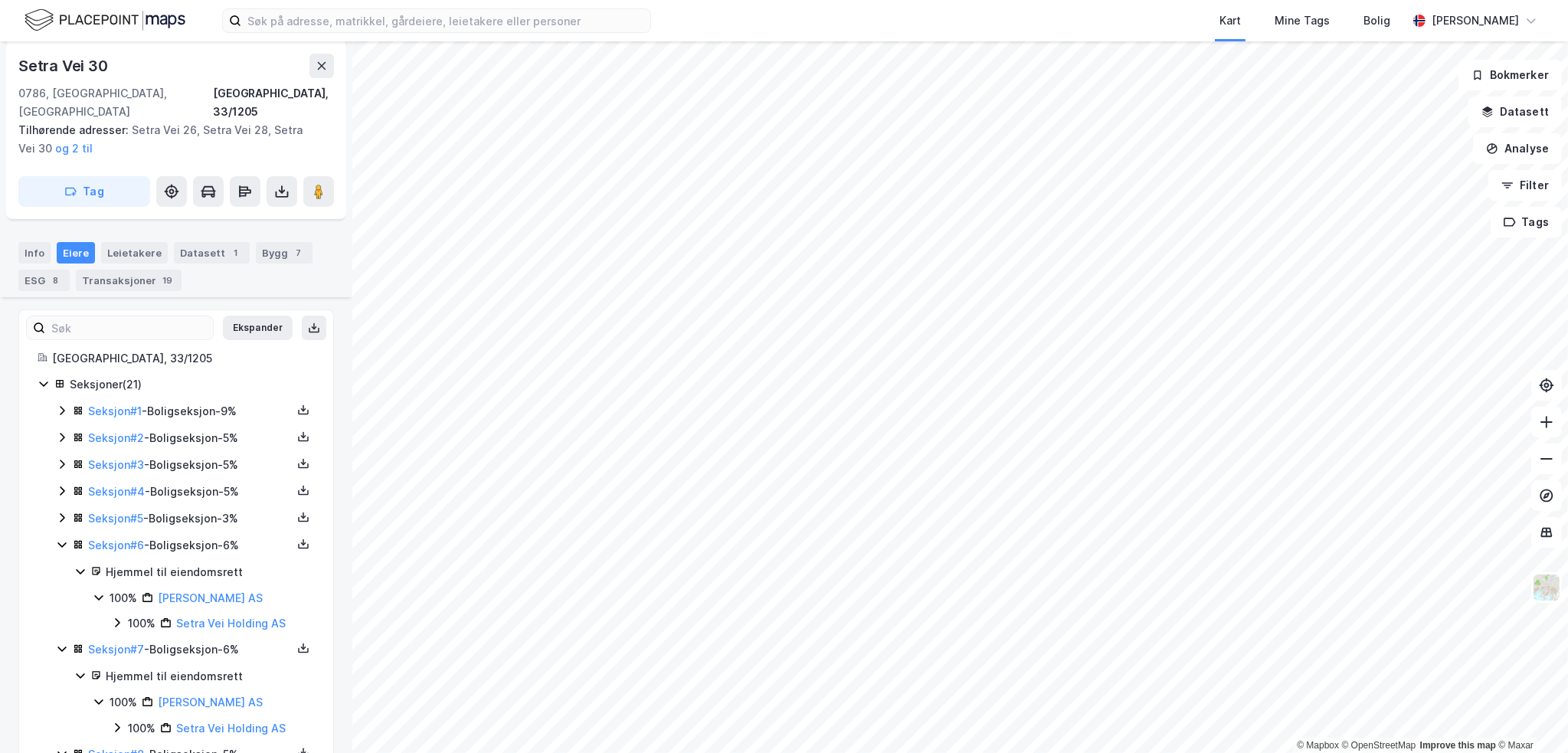
scroll to position [306, 0]
click at [58, 515] on icon at bounding box center [62, 520] width 12 height 12
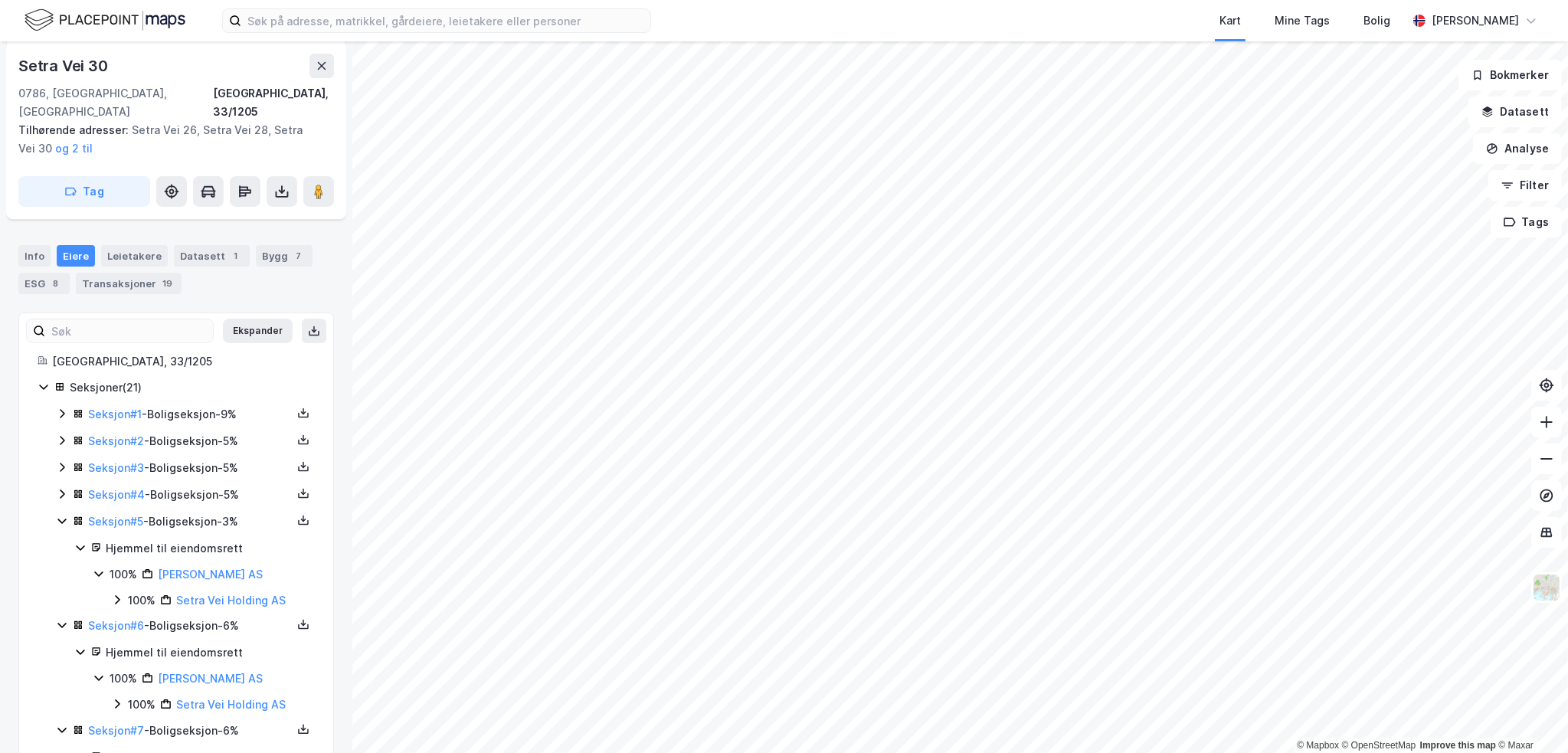
click at [60, 488] on icon at bounding box center [62, 494] width 12 height 12
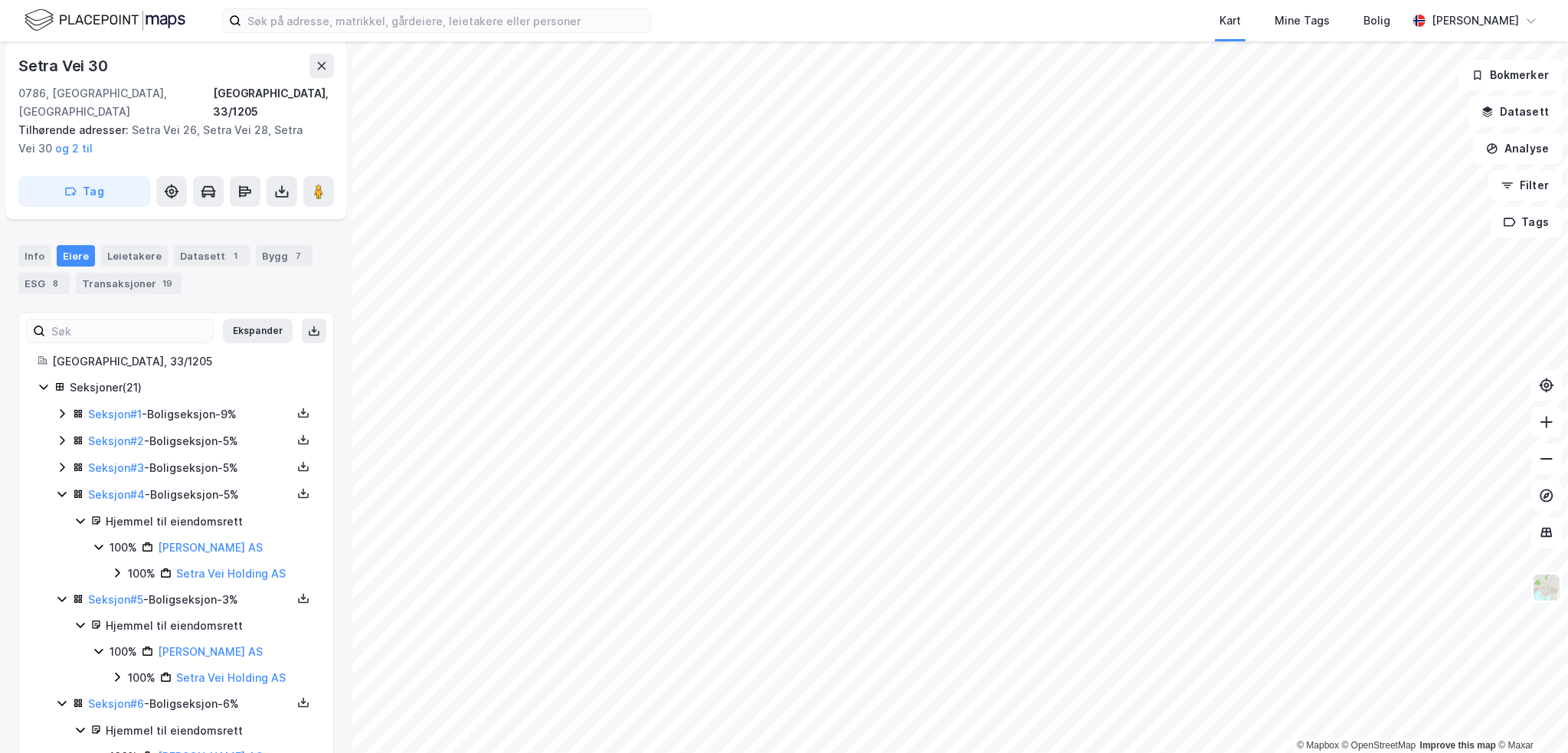
click at [60, 458] on div "Seksjon # 3 - Boligseksjon - 5%" at bounding box center [185, 467] width 259 height 19
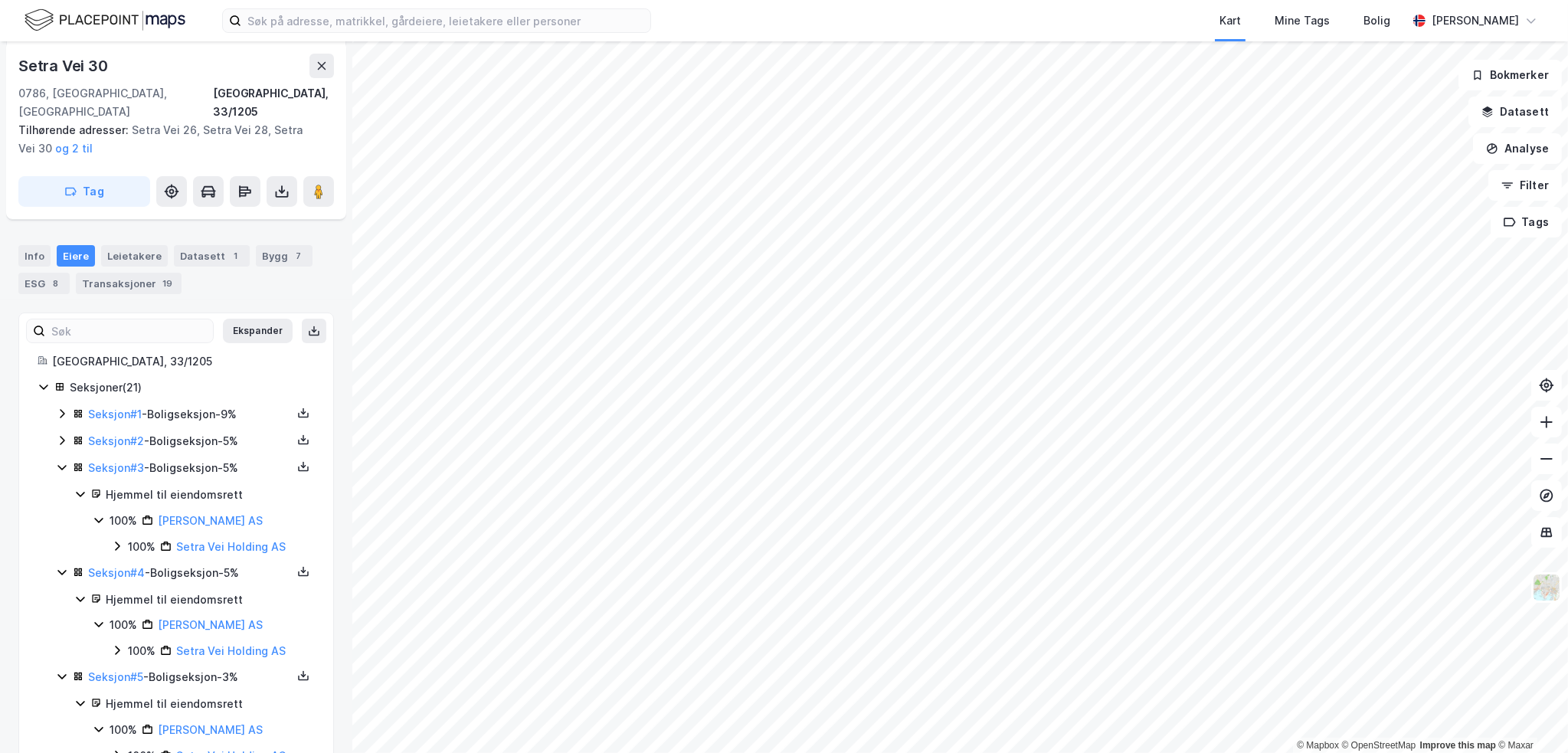
click at [58, 434] on icon at bounding box center [62, 440] width 12 height 12
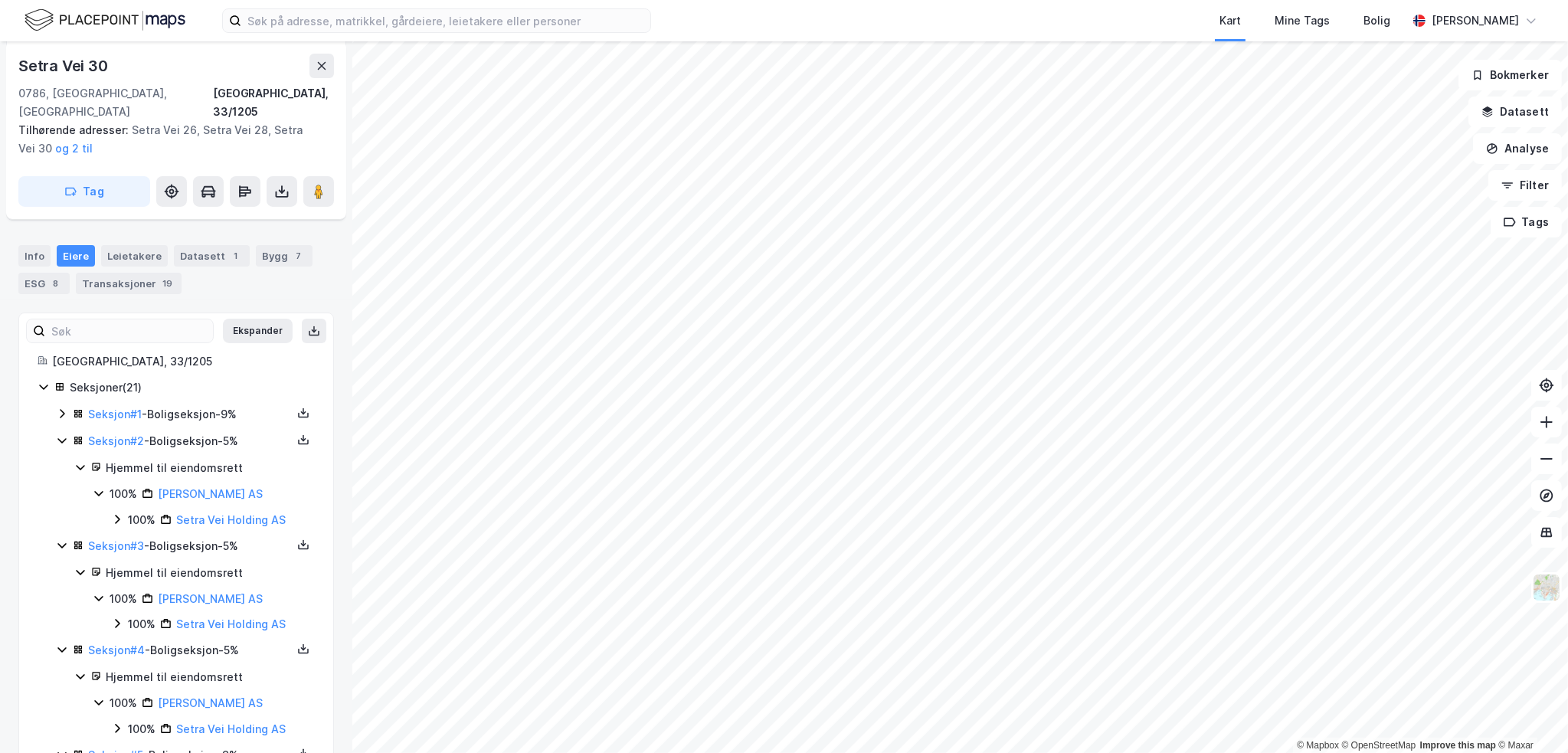
click at [59, 405] on div "Seksjon # 1 - Boligseksjon - 9%" at bounding box center [185, 414] width 259 height 19
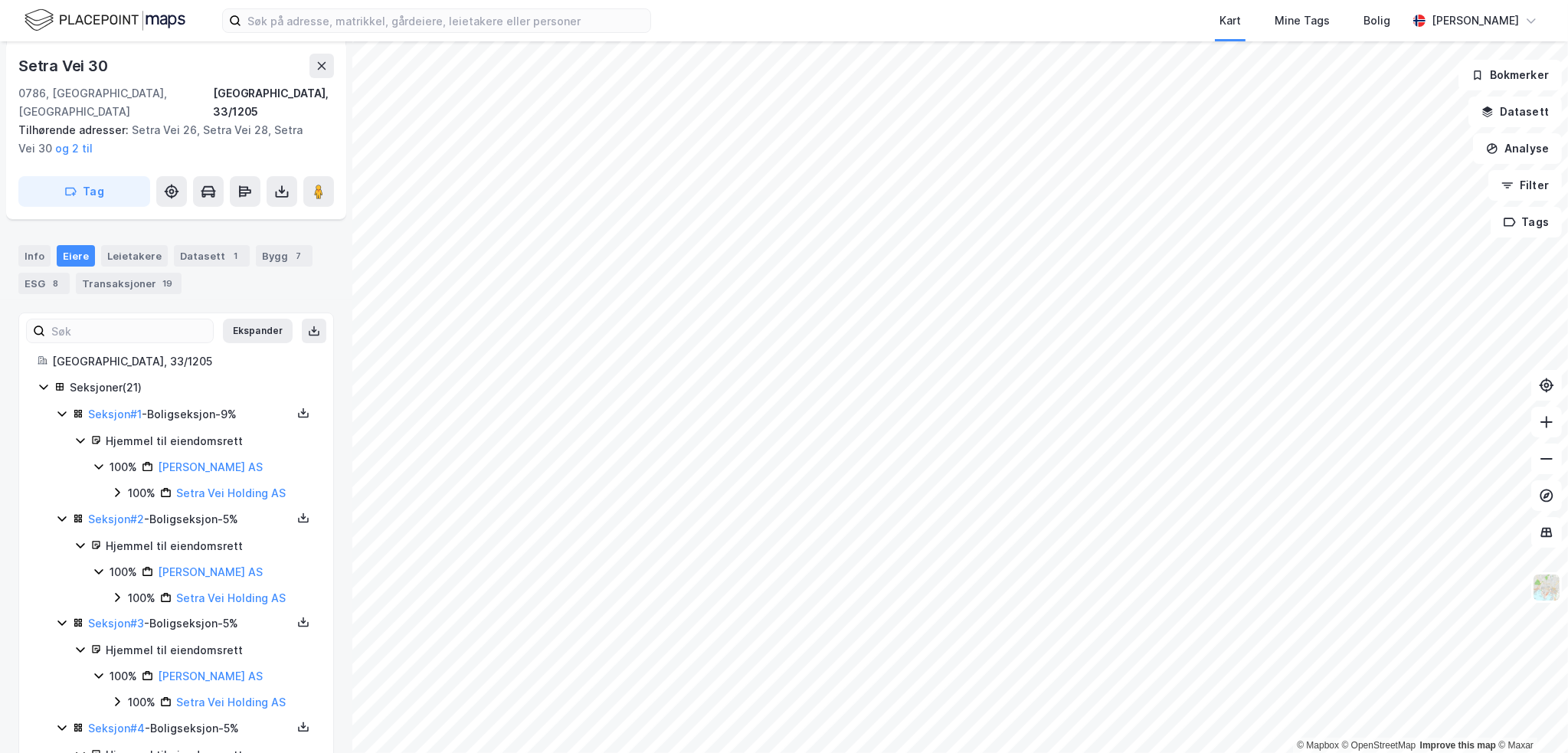
click at [114, 248] on div "Info [PERSON_NAME] Datasett 1 Bygg 7 ESG 8 Transaksjoner 19" at bounding box center [176, 269] width 316 height 49
click at [117, 245] on div "Leietakere" at bounding box center [135, 255] width 67 height 21
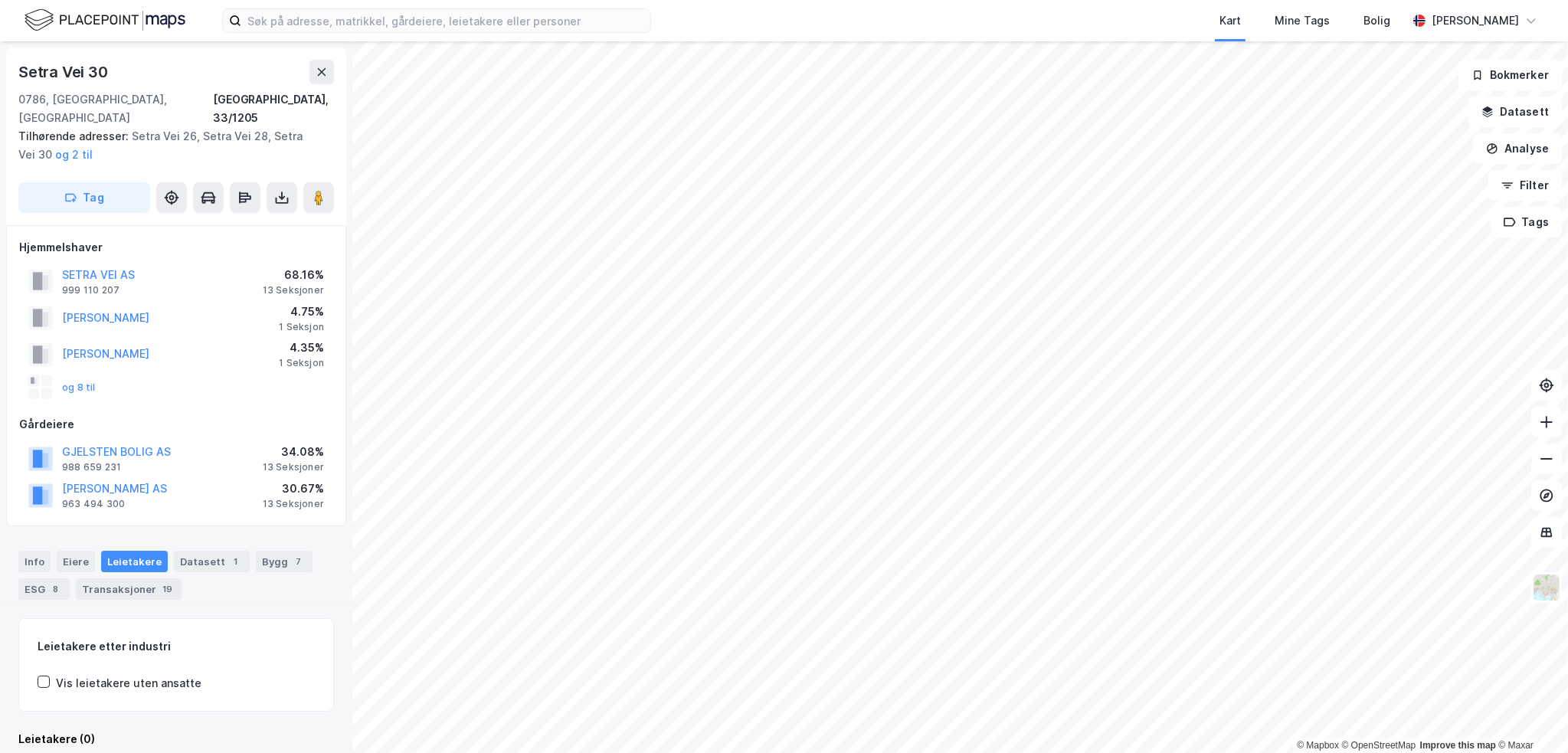
scroll to position [106, 0]
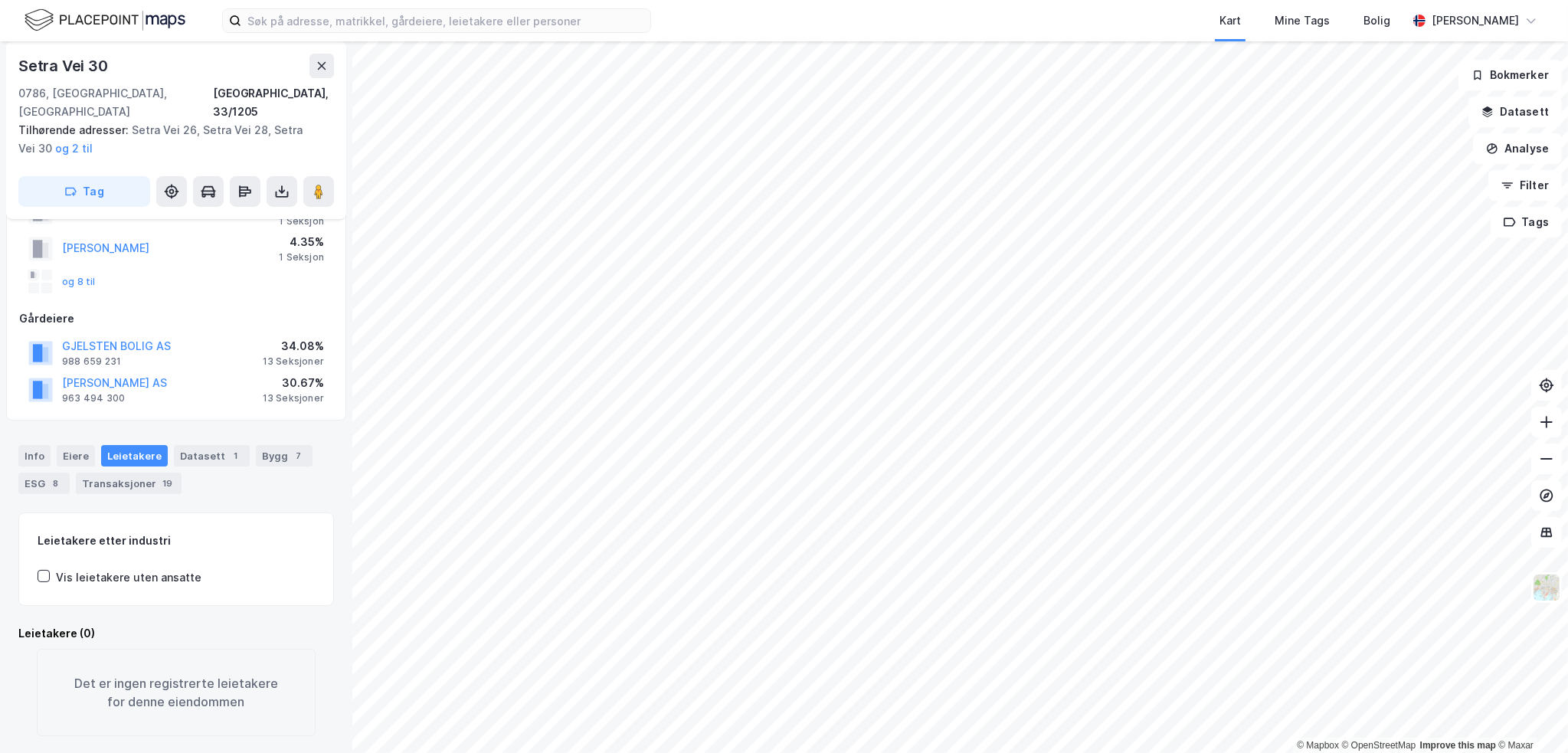
click at [109, 477] on div "Info [PERSON_NAME] Datasett 1 Bygg 7 ESG 8 Transaksjoner 19" at bounding box center [176, 463] width 352 height 73
click at [115, 472] on div "Transaksjoner 19" at bounding box center [129, 483] width 106 height 21
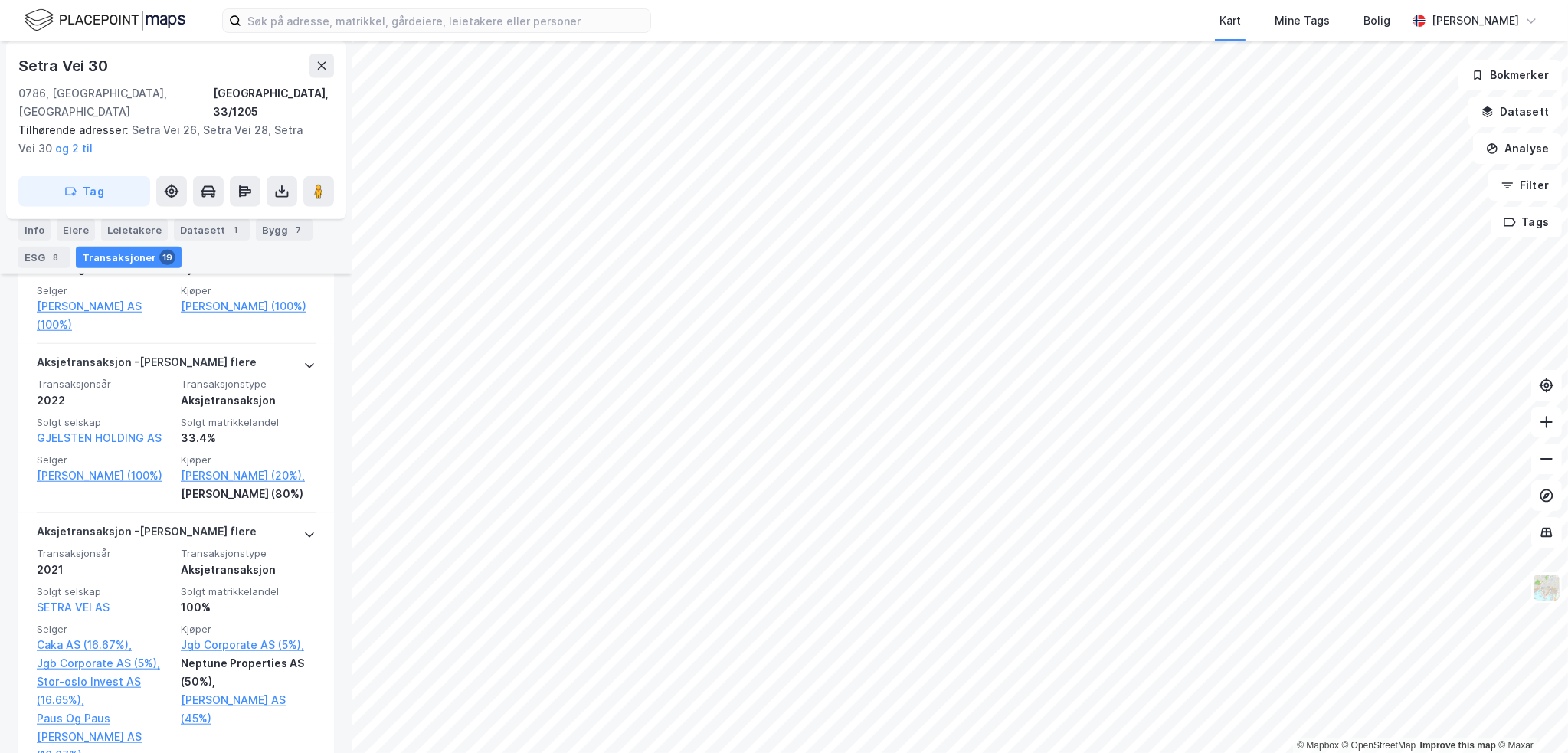
scroll to position [1914, 0]
